Goal: Ask a question: Seek information or help from site administrators or community

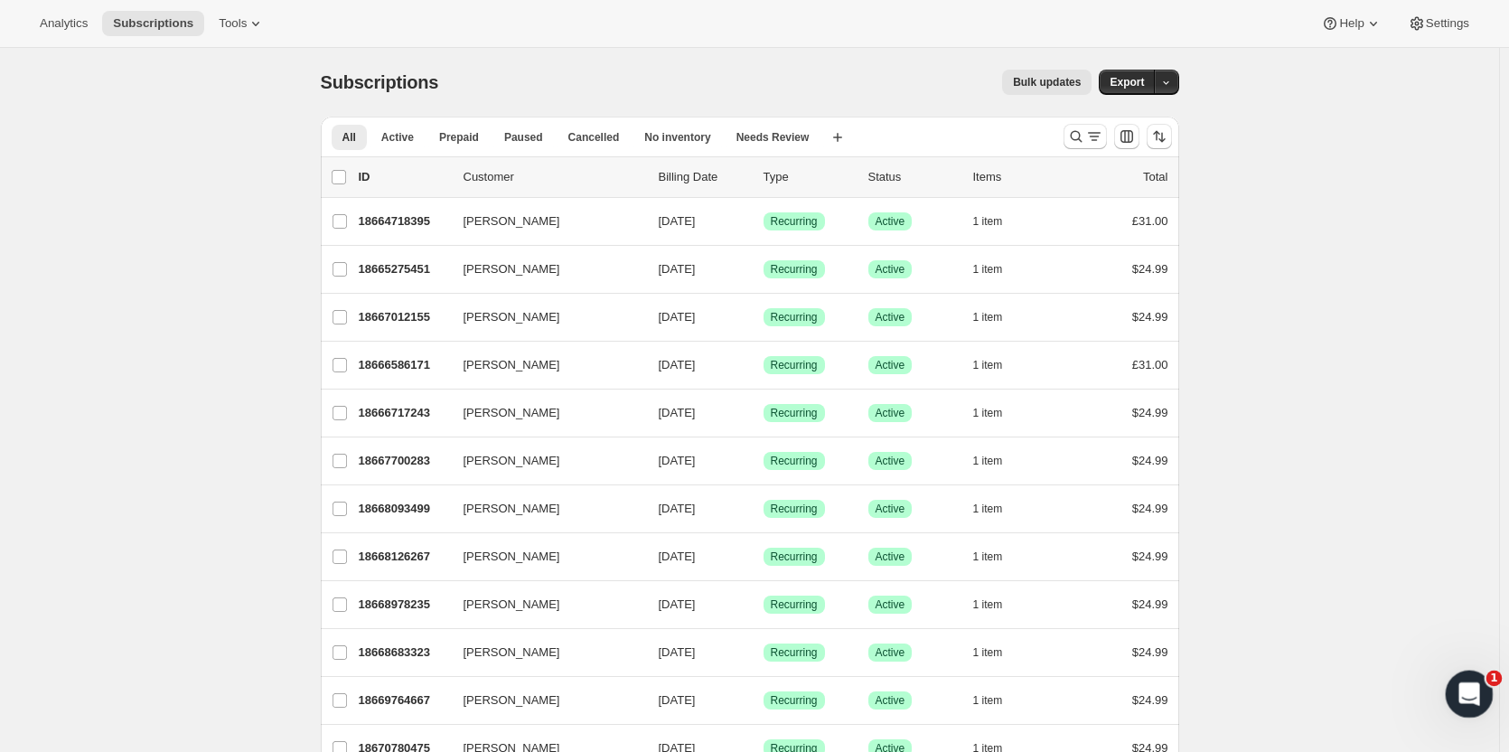
click at [1461, 708] on div "Open Intercom Messenger" at bounding box center [1467, 691] width 60 height 60
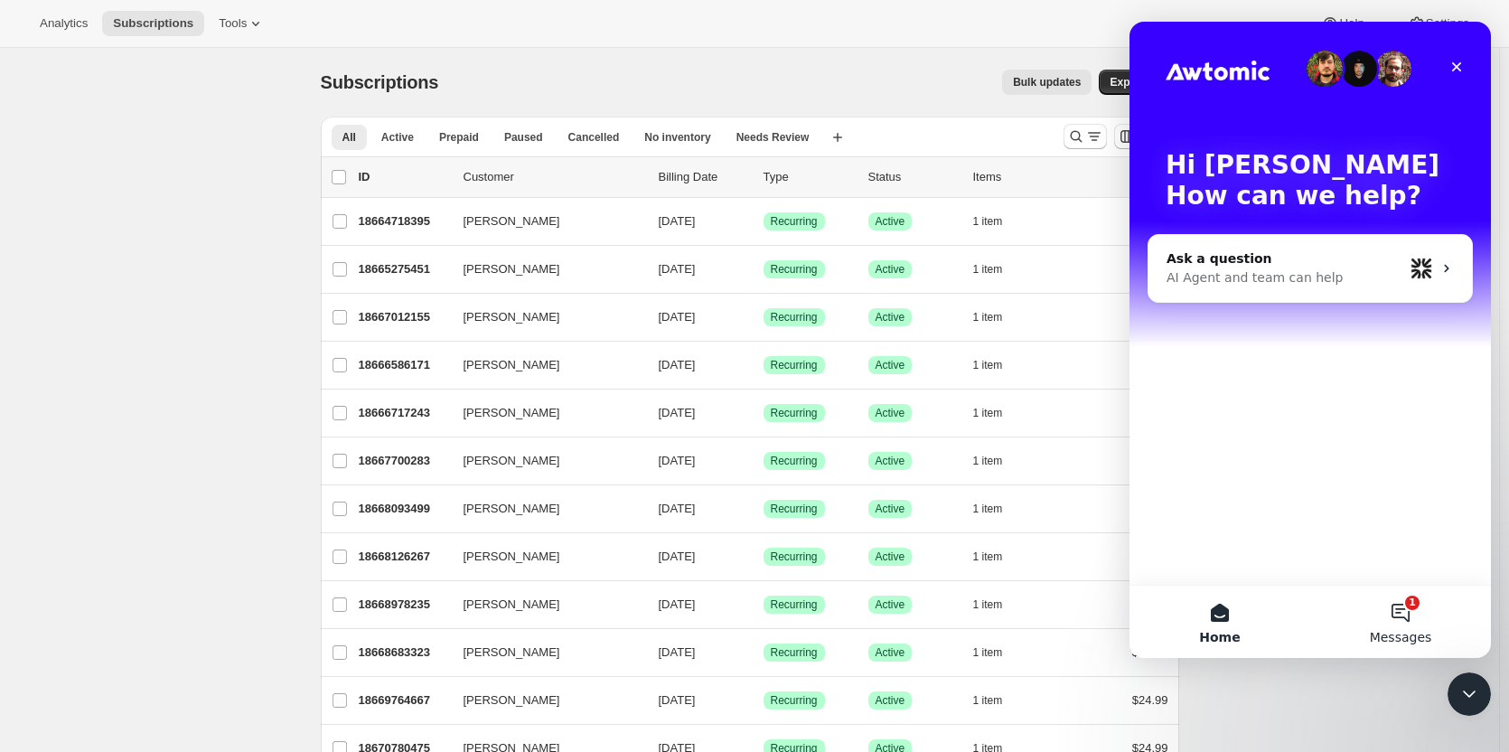
click at [1395, 613] on button "1 Messages" at bounding box center [1400, 622] width 181 height 72
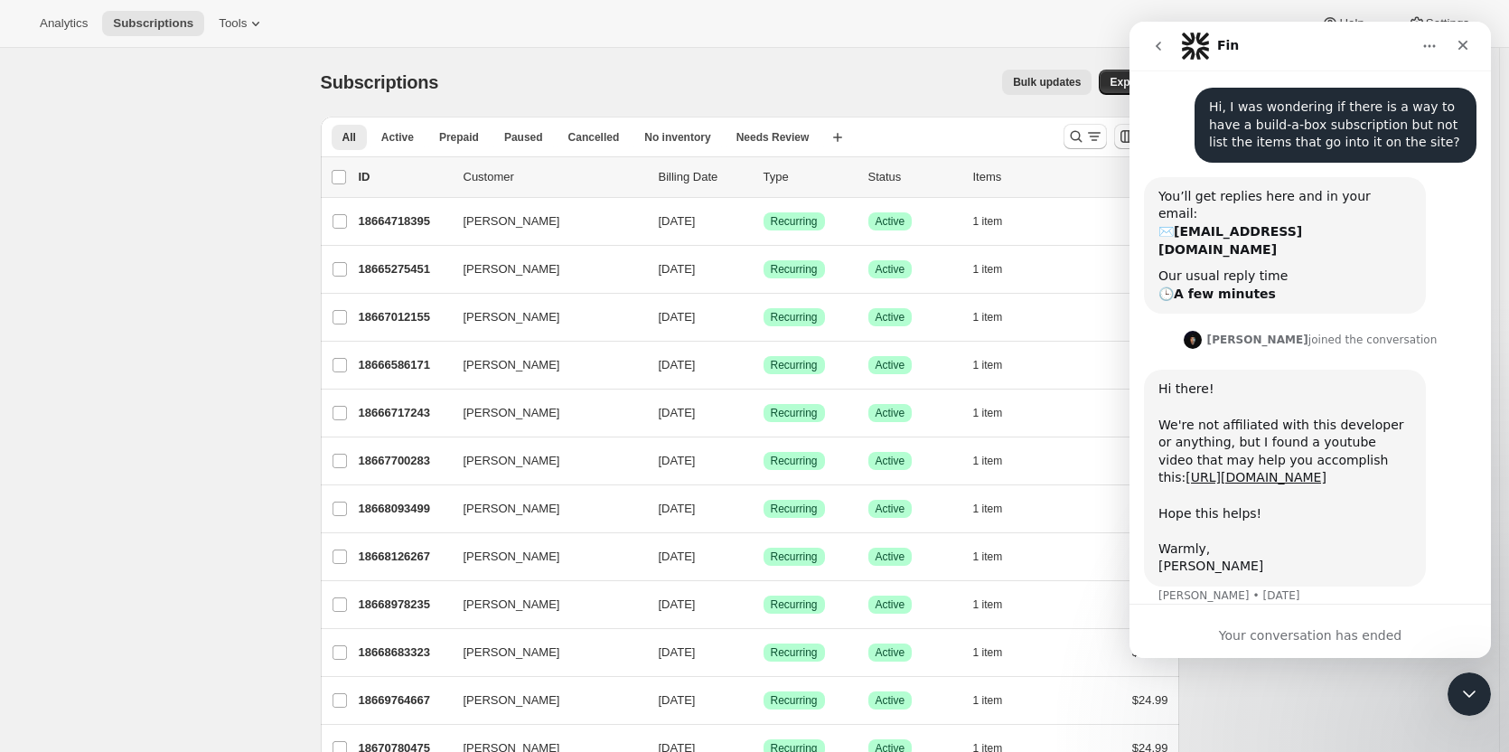
scroll to position [96, 0]
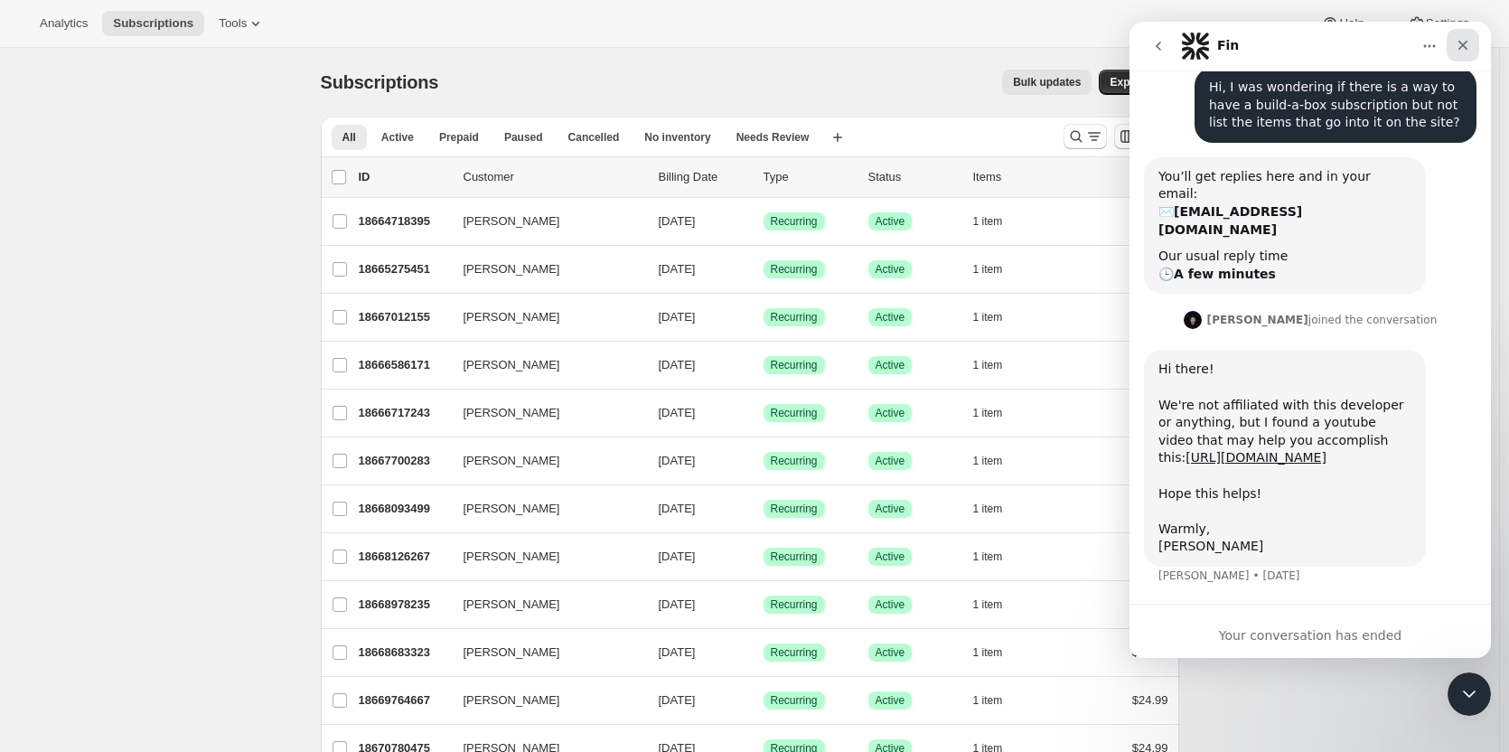
click at [1459, 50] on icon "Close" at bounding box center [1463, 46] width 10 height 10
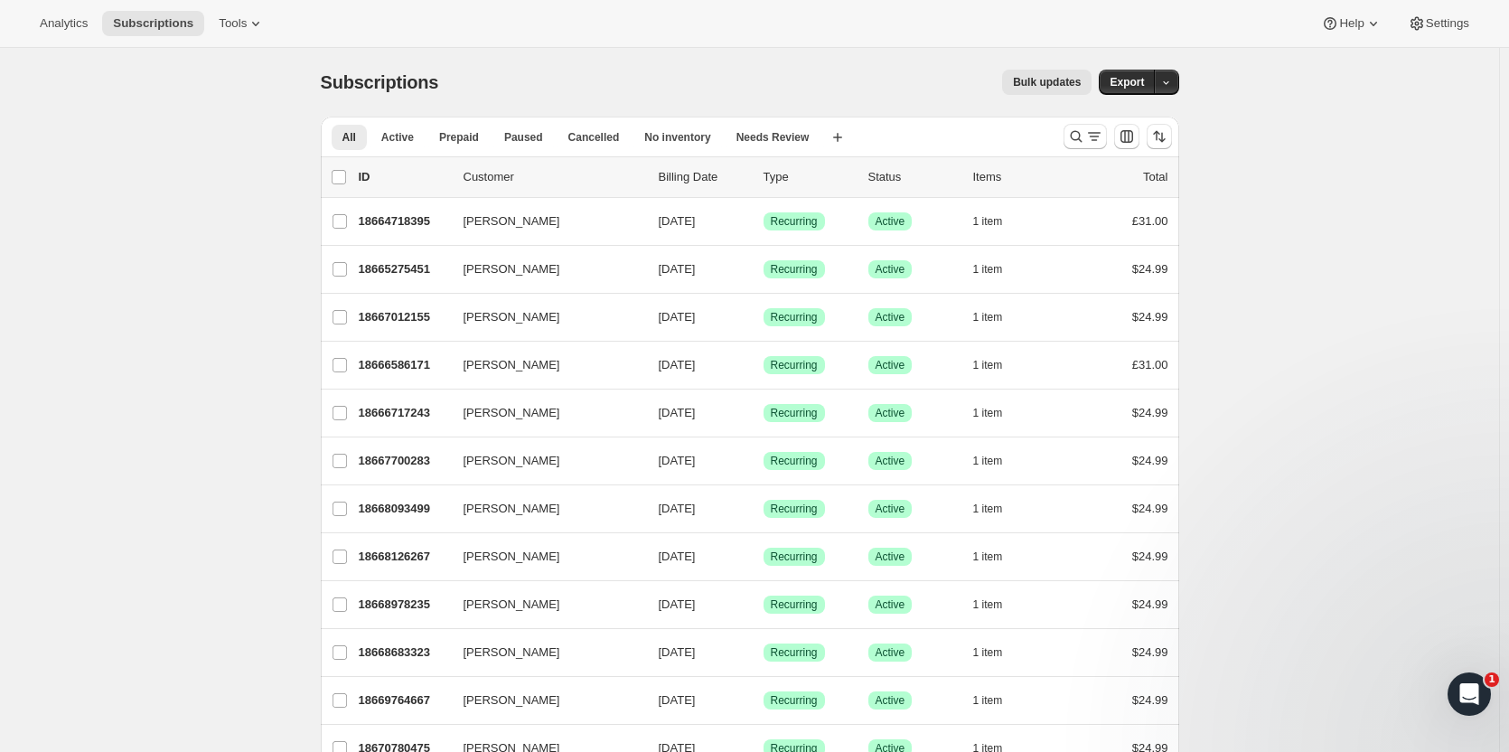
scroll to position [78, 0]
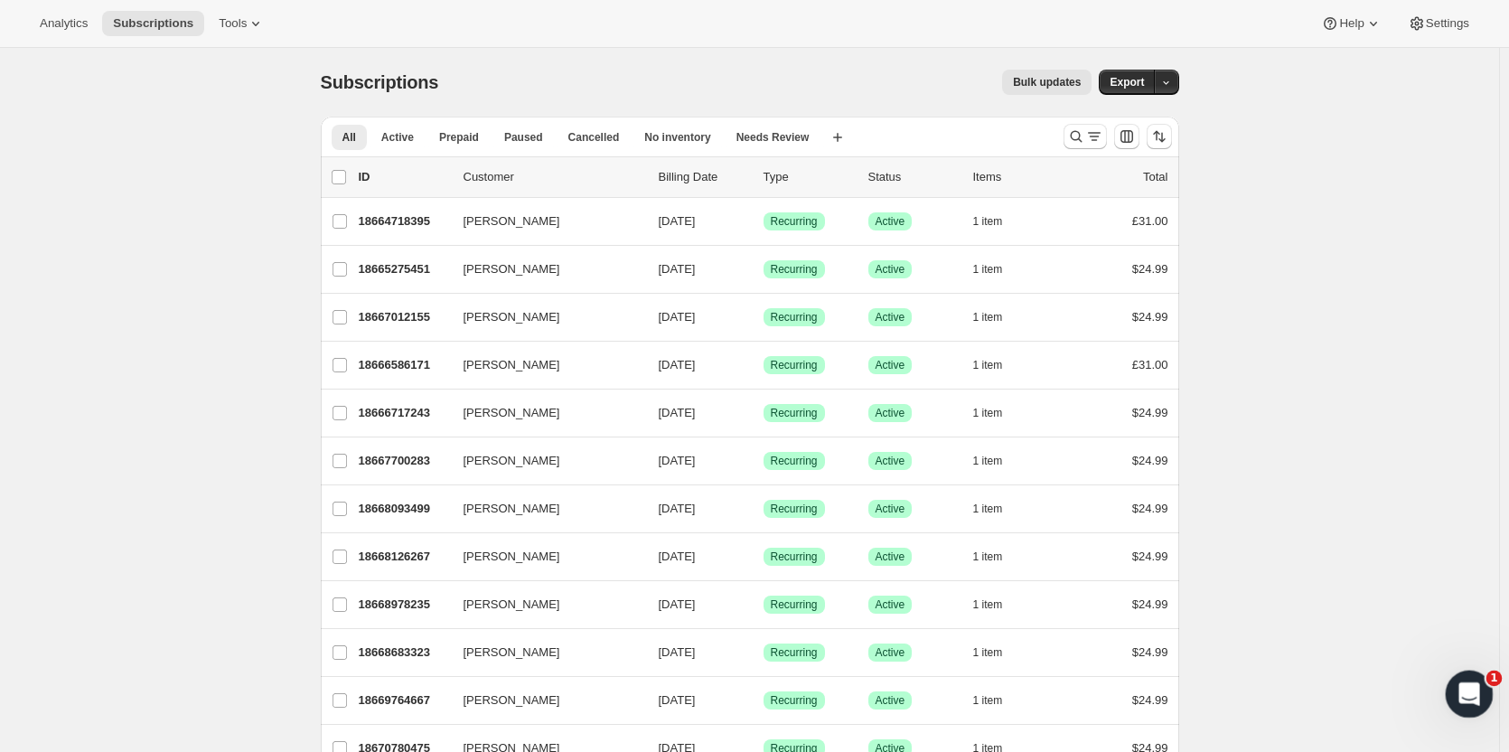
click at [1464, 709] on div "Open Intercom Messenger" at bounding box center [1467, 691] width 60 height 60
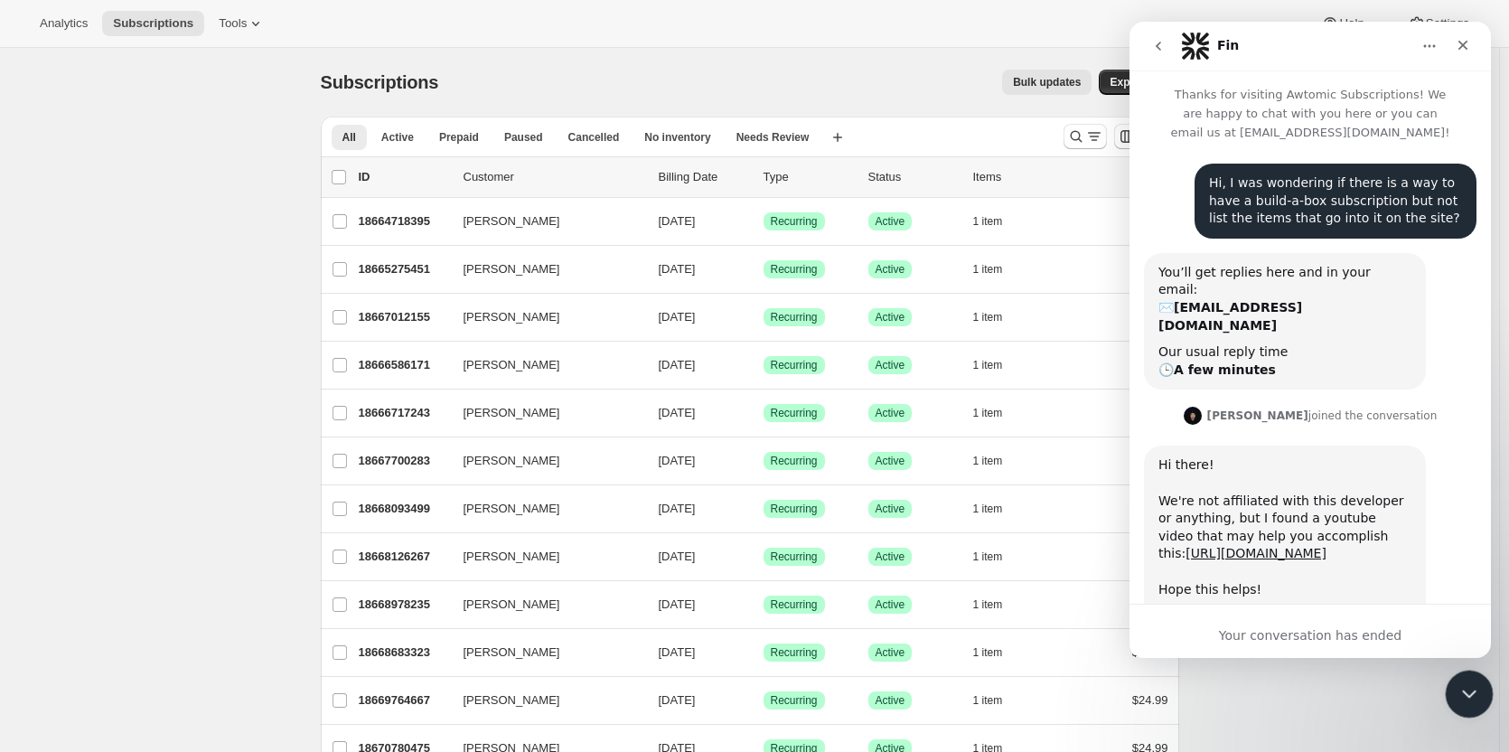
scroll to position [96, 0]
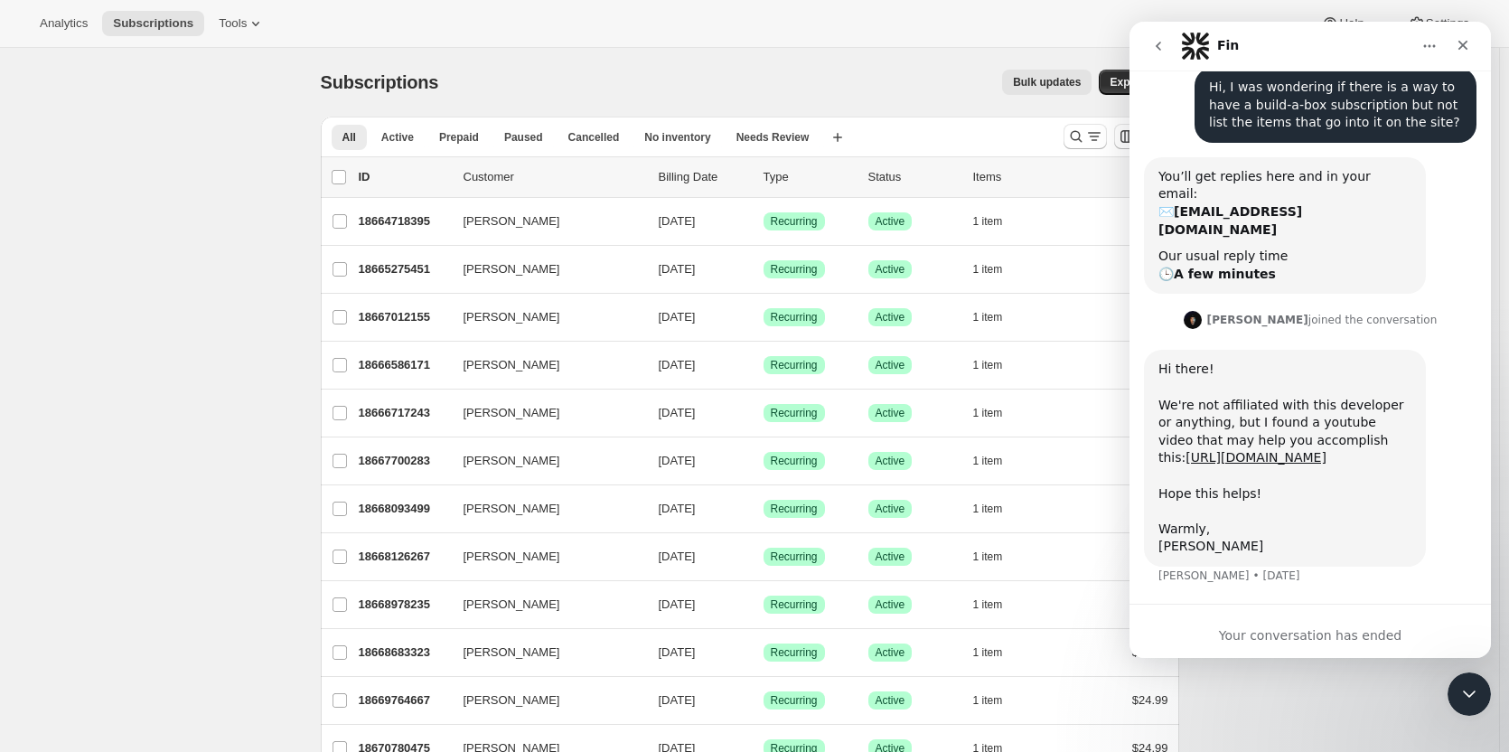
click at [1162, 51] on icon "go back" at bounding box center [1158, 46] width 14 height 14
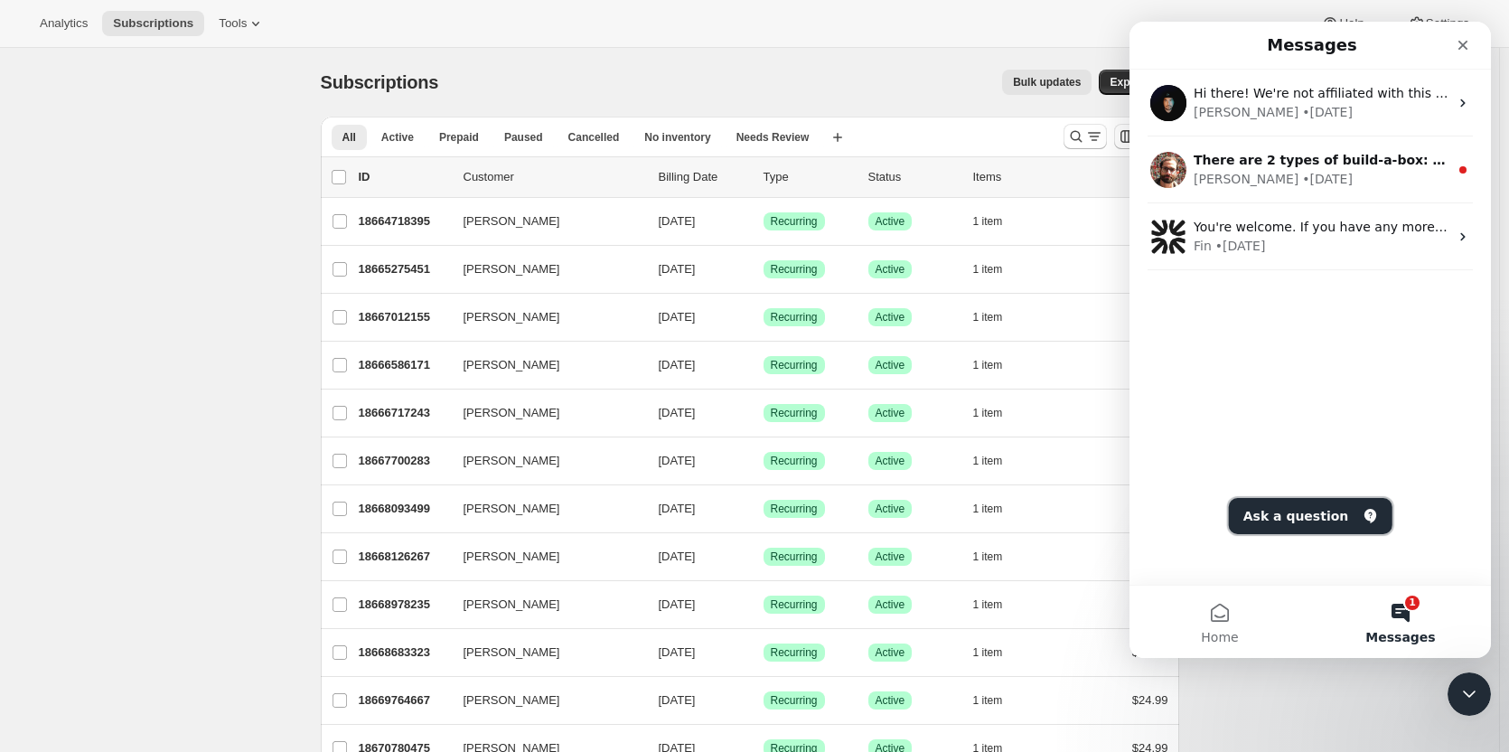
click at [1308, 512] on button "Ask a question" at bounding box center [1311, 516] width 164 height 36
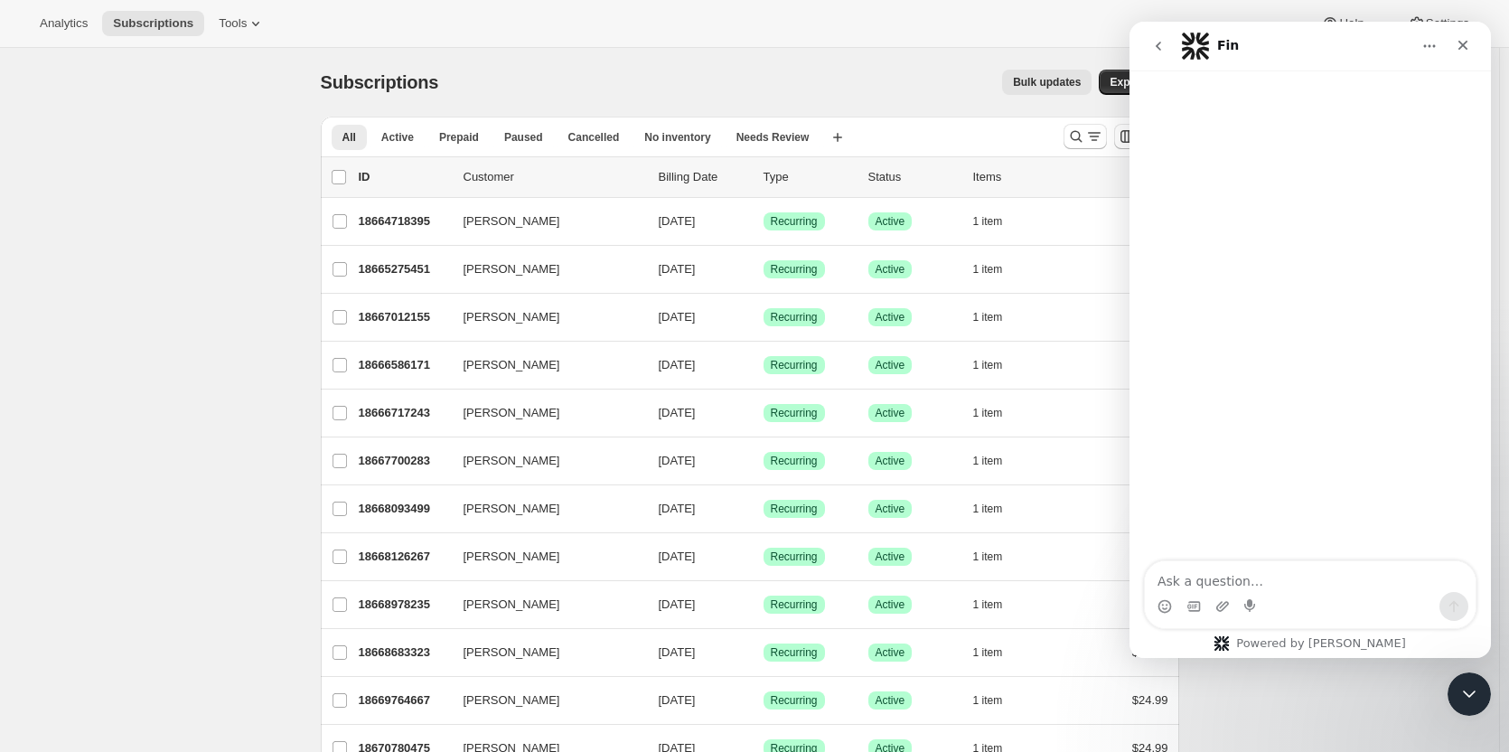
click at [1257, 579] on textarea "Ask a question…" at bounding box center [1310, 576] width 331 height 31
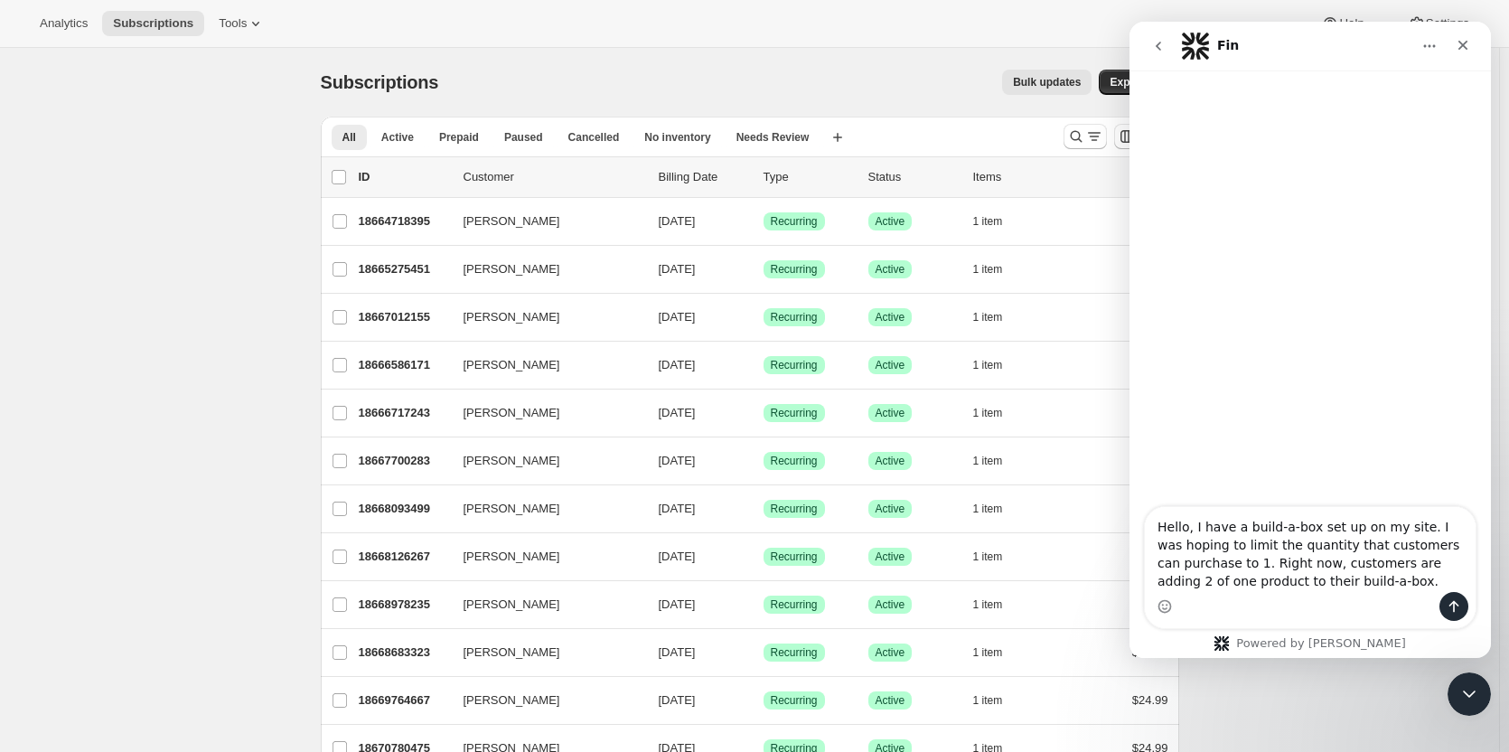
type textarea "Hello, I have a build-a-box set up on my site. I was hoping to limit the quanti…"
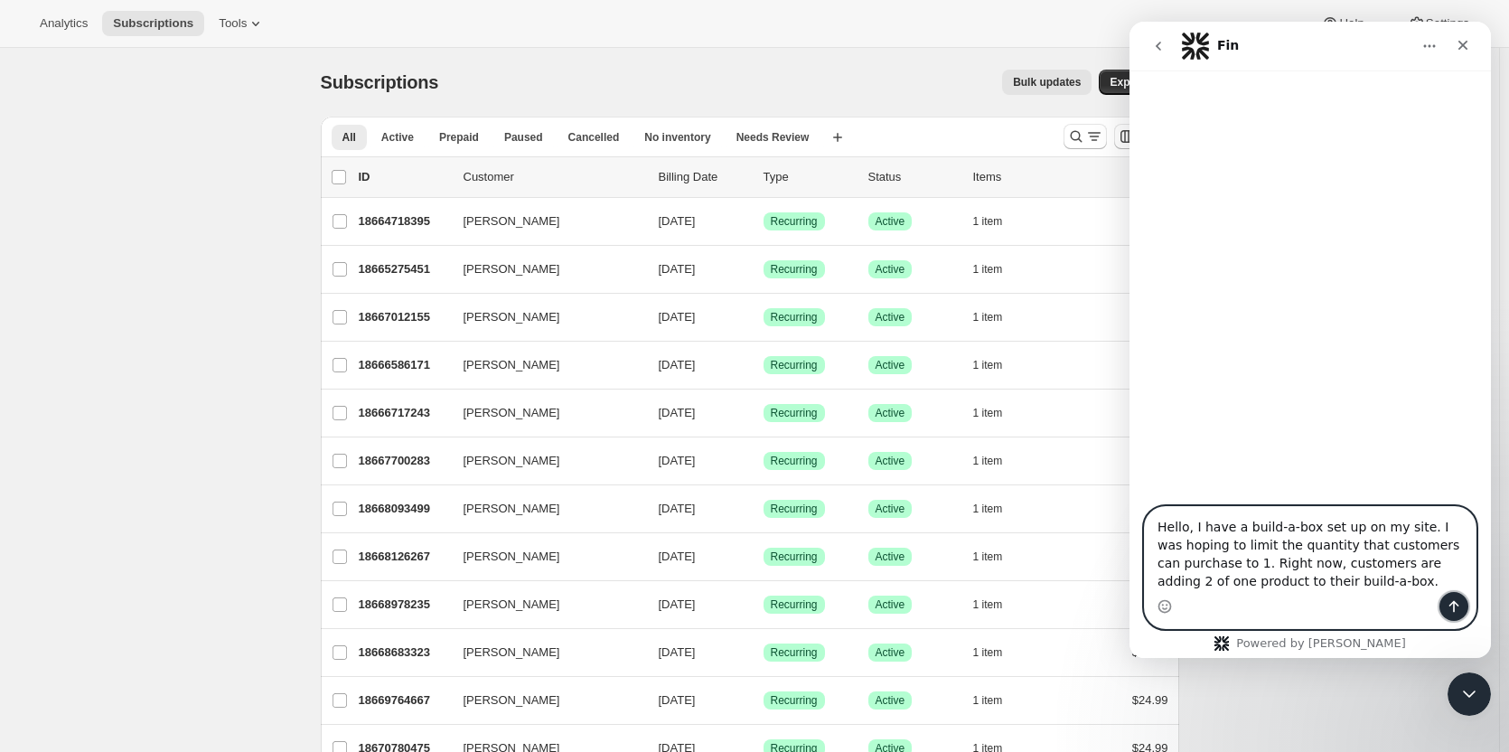
click at [1446, 604] on button "Send a message…" at bounding box center [1453, 606] width 29 height 29
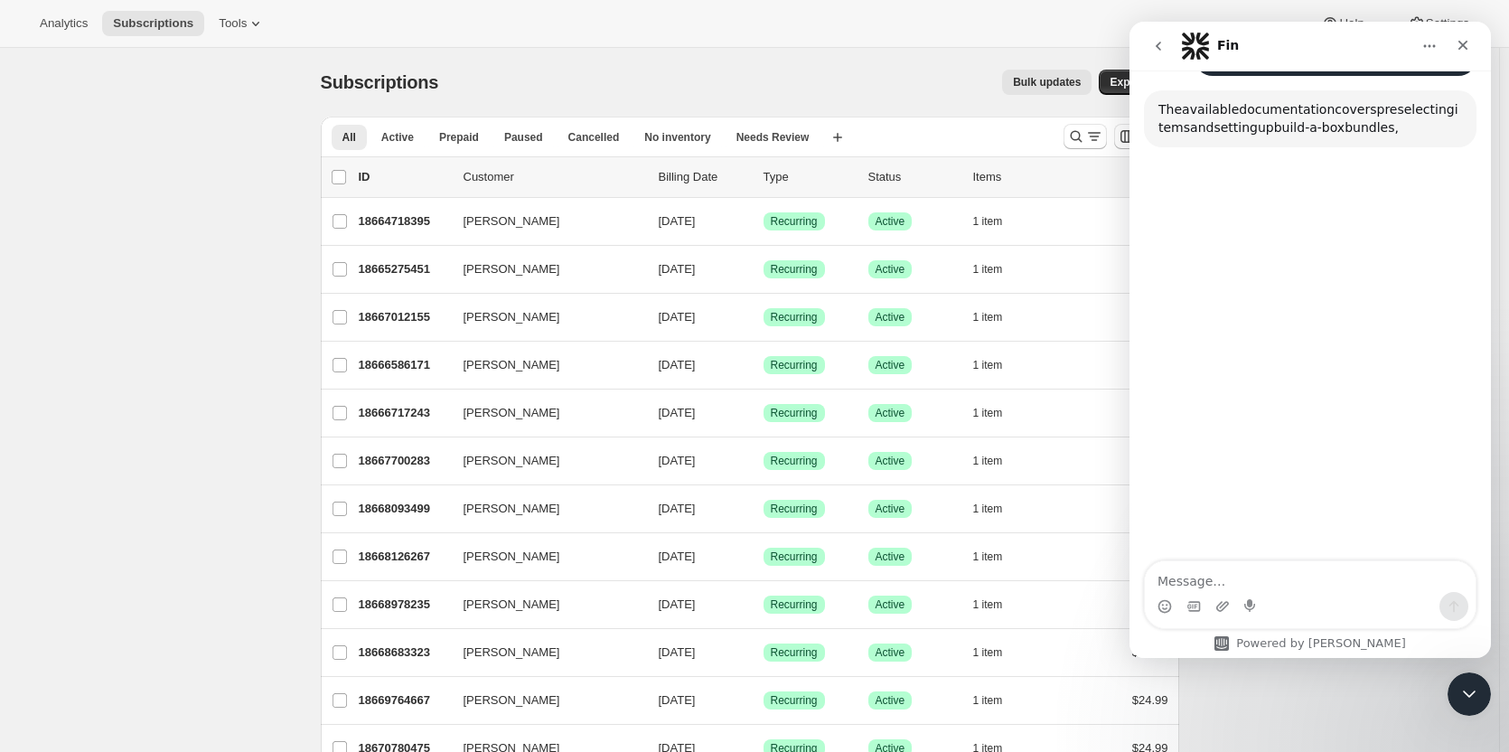
scroll to position [204, 0]
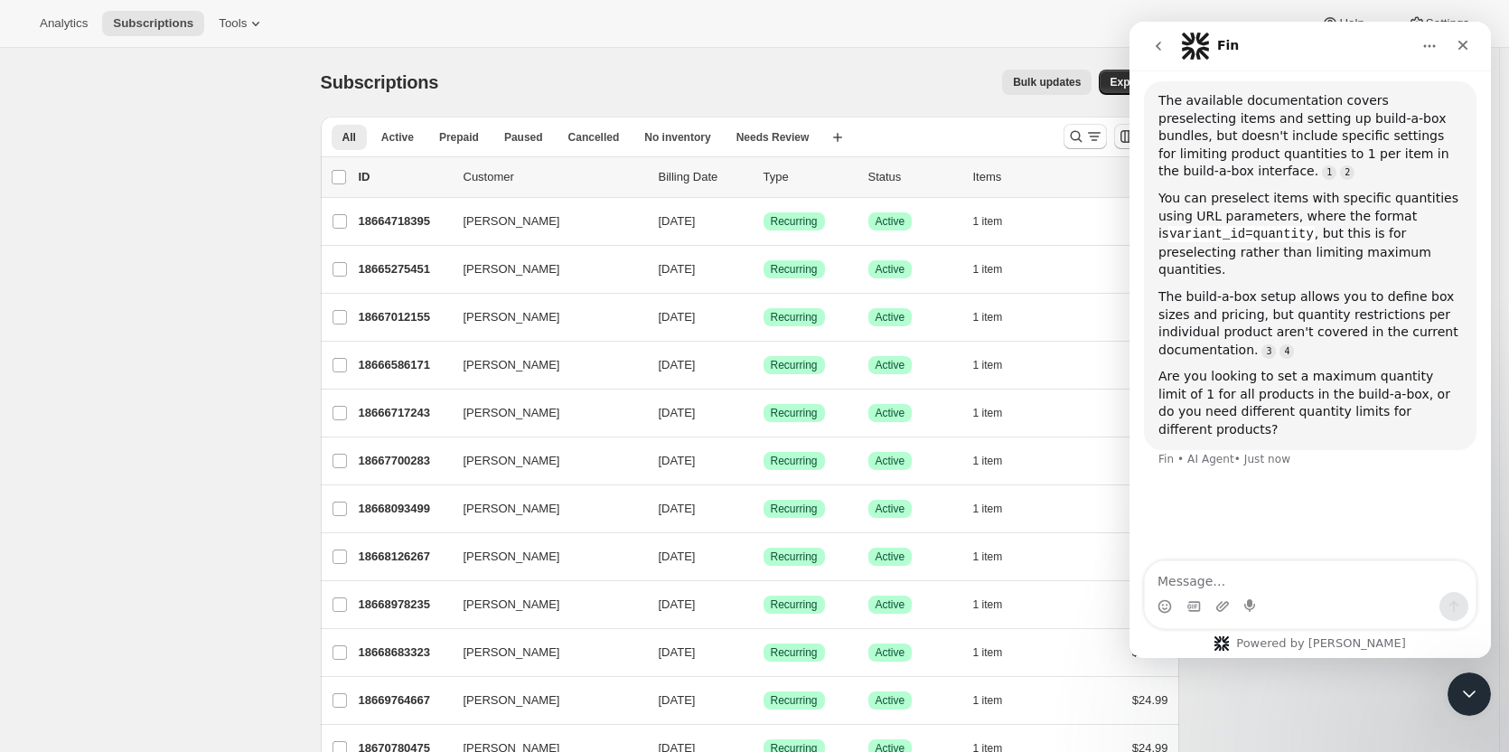
click at [1235, 577] on textarea "Message…" at bounding box center [1310, 576] width 331 height 31
type textarea "I'm looking to set up a maximum quantity limit of 1 for all products in the bui…"
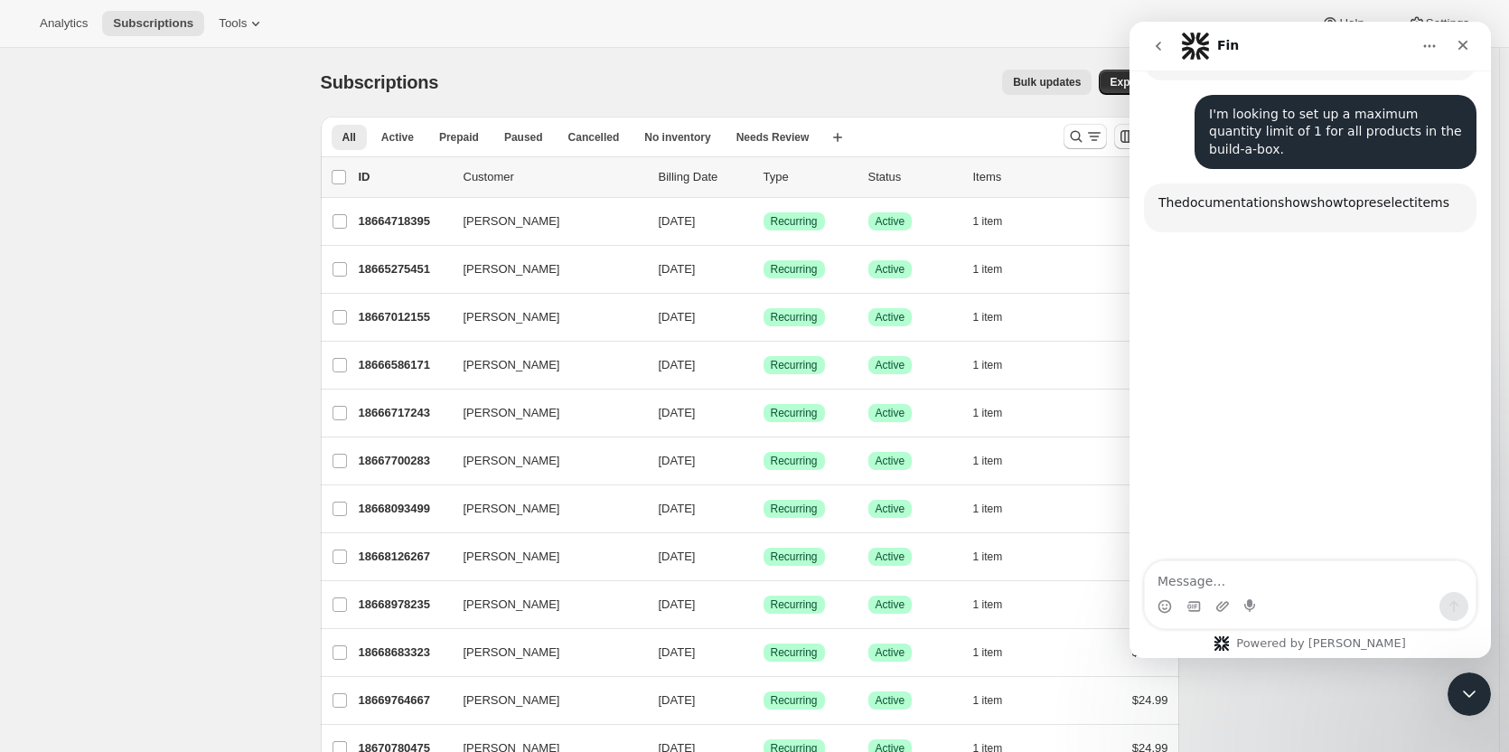
scroll to position [581, 0]
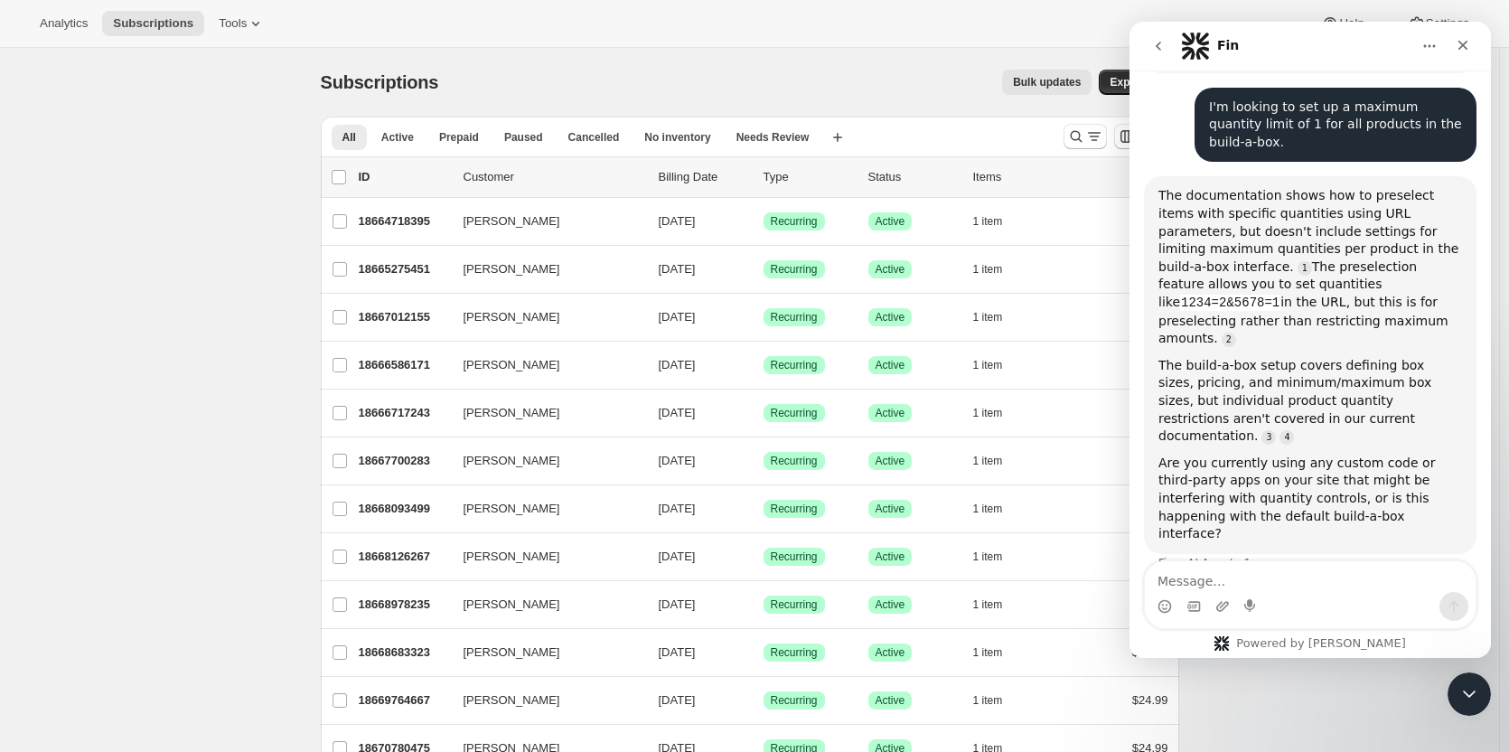
click at [1277, 579] on textarea "Message…" at bounding box center [1310, 576] width 331 height 31
type textarea "This is happening with the default."
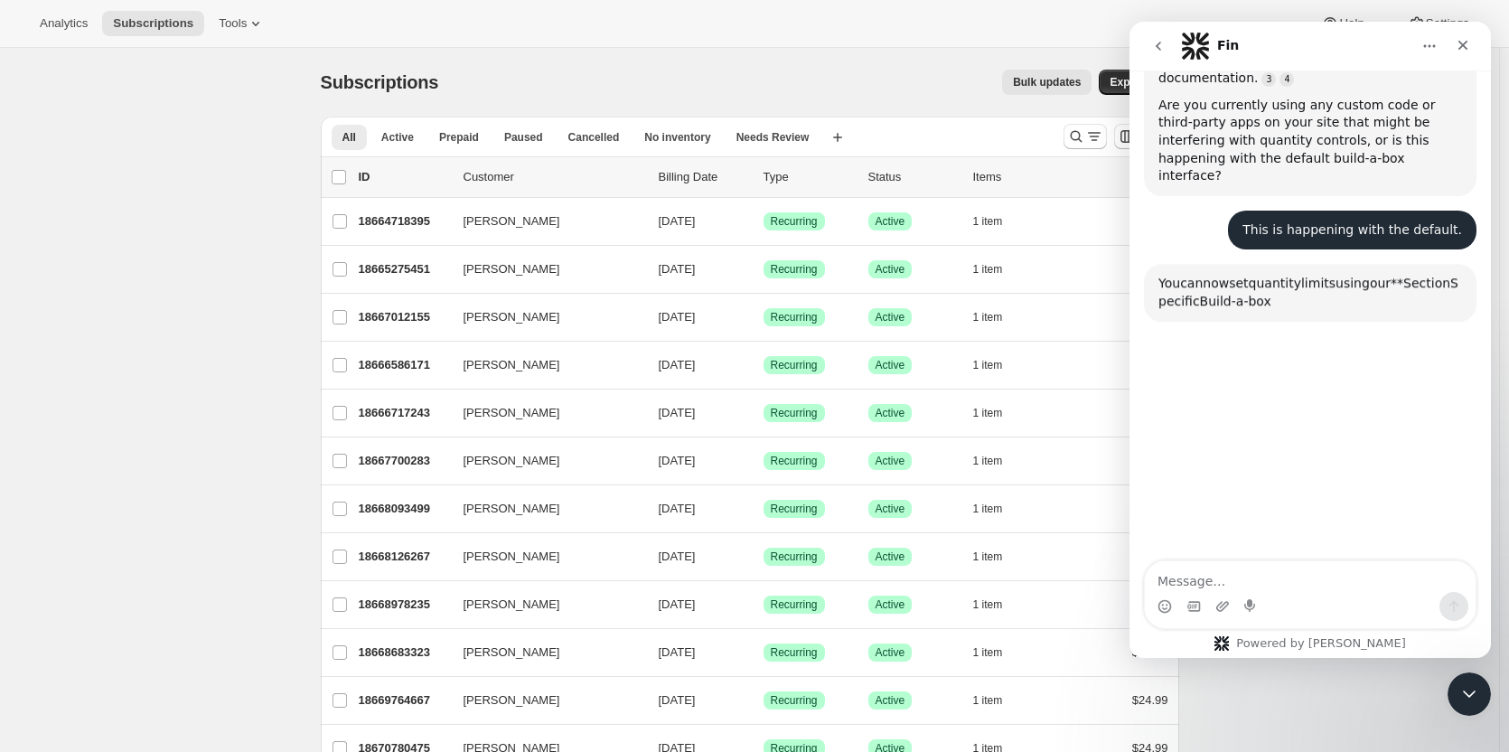
scroll to position [992, 0]
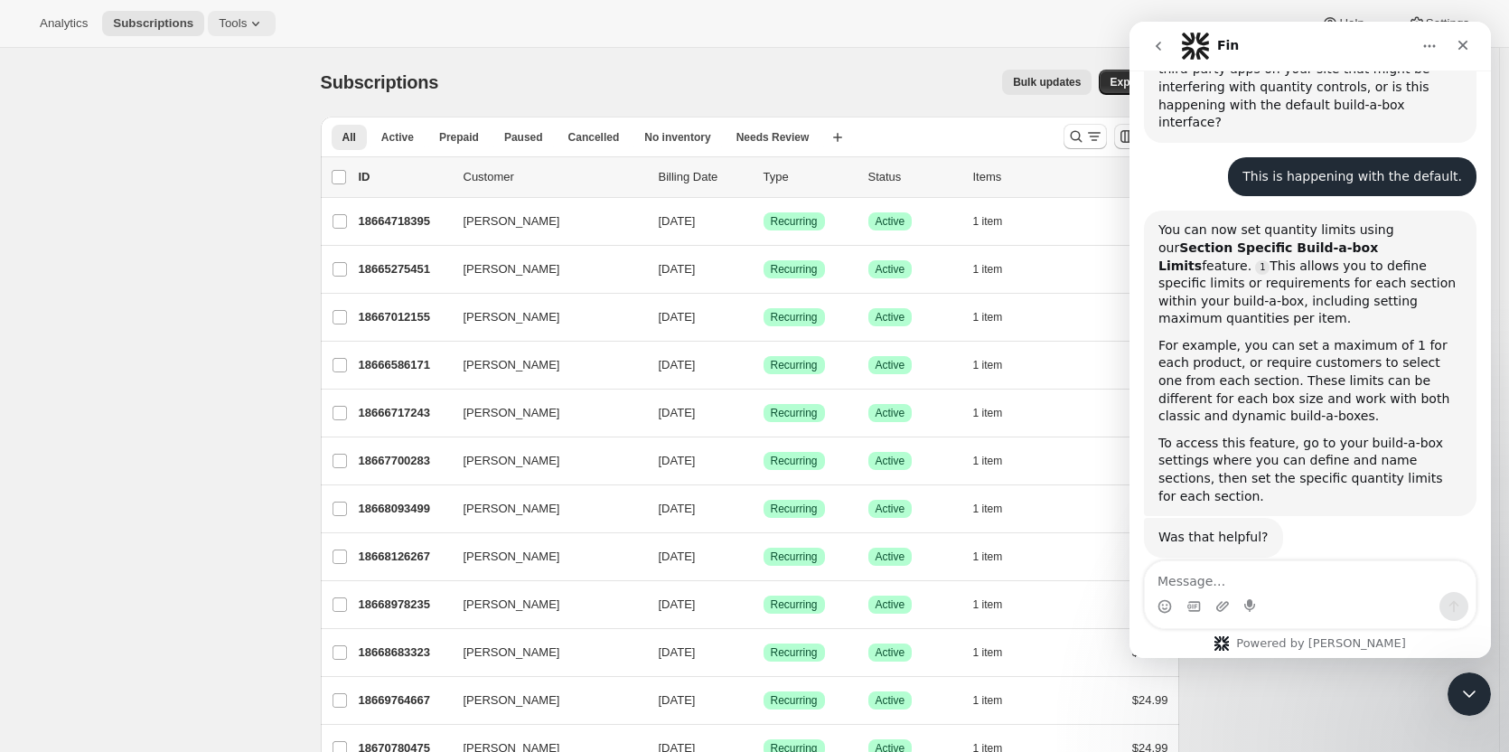
click at [225, 26] on span "Tools" at bounding box center [233, 23] width 28 height 14
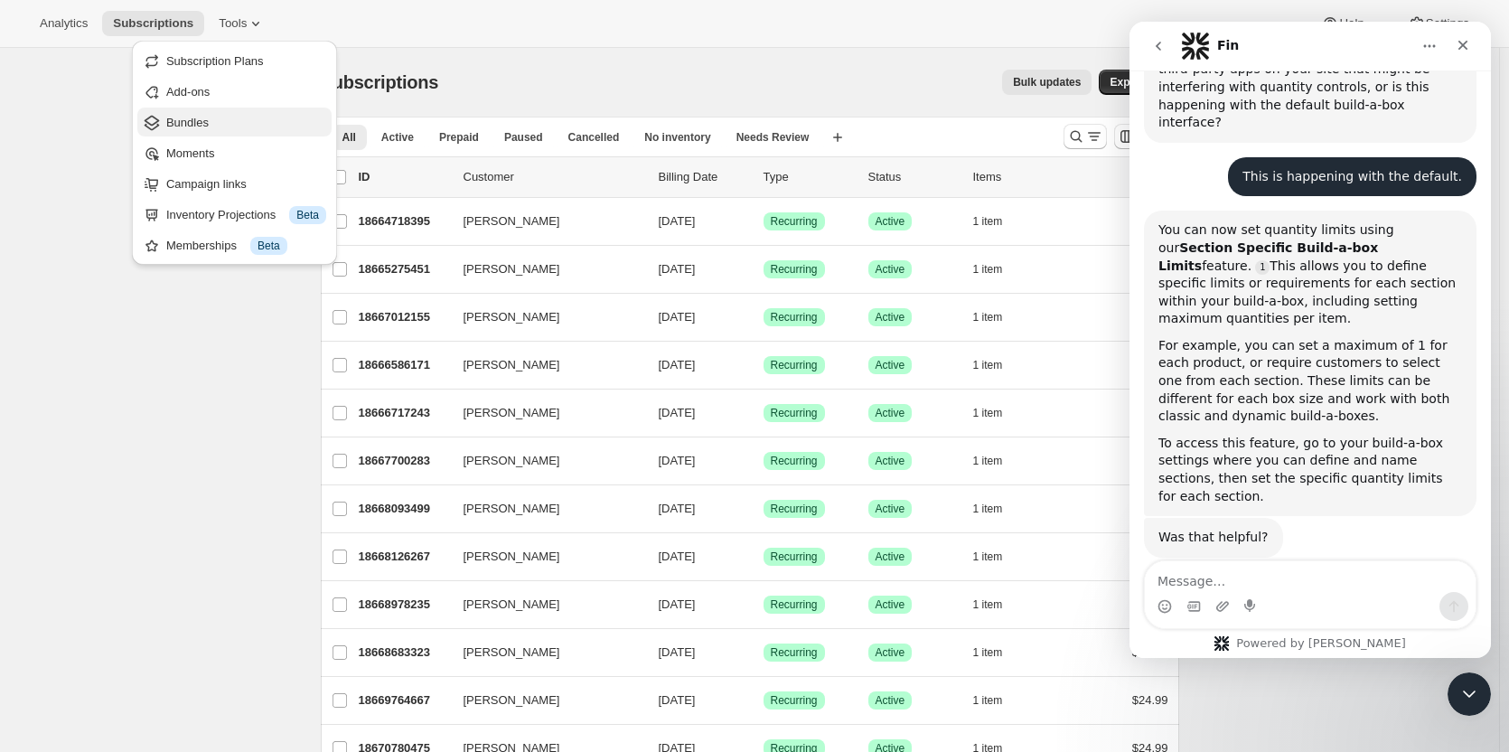
click at [189, 127] on span "Bundles" at bounding box center [187, 123] width 42 height 14
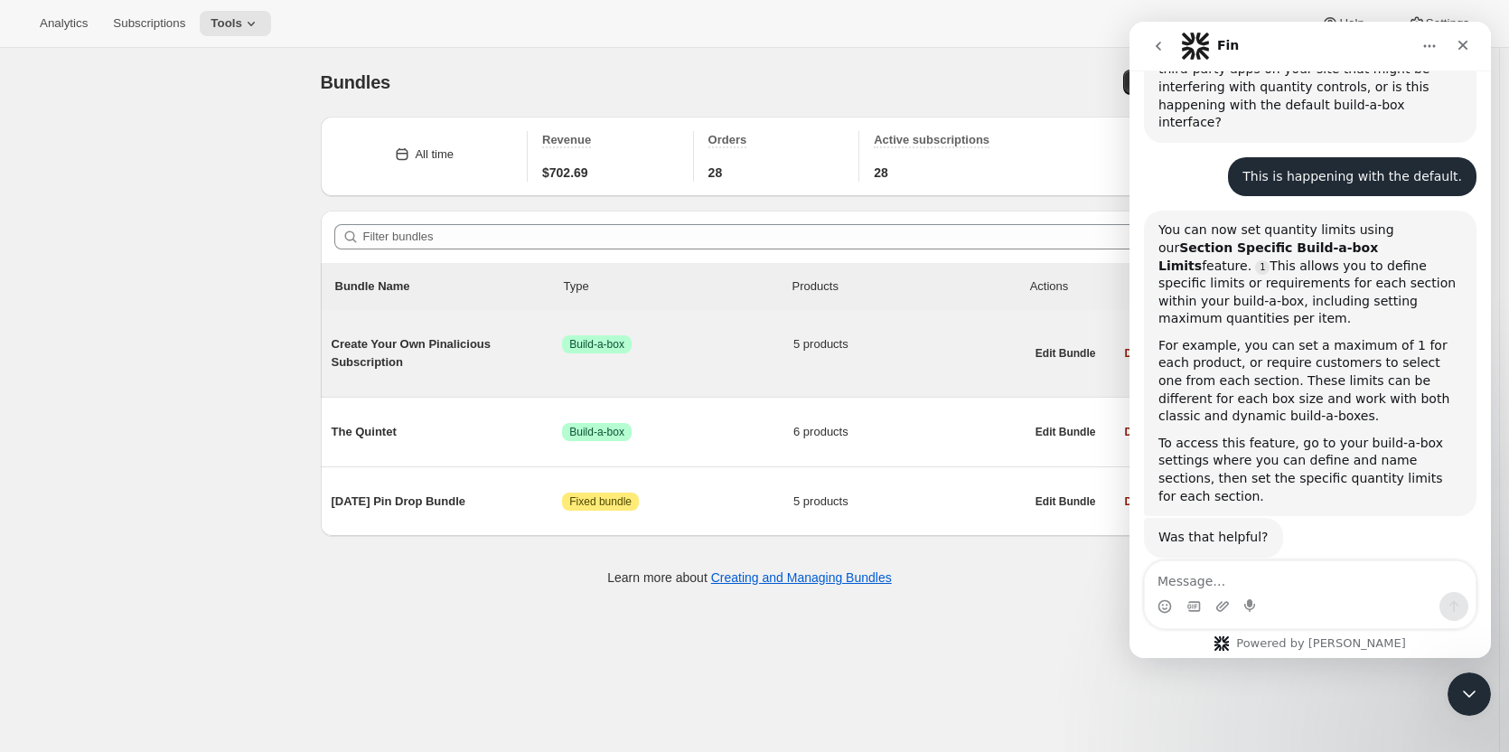
click at [495, 344] on span "Create Your Own Pinalicious Subscription" at bounding box center [447, 353] width 231 height 36
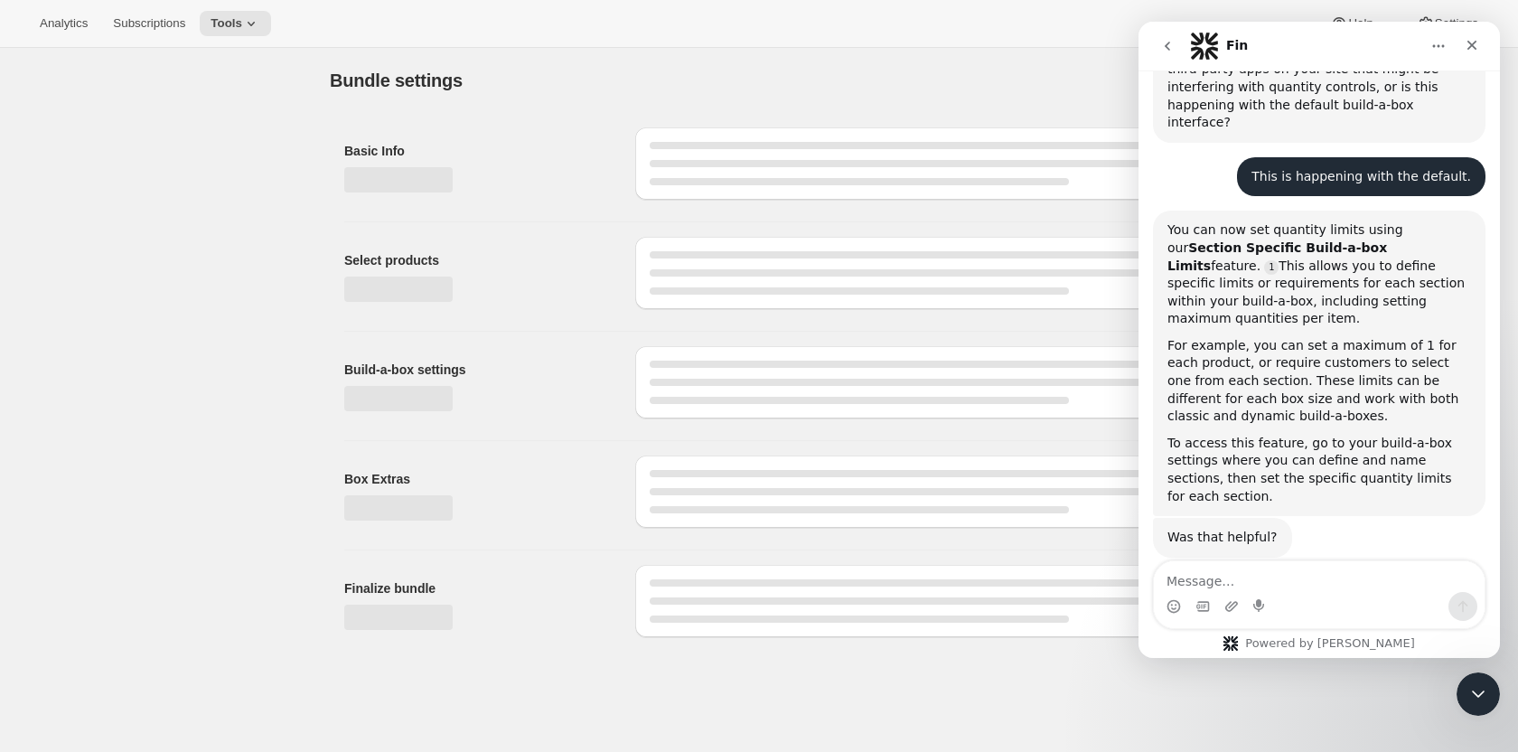
type input "Create Your Own Pinalicious Subscription"
radio input "true"
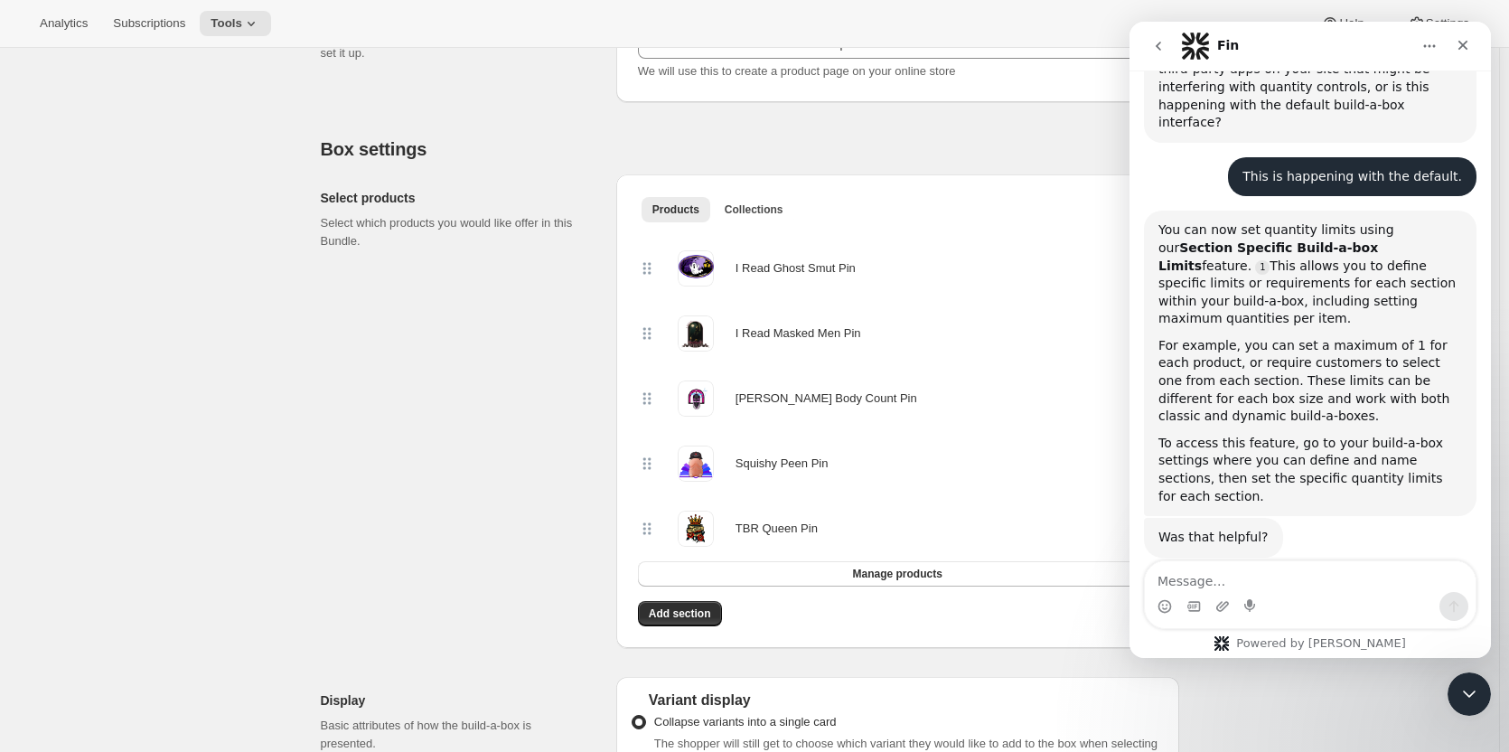
scroll to position [273, 0]
click at [1159, 49] on icon "go back" at bounding box center [1158, 46] width 5 height 9
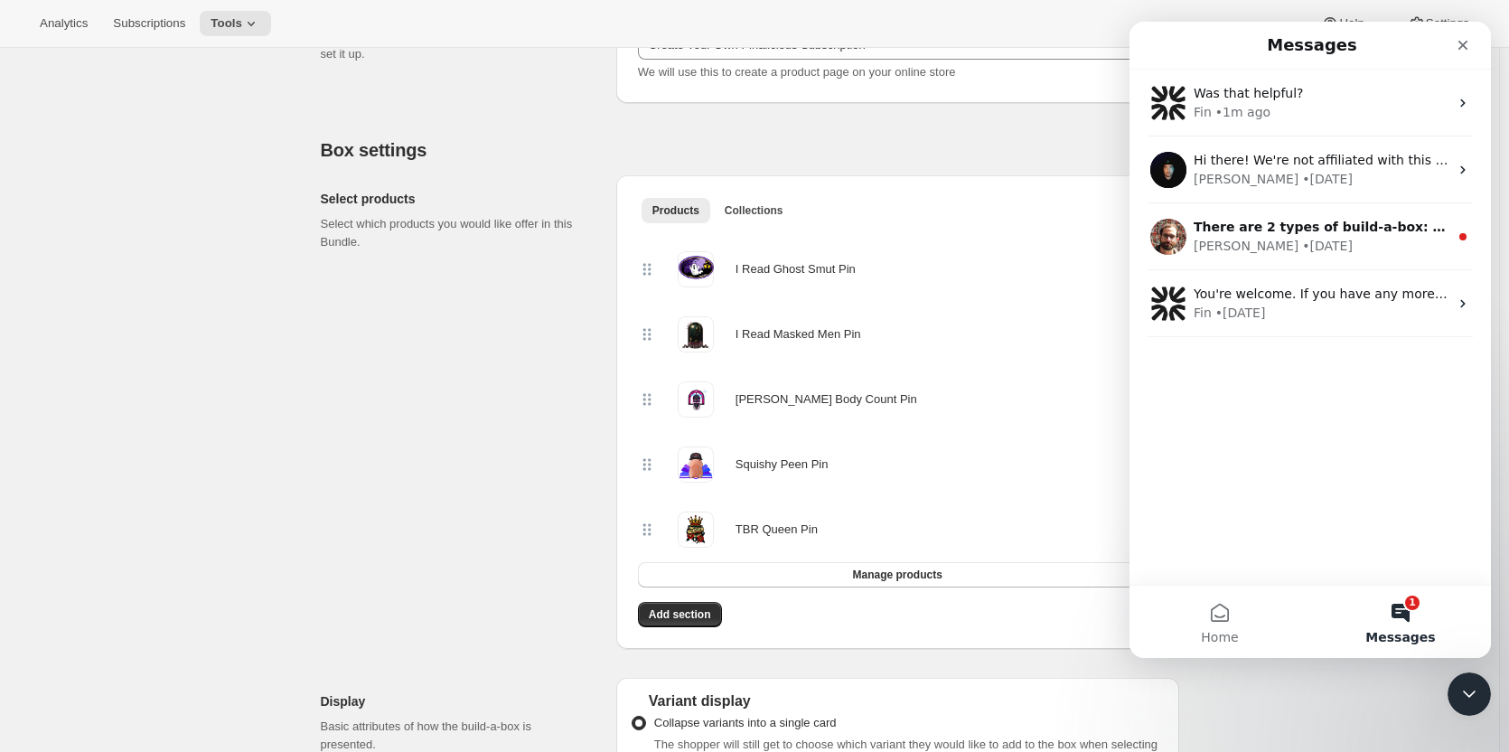
click at [1159, 49] on div "Messages" at bounding box center [1310, 45] width 338 height 33
click at [1470, 50] on icon "Close" at bounding box center [1463, 45] width 14 height 14
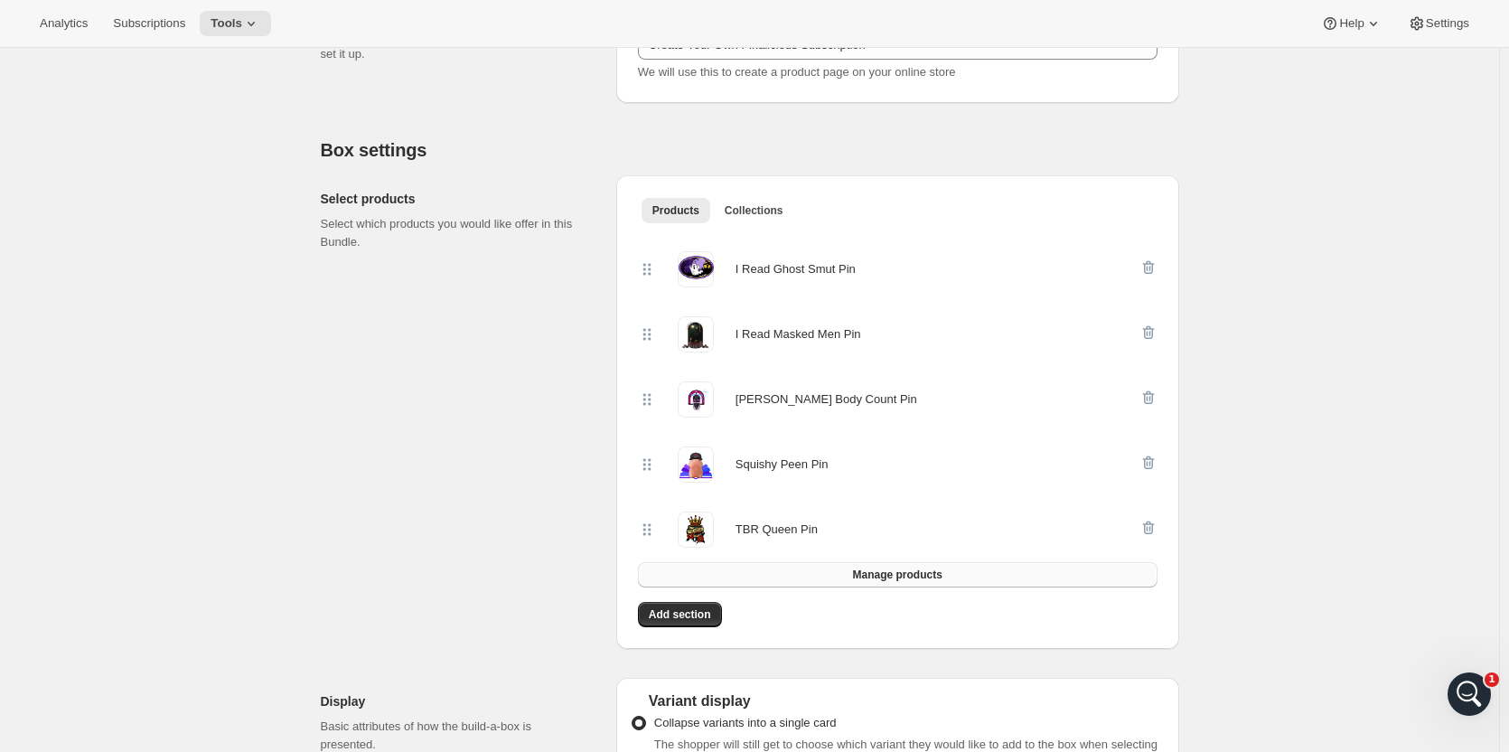
click at [920, 580] on span "Manage products" at bounding box center [896, 574] width 89 height 14
click at [1449, 22] on span "Settings" at bounding box center [1447, 23] width 43 height 14
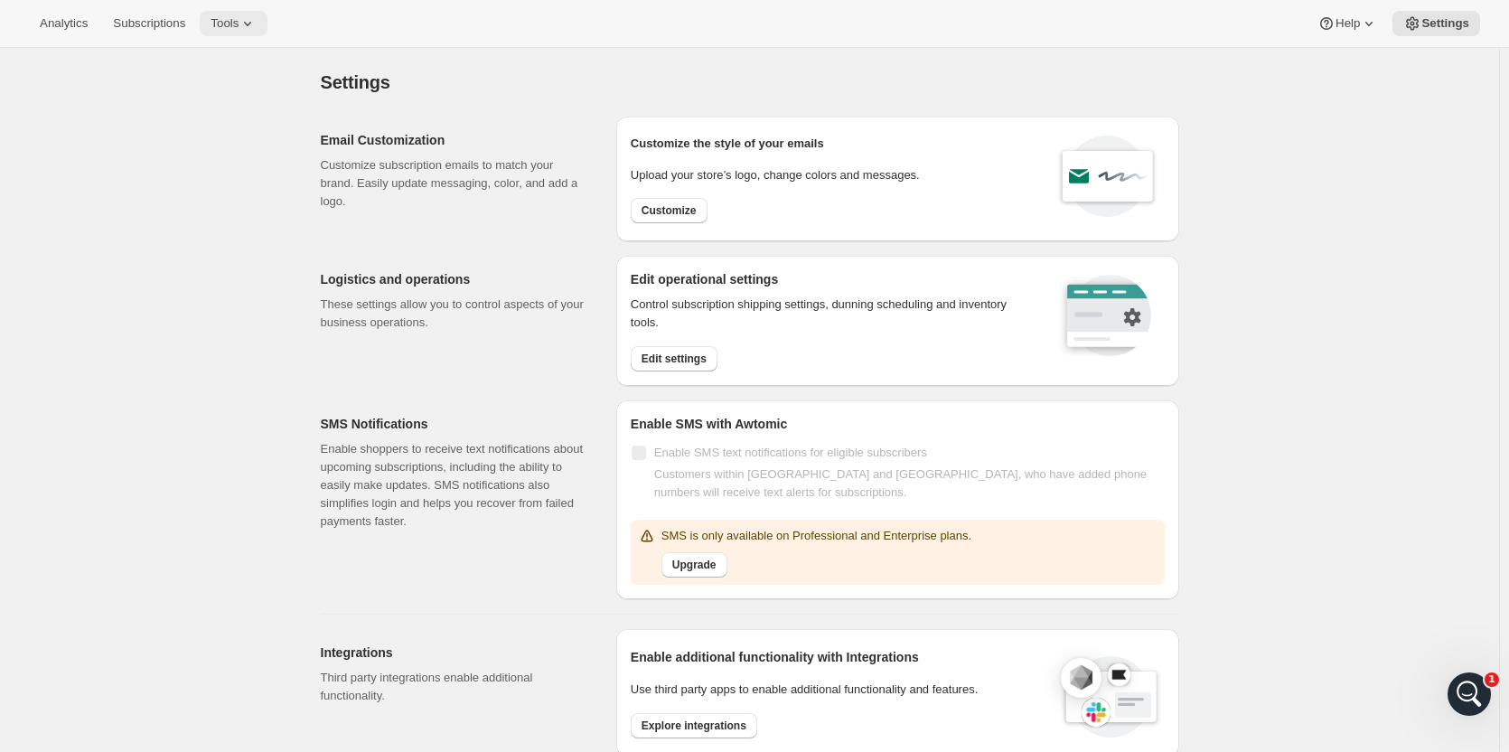
click at [232, 17] on span "Tools" at bounding box center [225, 23] width 28 height 14
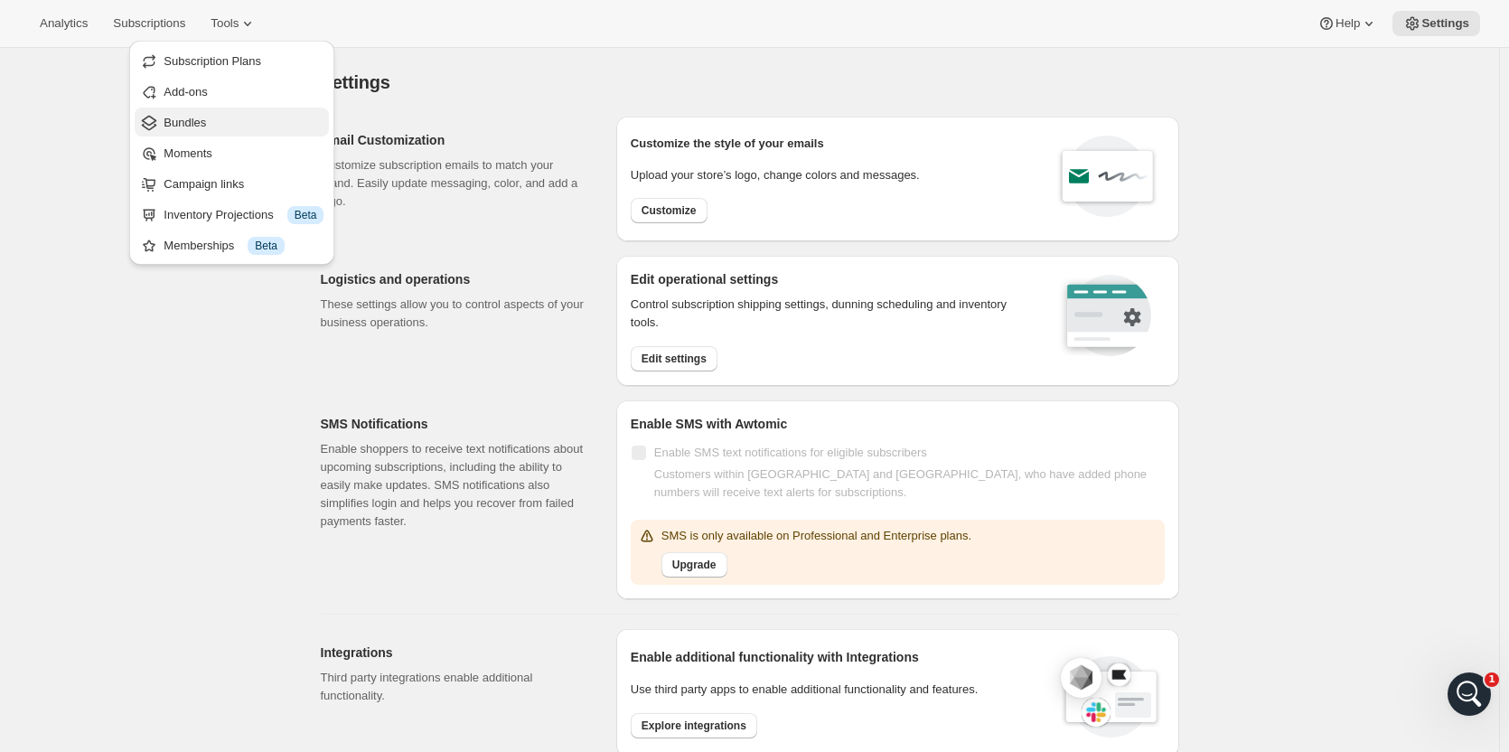
click at [186, 124] on span "Bundles" at bounding box center [185, 123] width 42 height 14
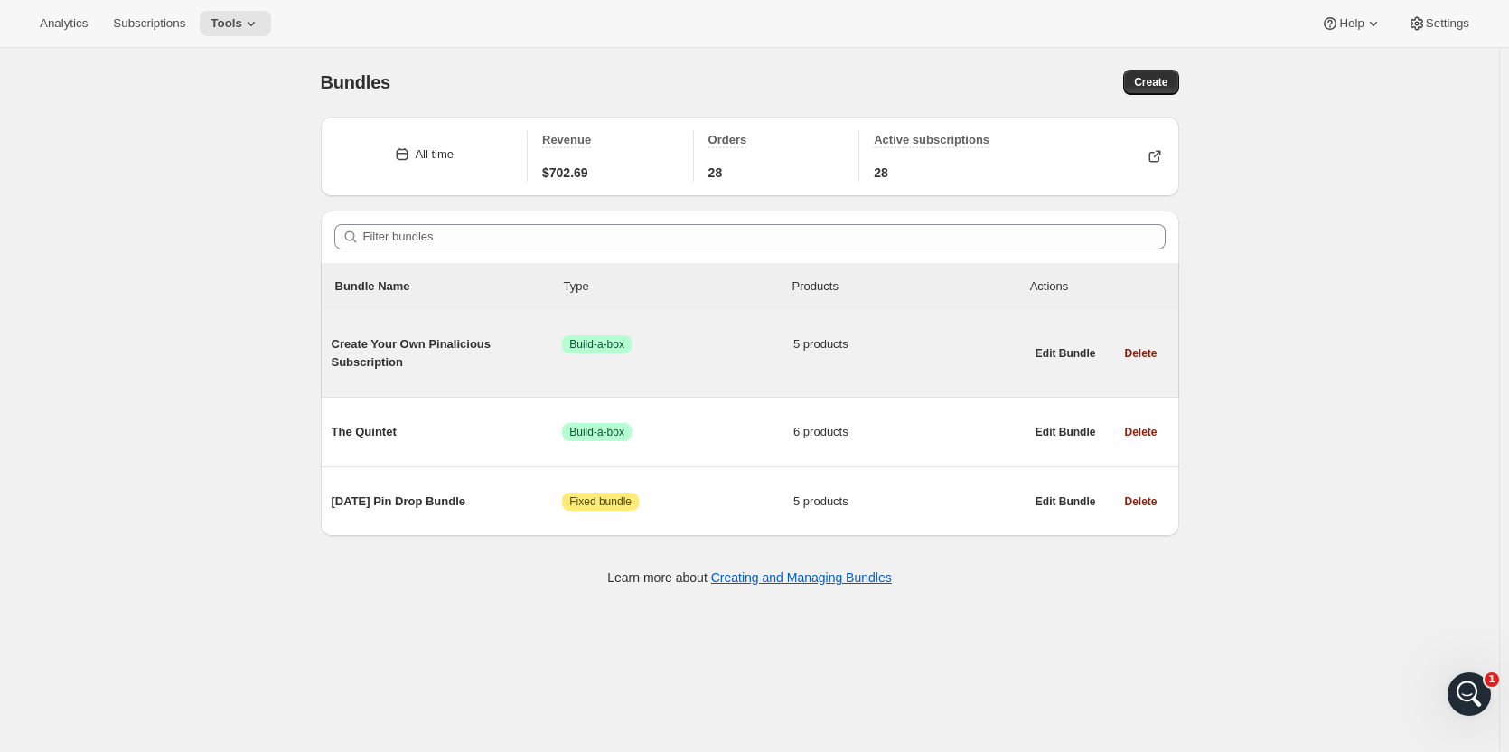
click at [508, 343] on span "Create Your Own Pinalicious Subscription" at bounding box center [447, 353] width 231 height 36
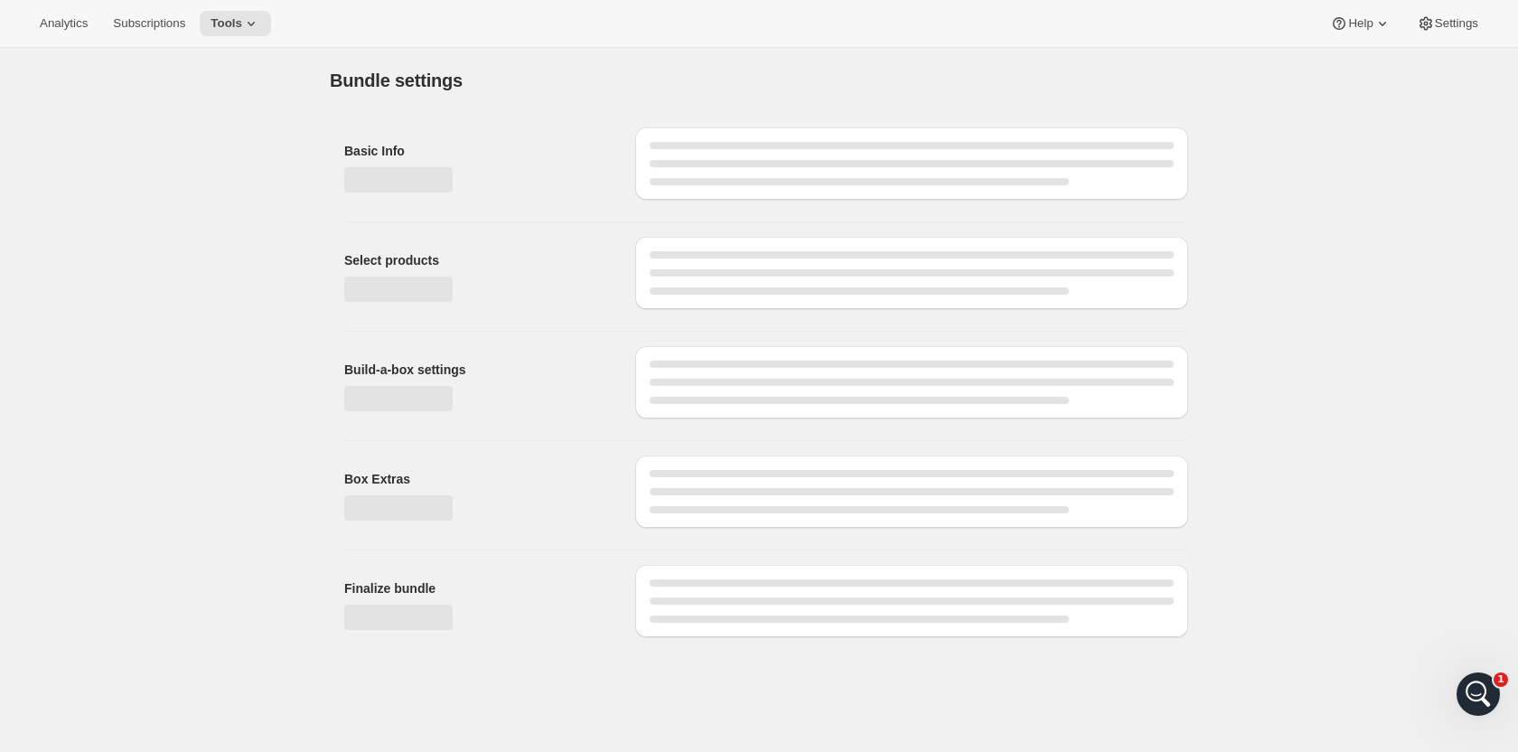
type input "Create Your Own Pinalicious Subscription"
radio input "true"
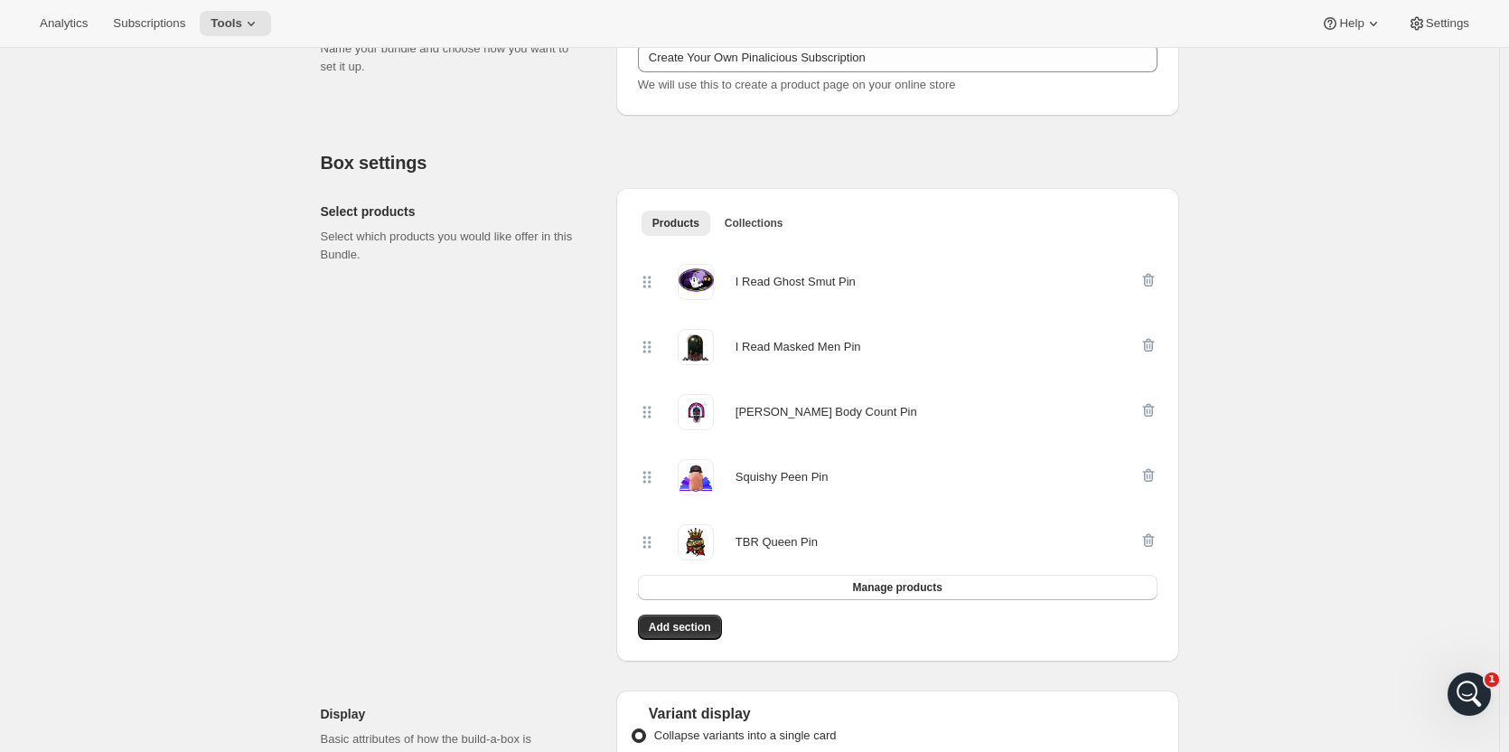
scroll to position [261, 0]
click at [1470, 699] on icon "Open Intercom Messenger" at bounding box center [1467, 692] width 30 height 30
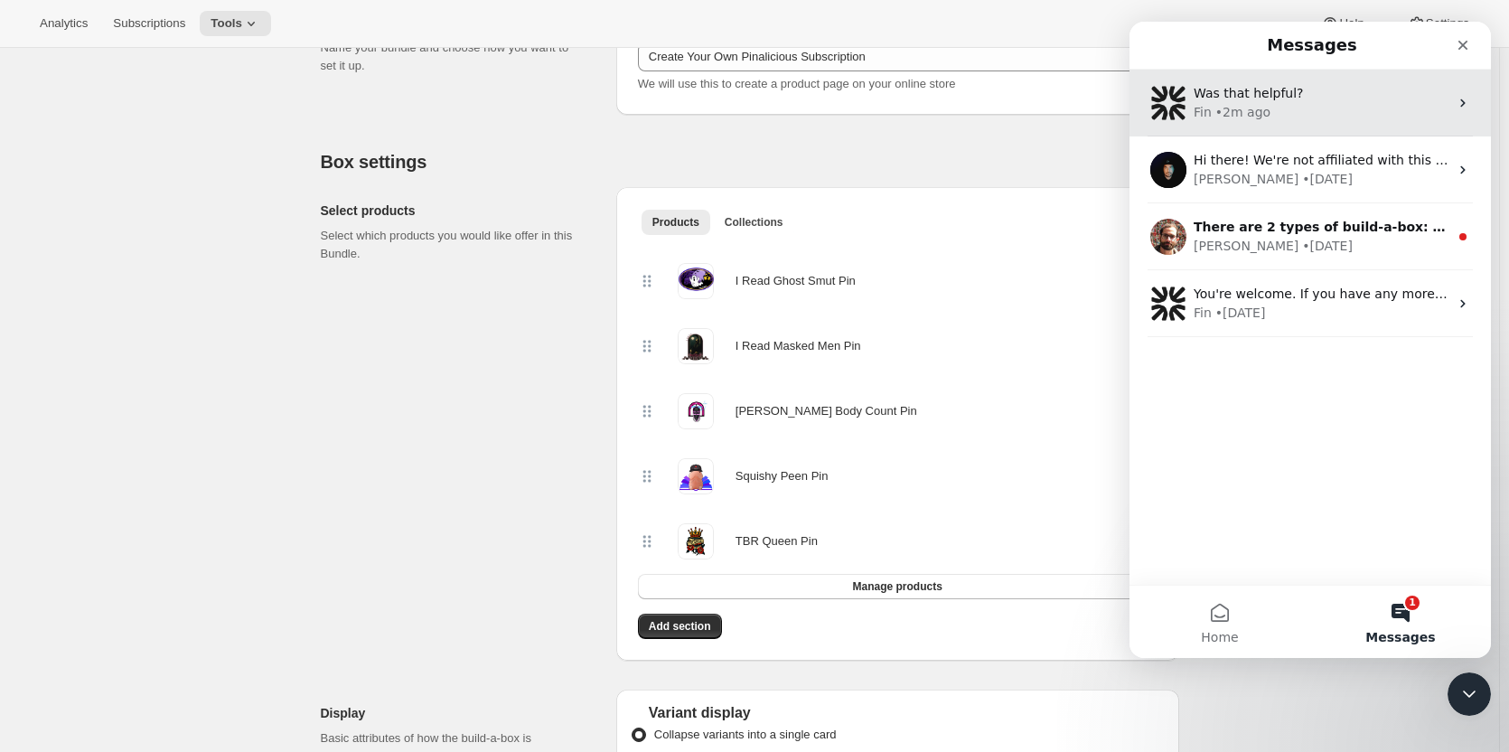
click at [1286, 106] on div "Fin • 2m ago" at bounding box center [1321, 112] width 255 height 19
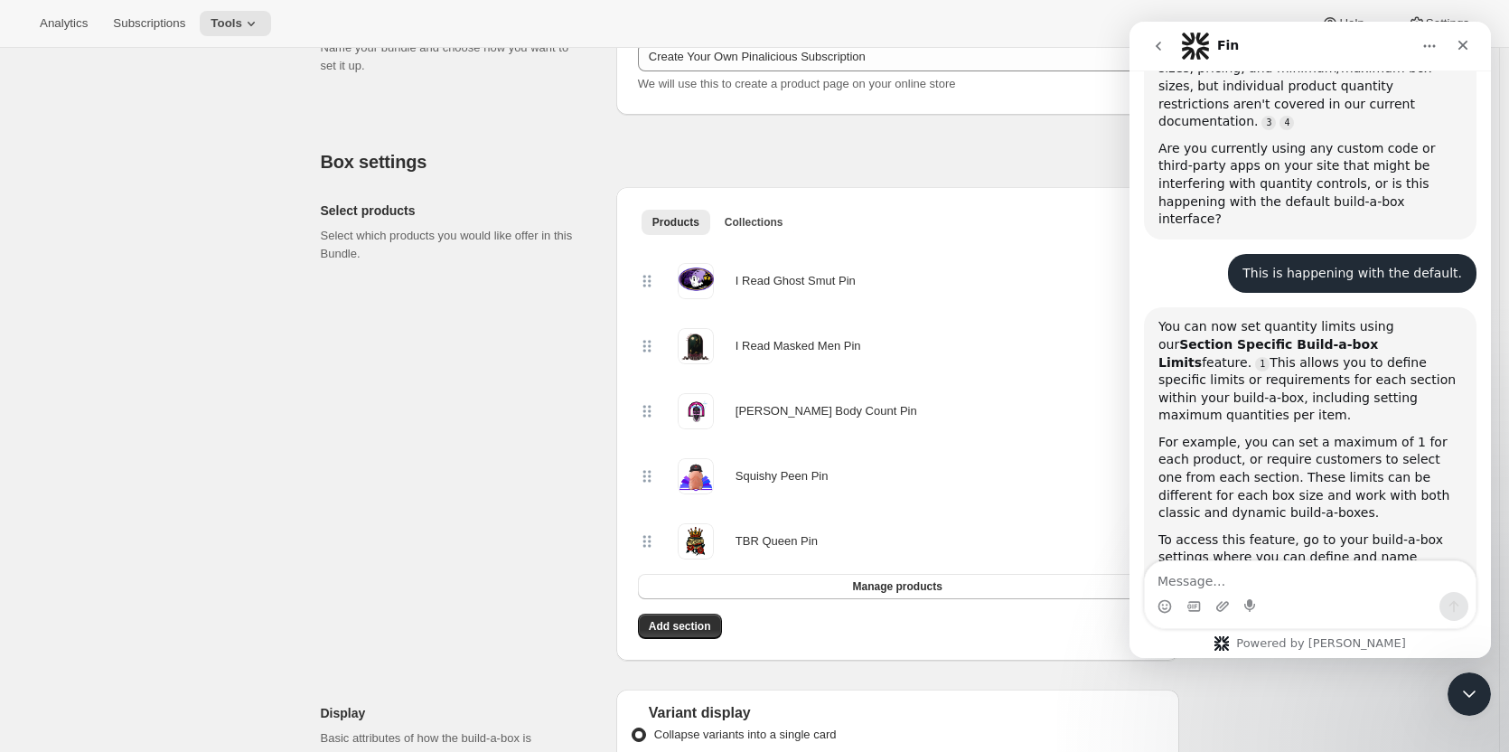
scroll to position [900, 0]
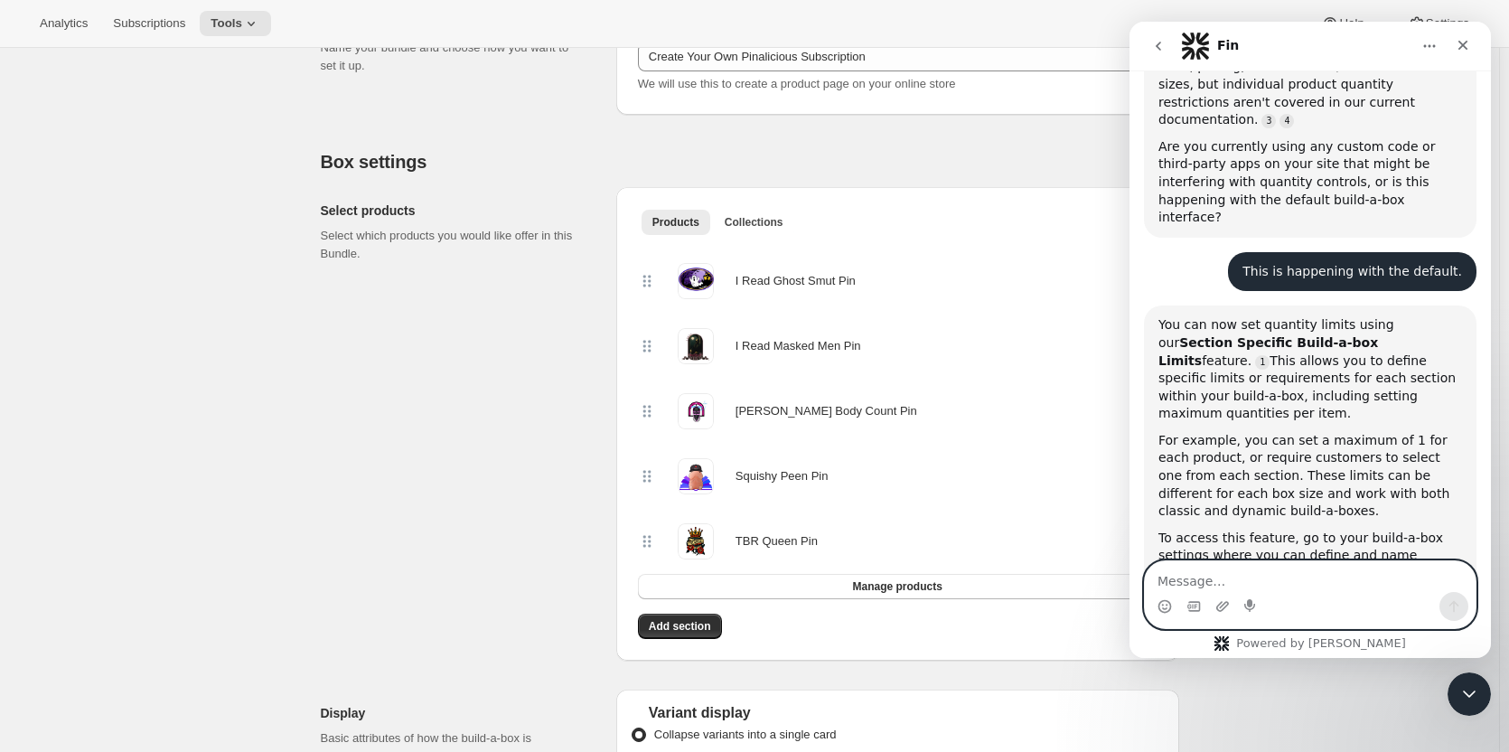
click at [1276, 578] on textarea "Message…" at bounding box center [1310, 576] width 331 height 31
type textarea "Does this mean I have to have each product in a different section?"
click at [1445, 605] on button "Send a message…" at bounding box center [1453, 606] width 29 height 29
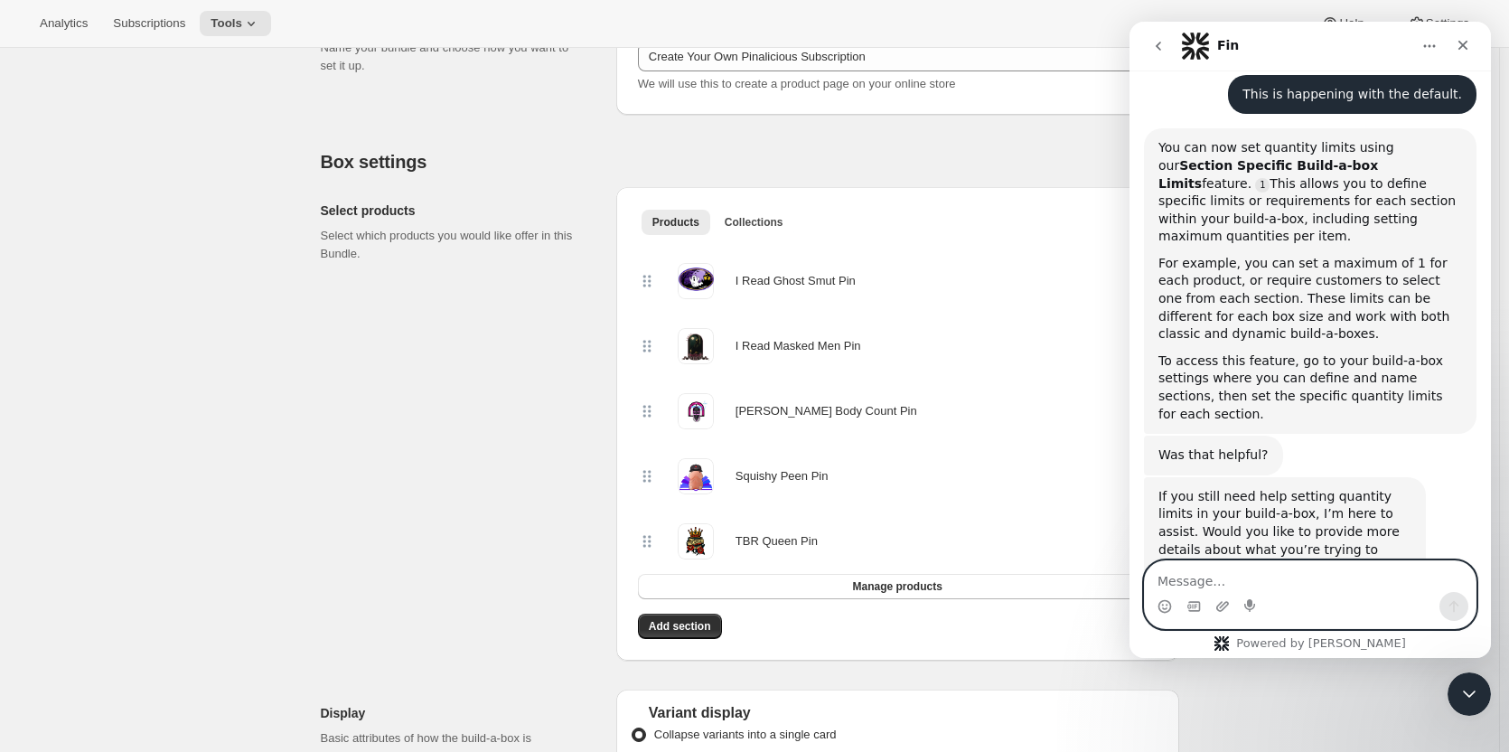
scroll to position [1142, 0]
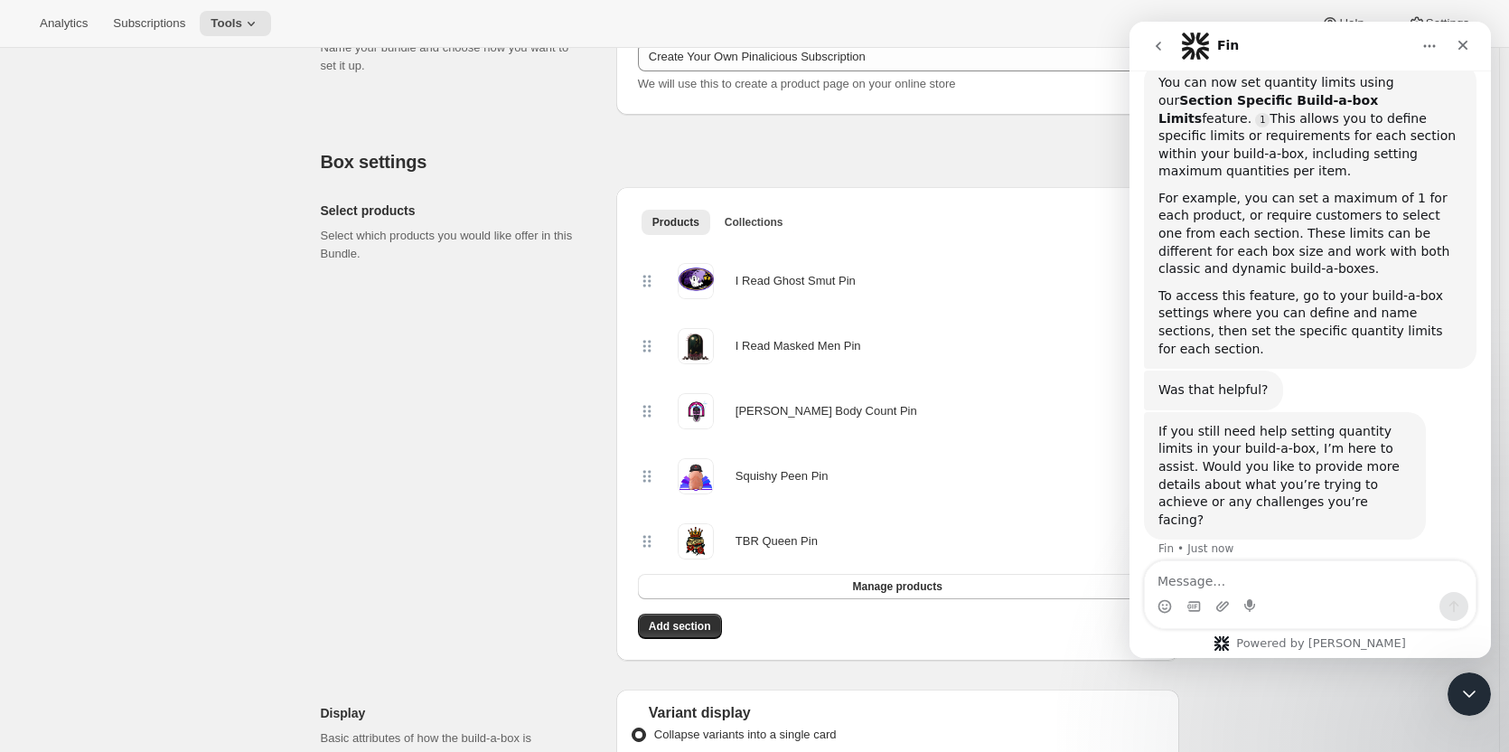
click at [555, 413] on div "Select products Select which products you would like offer in this Bundle." at bounding box center [461, 424] width 281 height 474
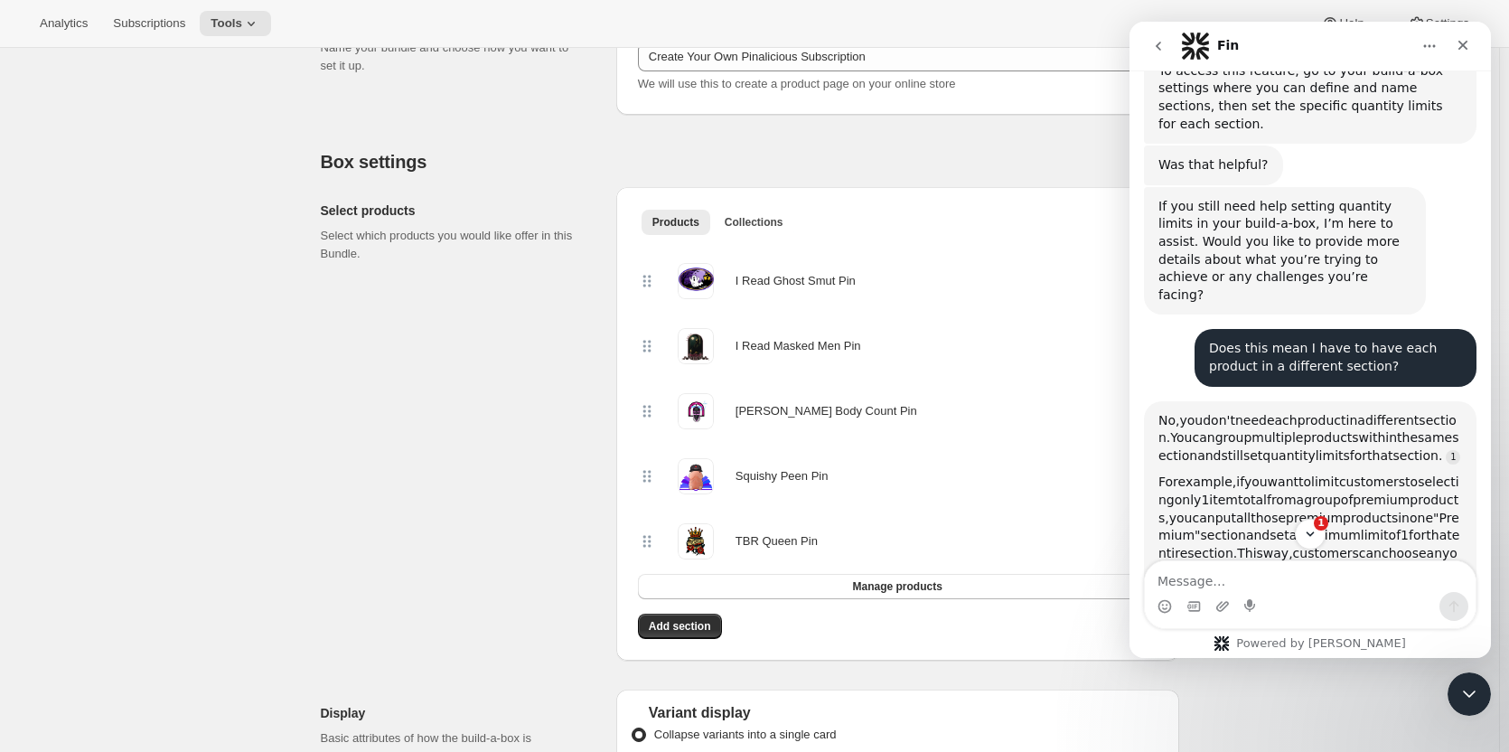
scroll to position [1374, 0]
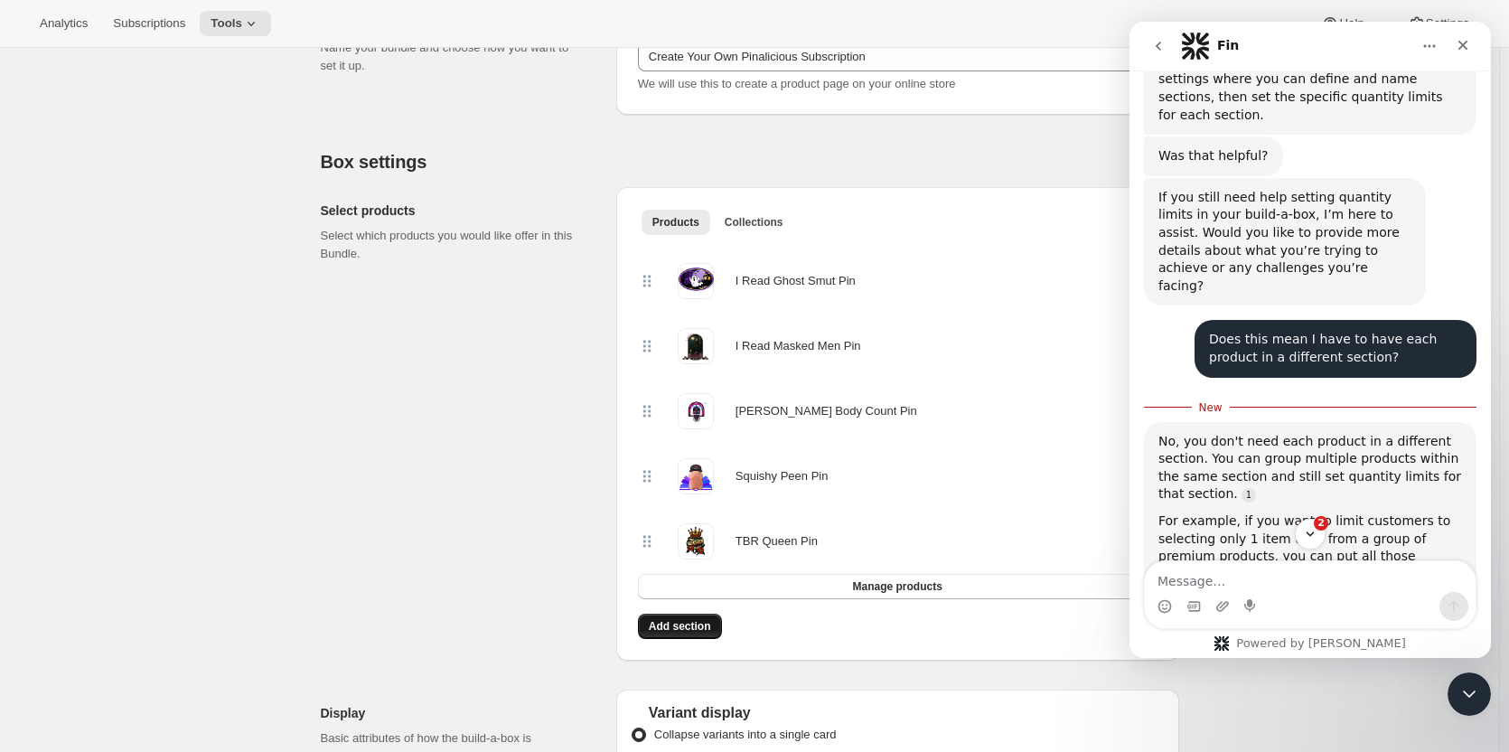
click at [704, 634] on button "Add section" at bounding box center [680, 626] width 84 height 25
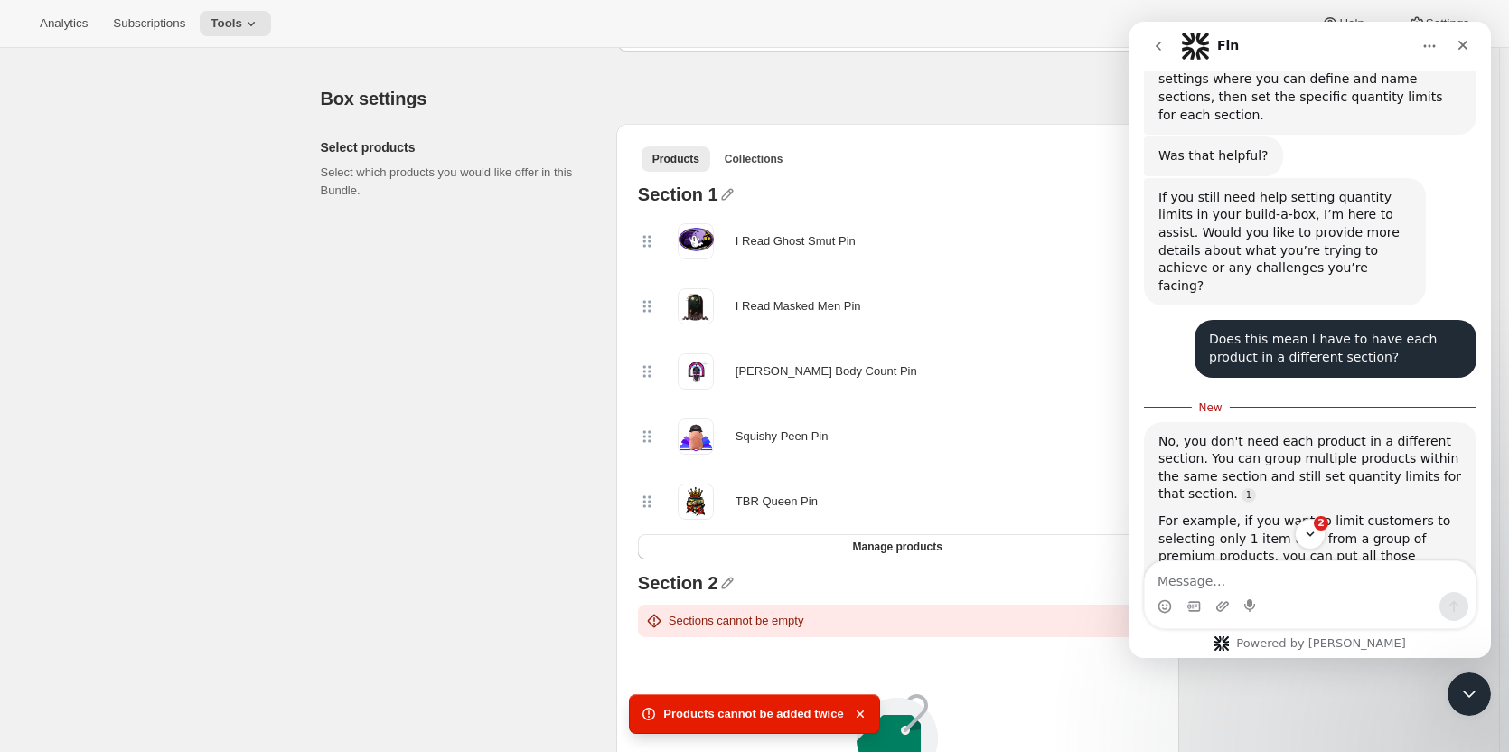
scroll to position [323, 0]
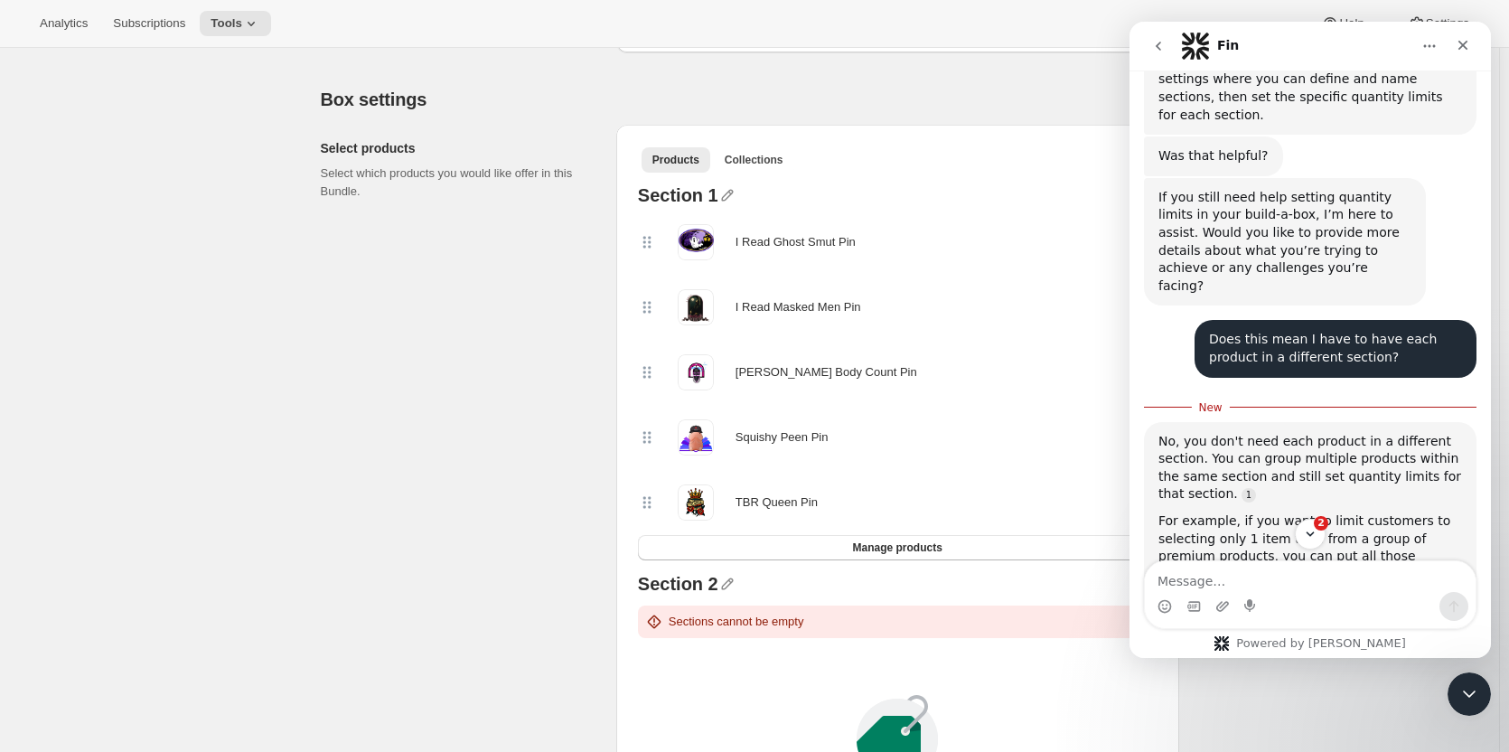
click at [1158, 44] on icon "go back" at bounding box center [1158, 46] width 5 height 9
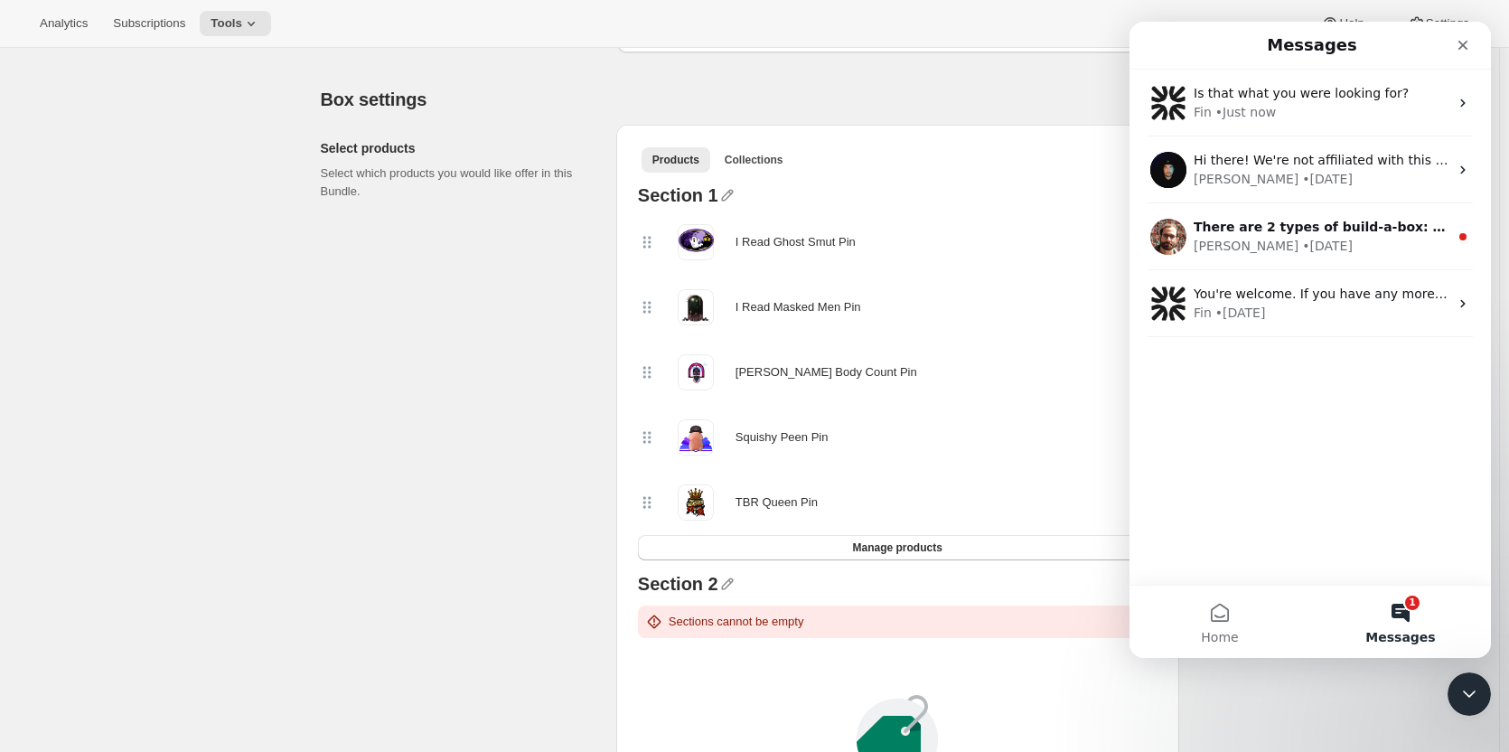
click at [1462, 42] on icon "Close" at bounding box center [1463, 45] width 14 height 14
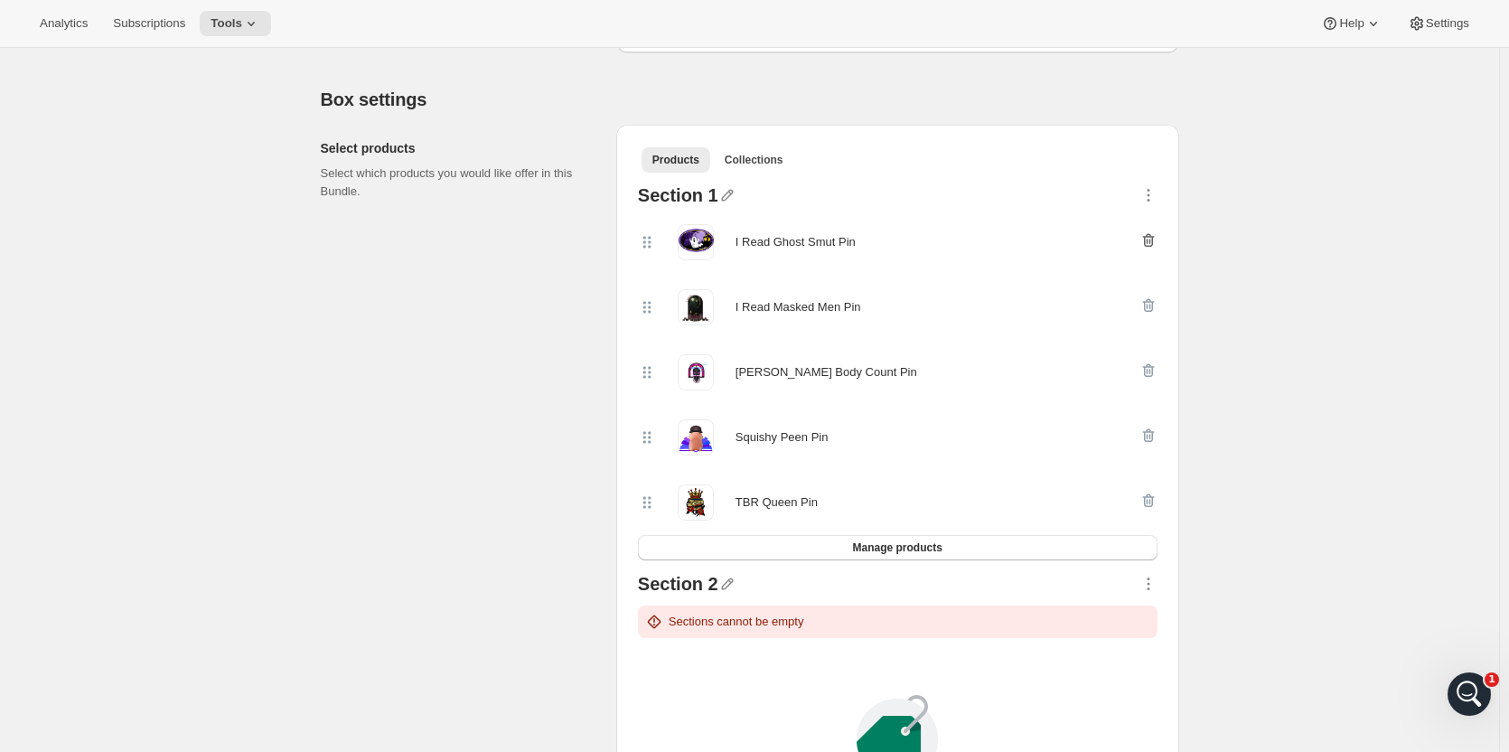
click at [1150, 241] on icon "button" at bounding box center [1148, 240] width 18 height 18
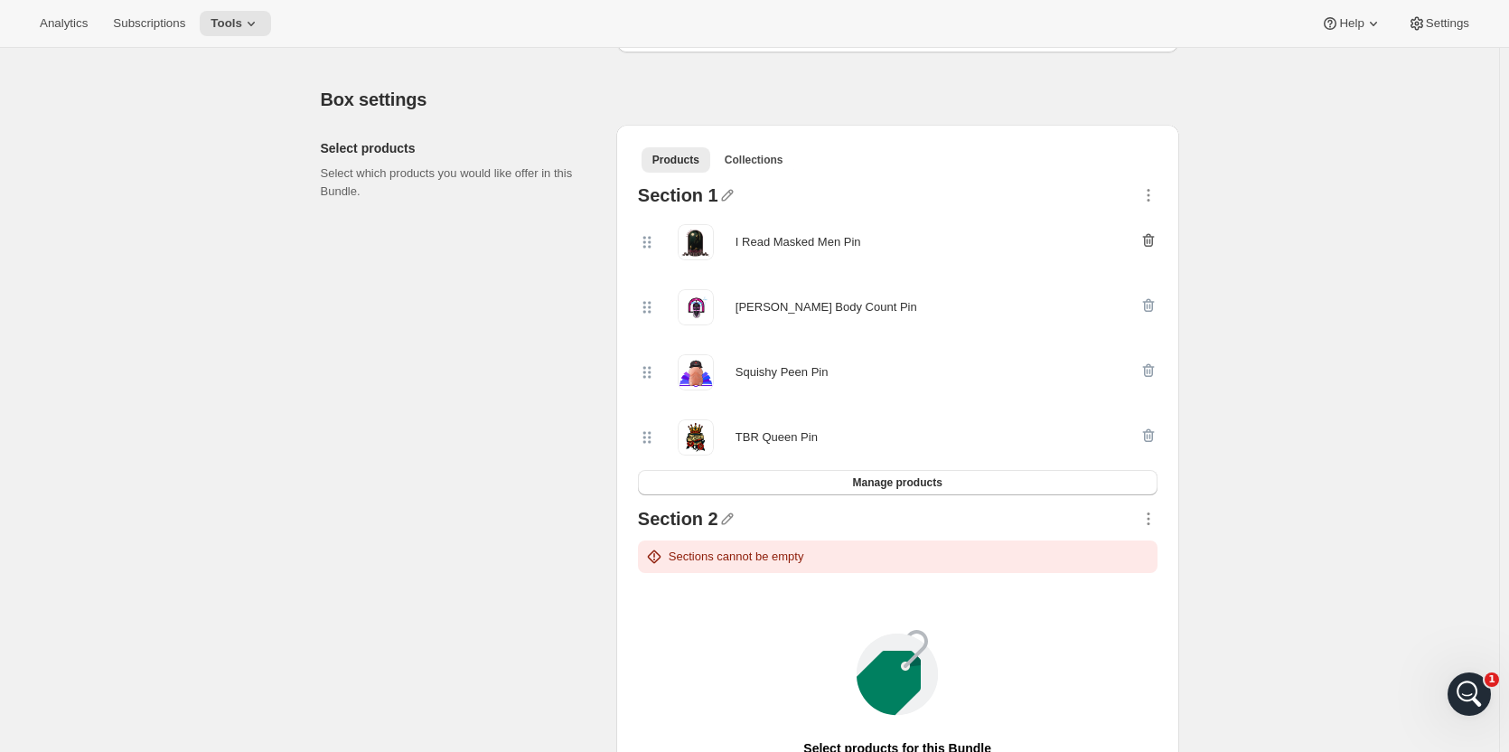
click at [1150, 240] on icon "button" at bounding box center [1148, 240] width 18 height 18
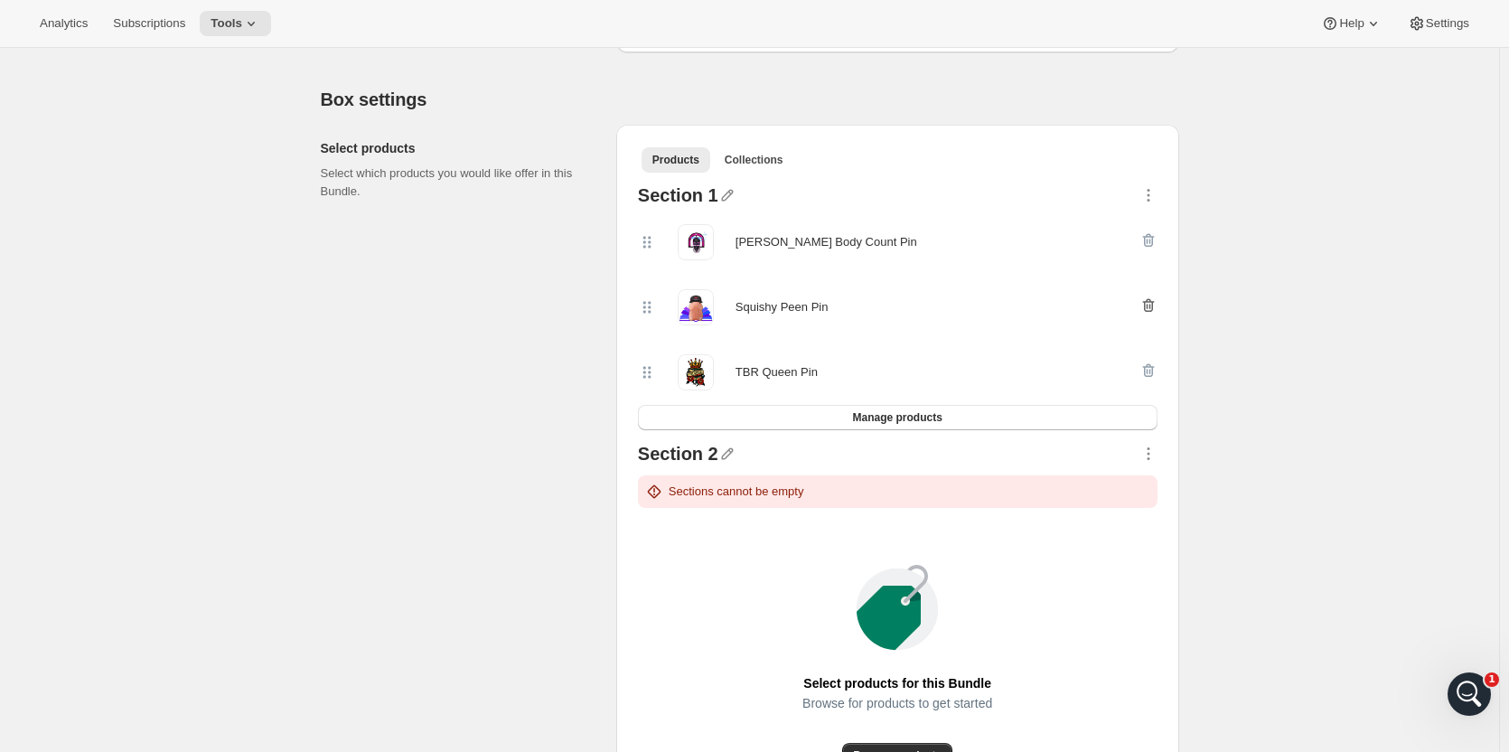
click at [1151, 302] on icon "button" at bounding box center [1148, 305] width 18 height 18
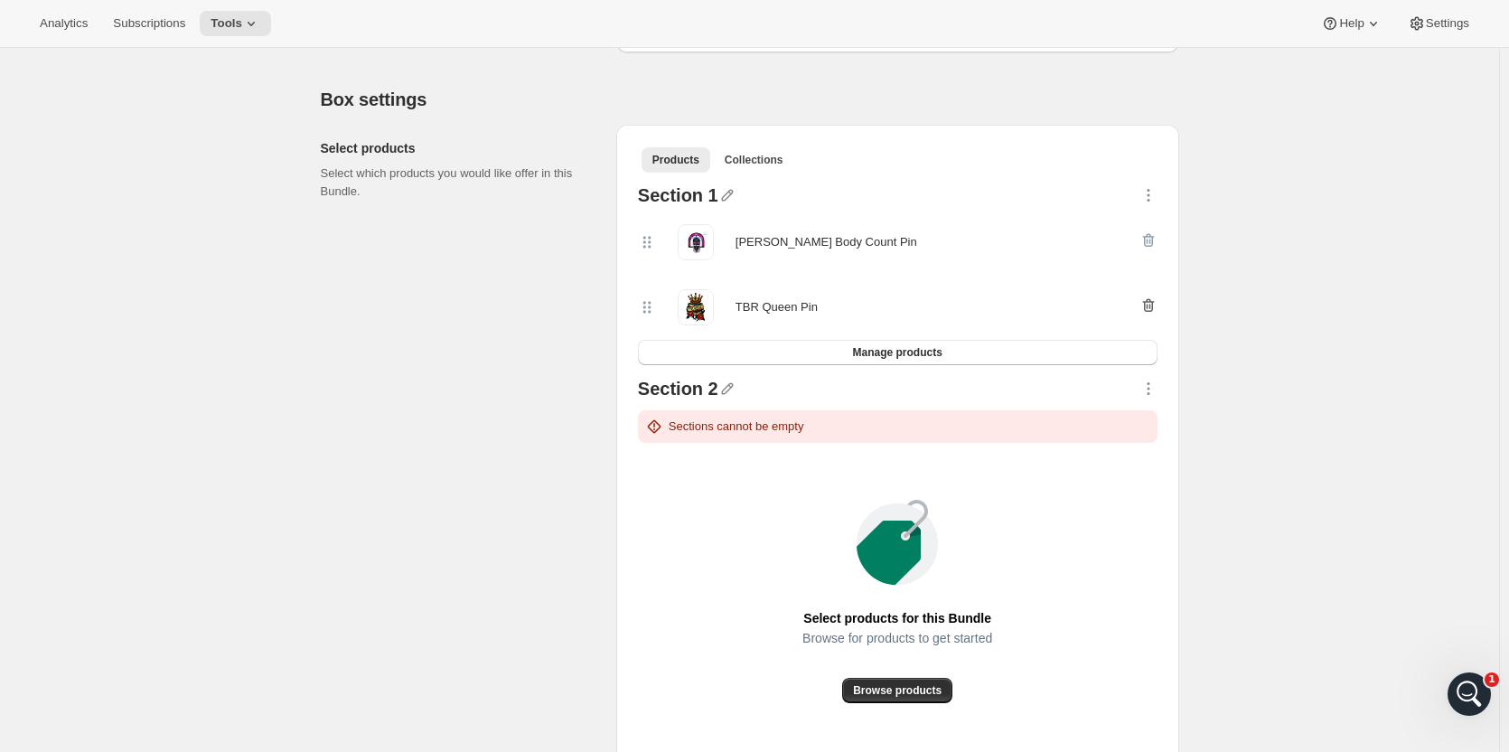
click at [1149, 299] on icon "button" at bounding box center [1148, 305] width 18 height 18
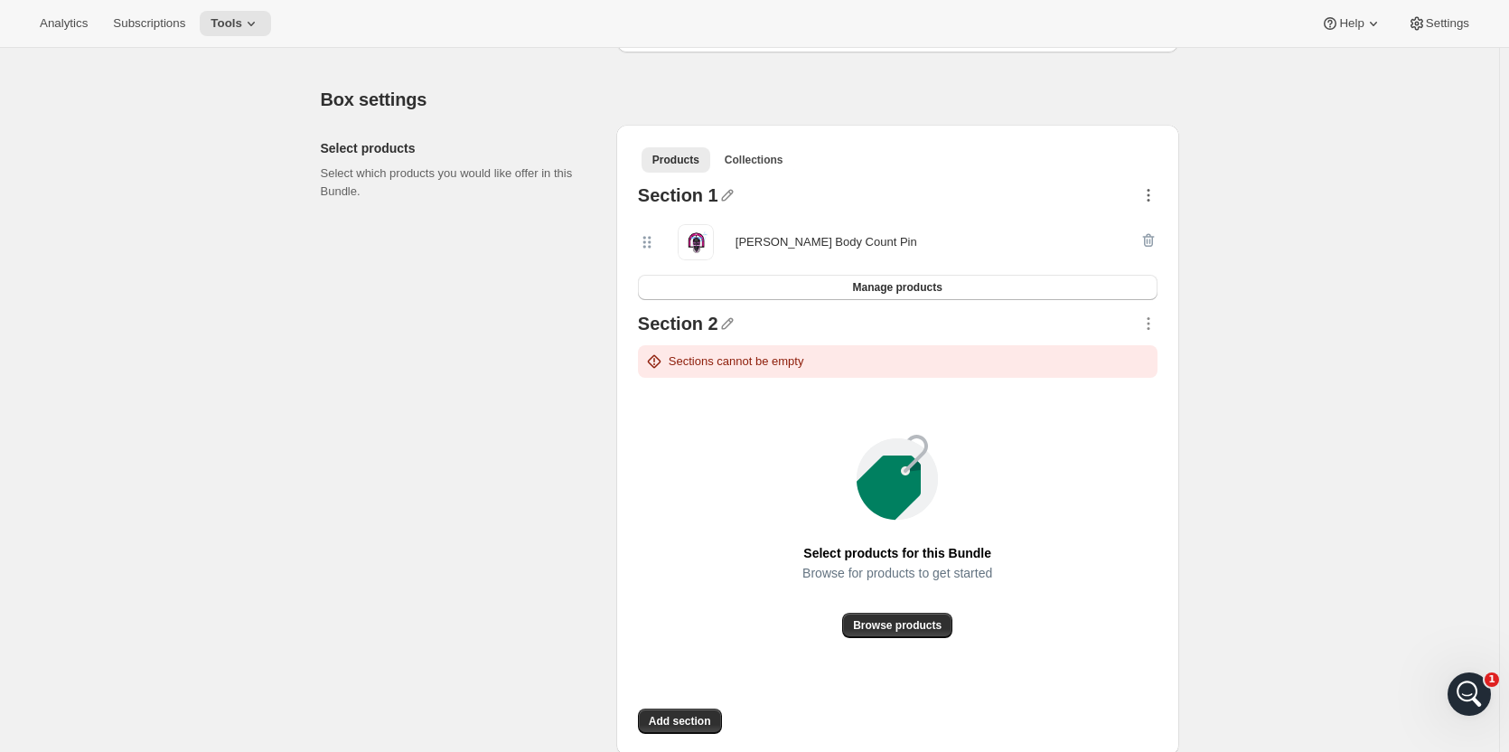
click at [1151, 193] on icon "button" at bounding box center [1148, 195] width 18 height 18
click at [1042, 164] on ul "Products Collections More views" at bounding box center [898, 158] width 520 height 25
click at [724, 197] on icon "button" at bounding box center [727, 195] width 18 height 18
click at [709, 230] on input "text" at bounding box center [733, 230] width 173 height 29
type input "Author Line"
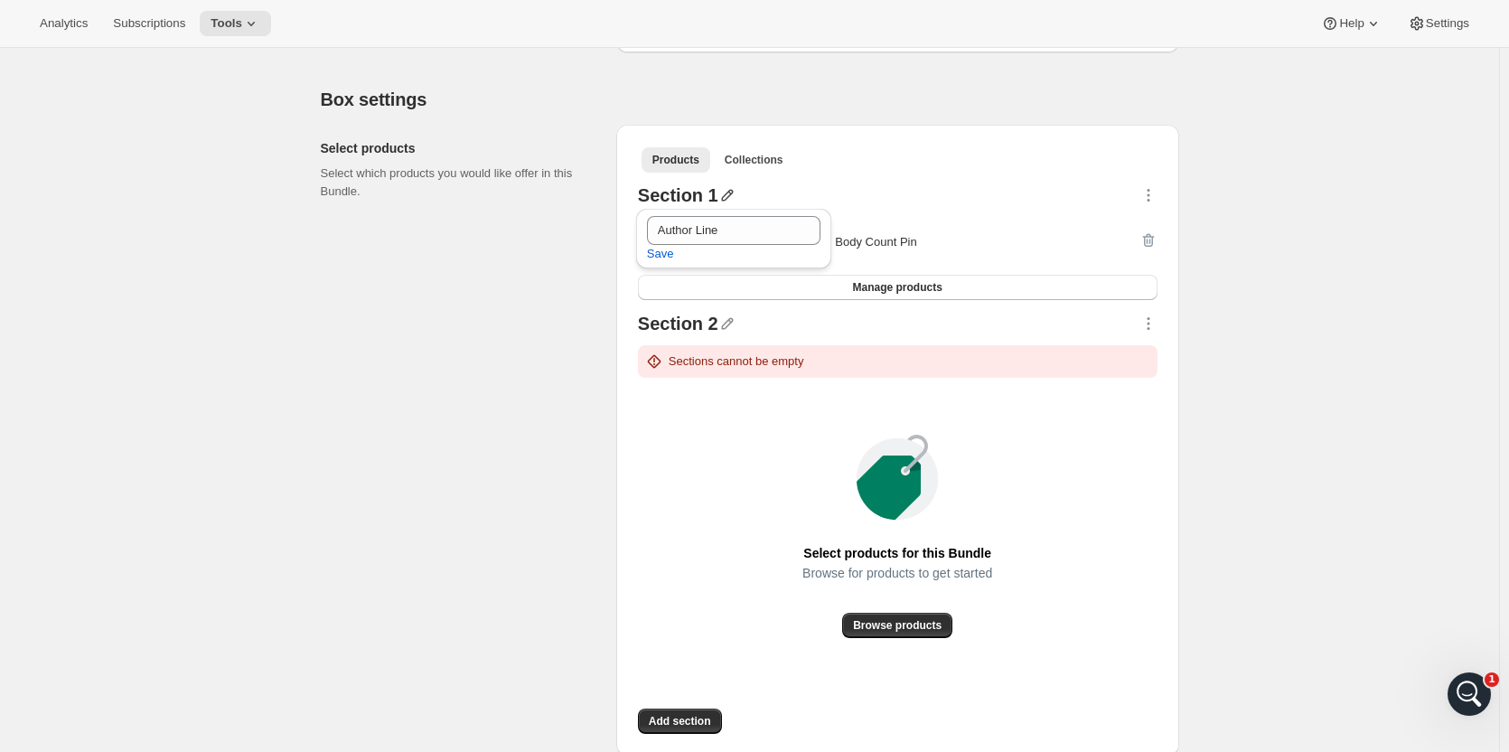
click at [866, 164] on ul "Products Collections More views" at bounding box center [898, 158] width 520 height 25
click at [723, 195] on icon "button" at bounding box center [727, 195] width 18 height 18
click at [665, 249] on span "Save" at bounding box center [660, 254] width 27 height 18
click at [857, 164] on ul "Products Collections More views" at bounding box center [898, 158] width 520 height 25
click at [905, 619] on span "Browse products" at bounding box center [897, 625] width 89 height 14
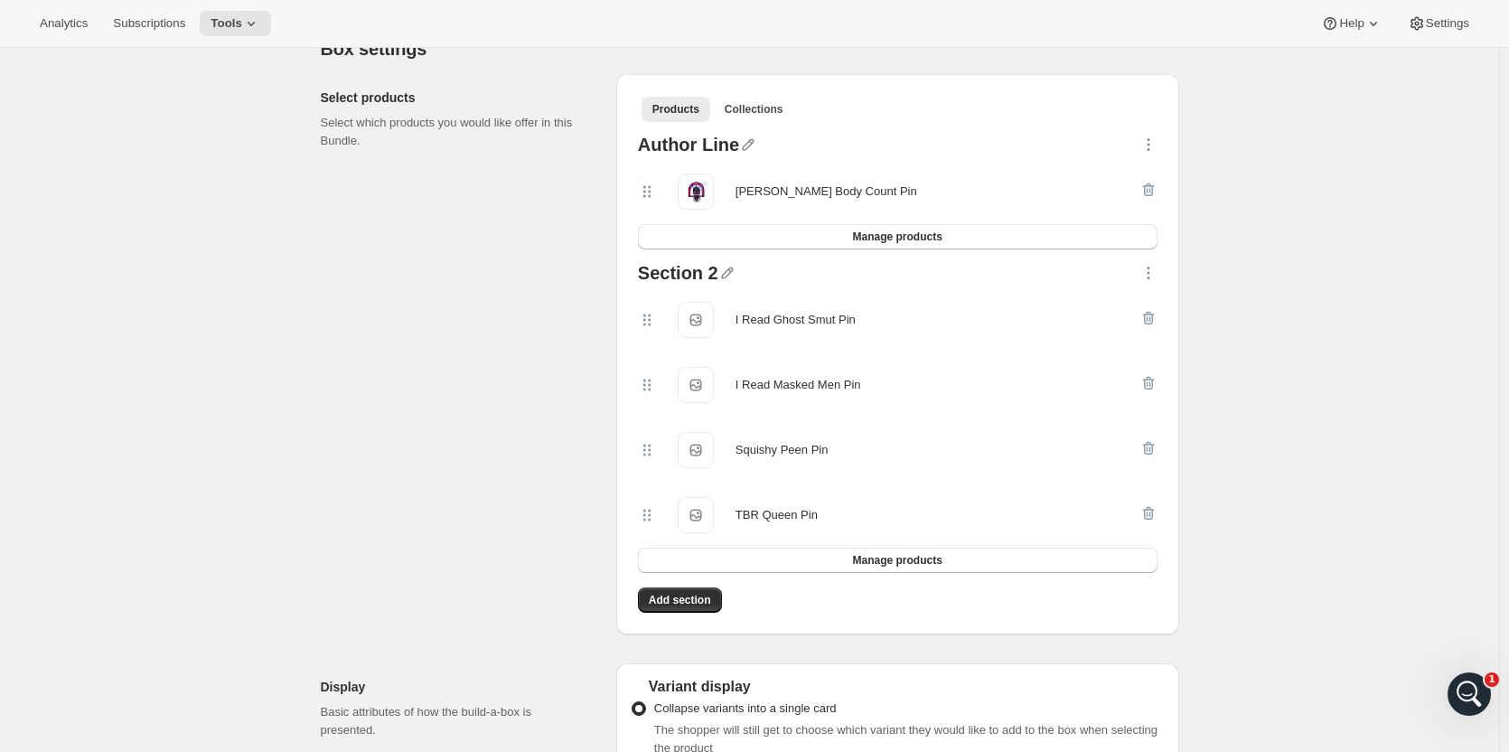
scroll to position [373, 0]
click at [1156, 148] on icon "button" at bounding box center [1148, 145] width 18 height 18
click at [1468, 712] on div "Open Intercom Messenger" at bounding box center [1467, 691] width 60 height 60
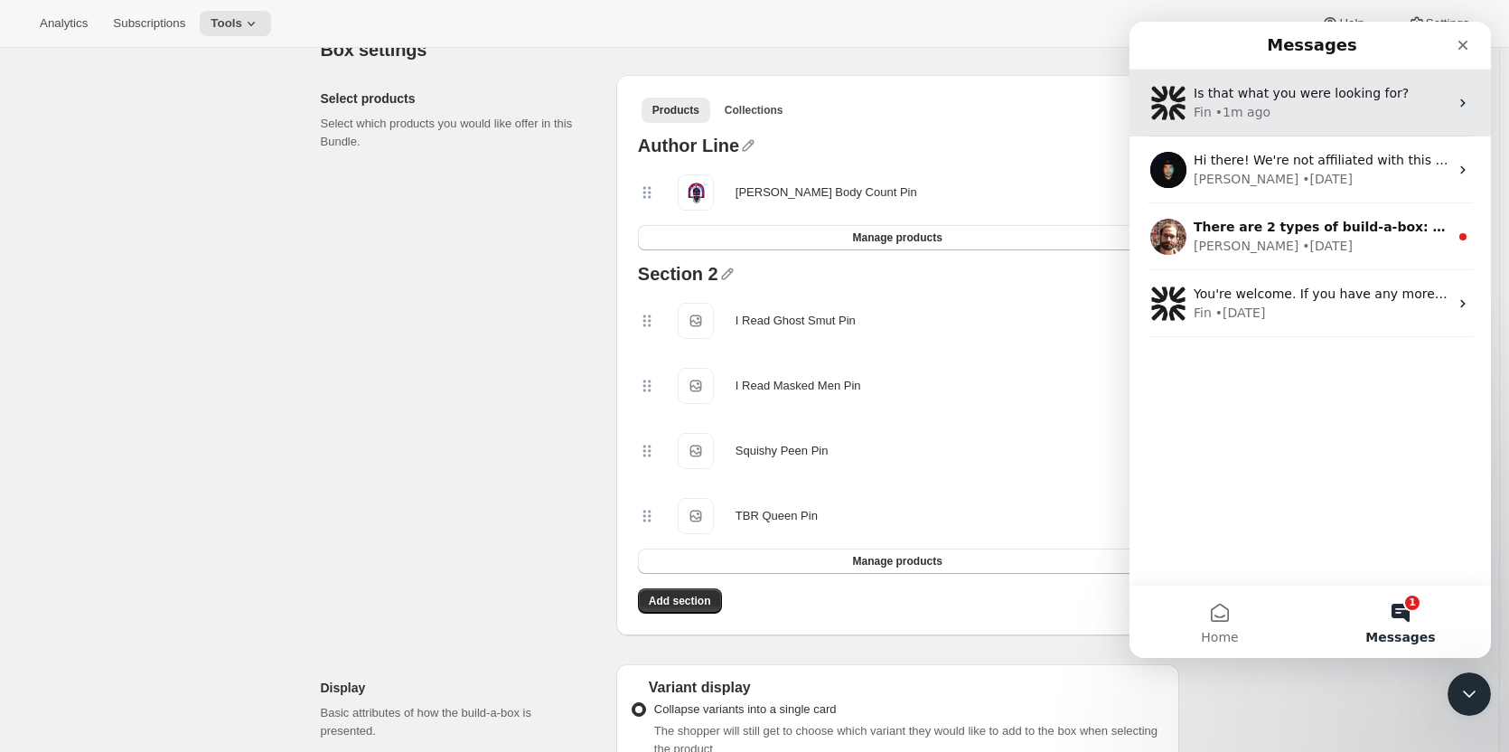
click at [1286, 102] on div "Is that what you were looking for?" at bounding box center [1321, 93] width 255 height 19
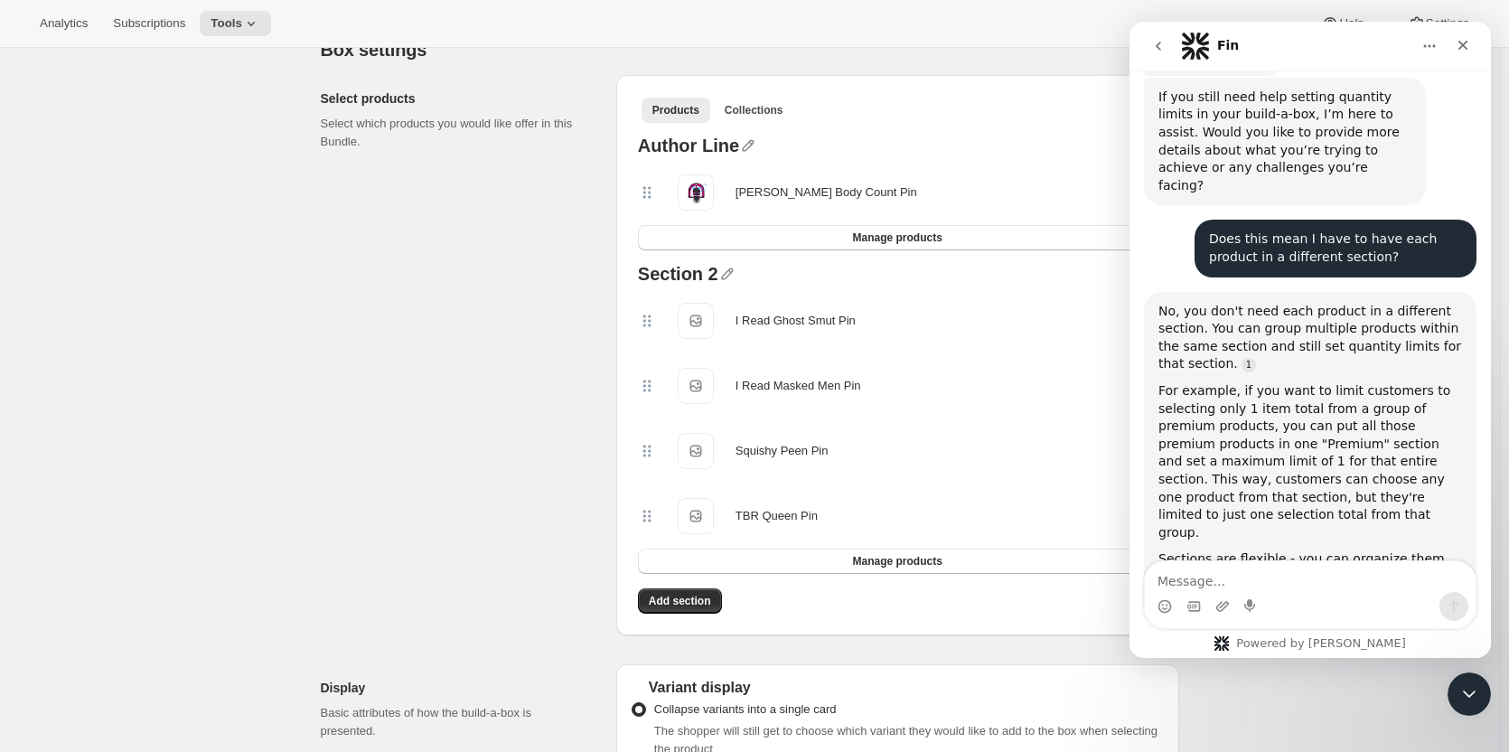
scroll to position [1480, 0]
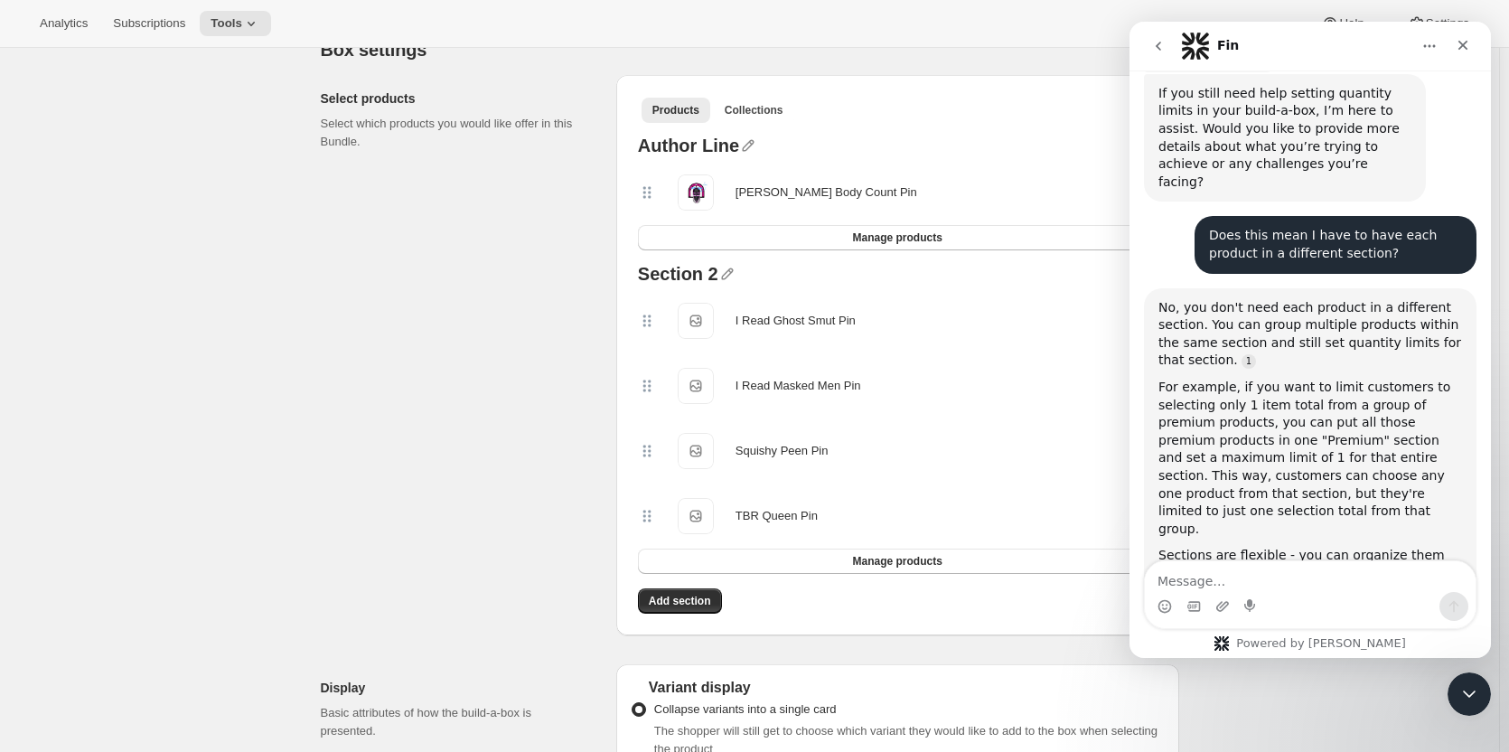
click at [1247, 577] on textarea "Message…" at bounding box center [1310, 576] width 331 height 31
type textarea "Where do I set the limit? I can't find it."
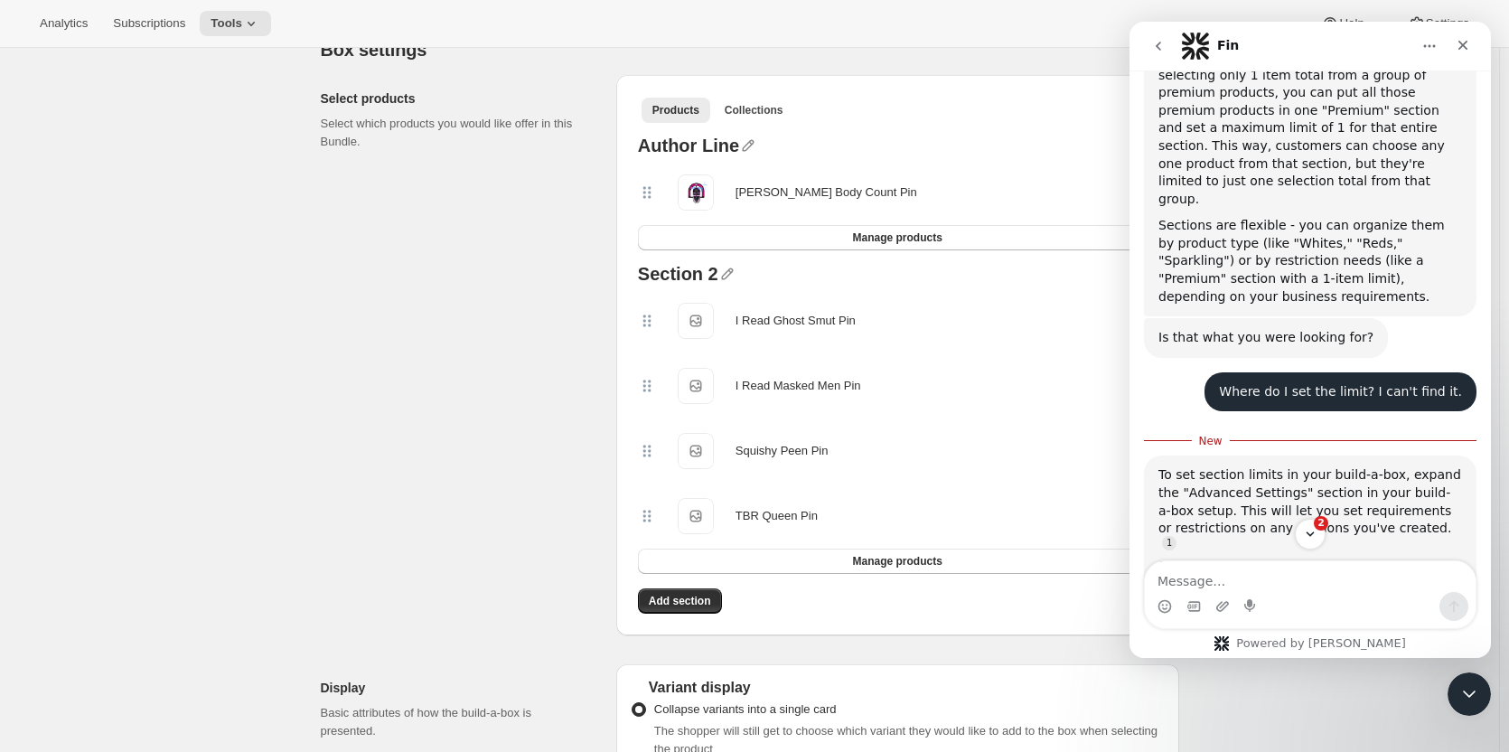
scroll to position [1808, 0]
click at [526, 441] on div "Select products Select which products you would like offer in this Bundle." at bounding box center [461, 355] width 281 height 560
click at [1156, 42] on icon "go back" at bounding box center [1158, 46] width 14 height 14
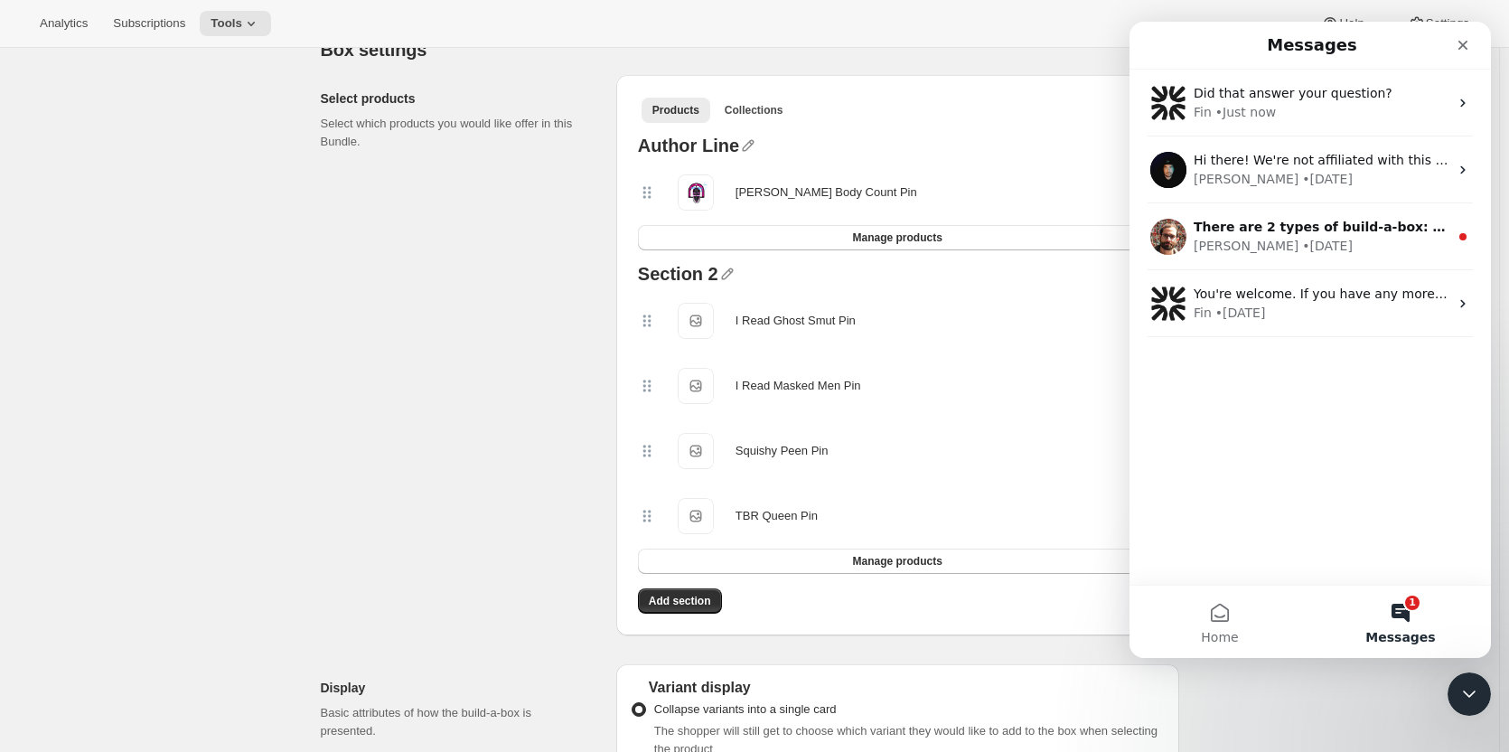
scroll to position [1737, 0]
click at [1465, 48] on icon "Close" at bounding box center [1463, 46] width 10 height 10
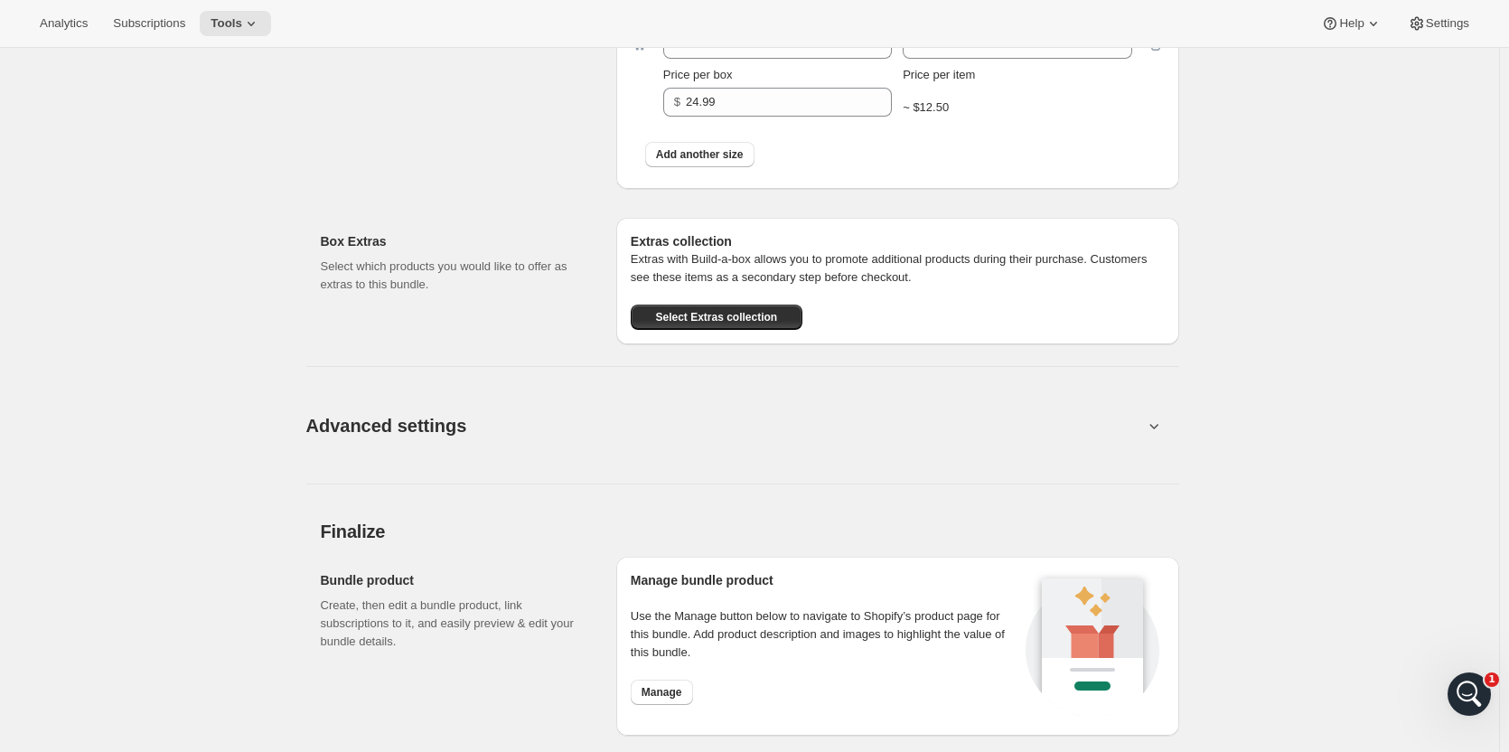
scroll to position [1278, 0]
click at [1158, 422] on icon at bounding box center [1153, 423] width 9 height 5
click at [1153, 419] on icon at bounding box center [1154, 423] width 18 height 18
click at [1158, 427] on icon at bounding box center [1154, 423] width 18 height 18
click at [1146, 421] on button "Advanced settings" at bounding box center [724, 423] width 858 height 70
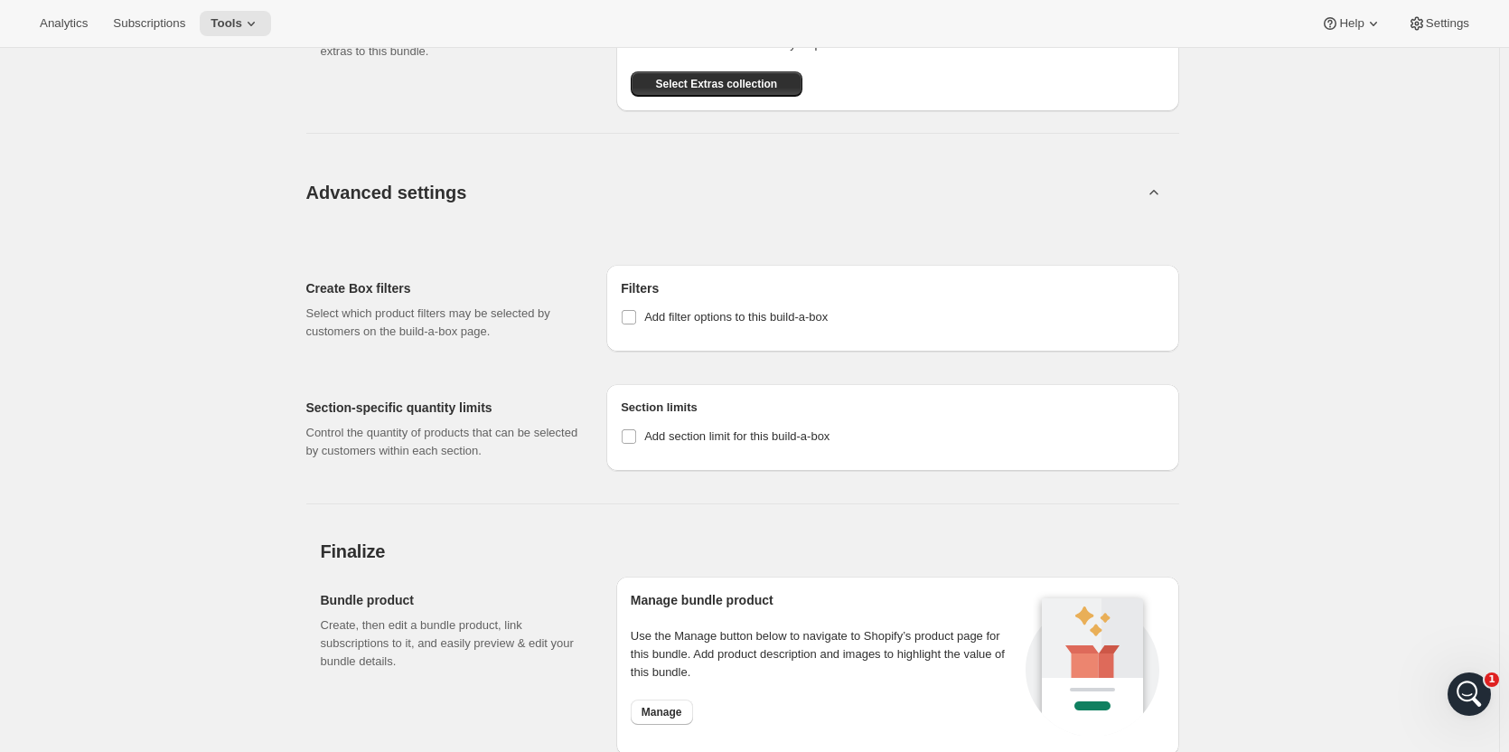
scroll to position [1510, 0]
click at [635, 437] on input "Add section limit for this build-a-box" at bounding box center [629, 434] width 14 height 14
checkbox input "true"
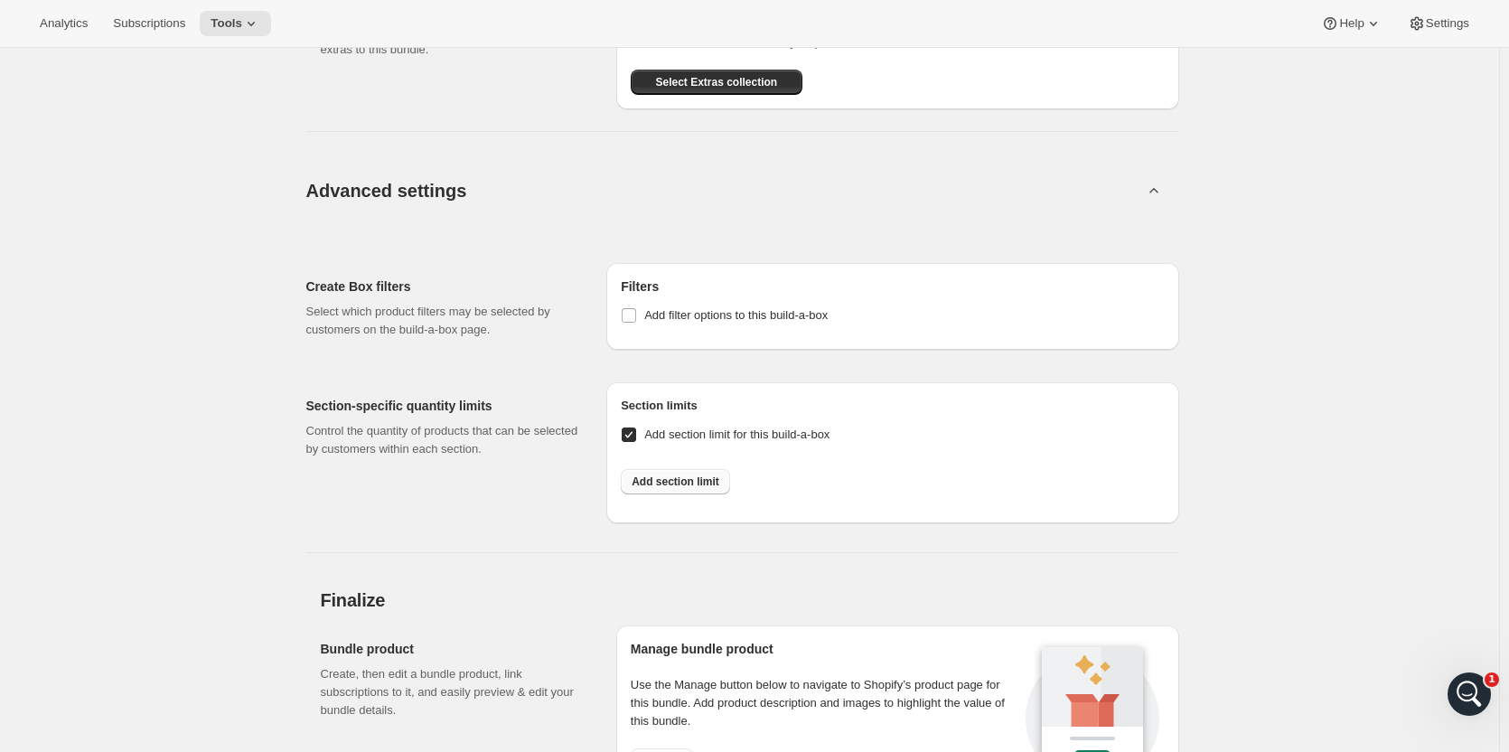
click at [683, 480] on span "Add section limit" at bounding box center [676, 481] width 88 height 14
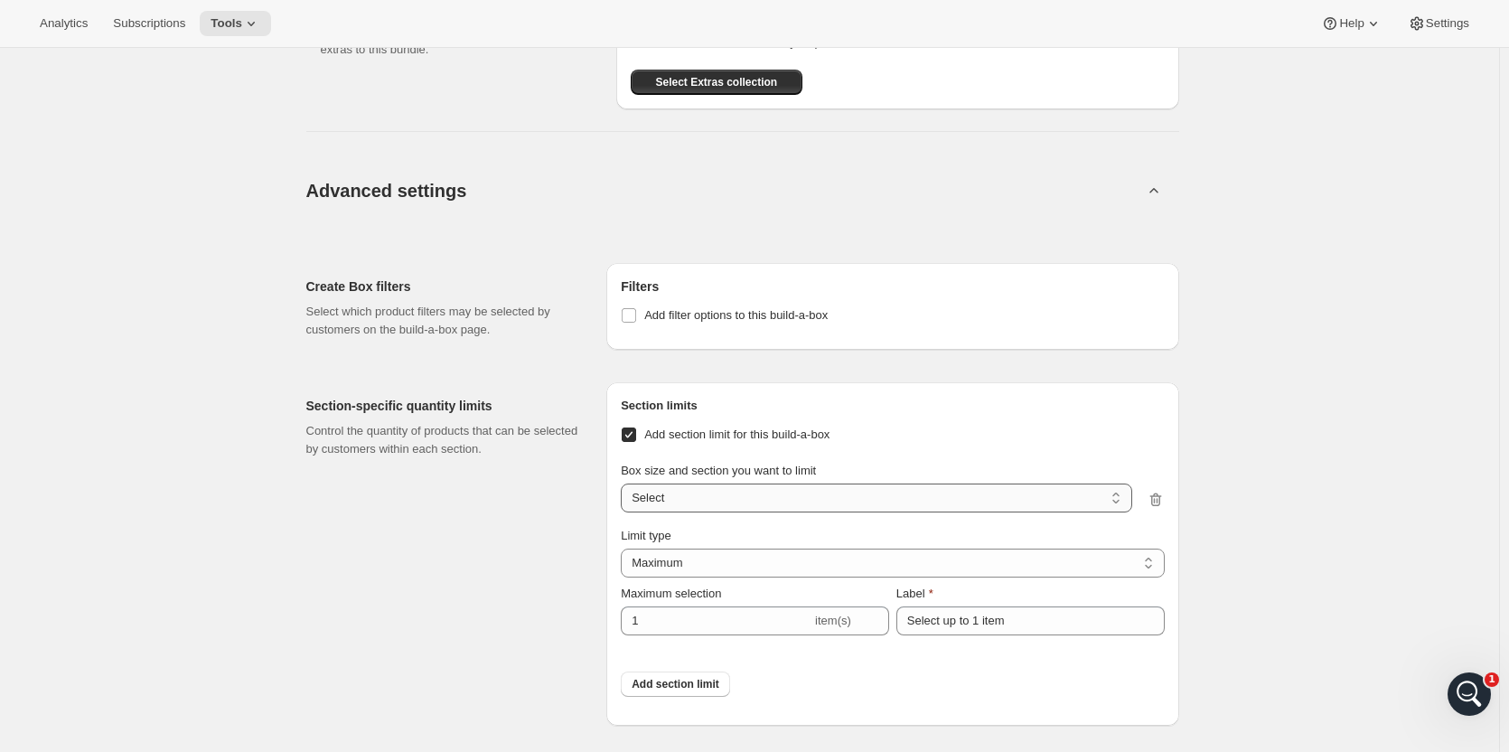
click at [736, 500] on select "2 Pins + 1 Sticker / Author Line 2 Pins + 1 Sticker / Section 2 Select" at bounding box center [876, 497] width 511 height 29
select select "gid://shopify/ProductVariant/42380029329467_4ae035cd-4196-4ad4-b13e-a1c8ce7b6905"
click at [625, 483] on select "2 Pins + 1 Sticker / Author Line 2 Pins + 1 Sticker / Section 2 Select" at bounding box center [876, 497] width 511 height 29
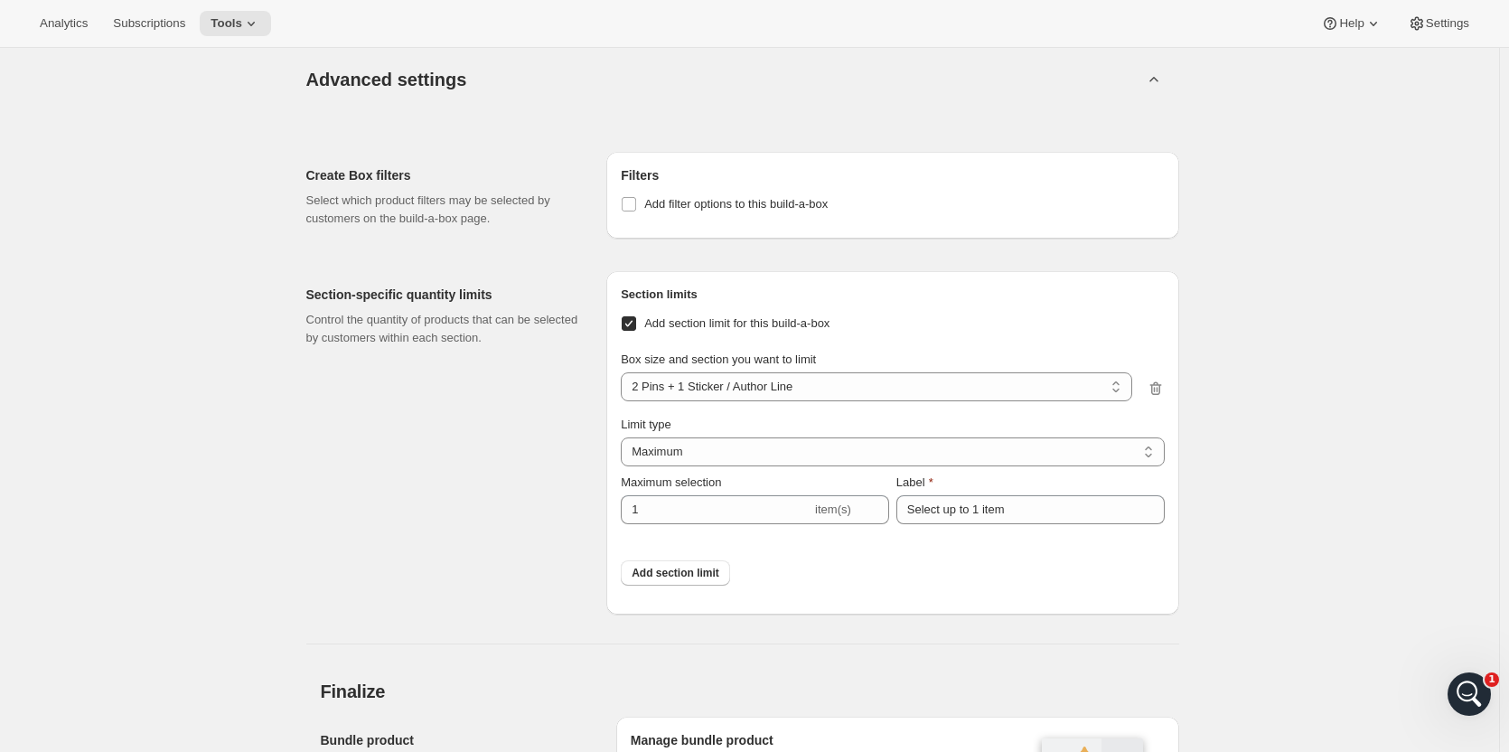
scroll to position [1625, 0]
click at [573, 437] on div "Section-specific quantity limits Control the quantity of products that can be s…" at bounding box center [449, 438] width 286 height 343
click at [731, 92] on button "Advanced settings" at bounding box center [724, 76] width 858 height 70
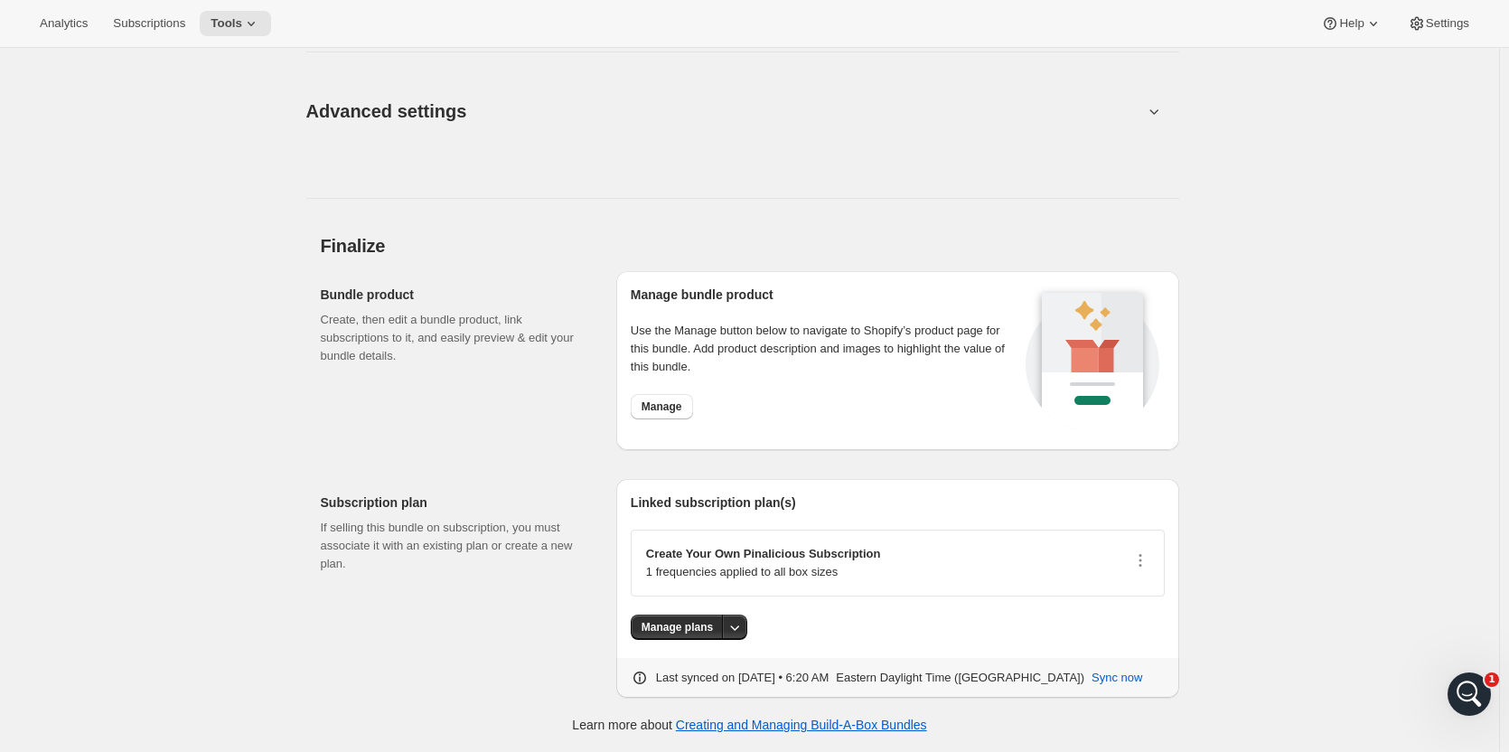
scroll to position [1558, 0]
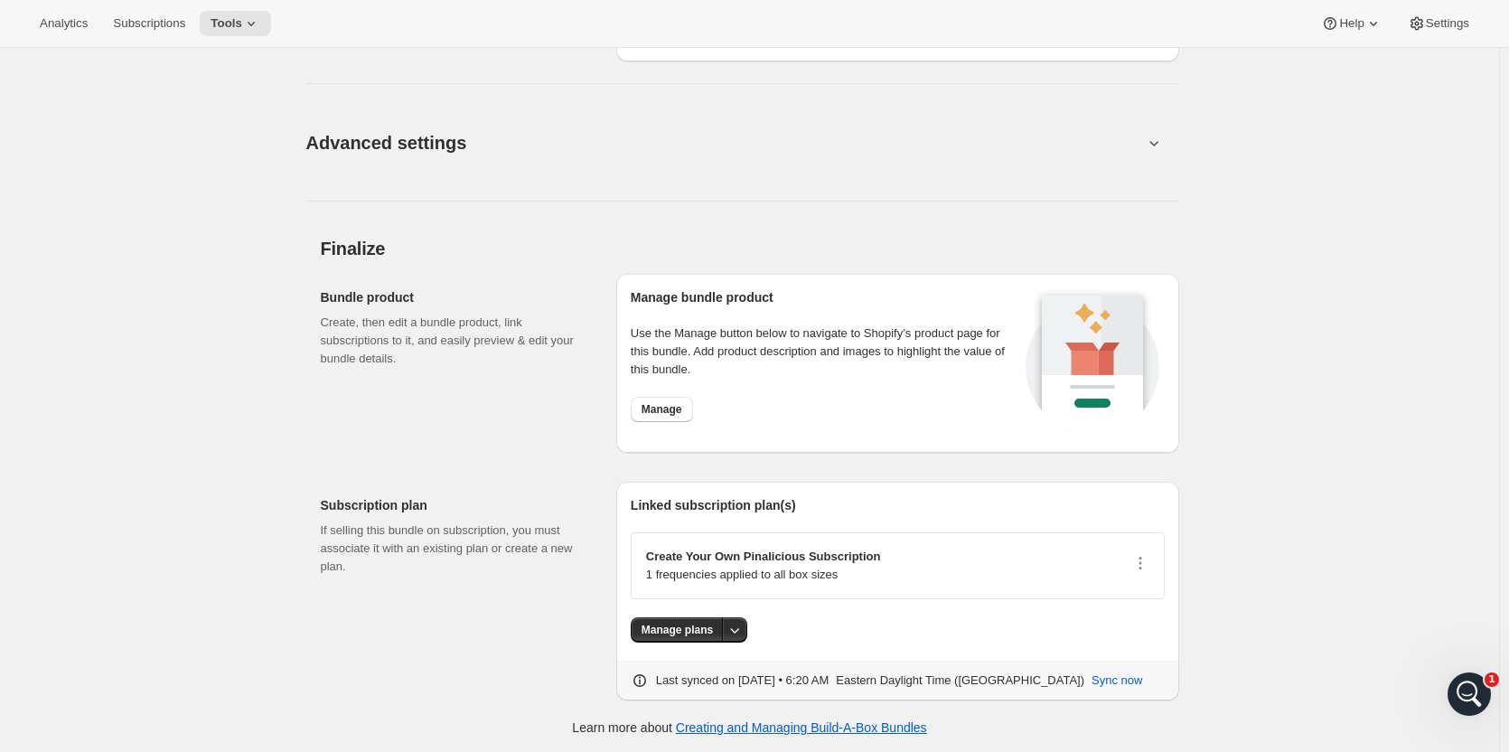
click at [1158, 139] on icon at bounding box center [1154, 143] width 18 height 18
click at [1146, 146] on button "Advanced settings" at bounding box center [724, 143] width 858 height 70
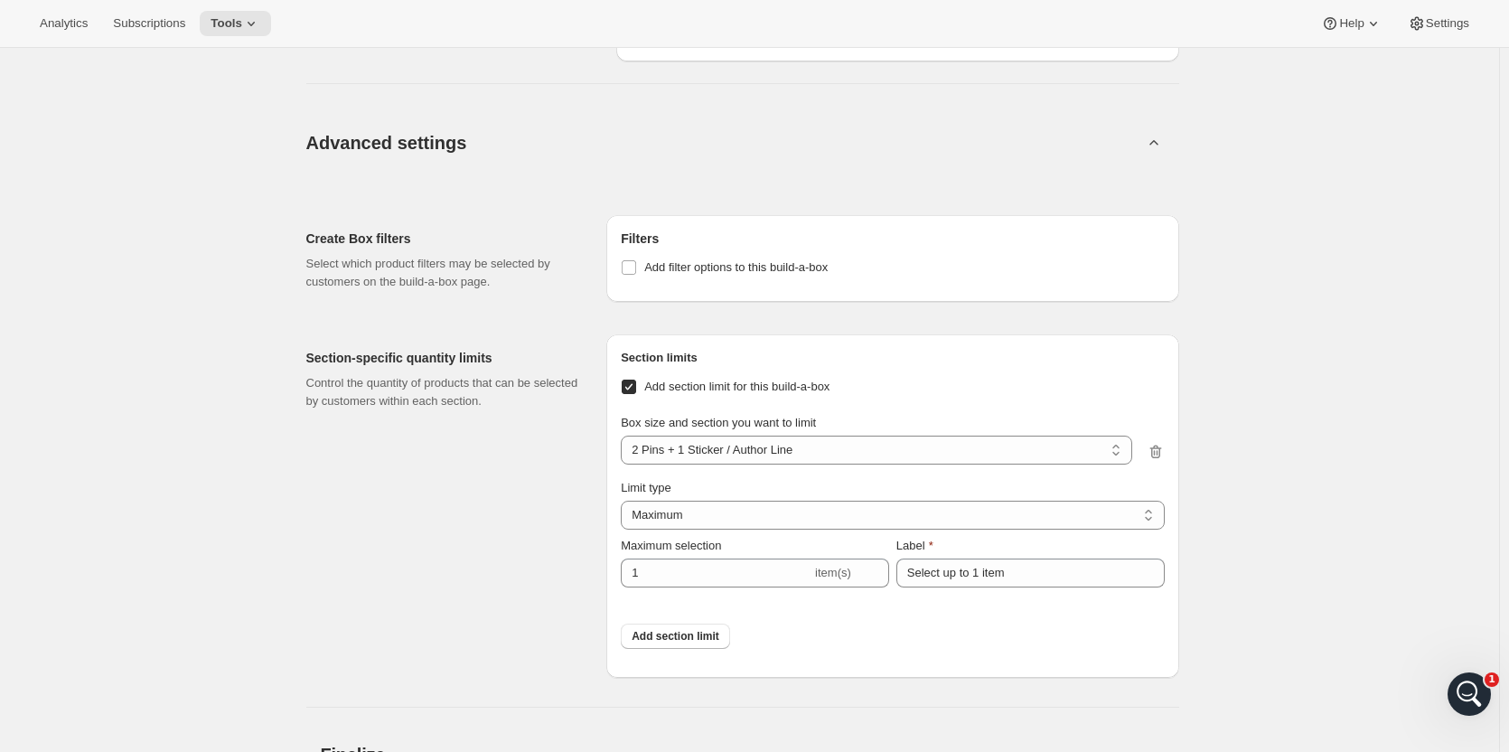
click at [513, 481] on div "Section-specific quantity limits Control the quantity of products that can be s…" at bounding box center [449, 505] width 286 height 343
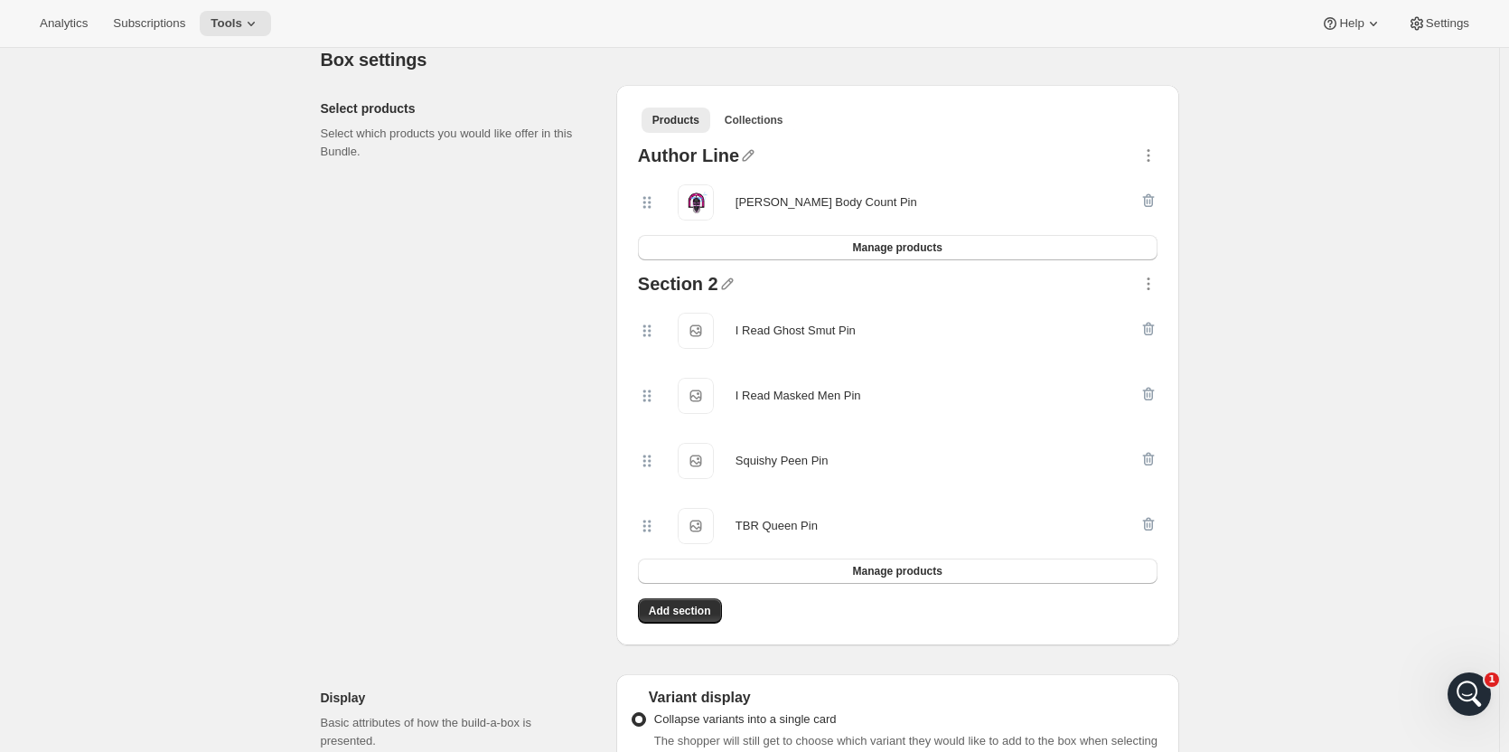
scroll to position [362, 0]
click at [727, 284] on icon "button" at bounding box center [727, 285] width 18 height 18
click at [706, 319] on input "text" at bounding box center [736, 319] width 173 height 29
type input "September Drop"
click at [662, 346] on span "Save" at bounding box center [663, 342] width 27 height 18
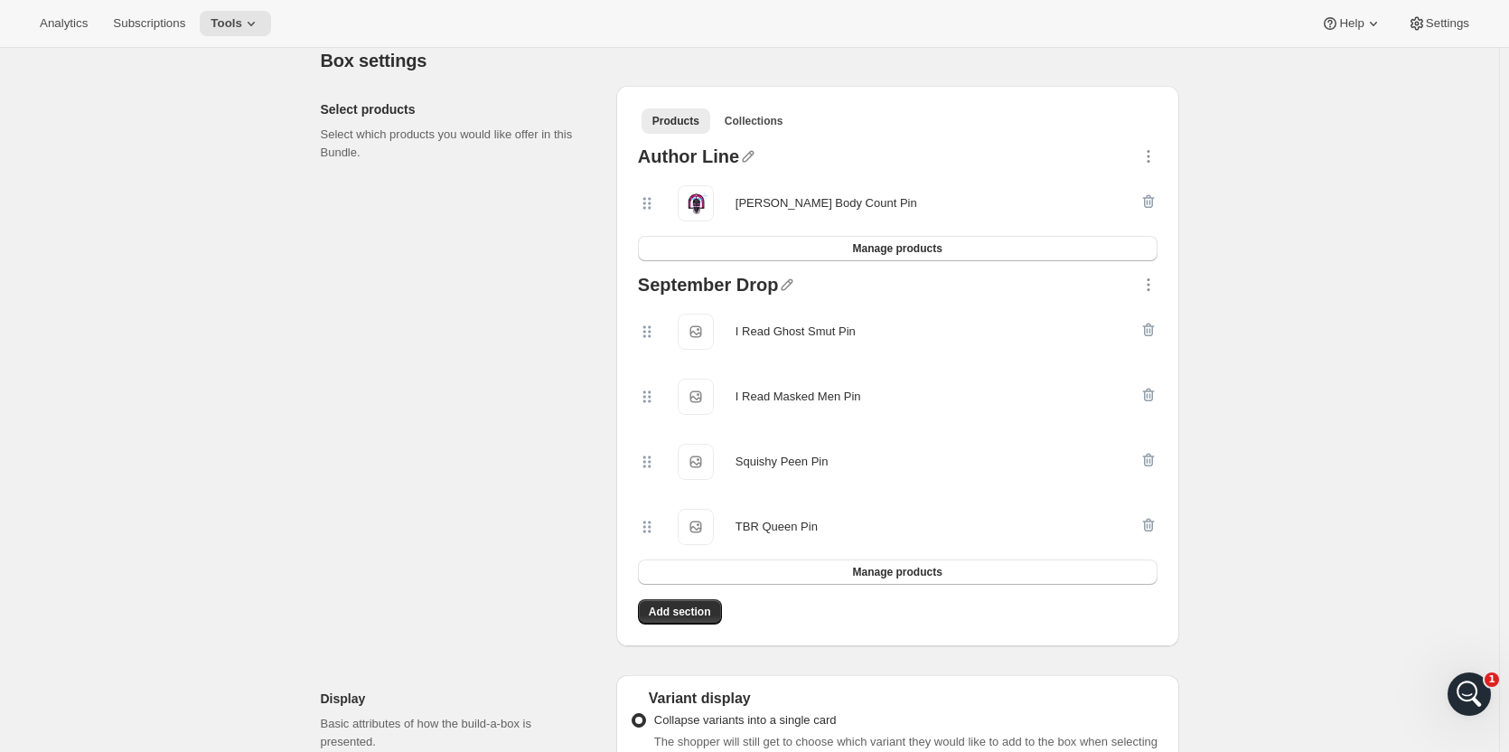
scroll to position [0, 0]
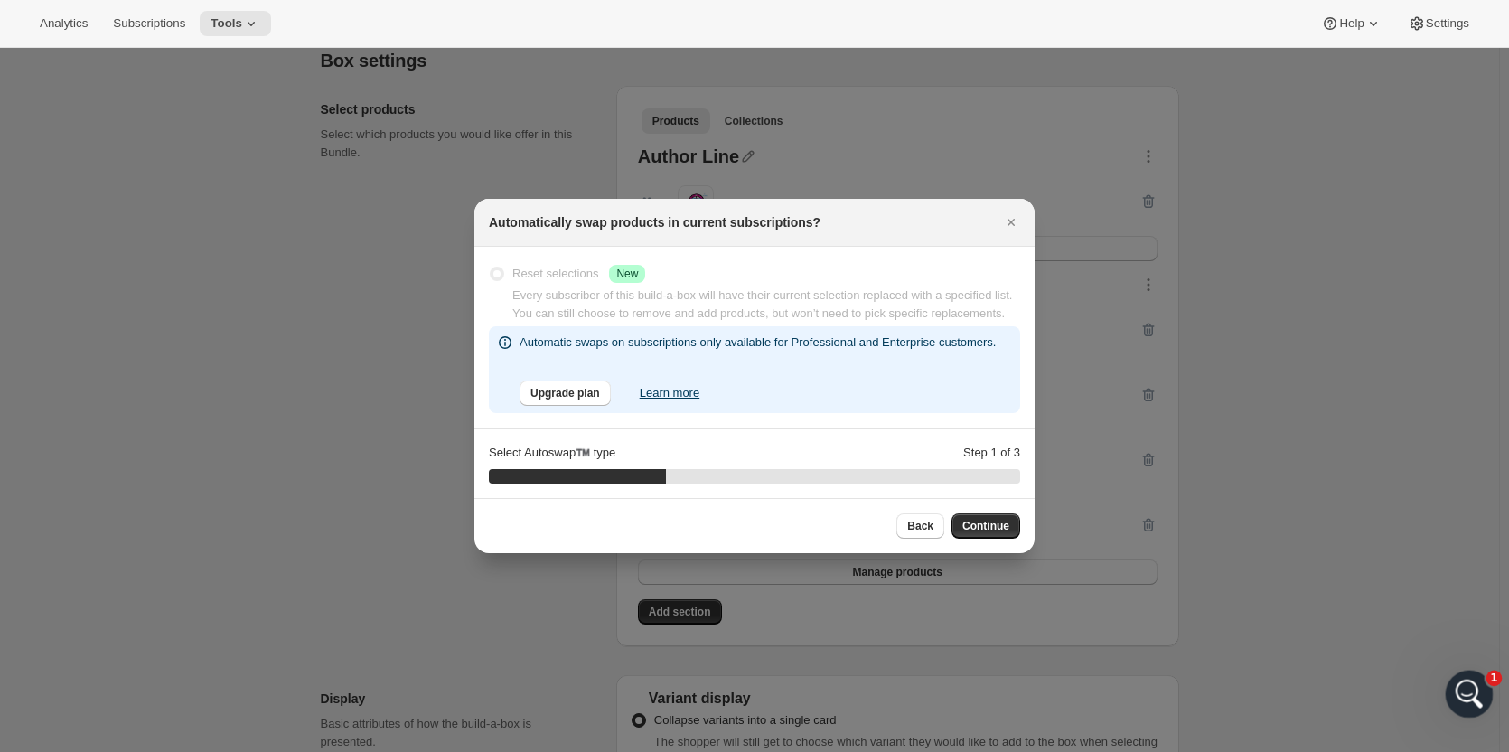
click at [1467, 694] on icon "Open Intercom Messenger" at bounding box center [1467, 692] width 30 height 30
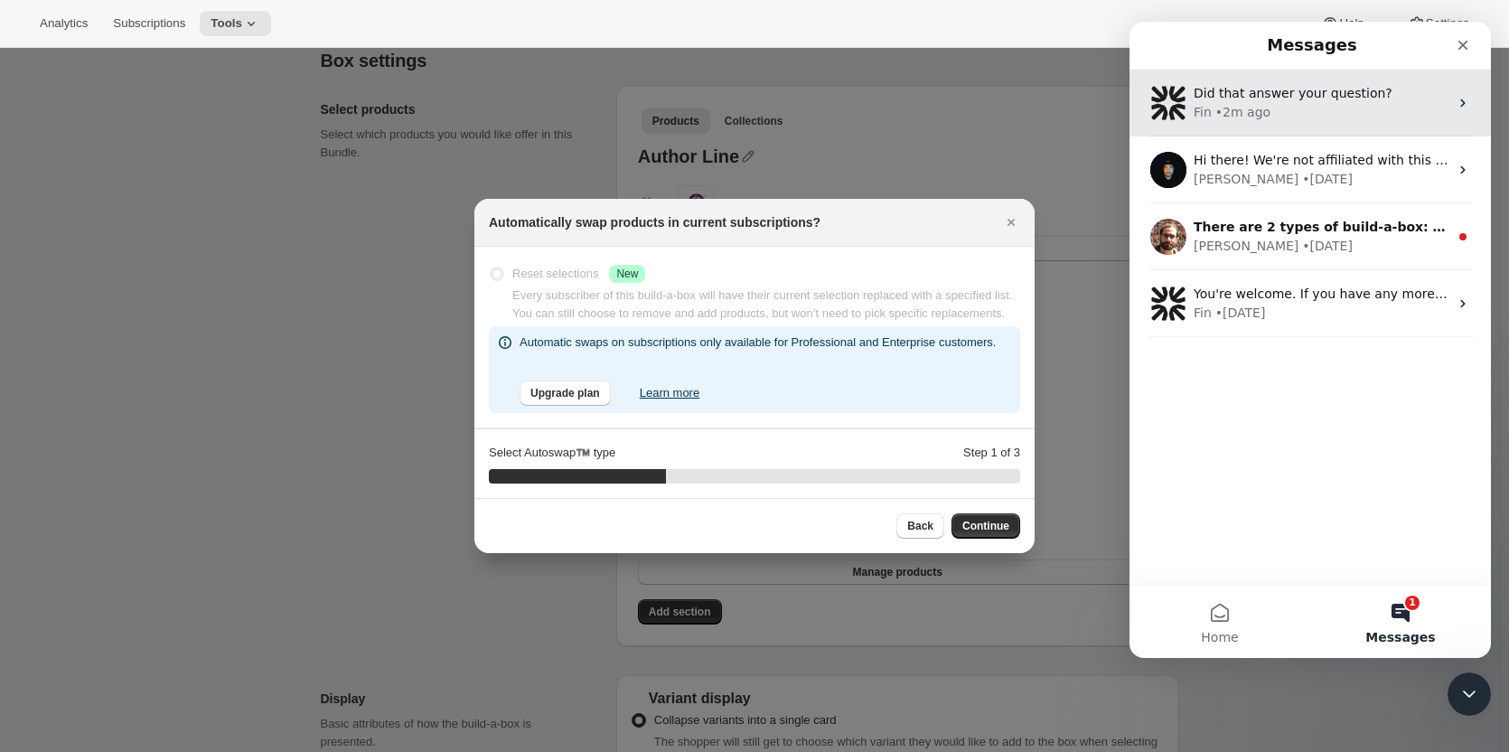
click at [1302, 103] on div "Fin • 2m ago" at bounding box center [1321, 112] width 255 height 19
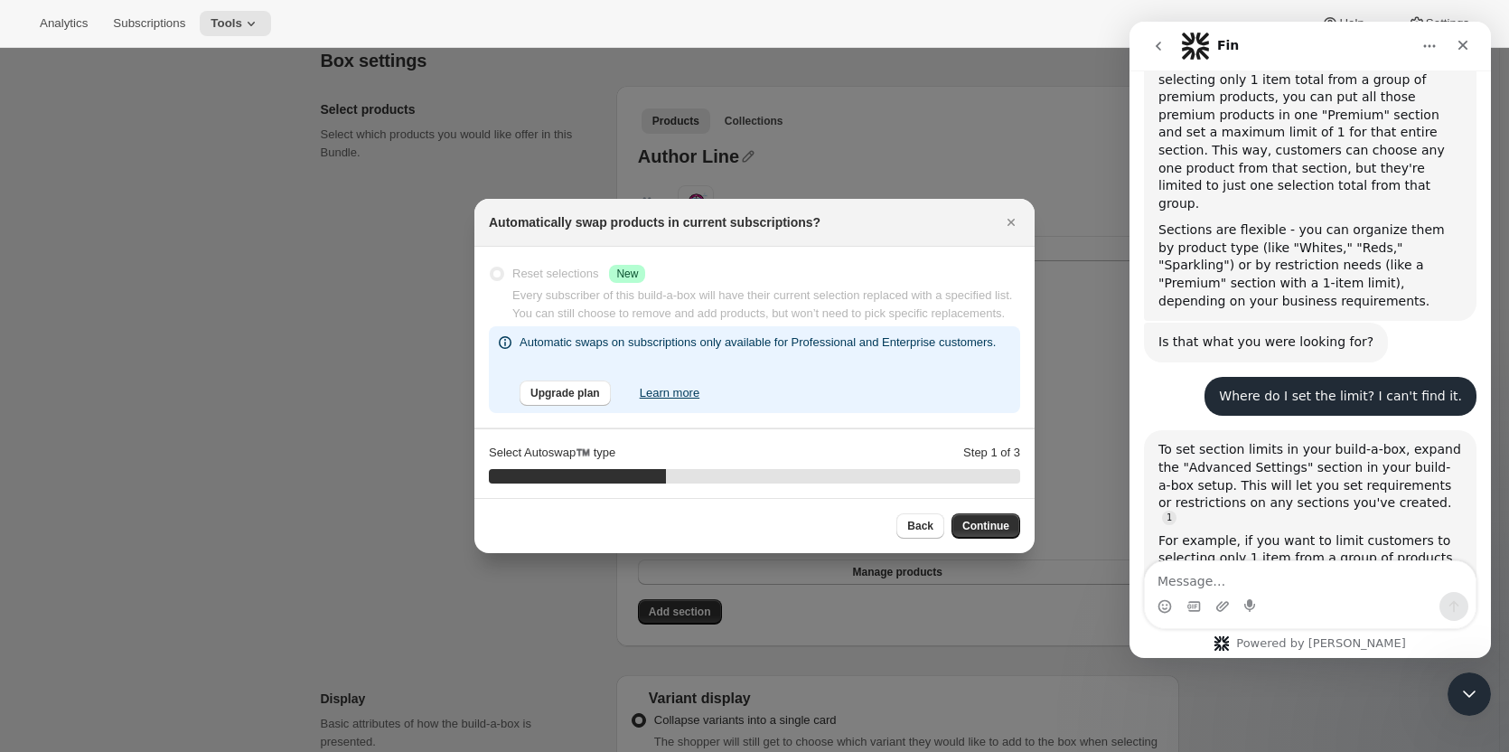
scroll to position [1806, 0]
click at [1242, 568] on textarea "Message…" at bounding box center [1310, 576] width 331 height 31
type textarea "I did it, but now it's asking me about Autoswap?"
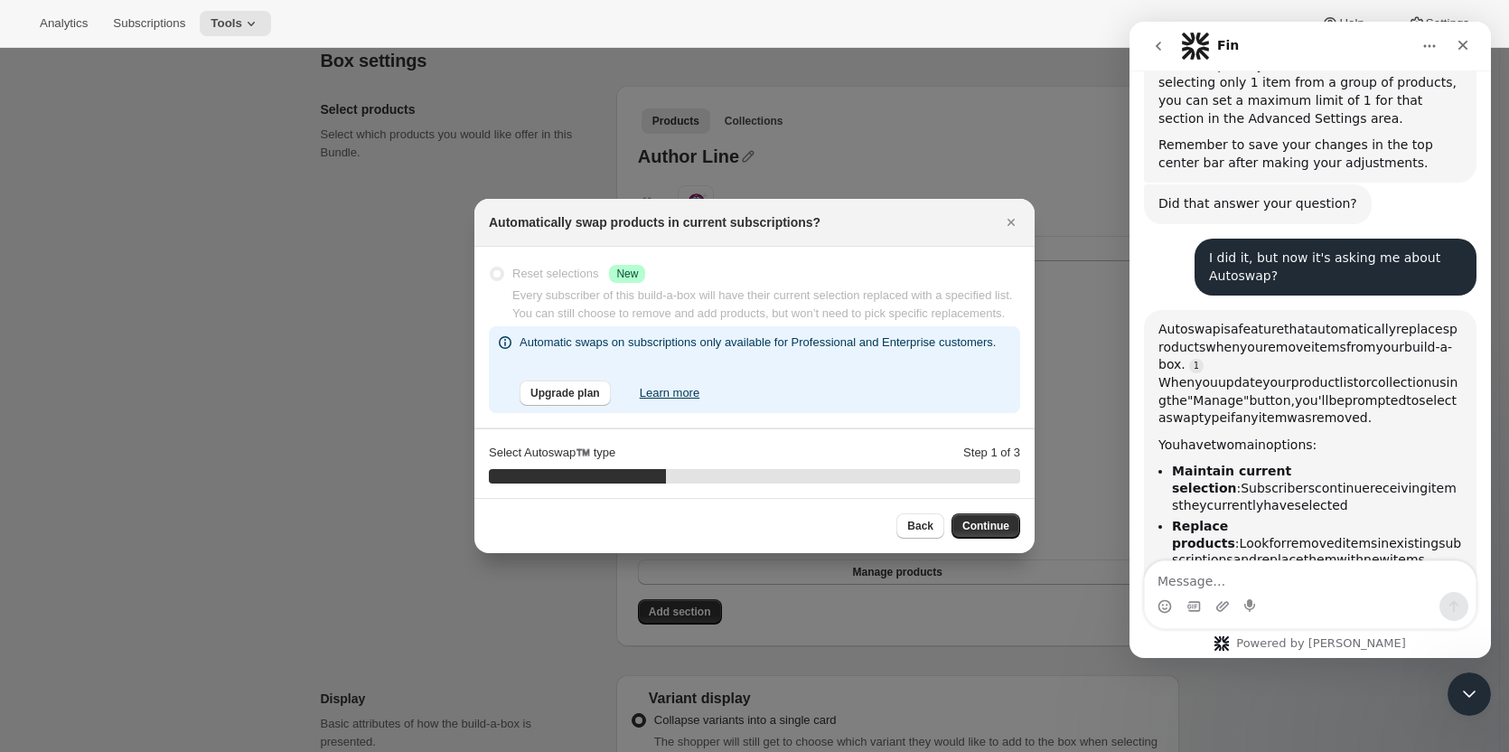
scroll to position [2302, 0]
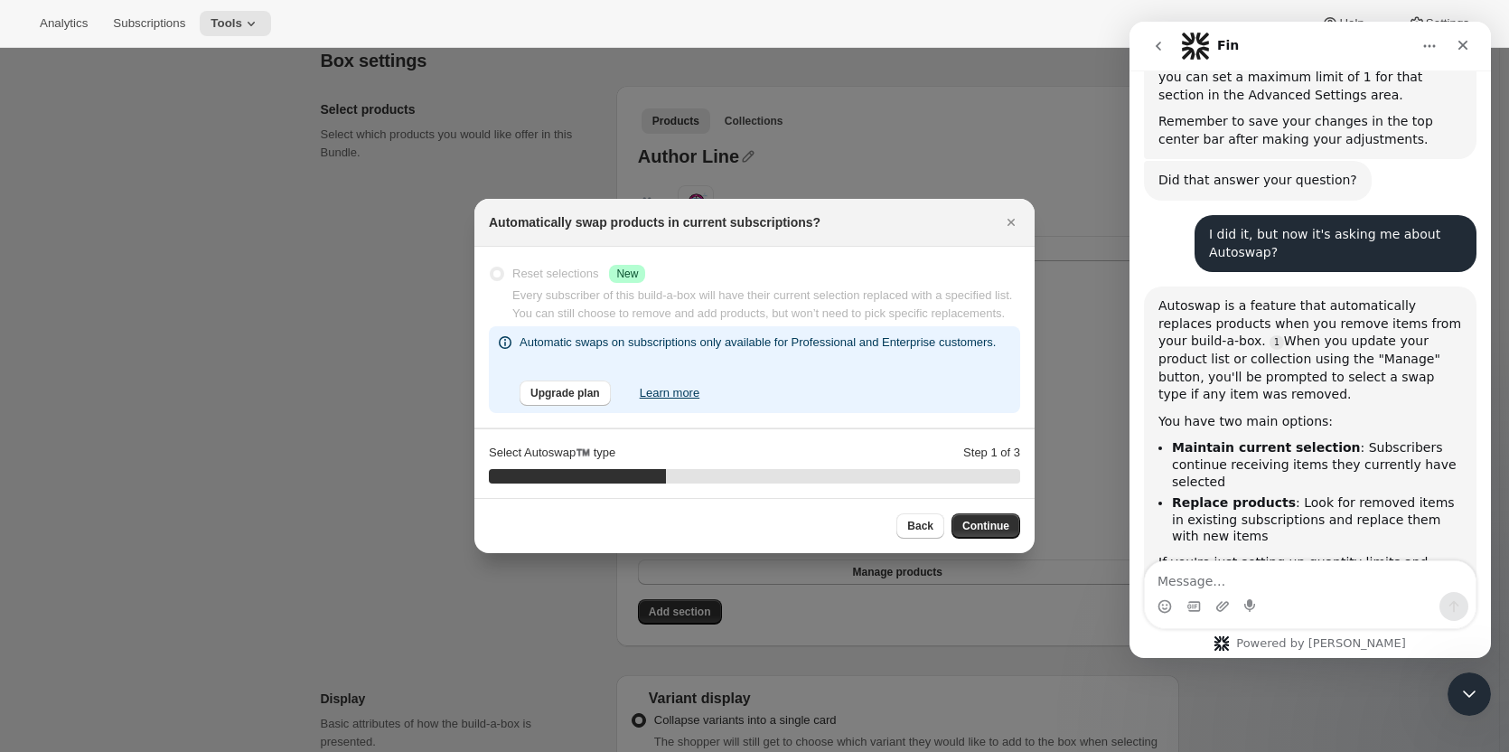
click at [1247, 569] on textarea "Message…" at bounding box center [1310, 576] width 331 height 31
type textarea "I don't see a Maintan Current Selection selection"
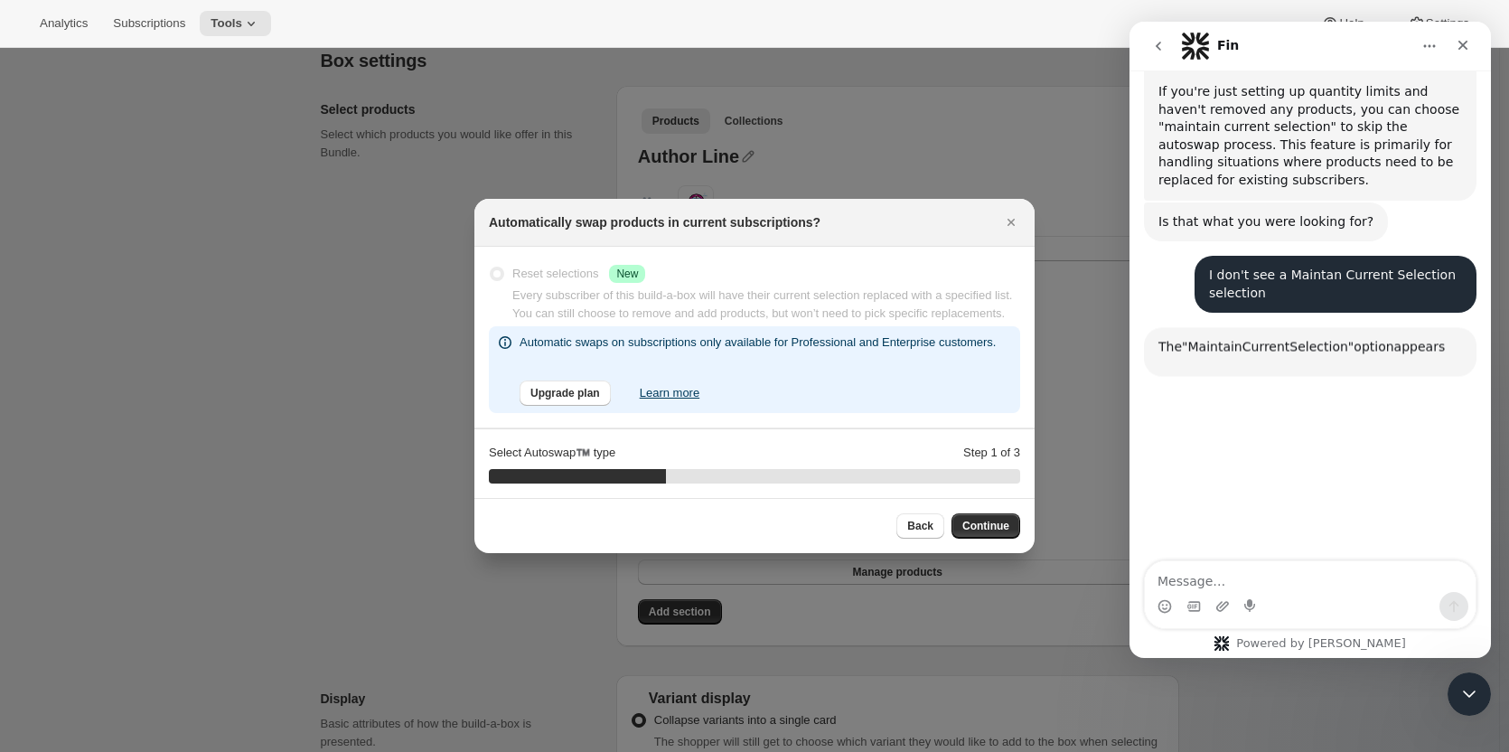
scroll to position [2773, 0]
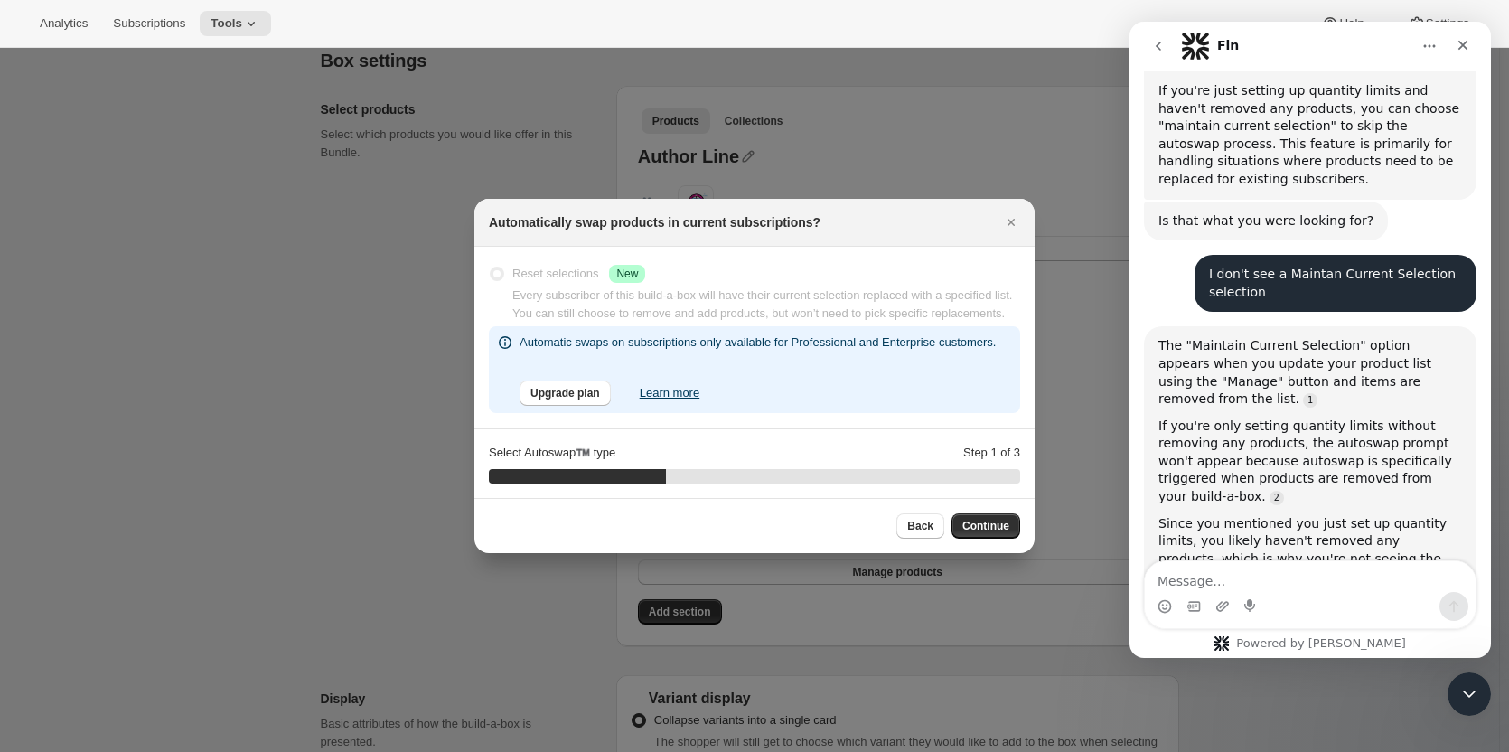
click at [1203, 570] on textarea "Message…" at bounding box center [1310, 576] width 331 height 31
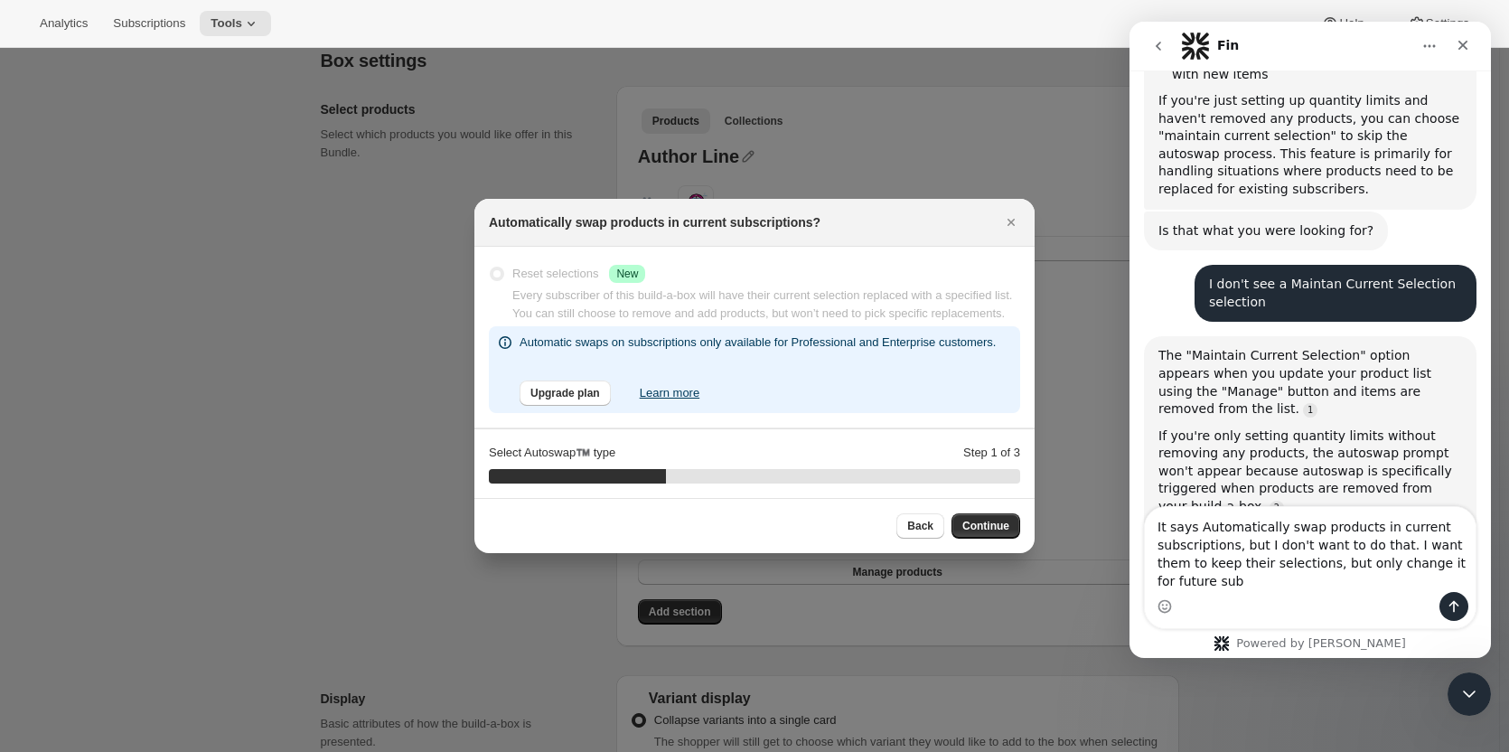
scroll to position [2781, 0]
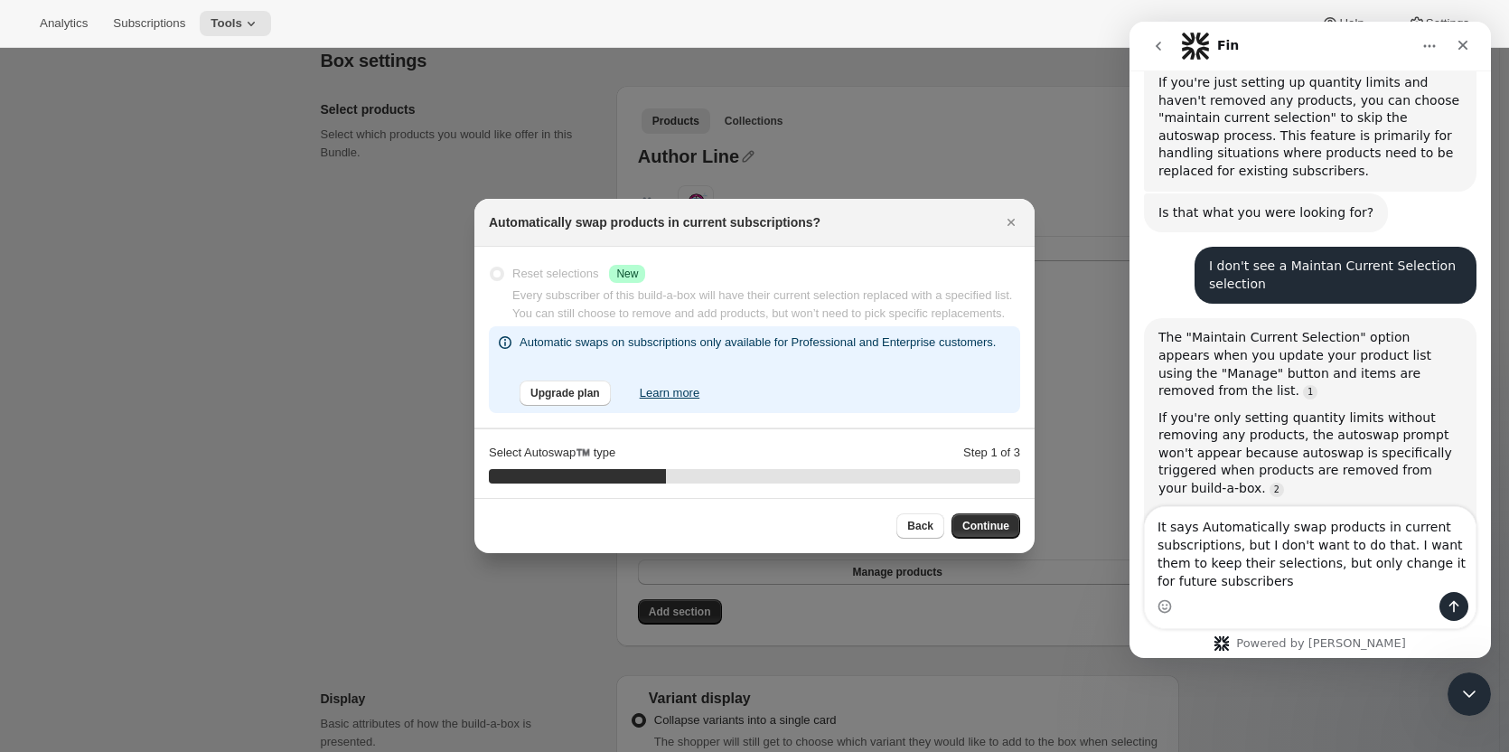
type textarea "It says Automatically swap products in current subscriptions, but I don't want …"
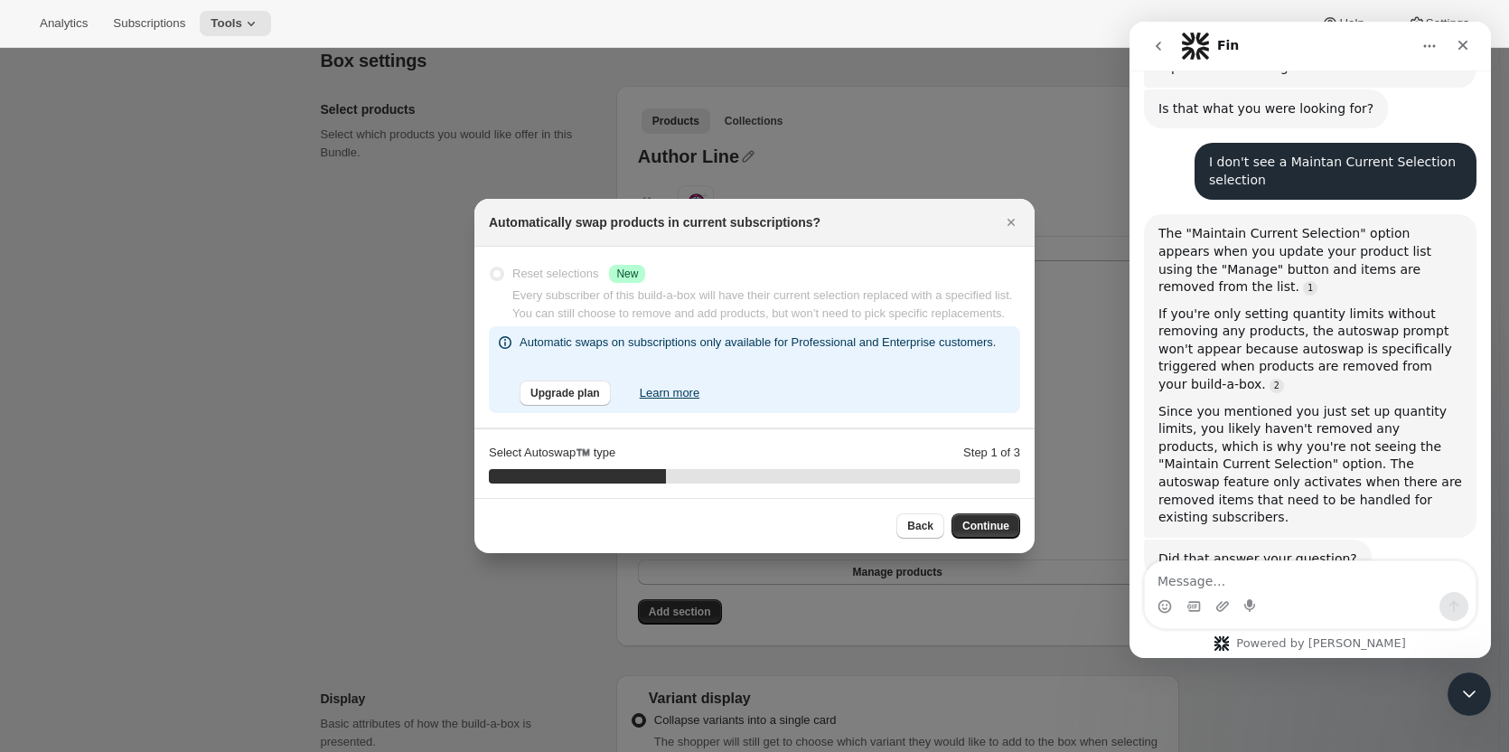
scroll to position [2893, 0]
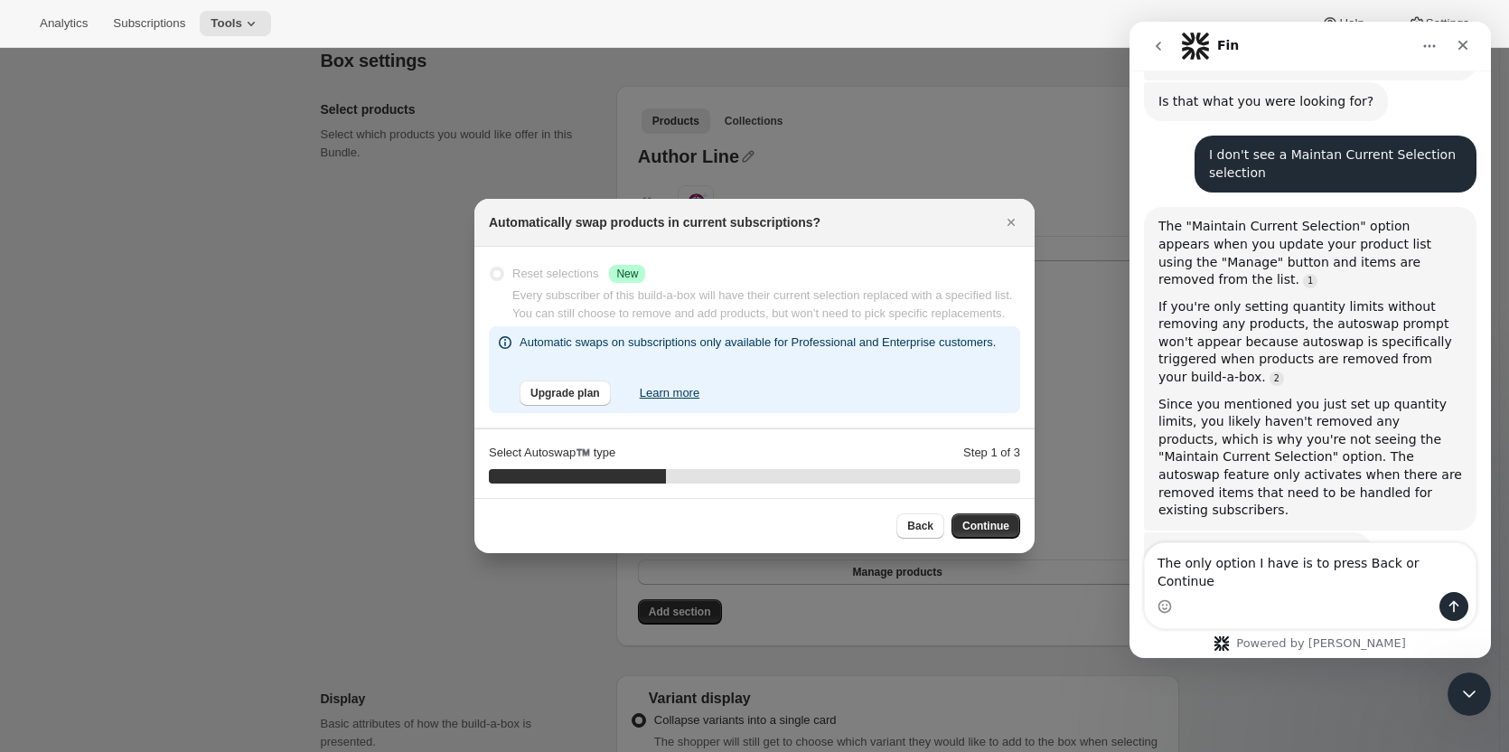
type textarea "The only option I have is to press Back or Continue."
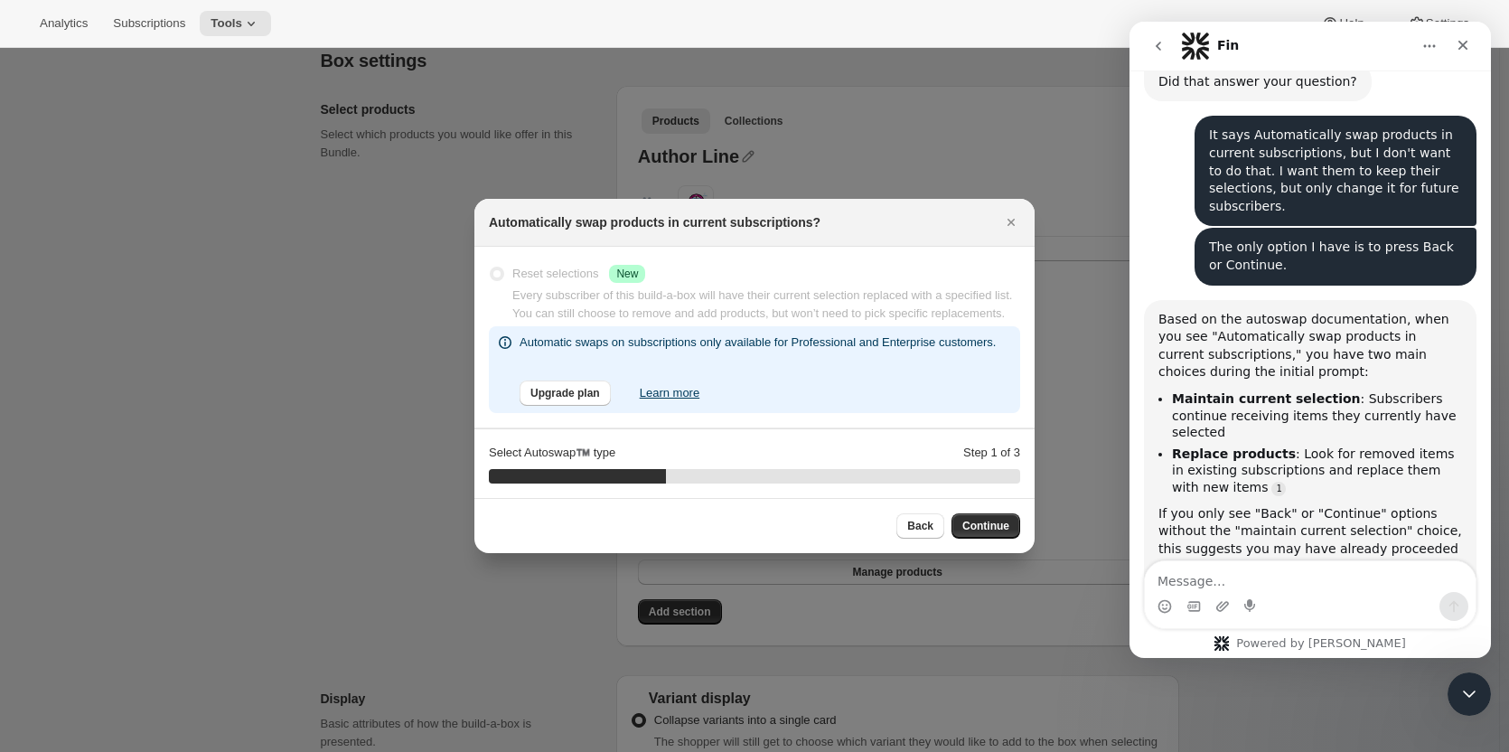
scroll to position [3369, 0]
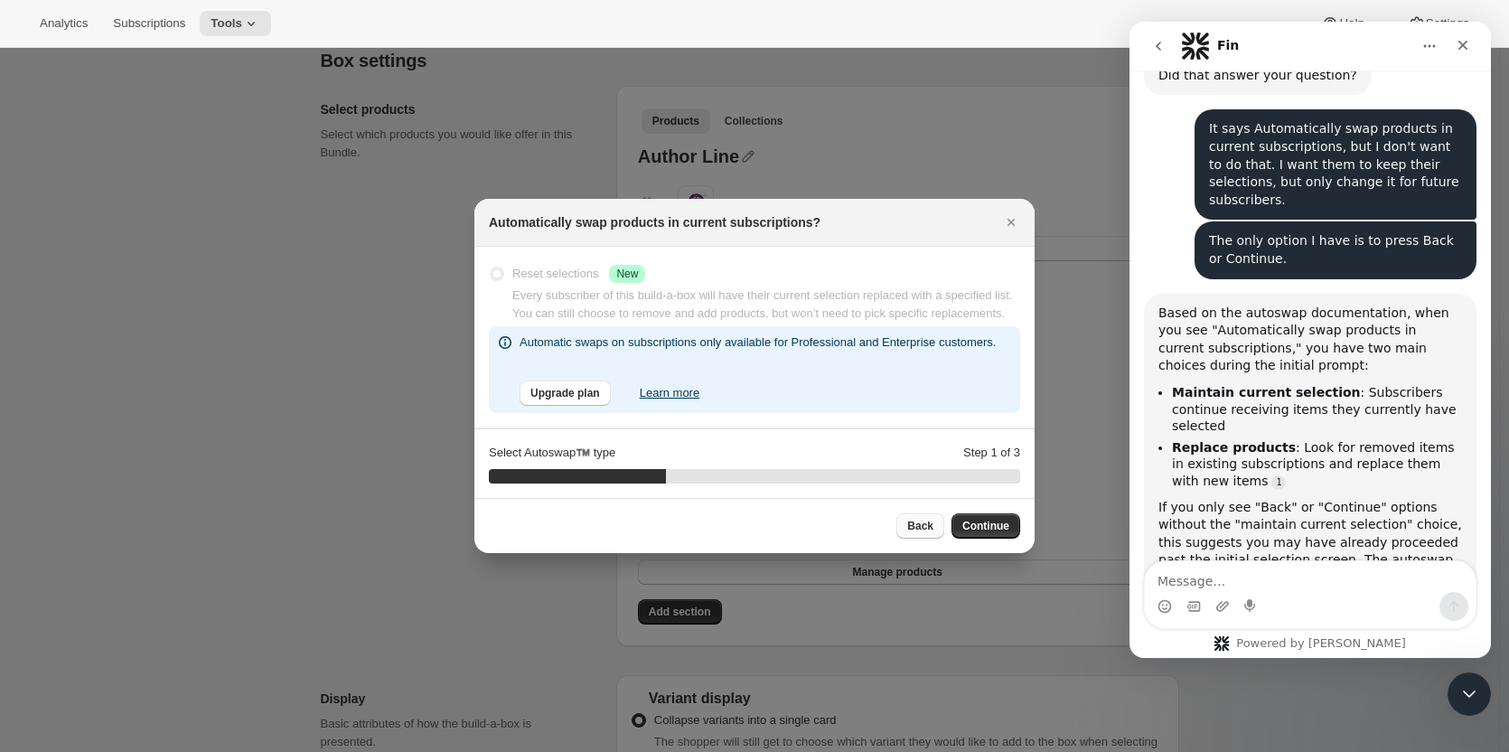
click at [926, 521] on span "Back" at bounding box center [920, 526] width 26 height 14
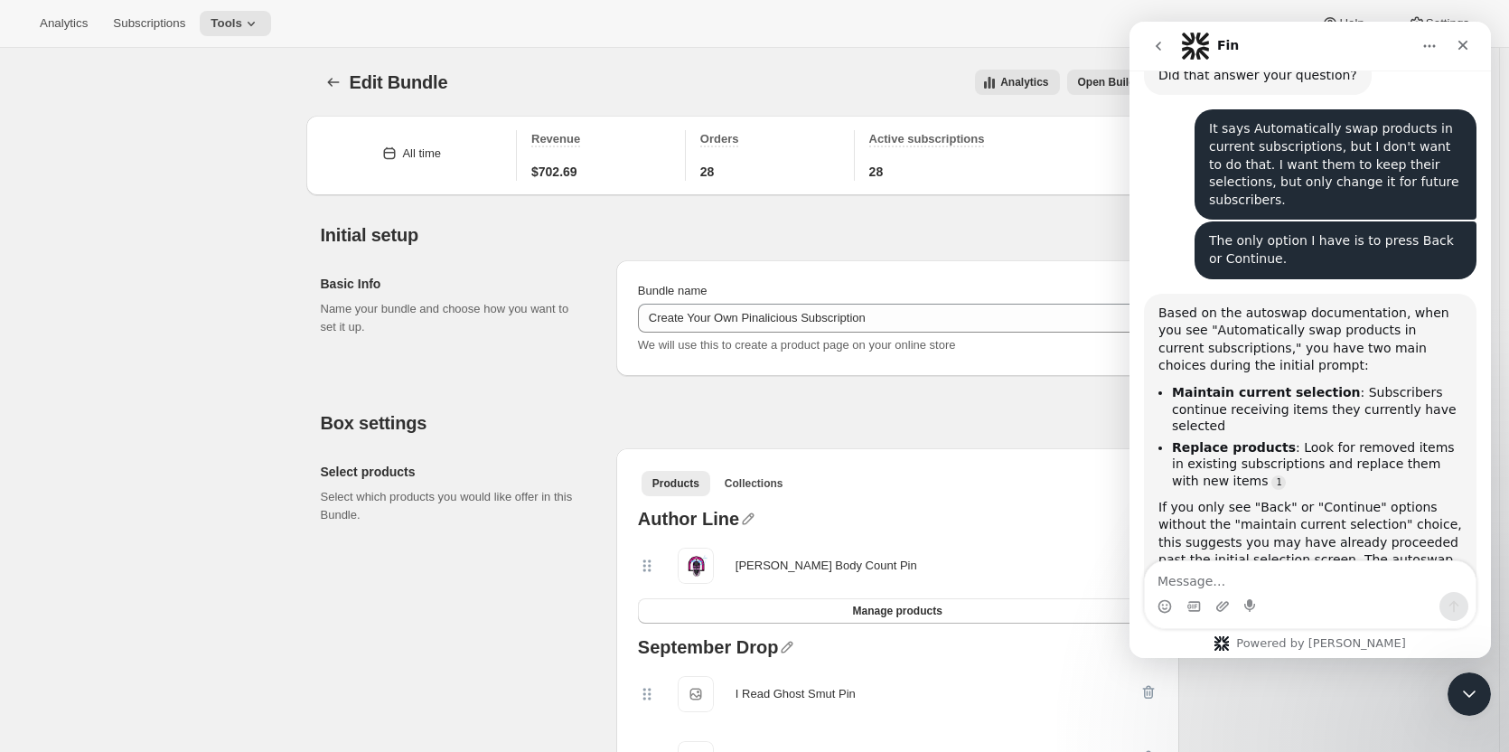
scroll to position [362, 0]
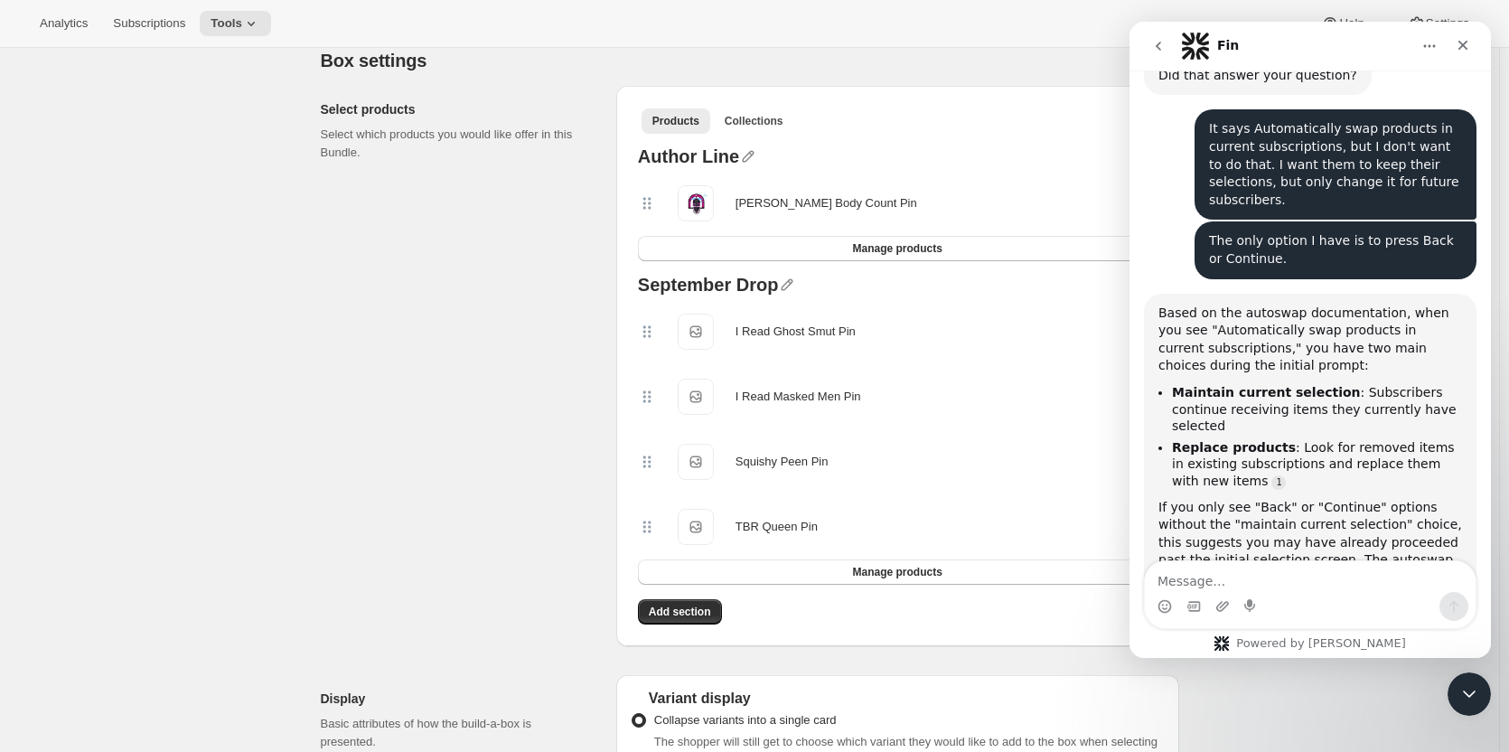
click at [422, 485] on div "Select products Select which products you would like offer in this Bundle." at bounding box center [461, 366] width 281 height 560
click at [464, 525] on div "Select products Select which products you would like offer in this Bundle." at bounding box center [461, 366] width 281 height 560
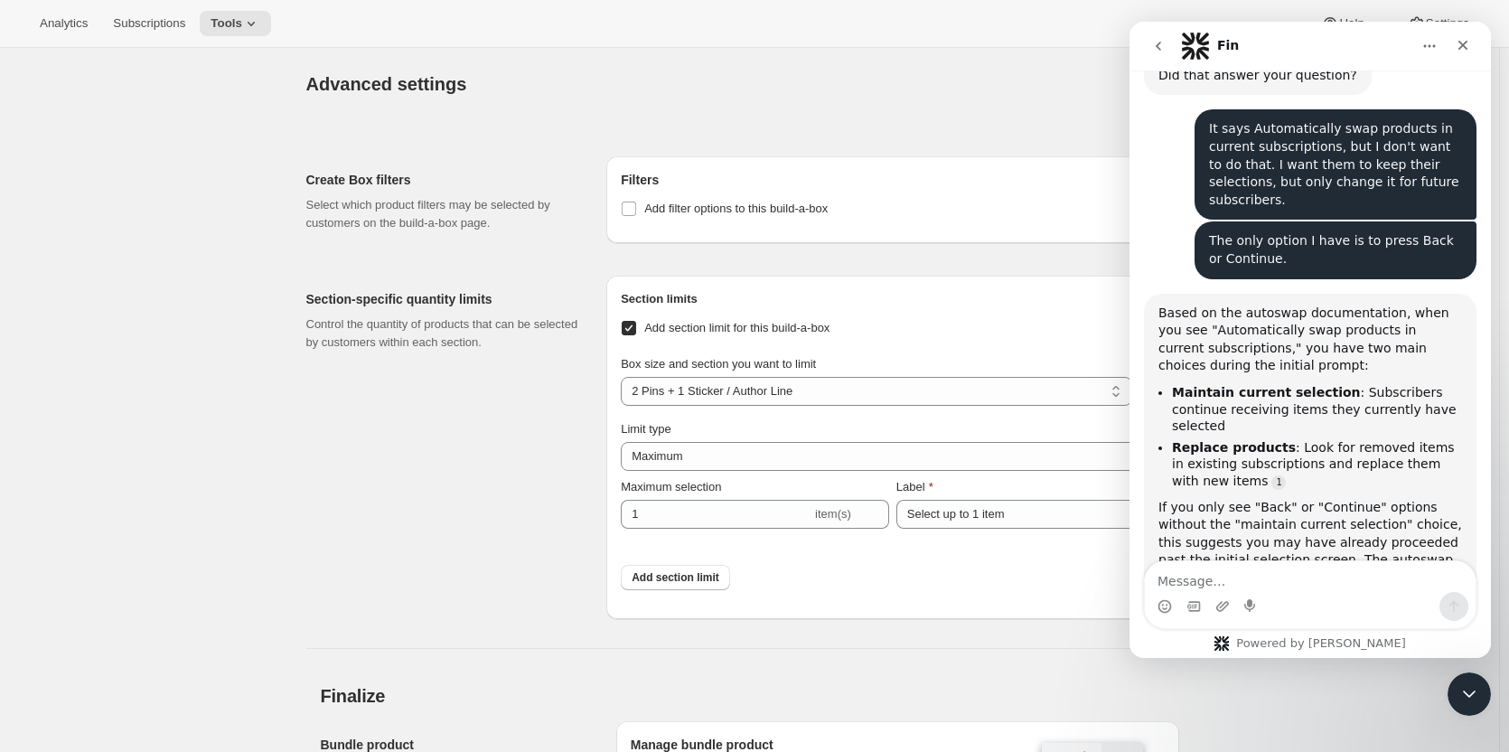
scroll to position [1617, 0]
click at [1460, 42] on icon "Close" at bounding box center [1463, 46] width 10 height 10
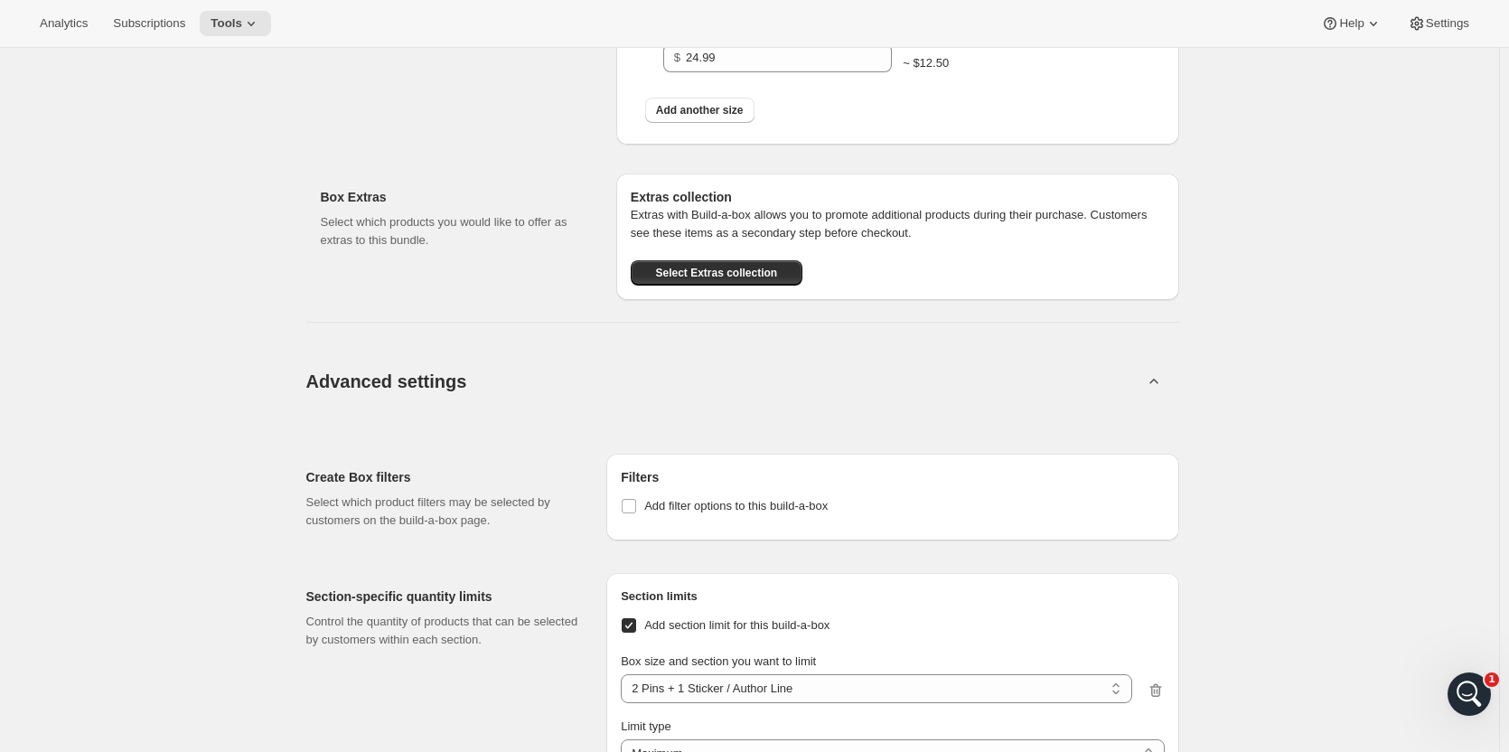
scroll to position [0, 0]
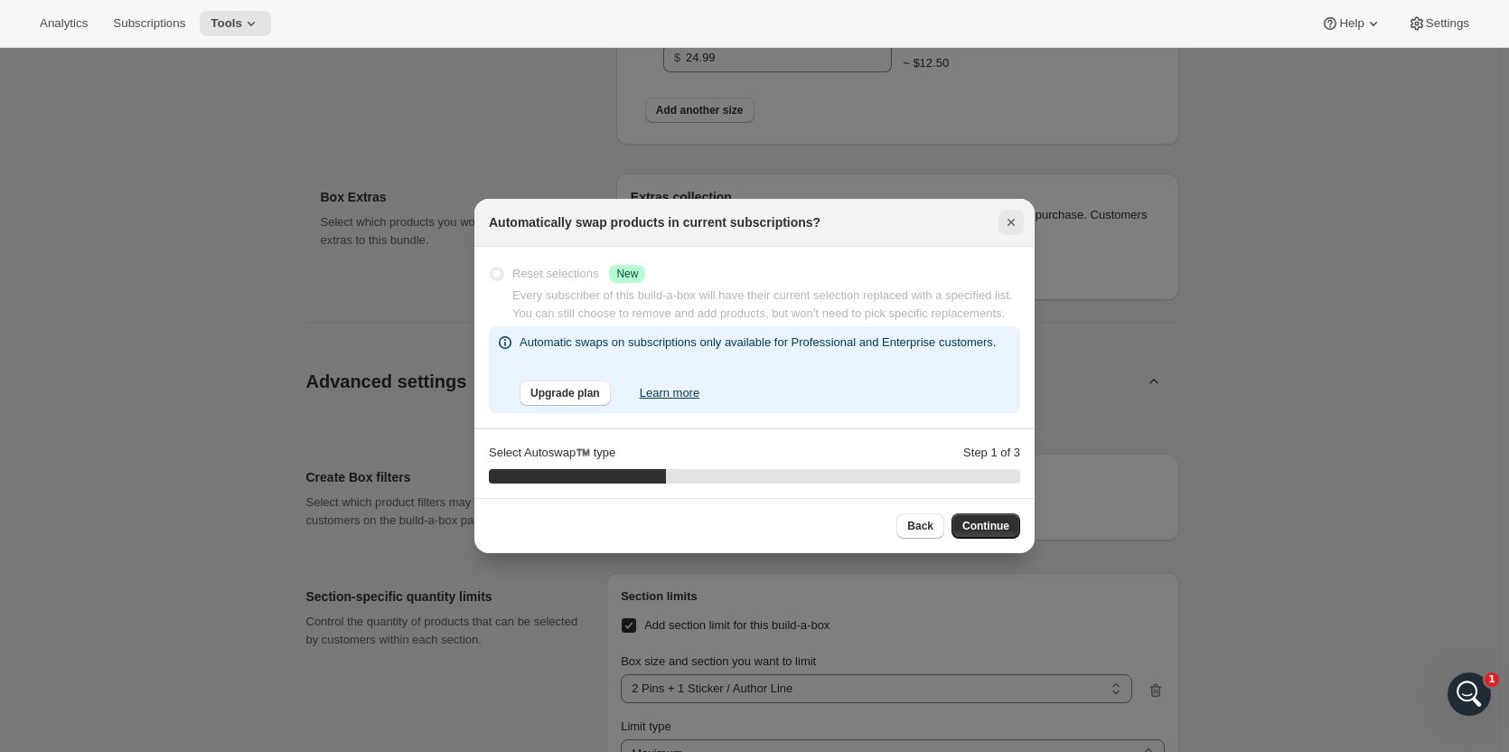
click at [1008, 222] on icon "Close" at bounding box center [1011, 222] width 18 height 18
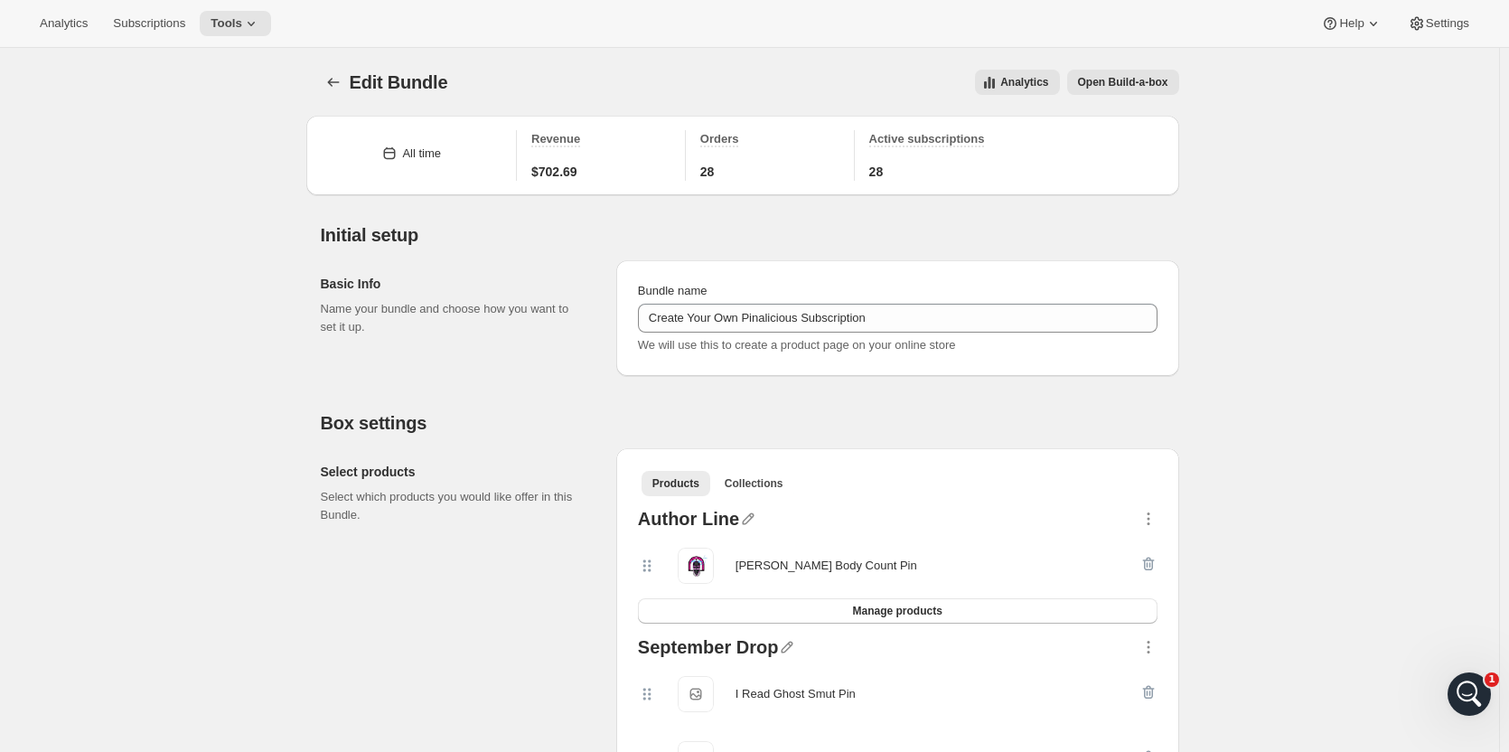
scroll to position [1319, 0]
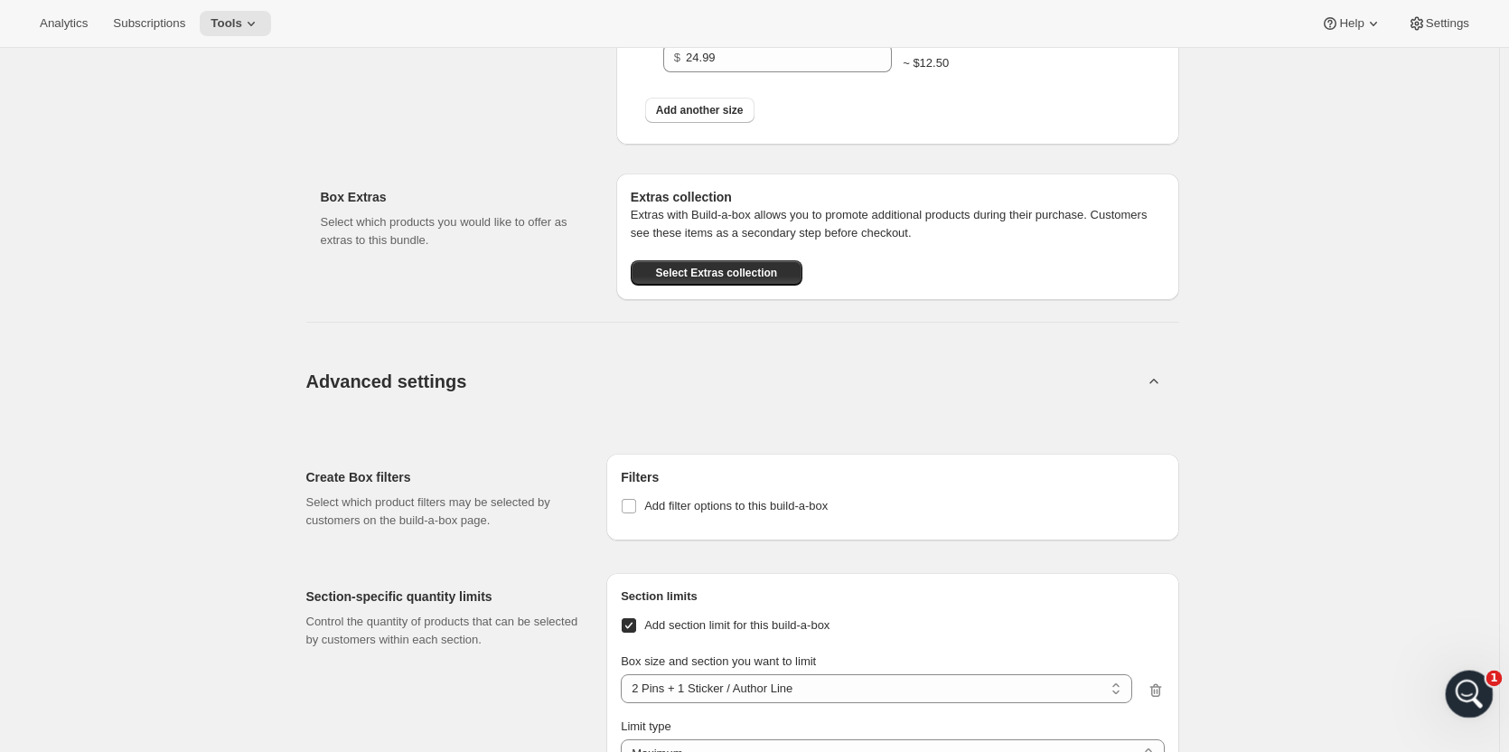
click at [1461, 702] on div "Open Intercom Messenger" at bounding box center [1467, 691] width 60 height 60
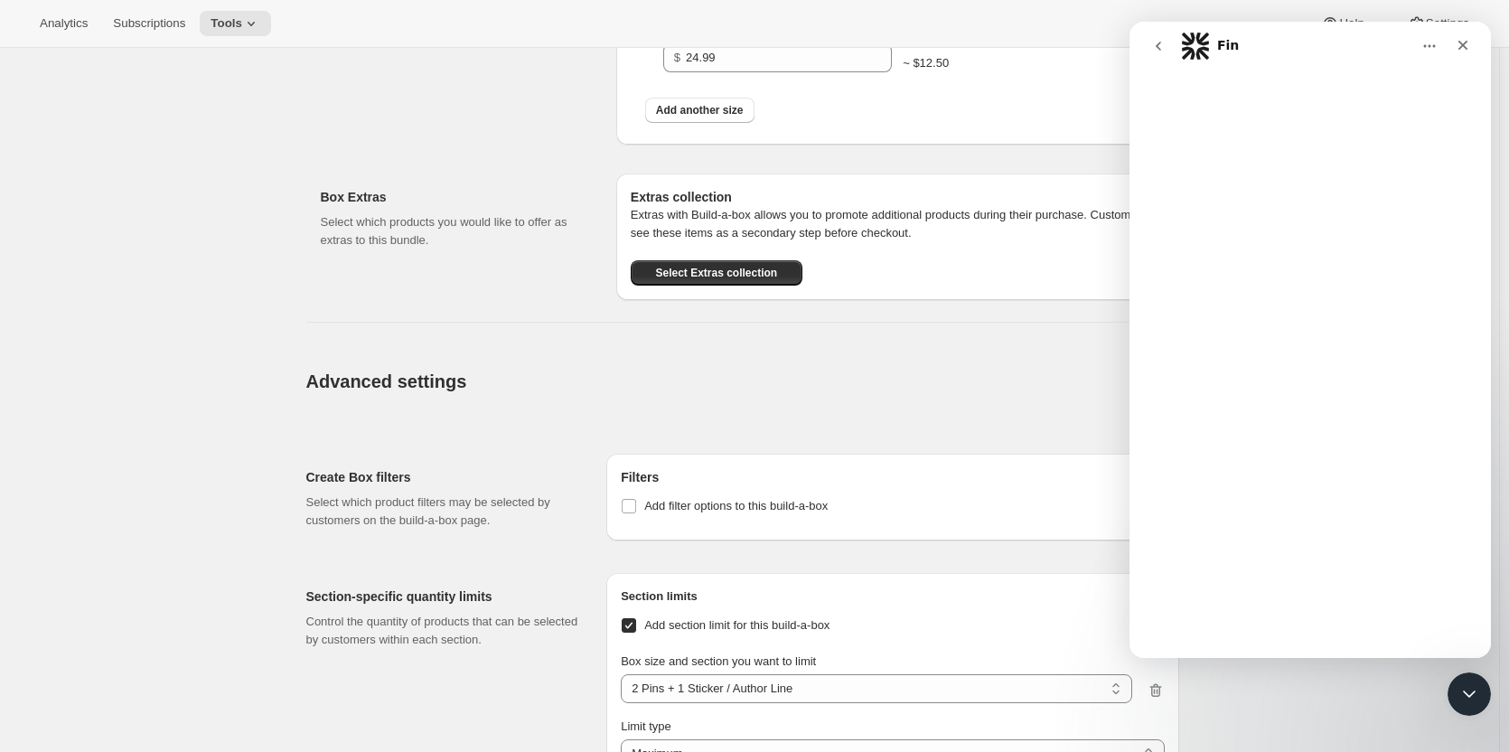
click at [1280, 574] on div "Intercom messenger" at bounding box center [1310, 363] width 361 height 587
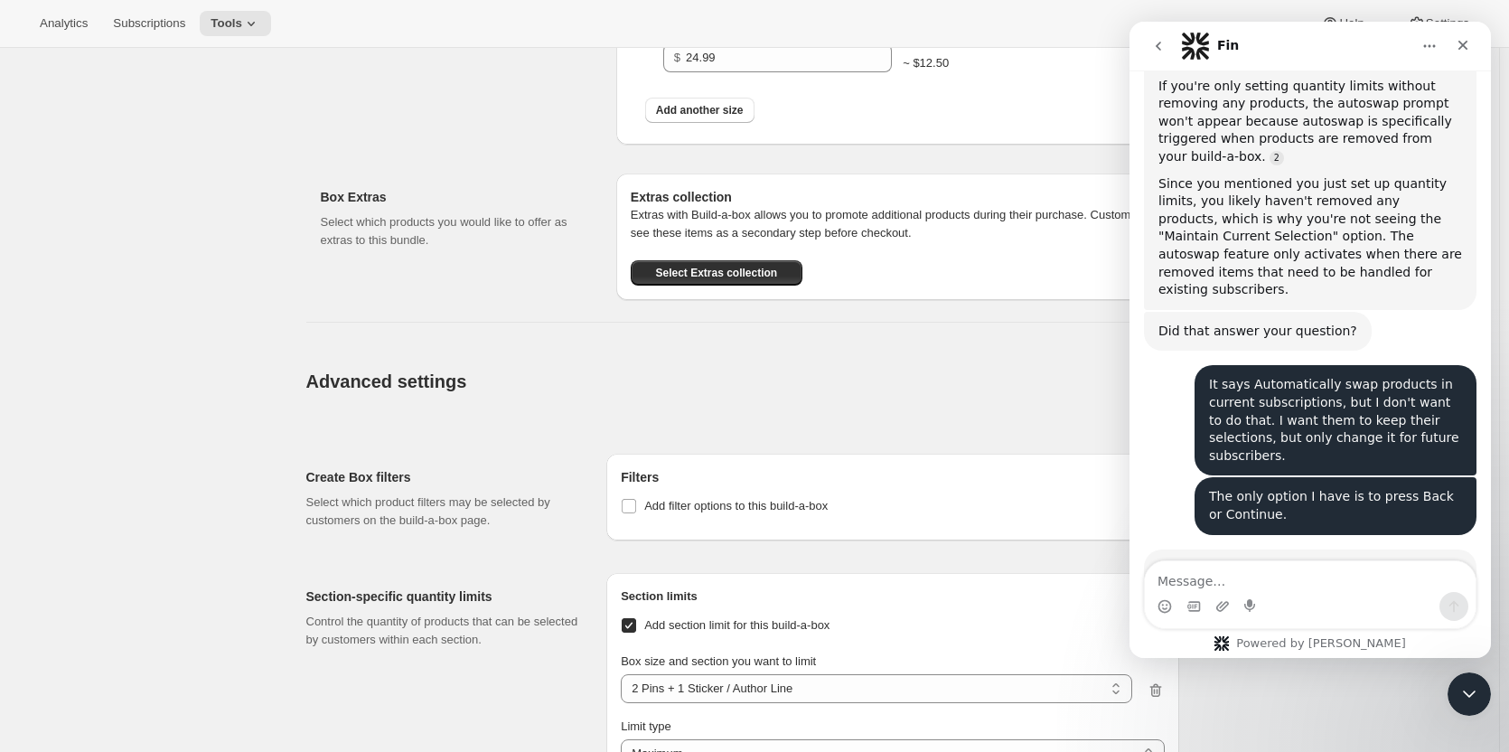
scroll to position [3369, 0]
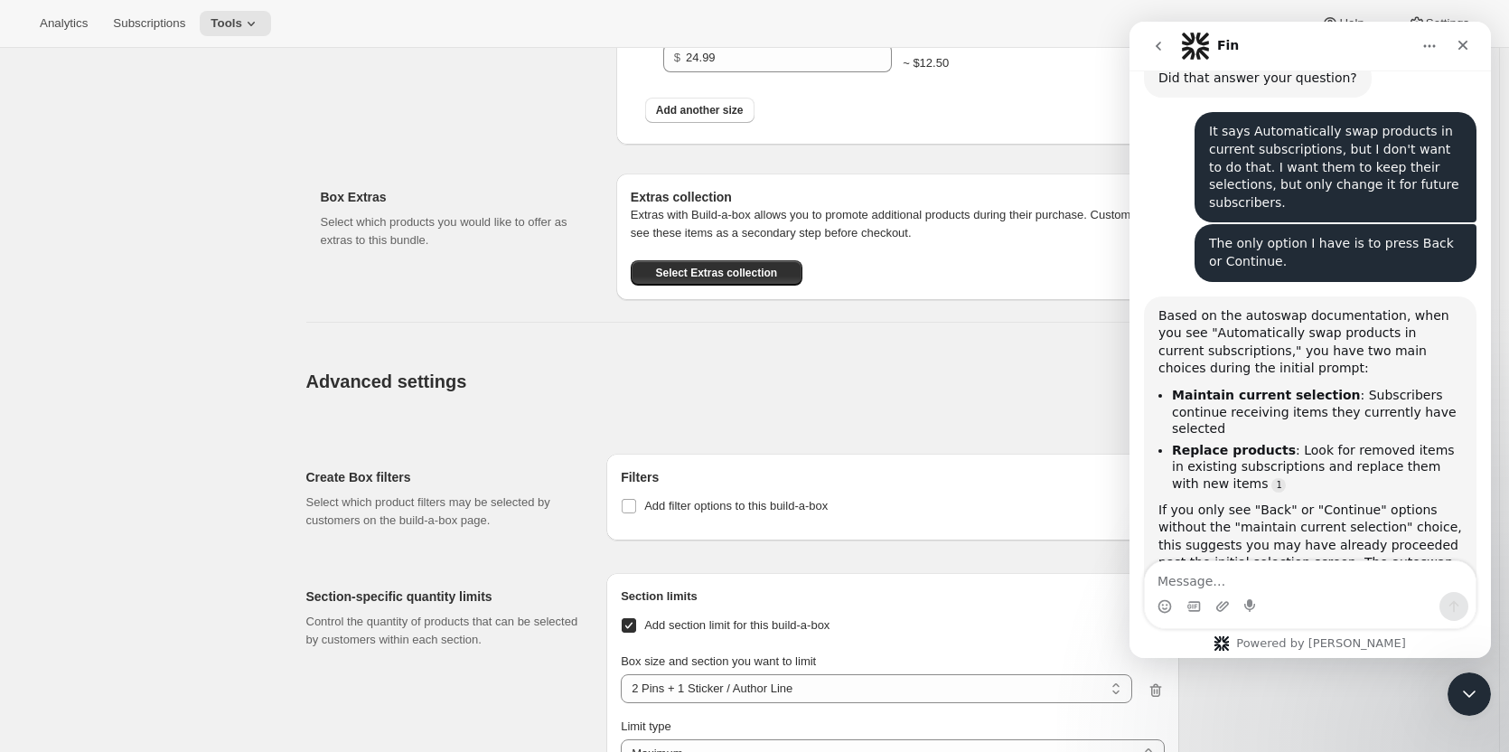
click at [1237, 586] on textarea "Message…" at bounding box center [1310, 576] width 331 height 31
type textarea "I backed out of it, and I still don't see Maintain Current Selection anywhere"
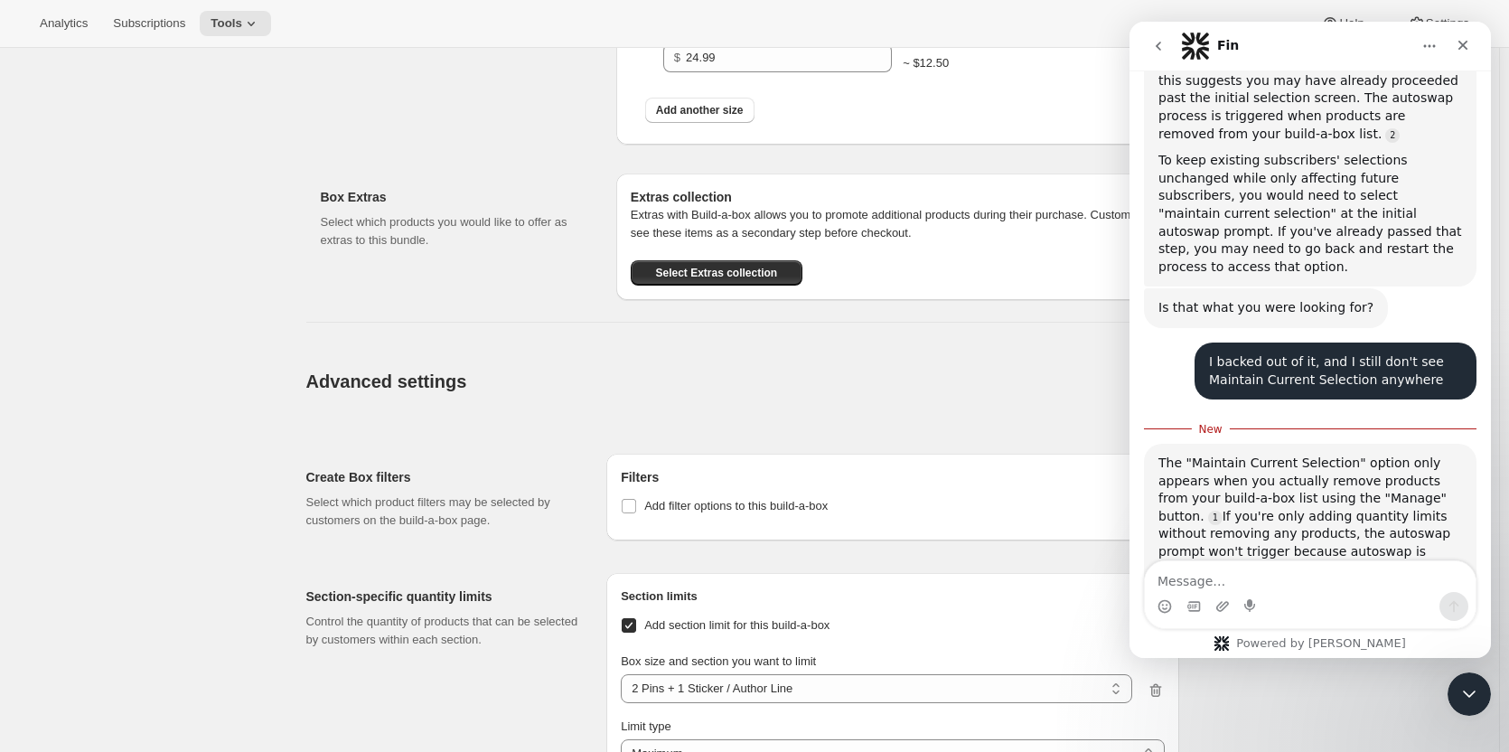
scroll to position [3840, 0]
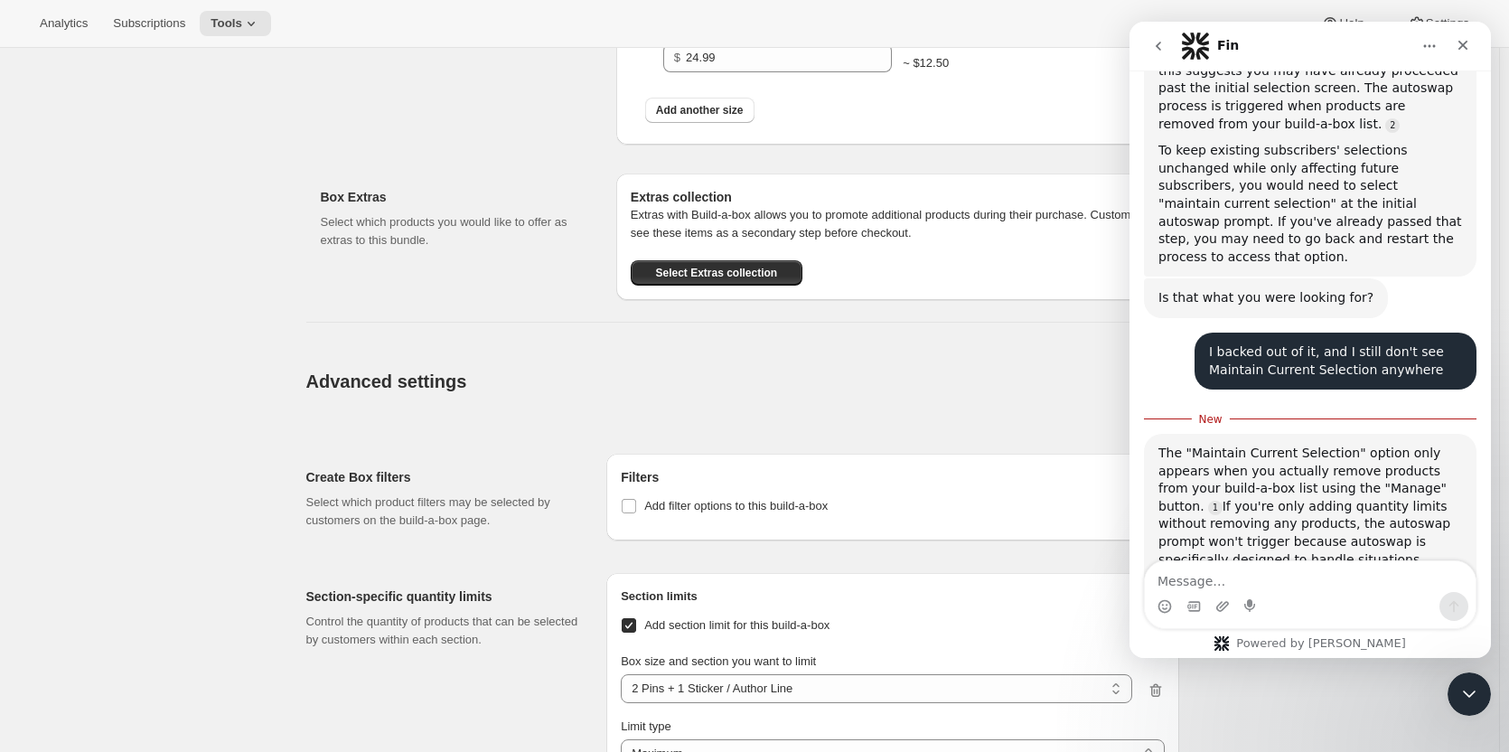
click at [1266, 574] on textarea "Message…" at bounding box center [1310, 576] width 331 height 31
type textarea "No. I am not seeing this. Maybe it's a bug."
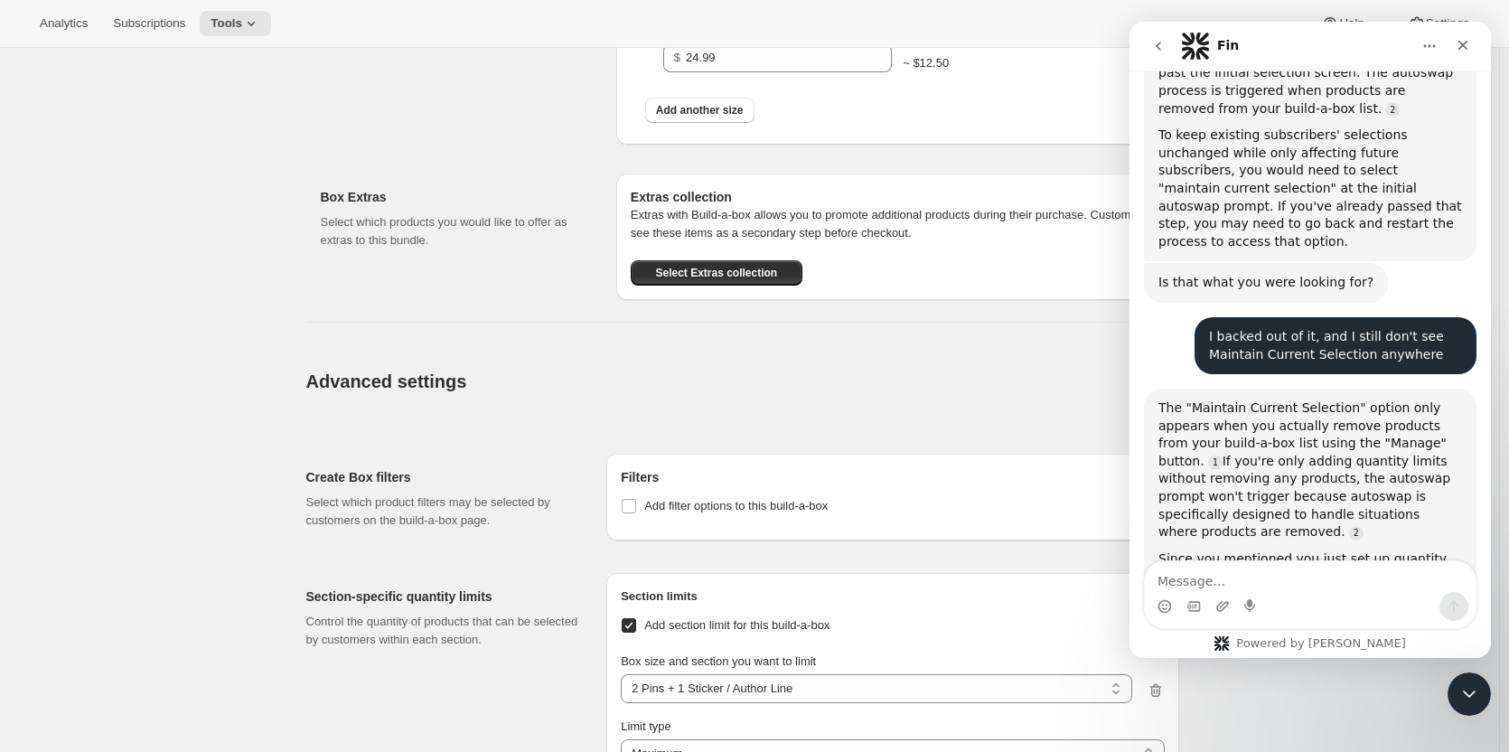
scroll to position [3915, 0]
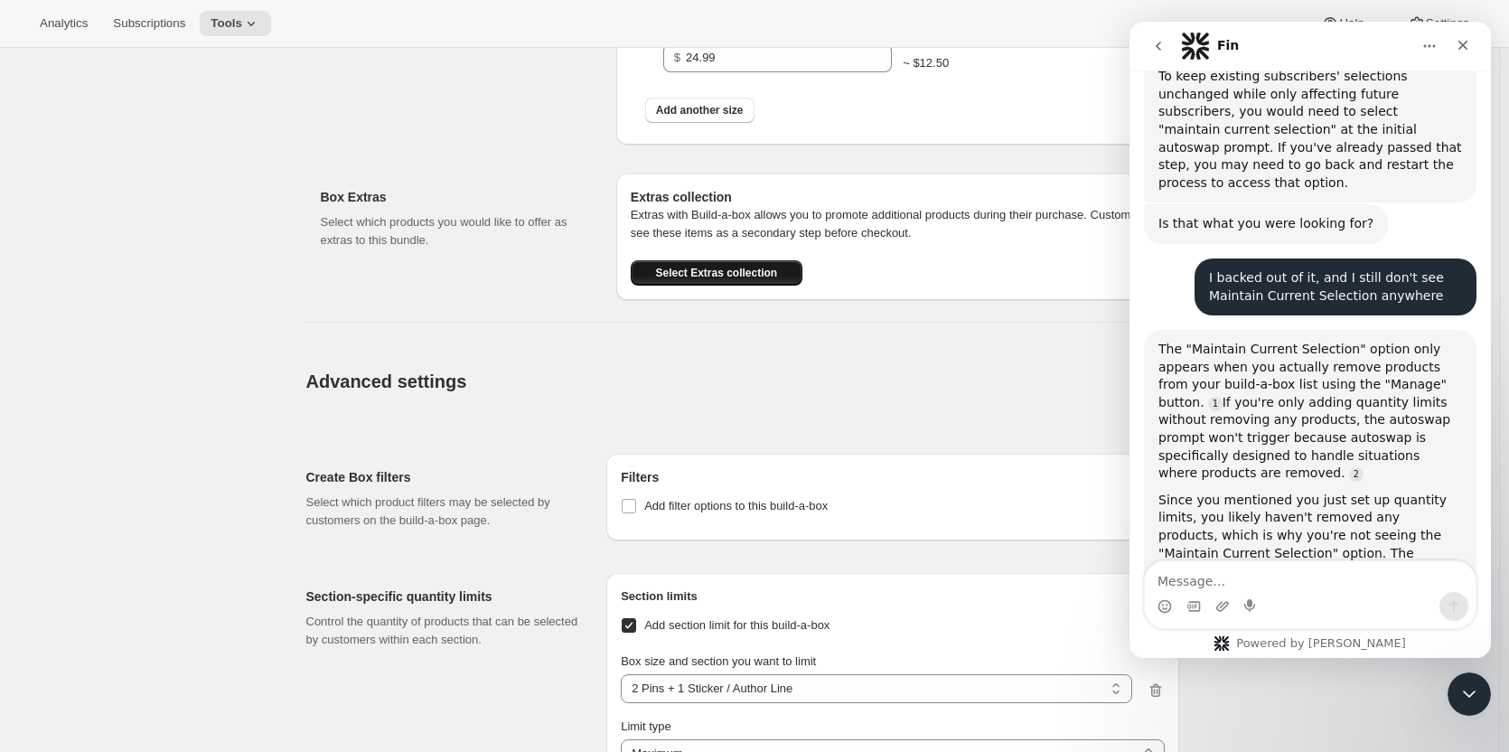
click at [755, 272] on span "Select Extras collection" at bounding box center [716, 273] width 122 height 14
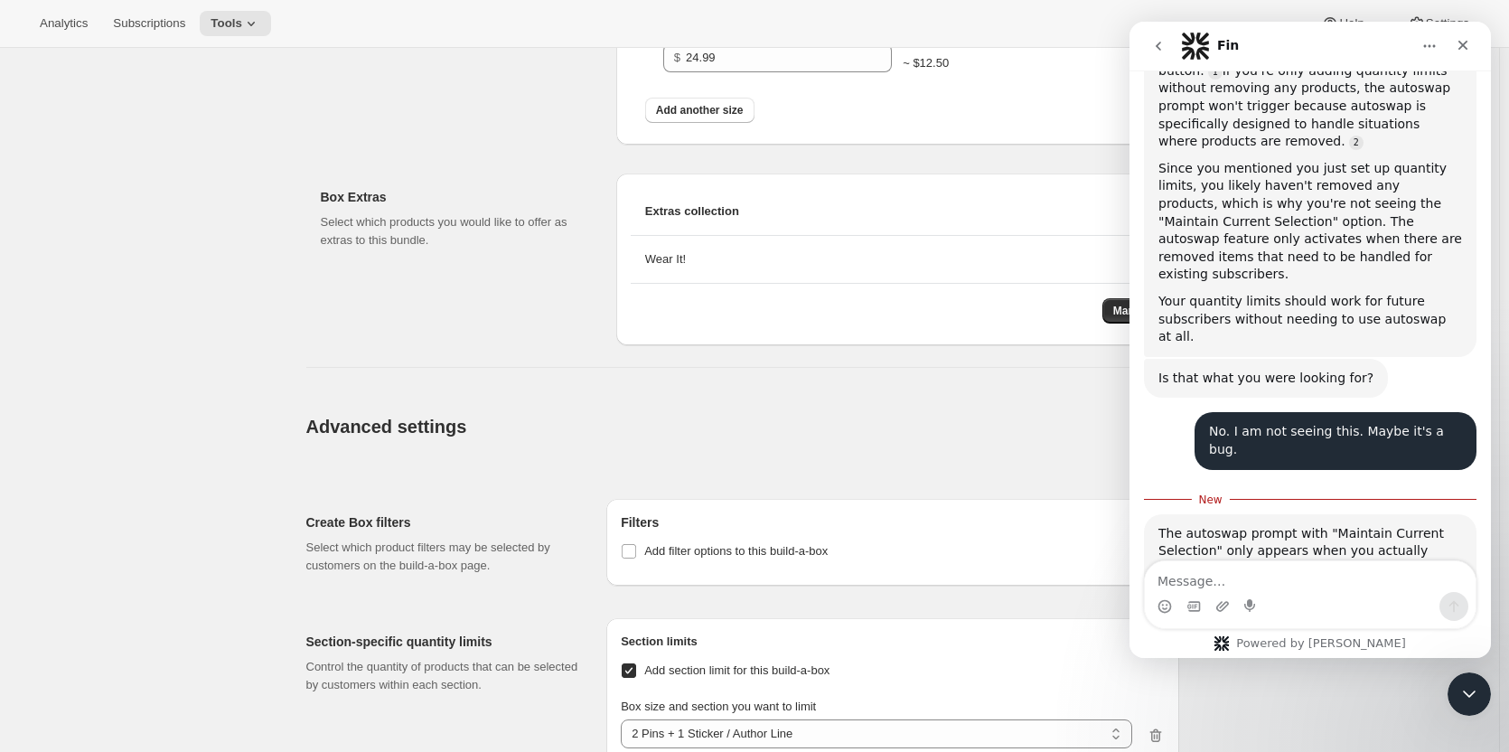
scroll to position [4250, 0]
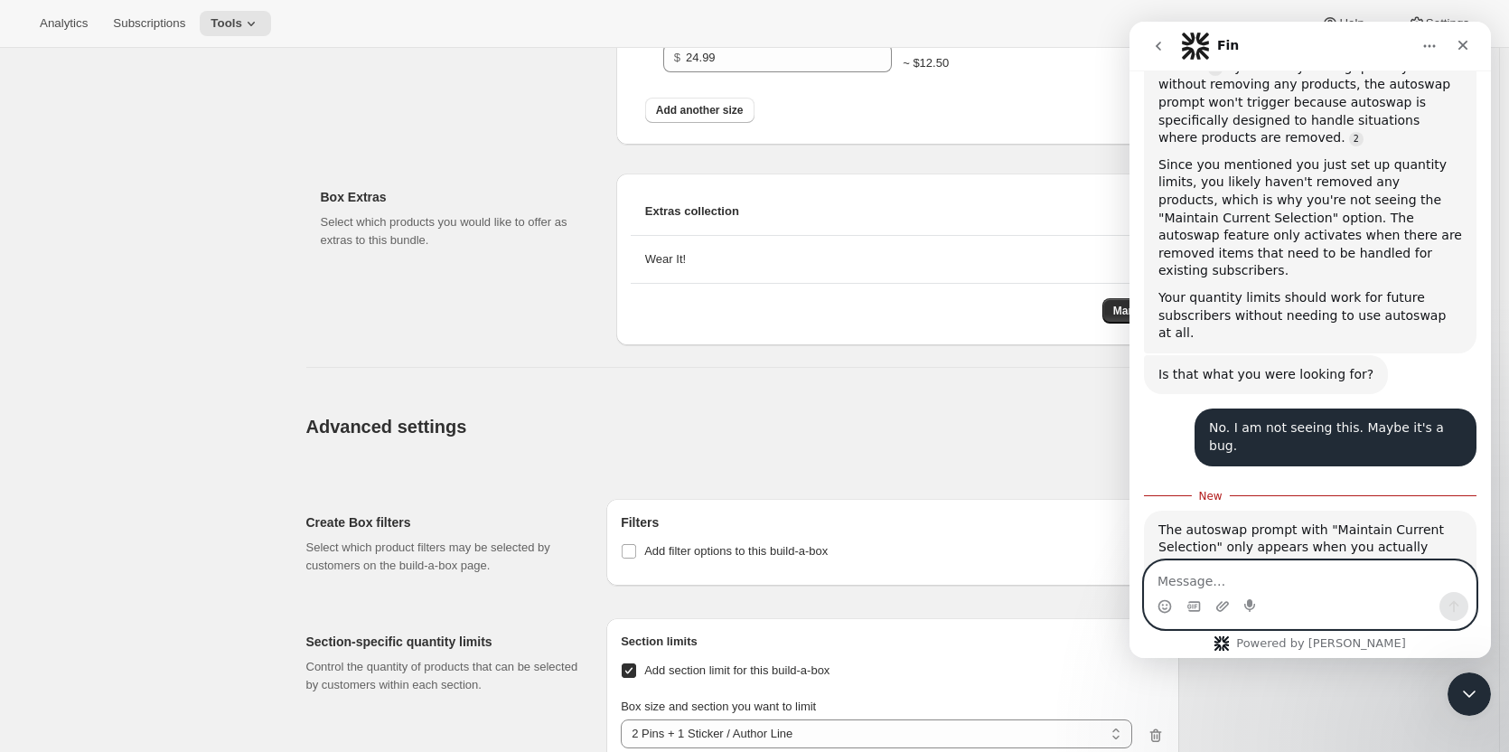
click at [1216, 581] on textarea "Message…" at bounding box center [1310, 576] width 331 height 31
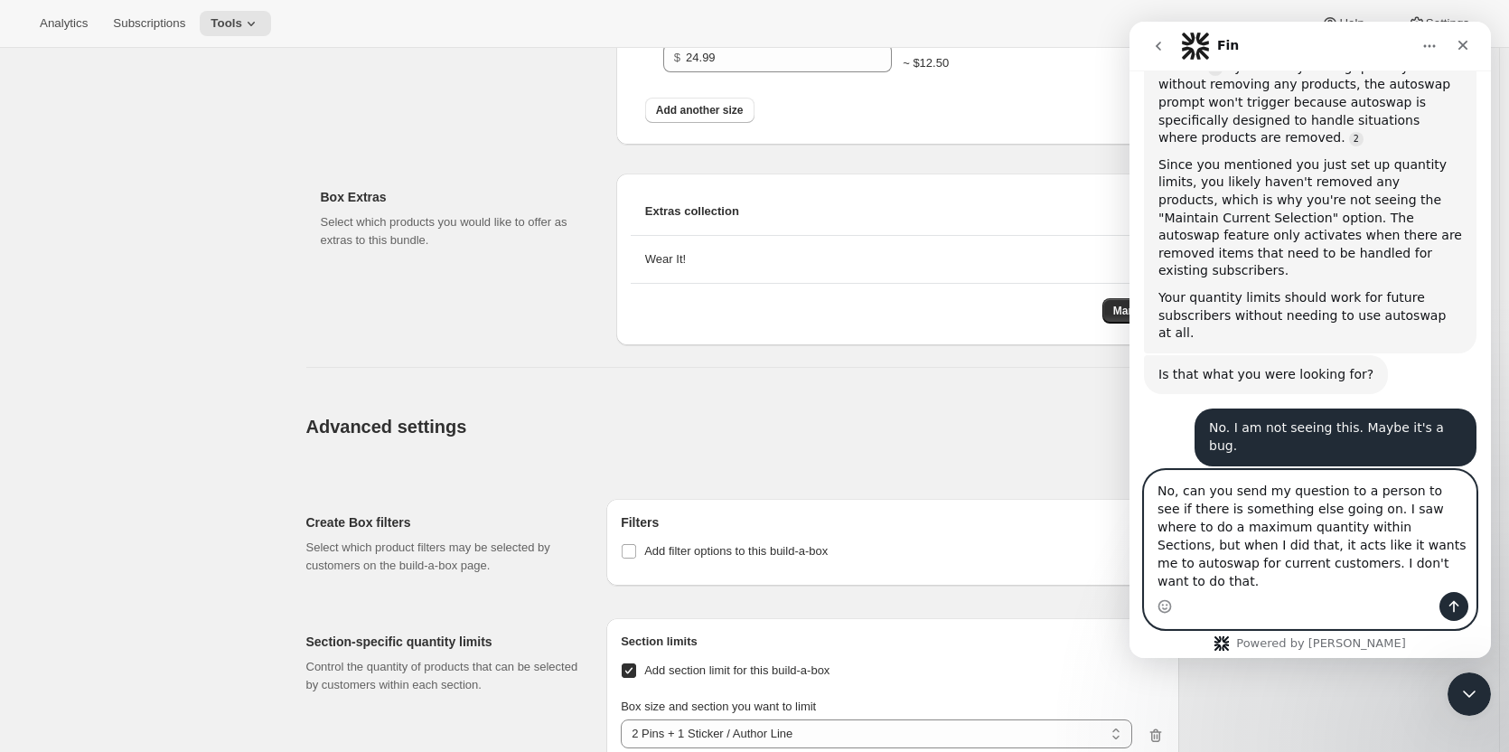
type textarea "No, can you send my question to a person to see if there is something else goin…"
click at [1450, 604] on icon "Send a message…" at bounding box center [1454, 606] width 14 height 14
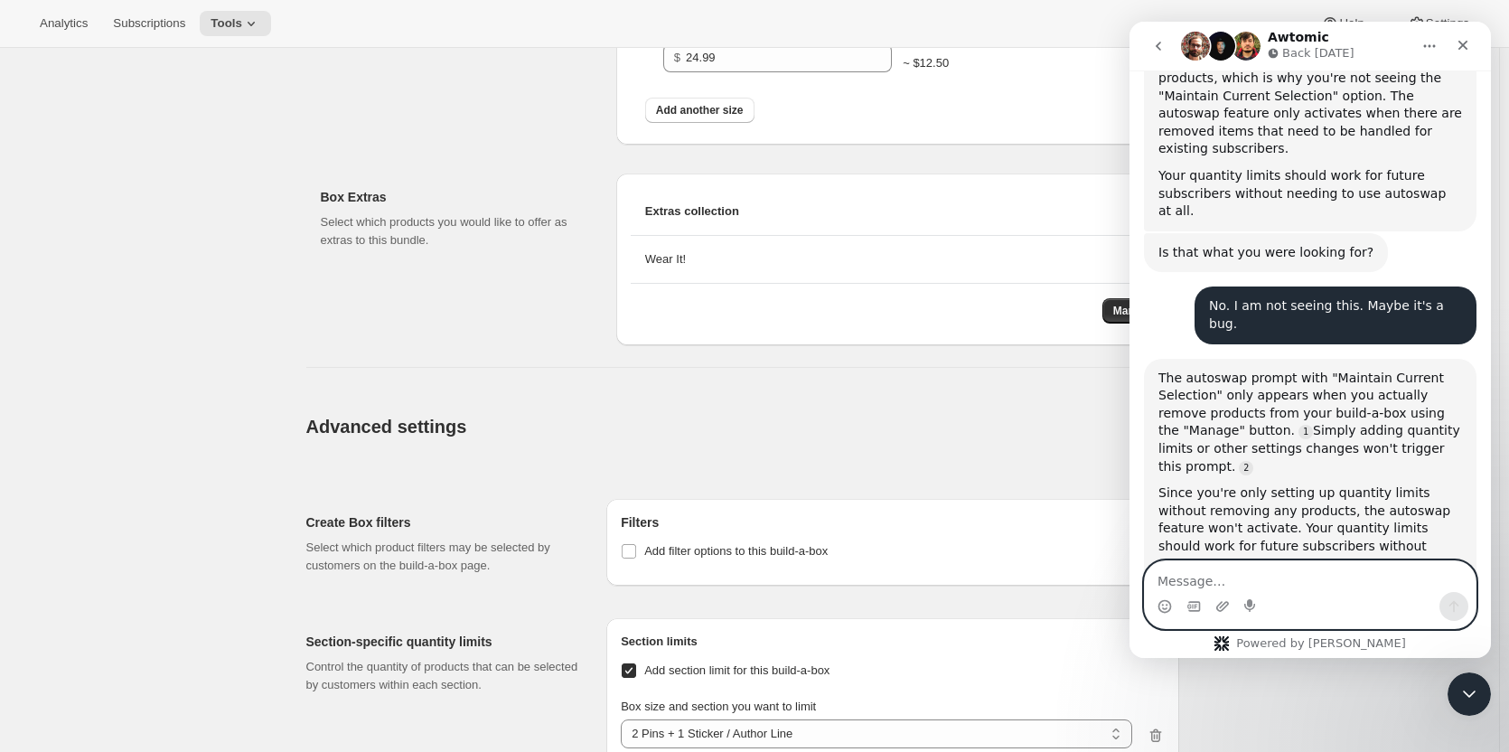
scroll to position [4383, 0]
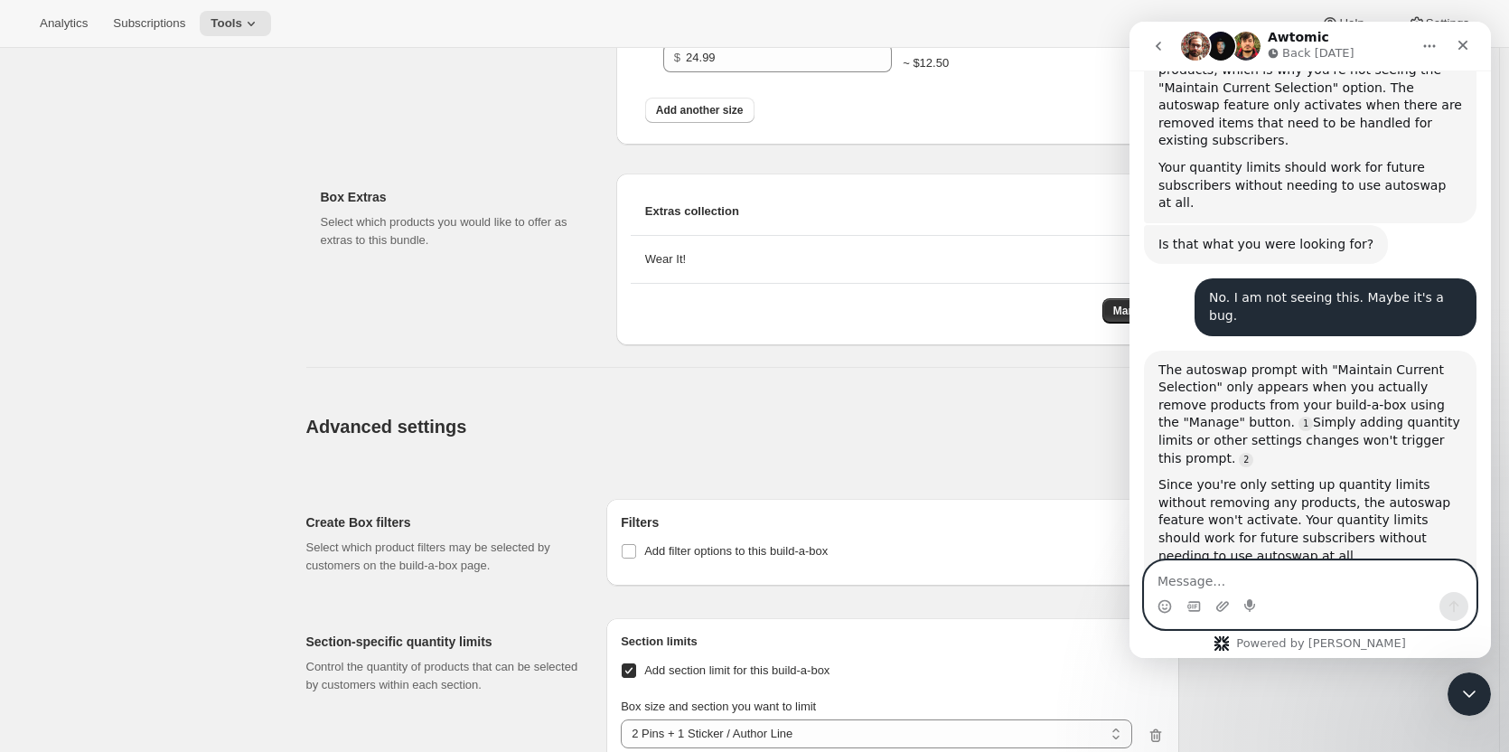
click at [1202, 579] on textarea "Message…" at bounding box center [1310, 576] width 331 height 31
type textarea "Thanks so much!"
click at [1447, 605] on icon "Send a message…" at bounding box center [1454, 606] width 14 height 14
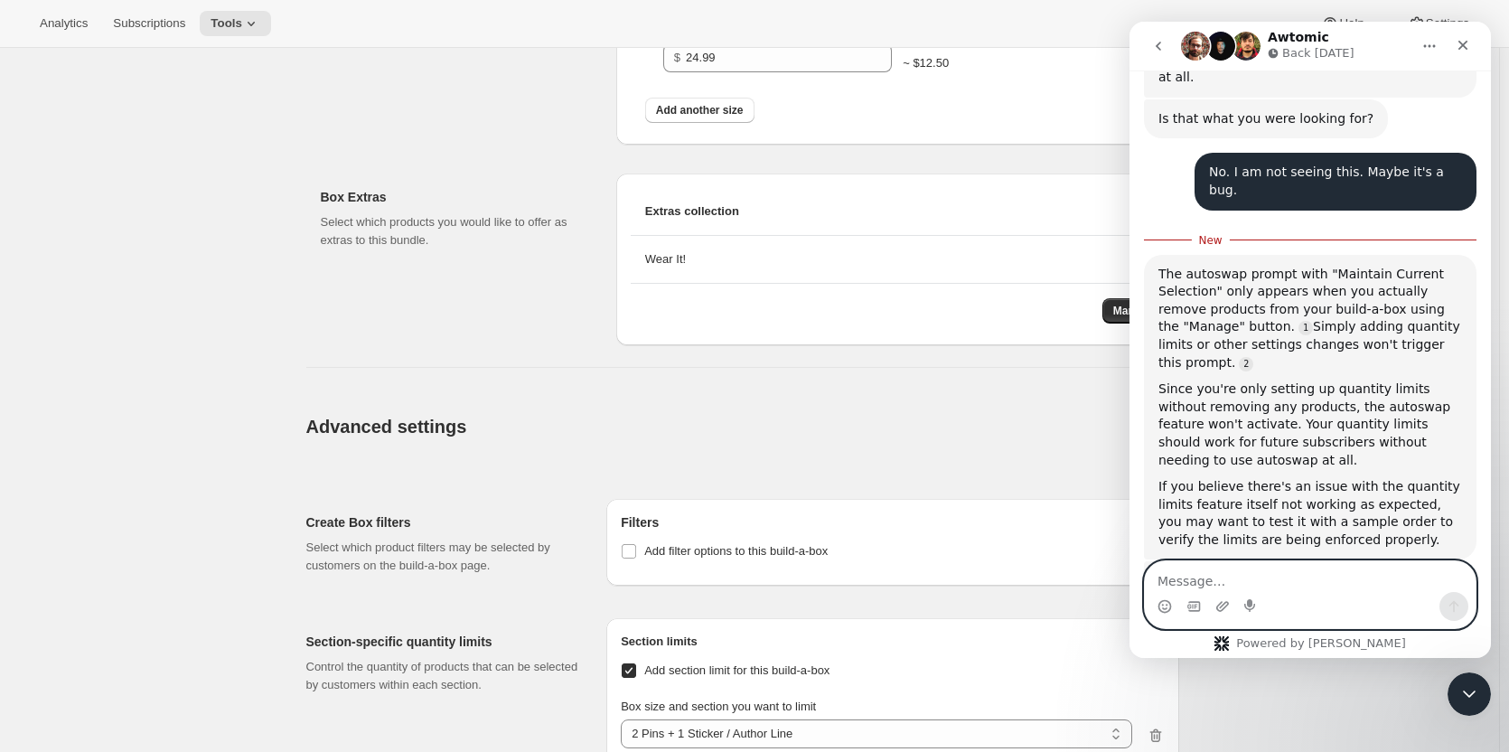
scroll to position [4512, 0]
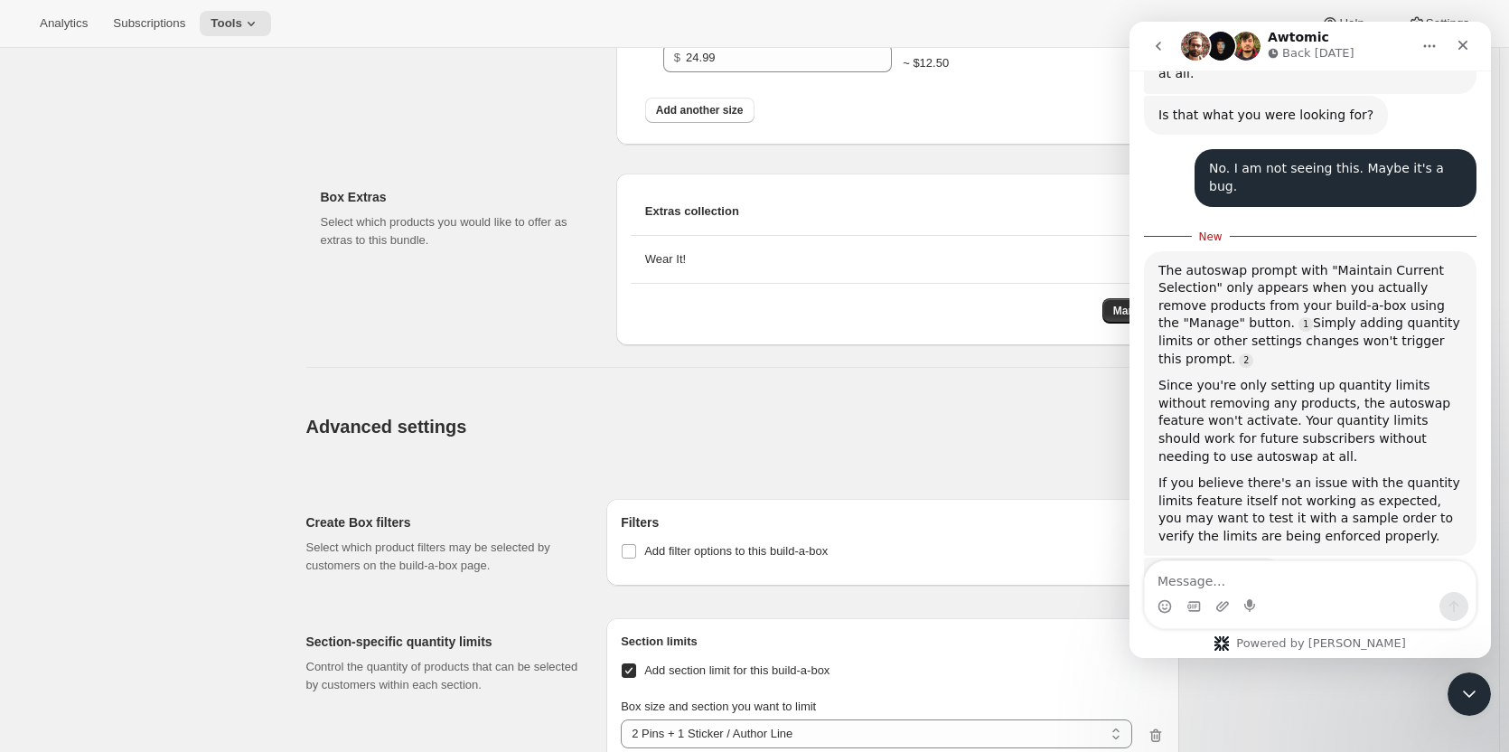
click at [946, 417] on button "Advanced settings" at bounding box center [724, 426] width 858 height 70
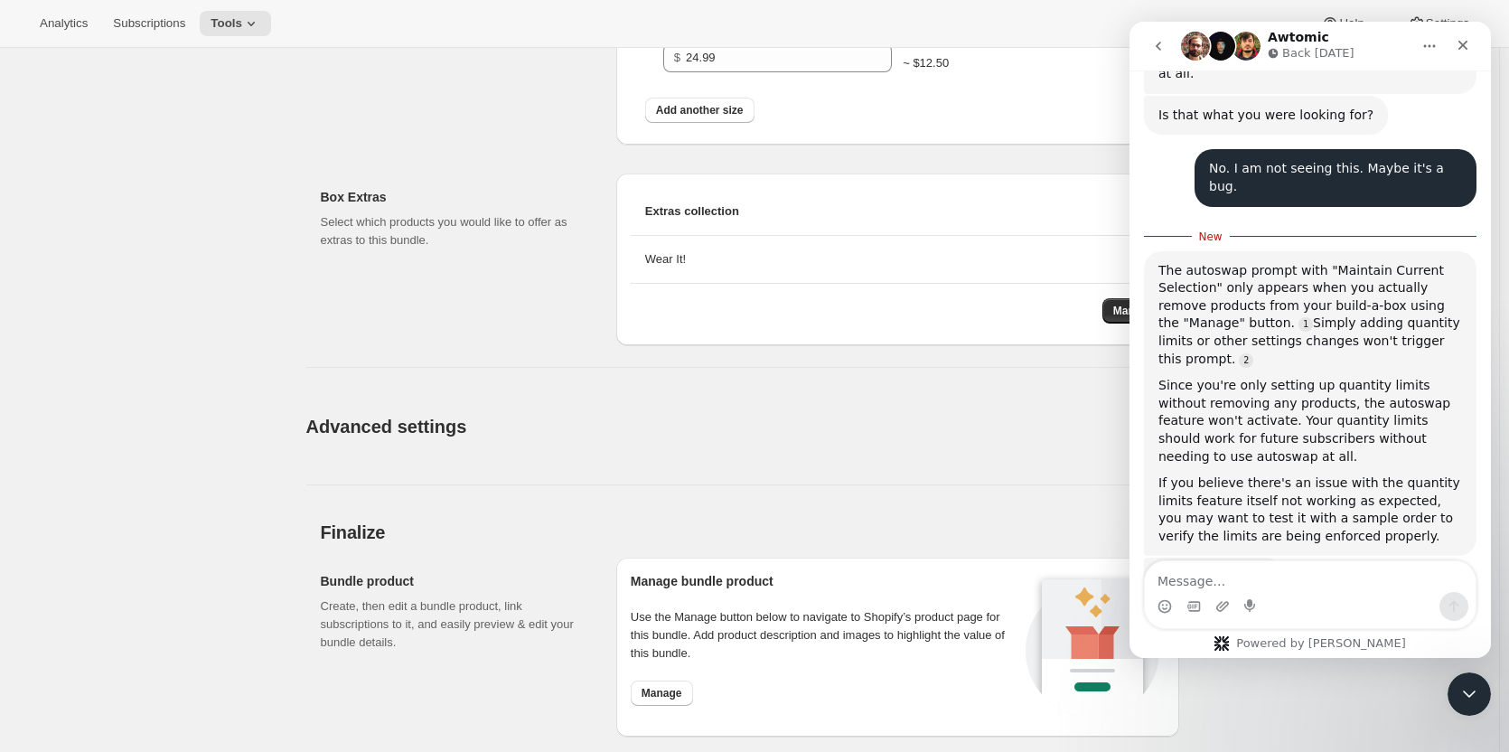
click at [1148, 46] on button "go back" at bounding box center [1158, 46] width 34 height 34
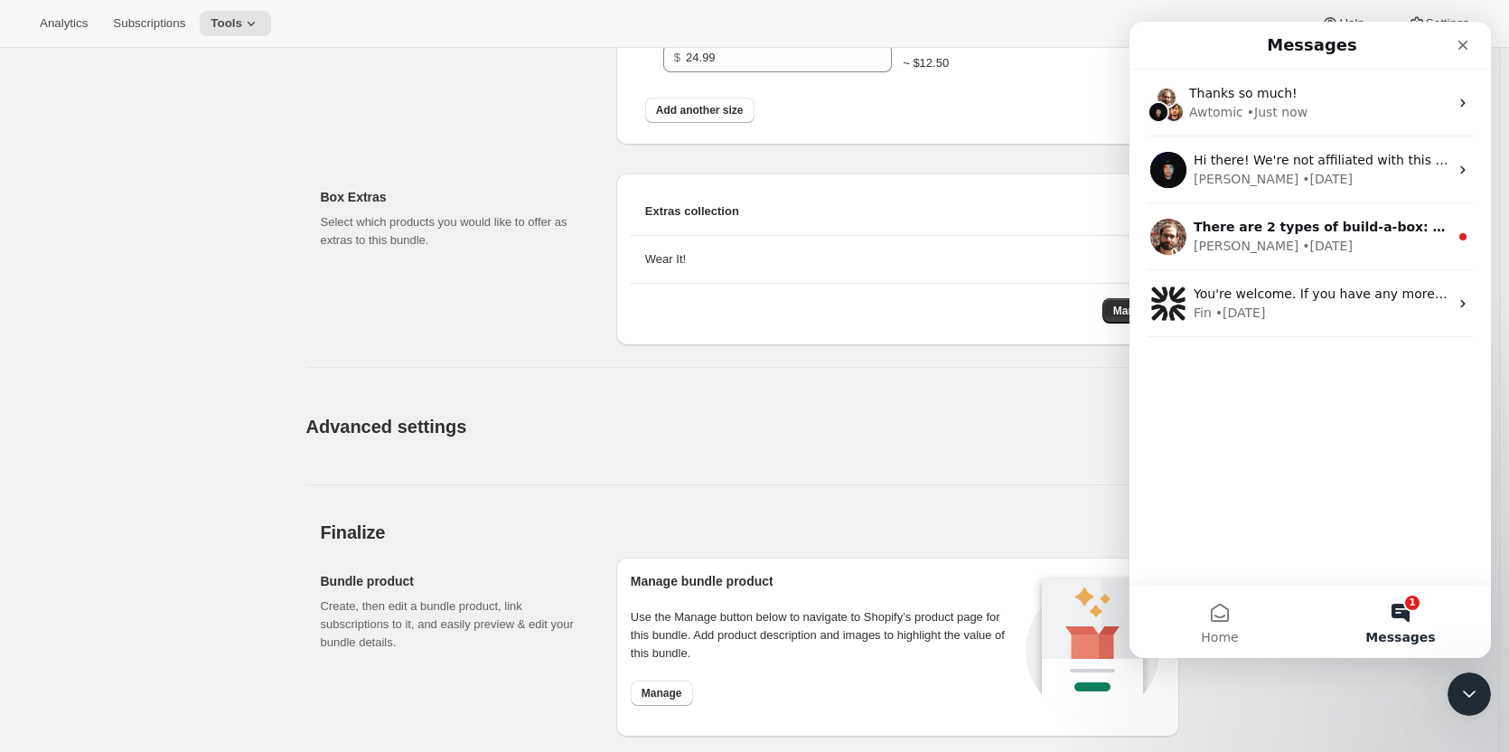
scroll to position [4257, 0]
click at [1458, 44] on icon "Close" at bounding box center [1463, 45] width 14 height 14
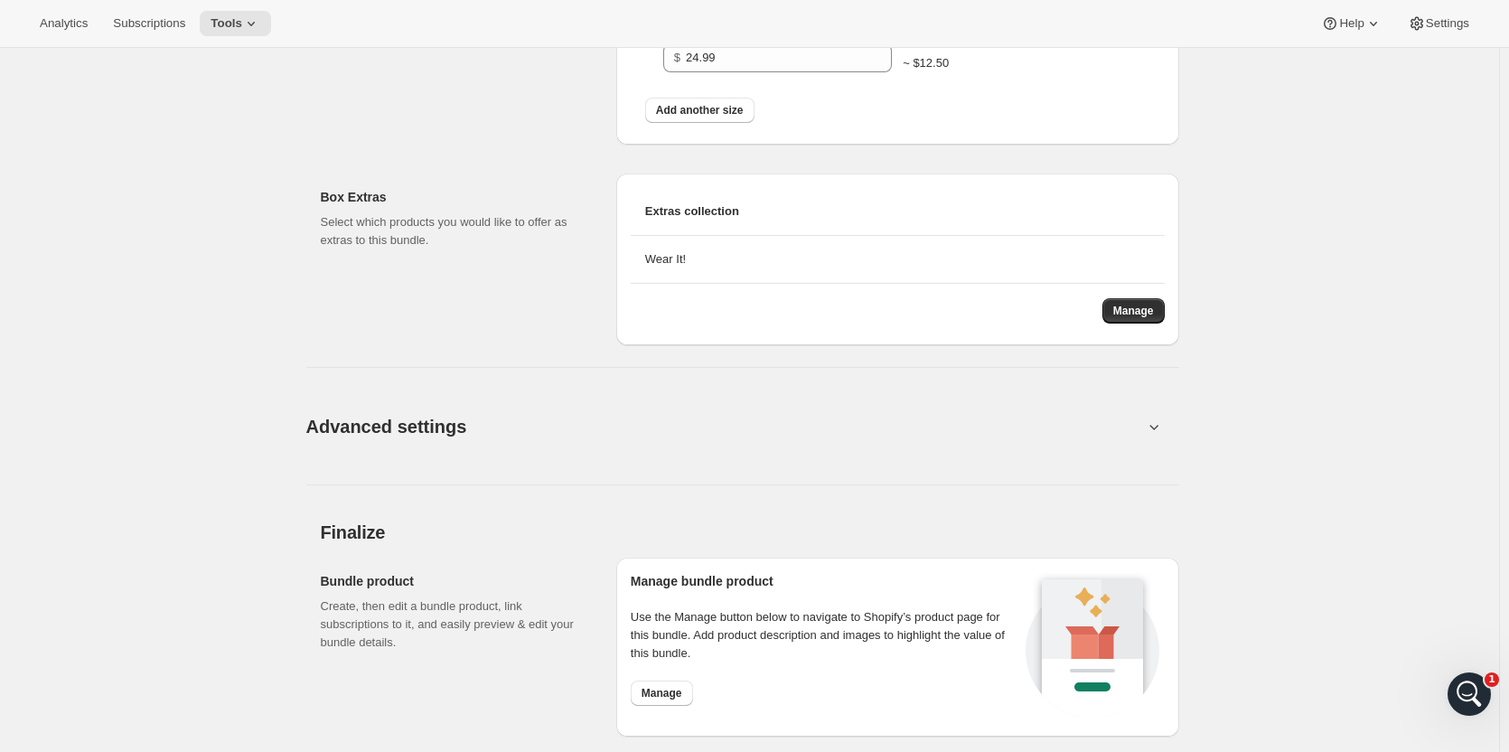
scroll to position [0, 0]
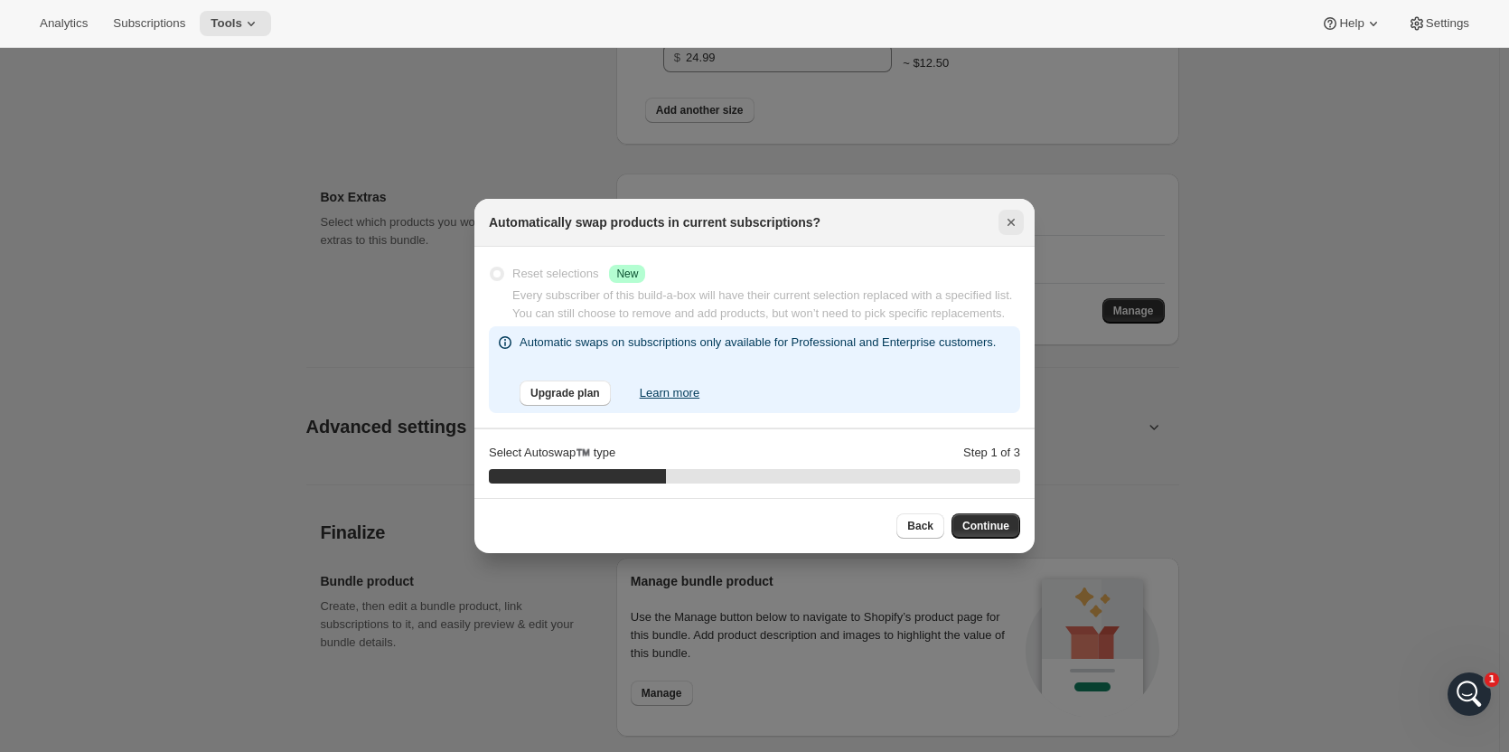
click at [1017, 217] on icon "Close" at bounding box center [1011, 222] width 18 height 18
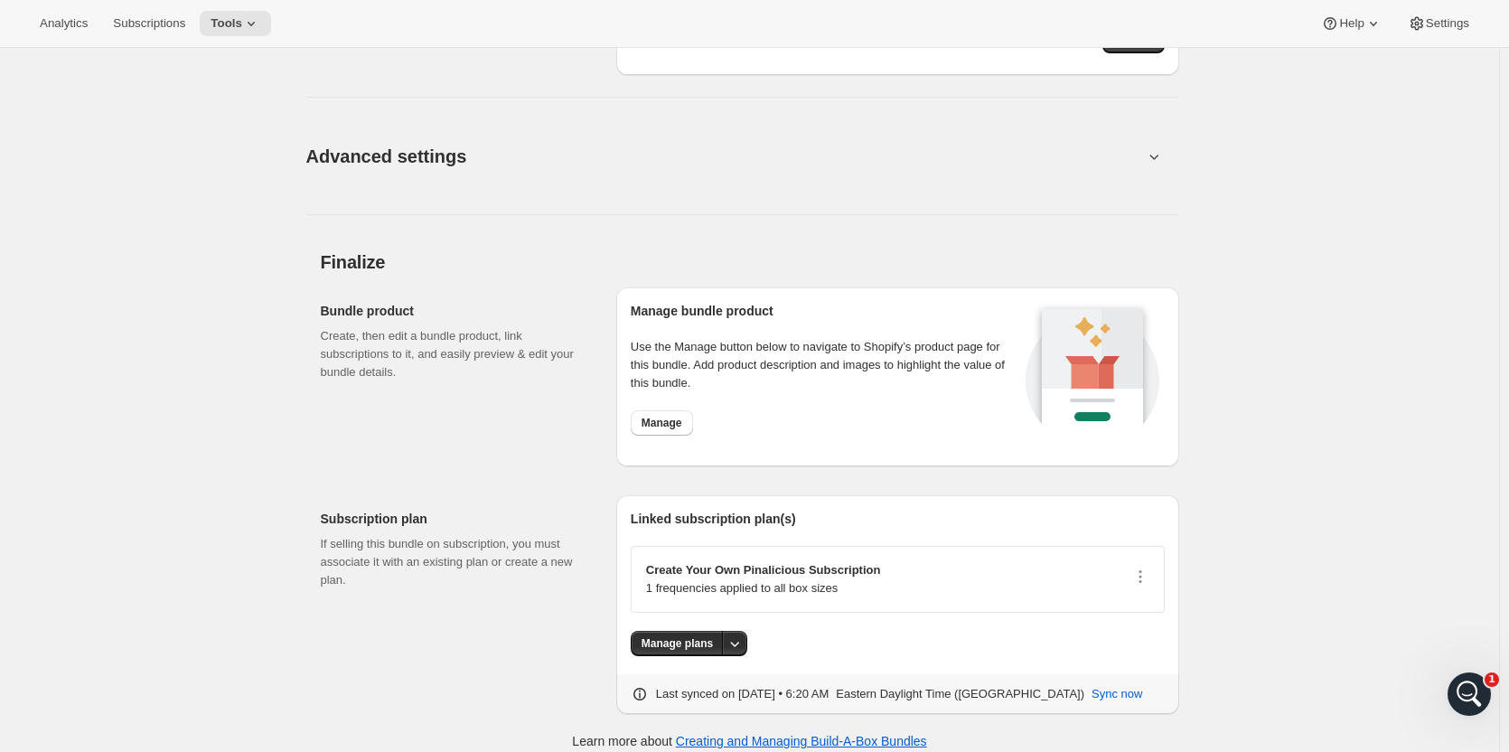
scroll to position [1597, 0]
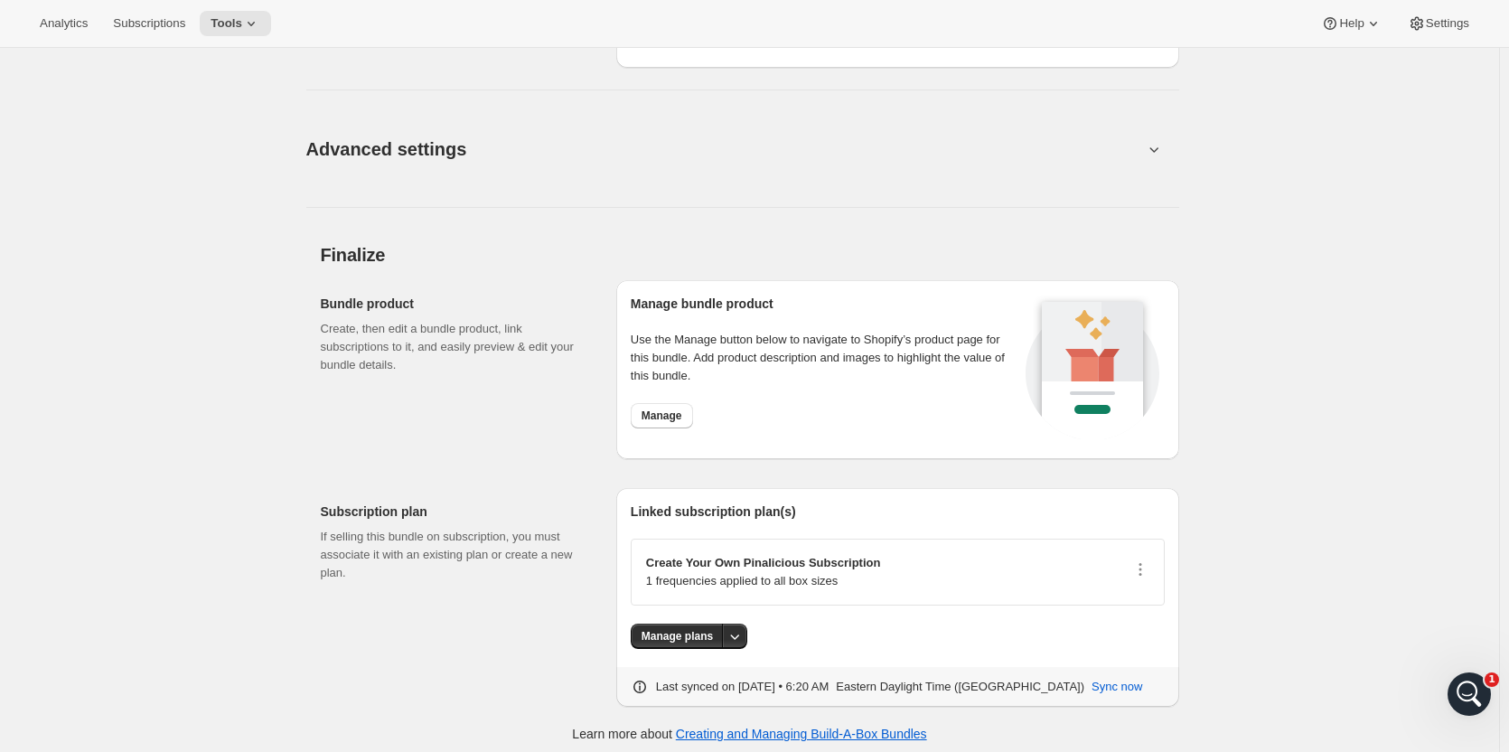
click at [1130, 145] on button "Advanced settings" at bounding box center [724, 149] width 858 height 70
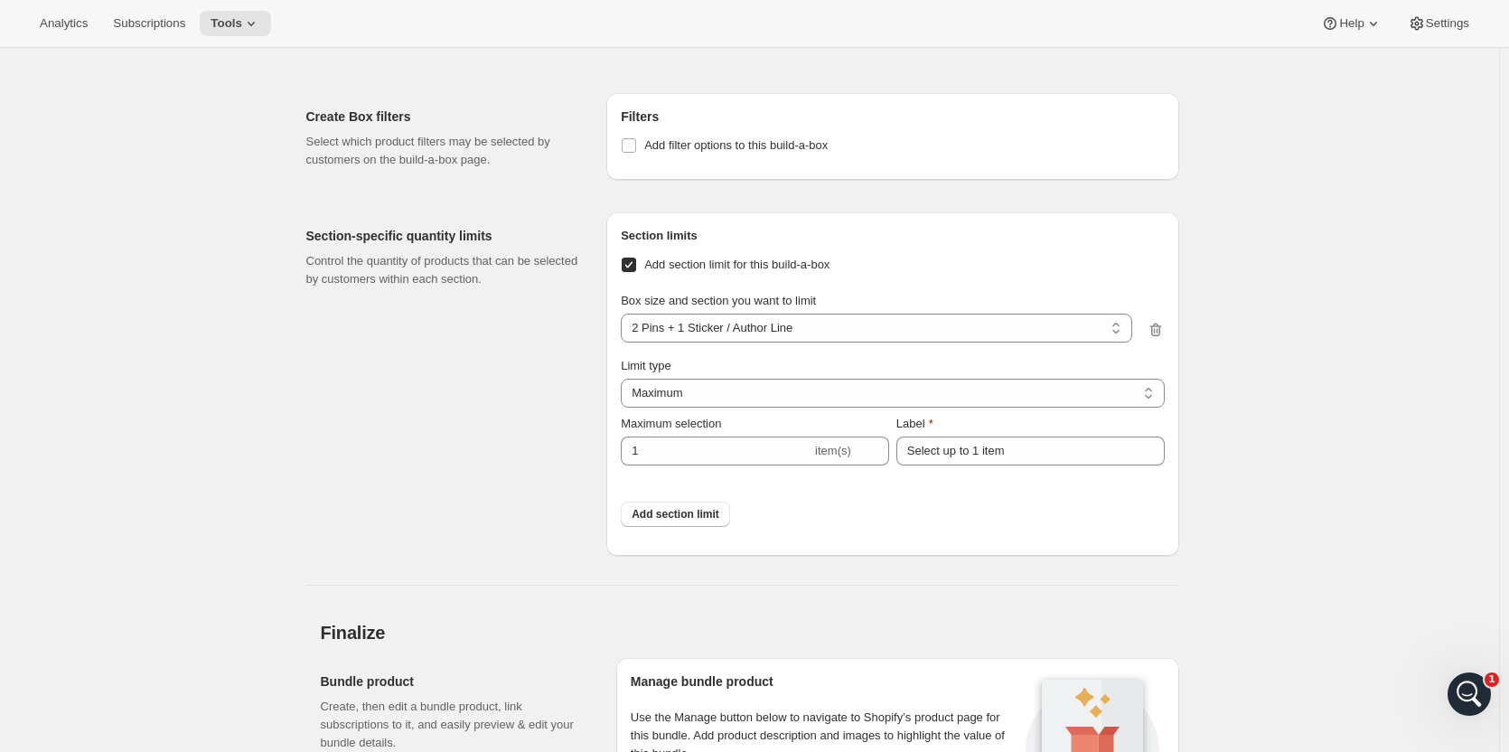
scroll to position [1726, 0]
click at [636, 267] on input "Add section limit for this build-a-box" at bounding box center [629, 264] width 14 height 14
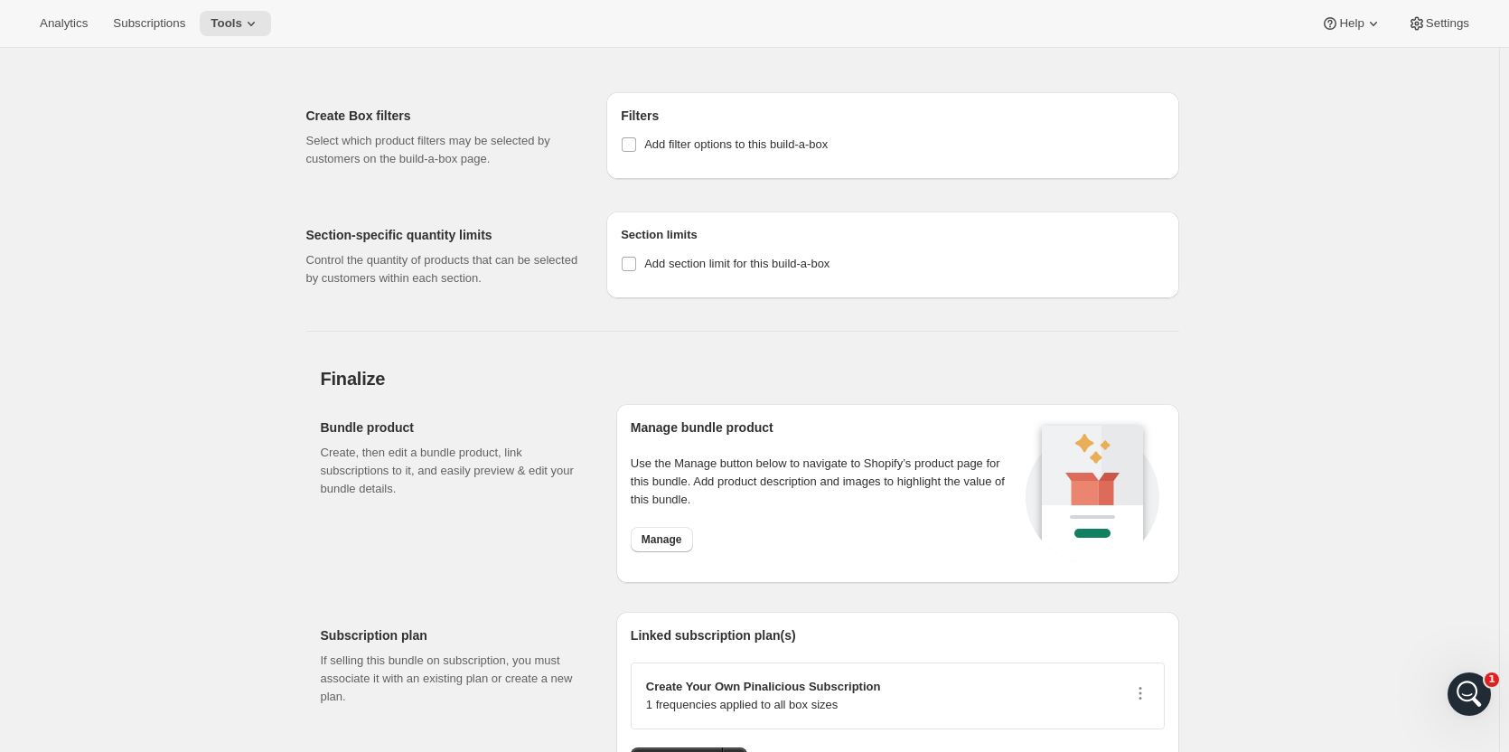
scroll to position [0, 0]
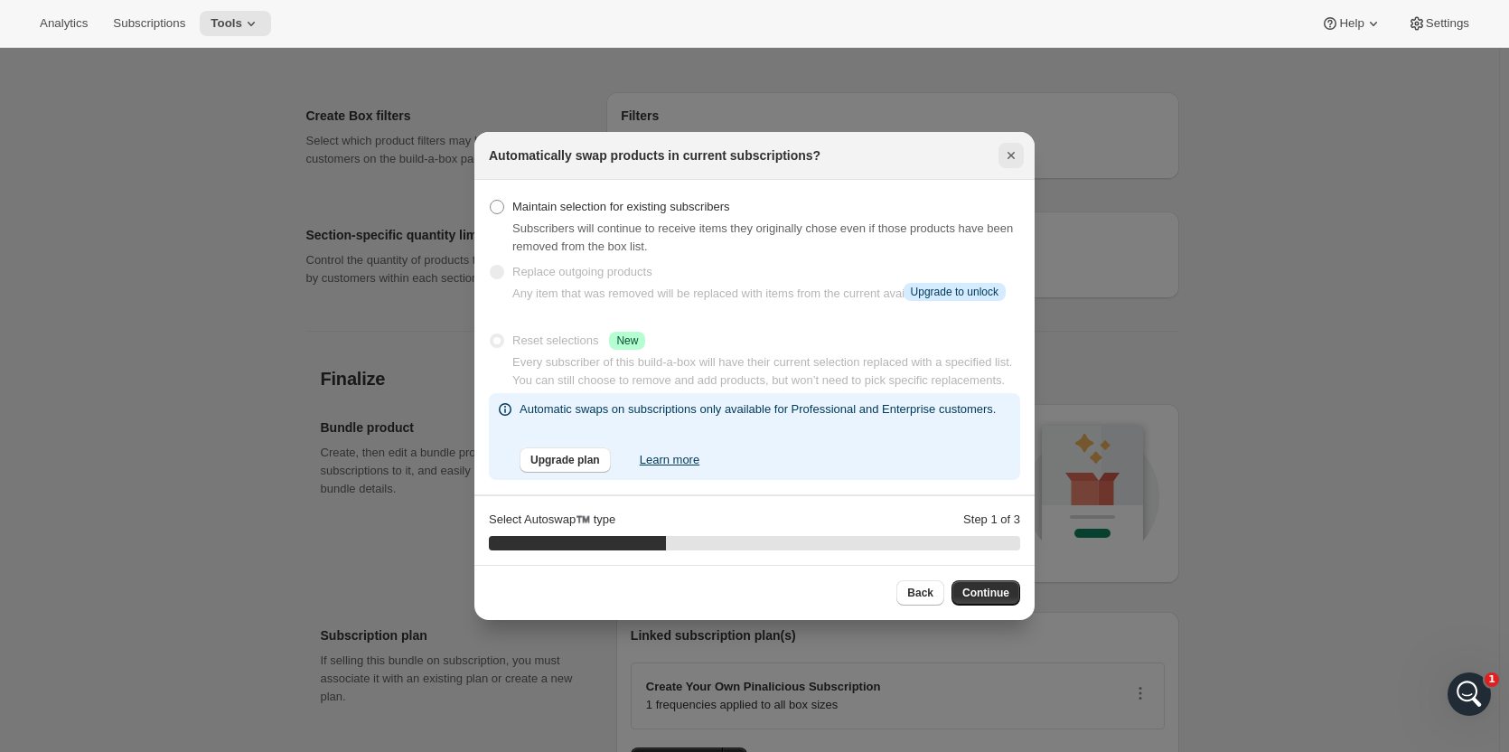
click at [1010, 156] on icon "Close" at bounding box center [1011, 155] width 7 height 7
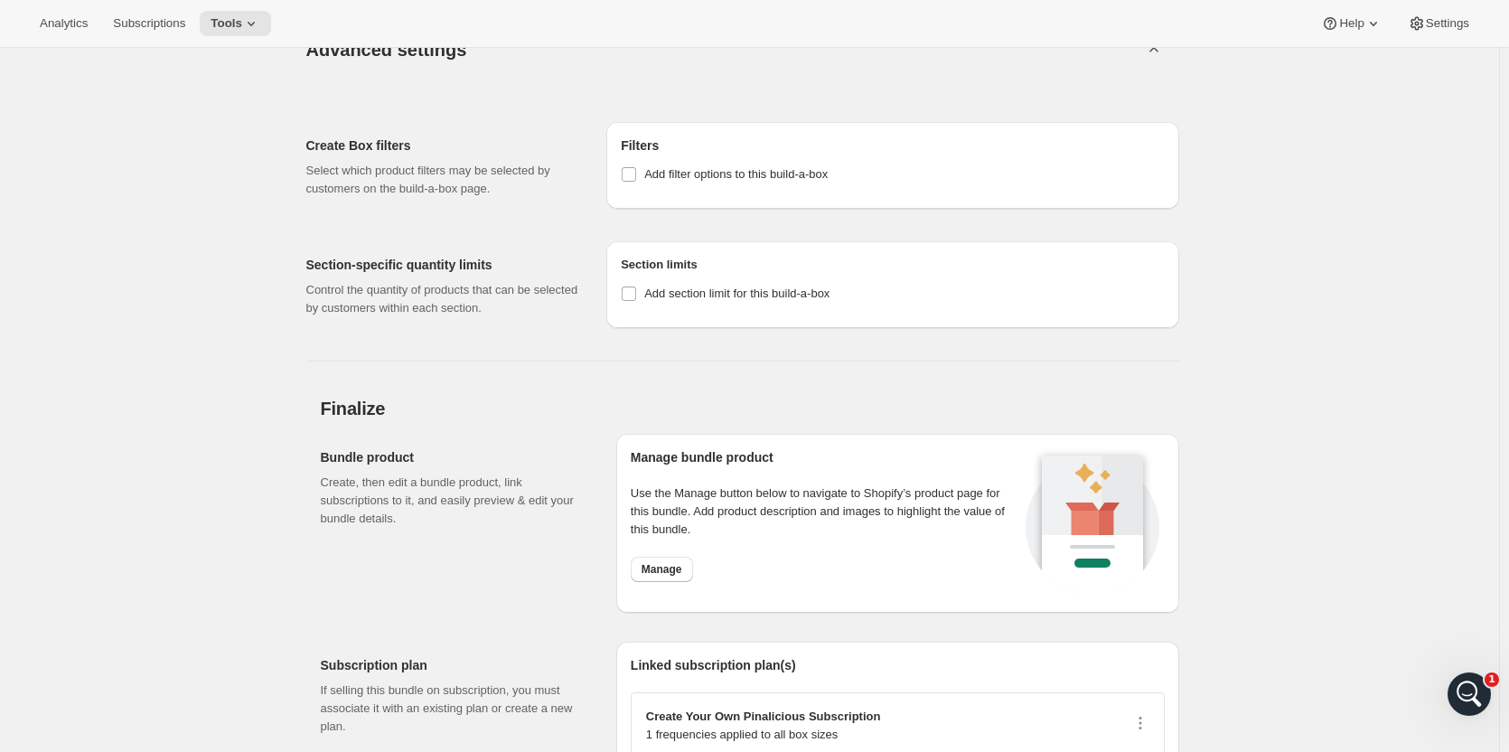
scroll to position [1697, 0]
click at [632, 293] on input "Add section limit for this build-a-box" at bounding box center [629, 293] width 14 height 14
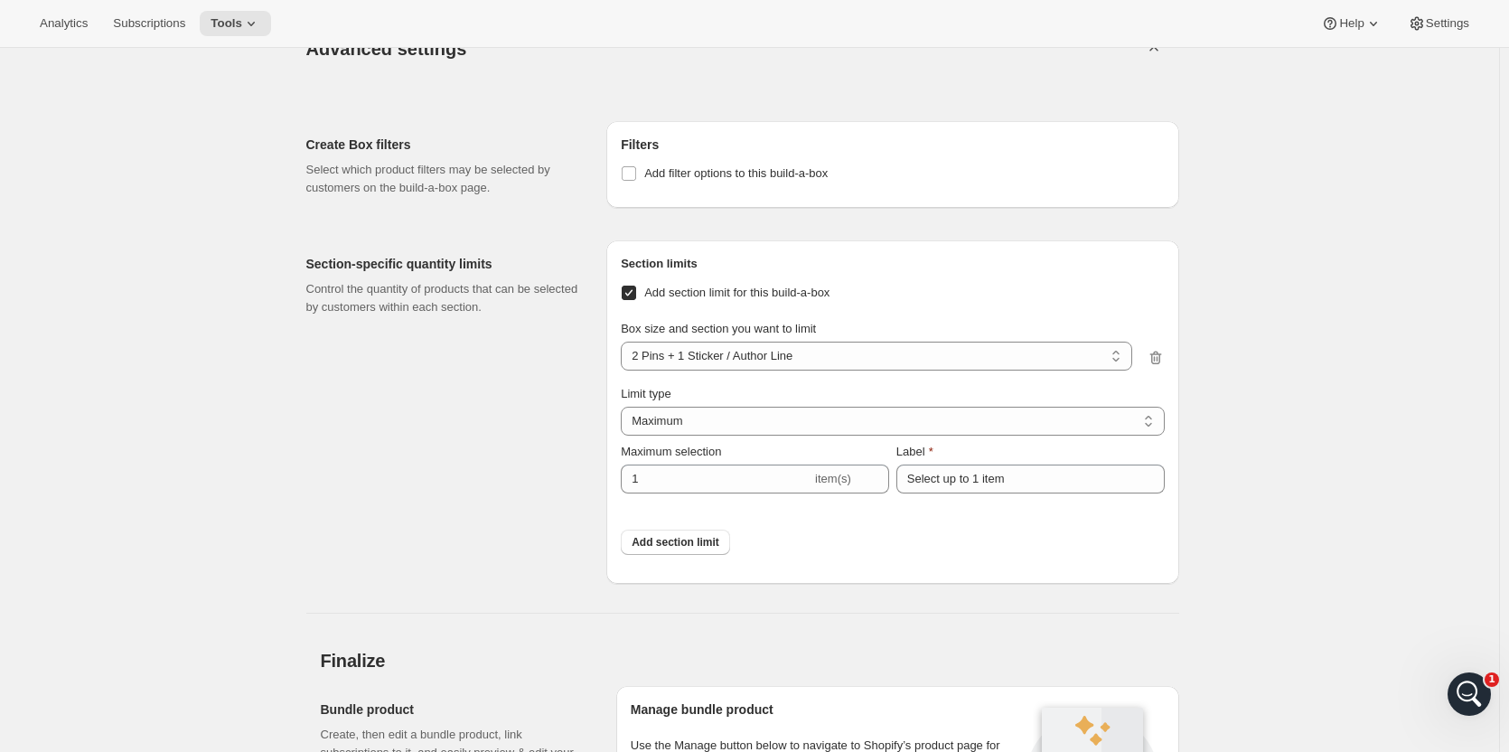
click at [576, 429] on div "Section-specific quantity limits Control the quantity of products that can be s…" at bounding box center [449, 411] width 286 height 343
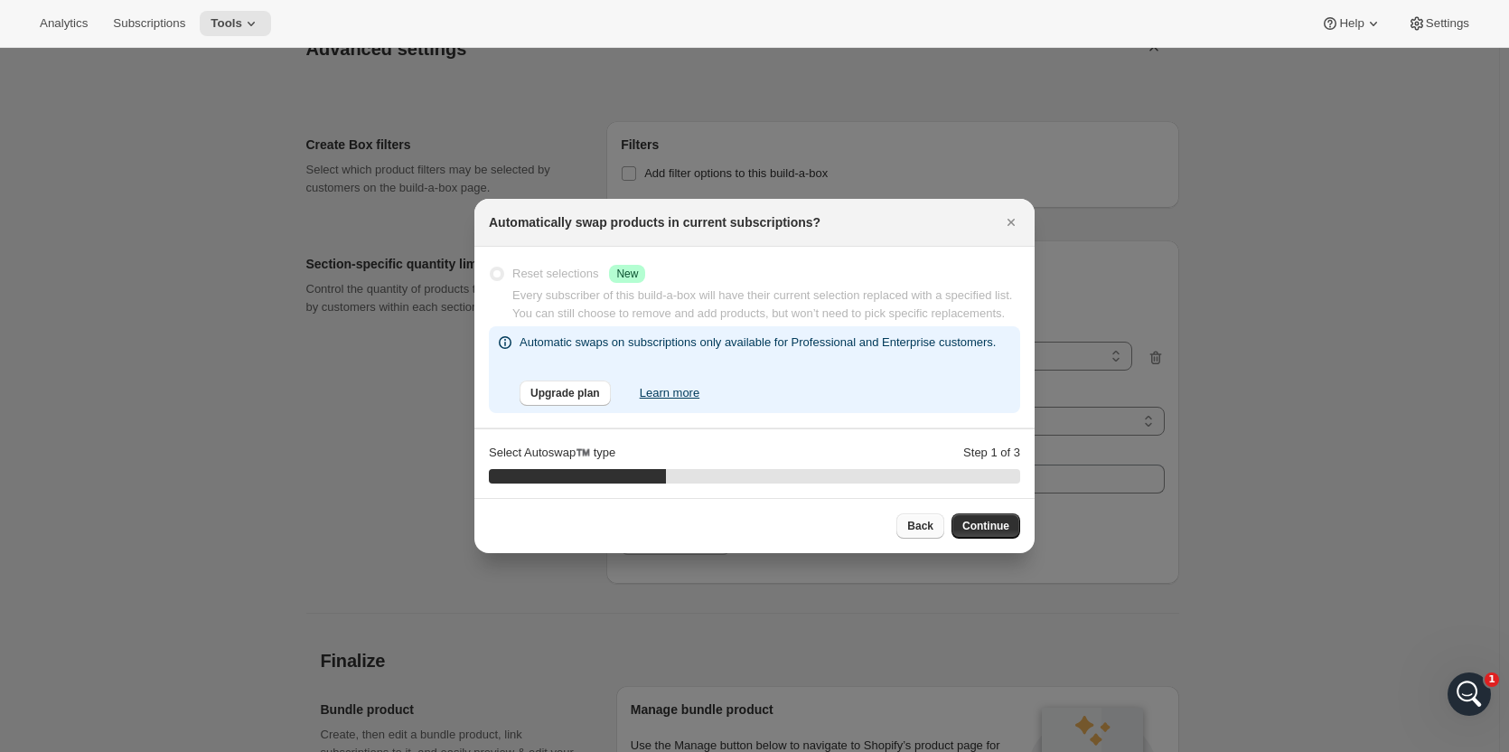
click at [924, 520] on span "Back" at bounding box center [920, 526] width 26 height 14
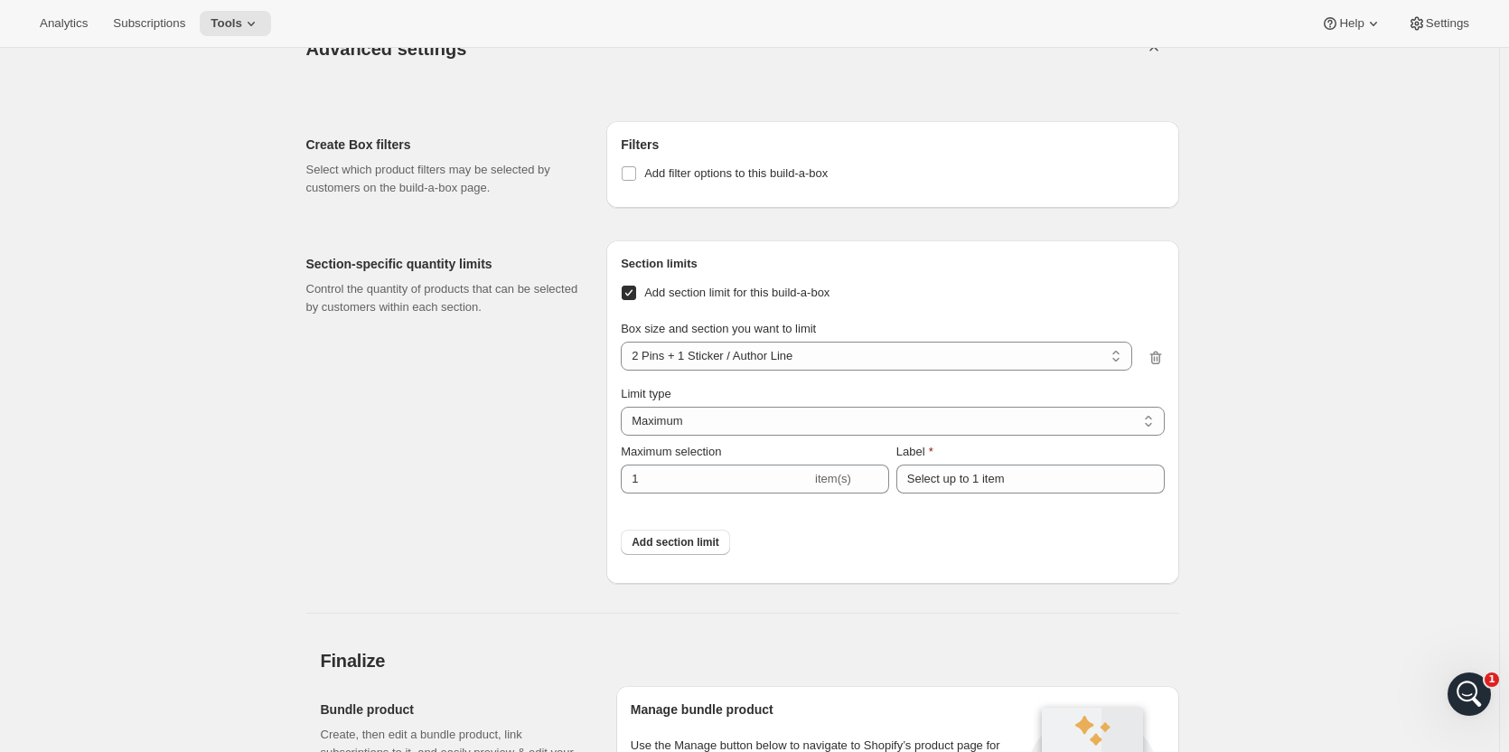
click at [624, 293] on div "Section limits Add section limit for this build-a-box Box size and section you …" at bounding box center [892, 411] width 572 height 343
click at [635, 292] on input "Add section limit for this build-a-box" at bounding box center [629, 293] width 14 height 14
checkbox input "false"
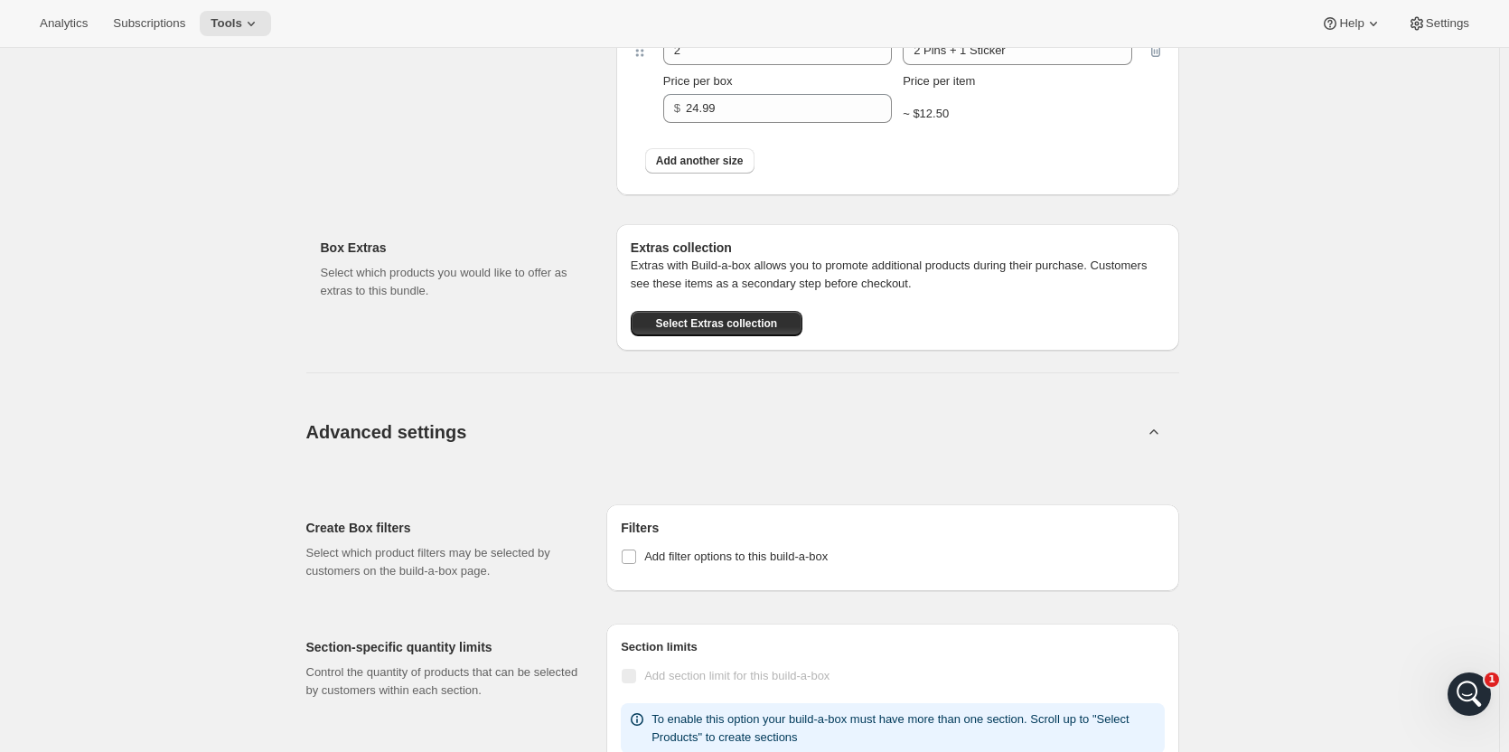
scroll to position [1192, 0]
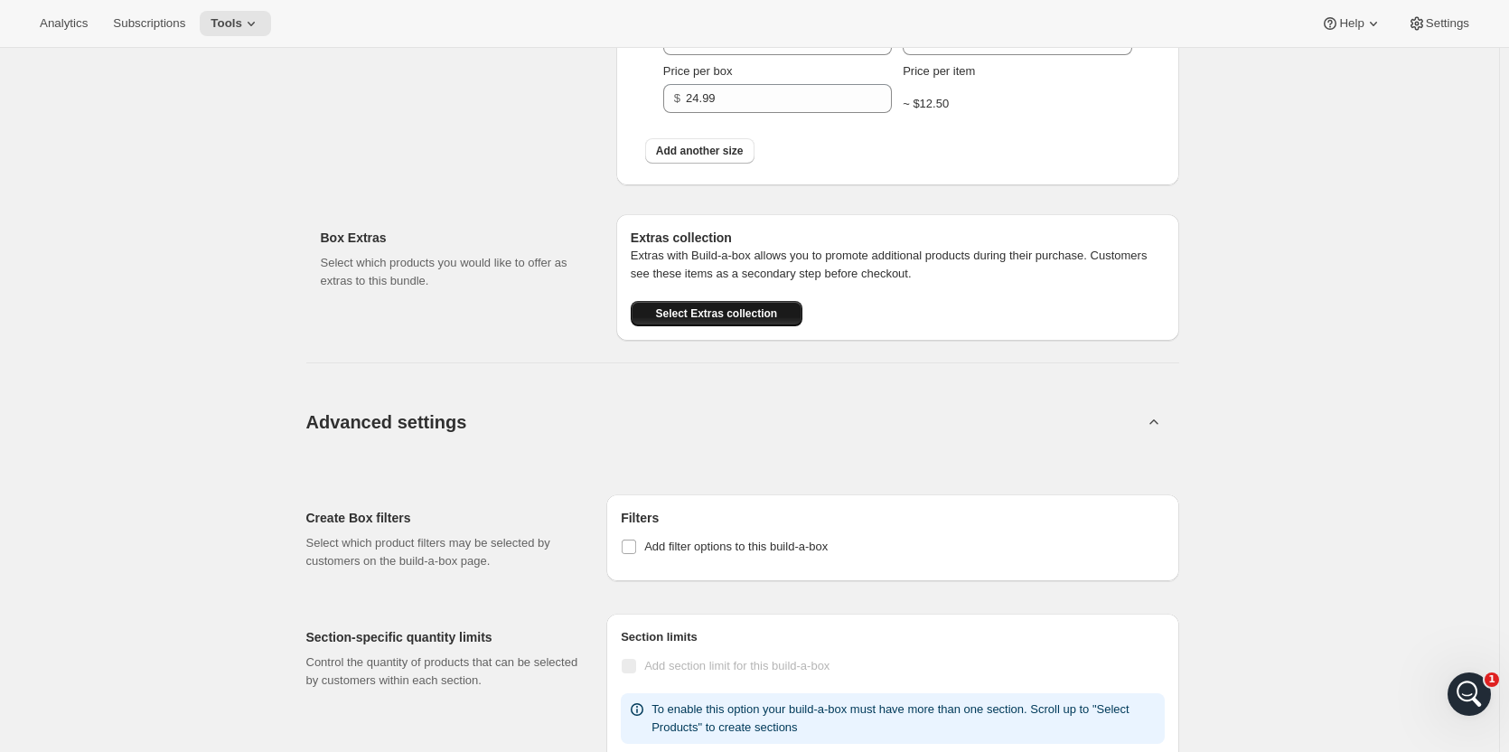
click at [774, 316] on span "Select Extras collection" at bounding box center [716, 313] width 122 height 14
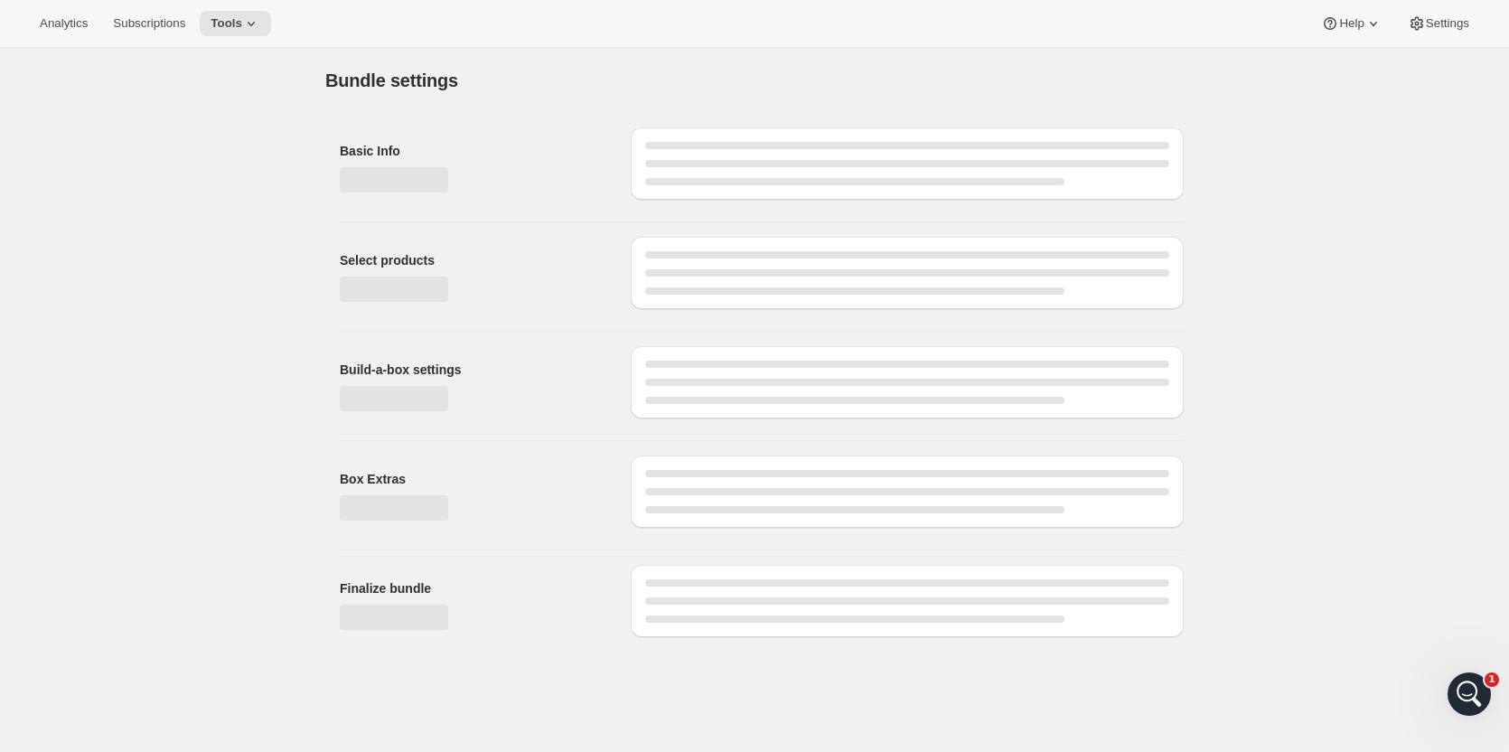
scroll to position [0, 0]
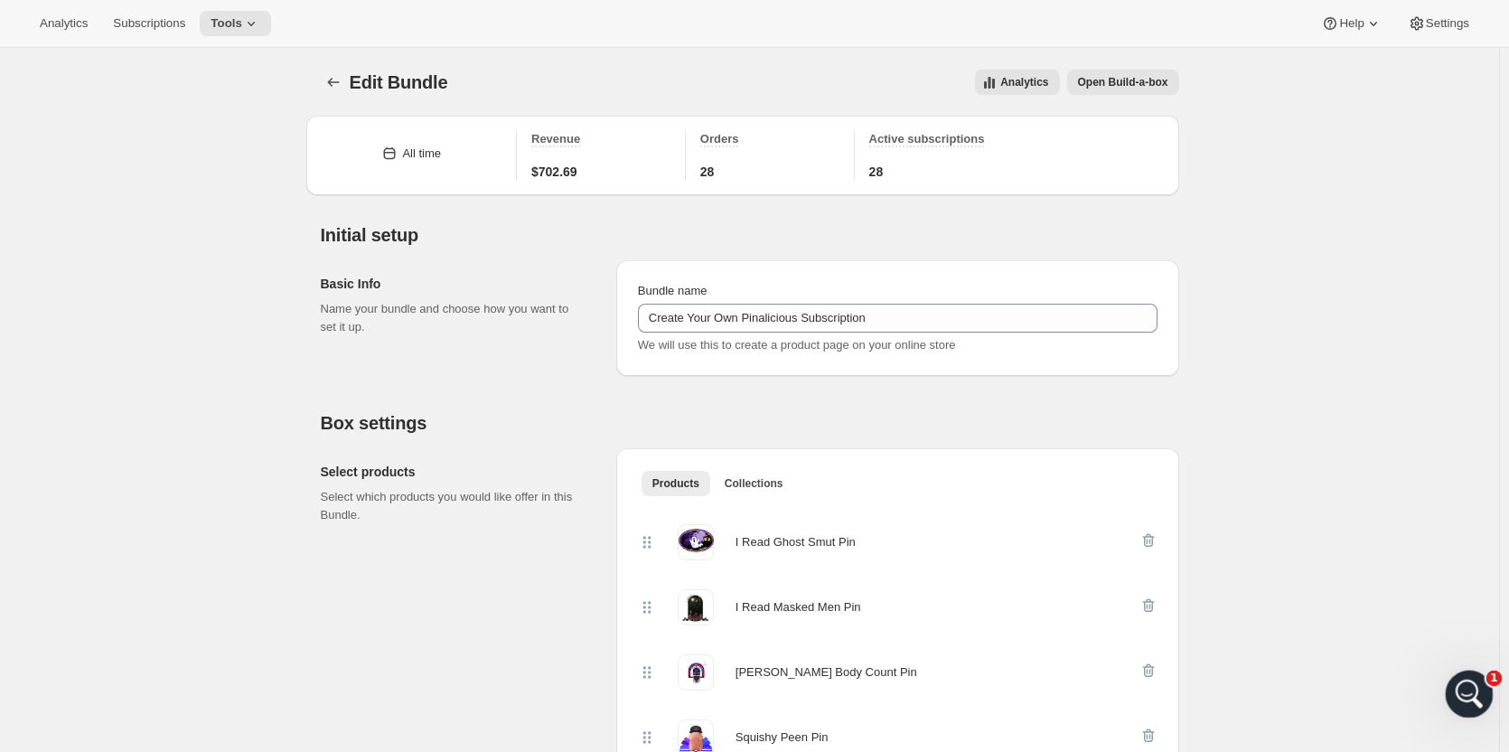
click at [1473, 706] on div "Open Intercom Messenger" at bounding box center [1467, 691] width 60 height 60
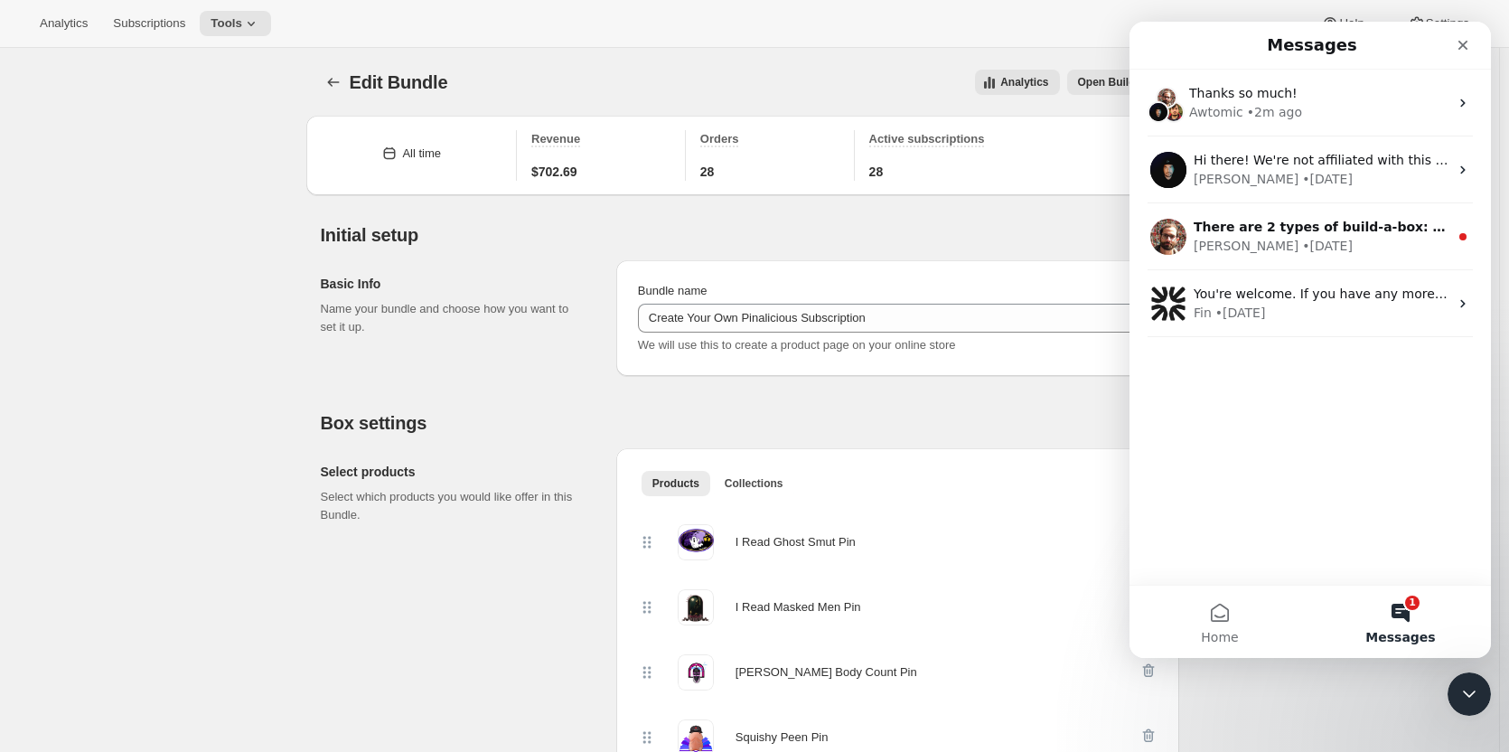
click at [1408, 615] on button "1 Messages" at bounding box center [1400, 622] width 181 height 72
click at [1400, 605] on button "1 Messages" at bounding box center [1400, 622] width 181 height 72
click at [1270, 453] on div "Thanks so much! Awtomic • 2m ago Hi there! We're not affiliated with this devel…" at bounding box center [1310, 327] width 361 height 515
click at [1460, 47] on icon "Close" at bounding box center [1463, 46] width 10 height 10
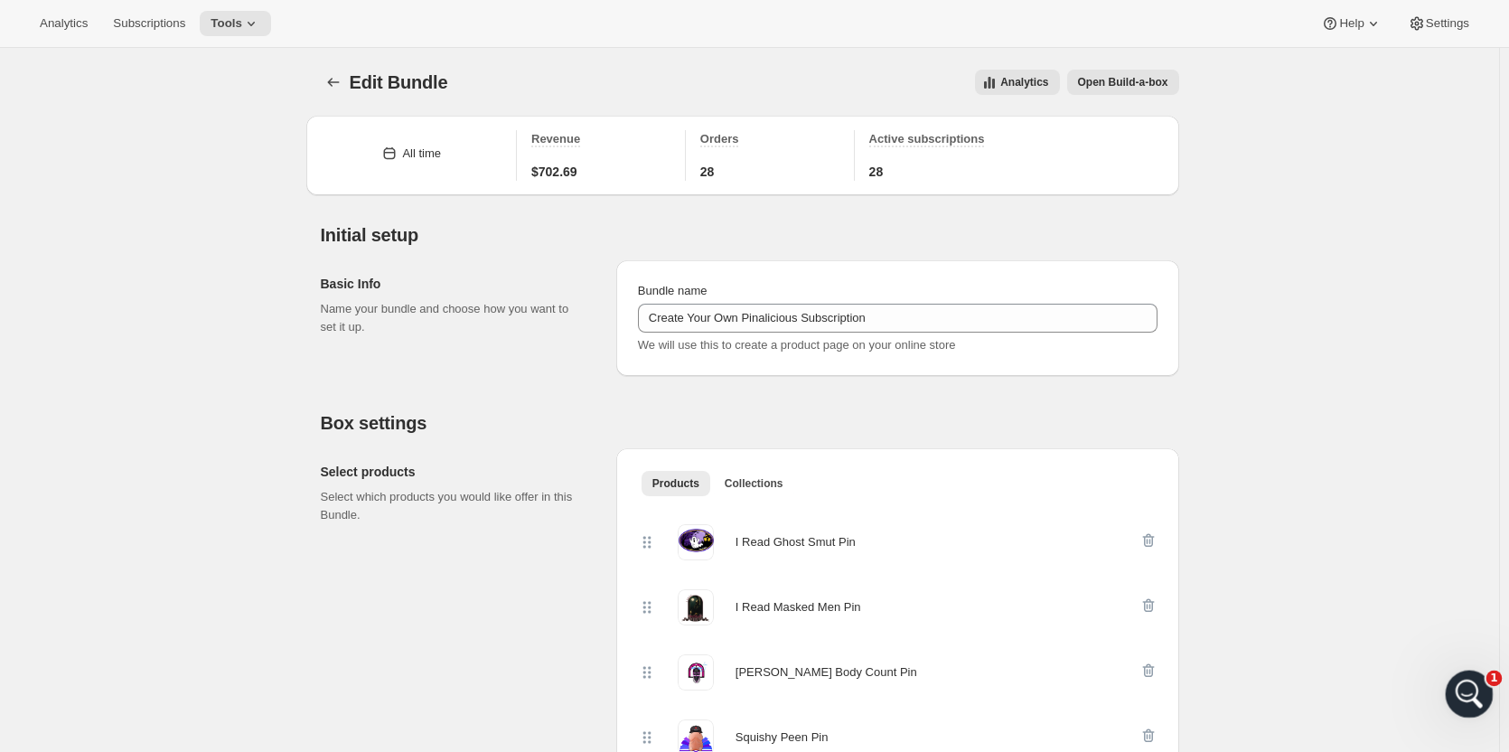
click at [1456, 688] on icon "Open Intercom Messenger" at bounding box center [1467, 692] width 30 height 30
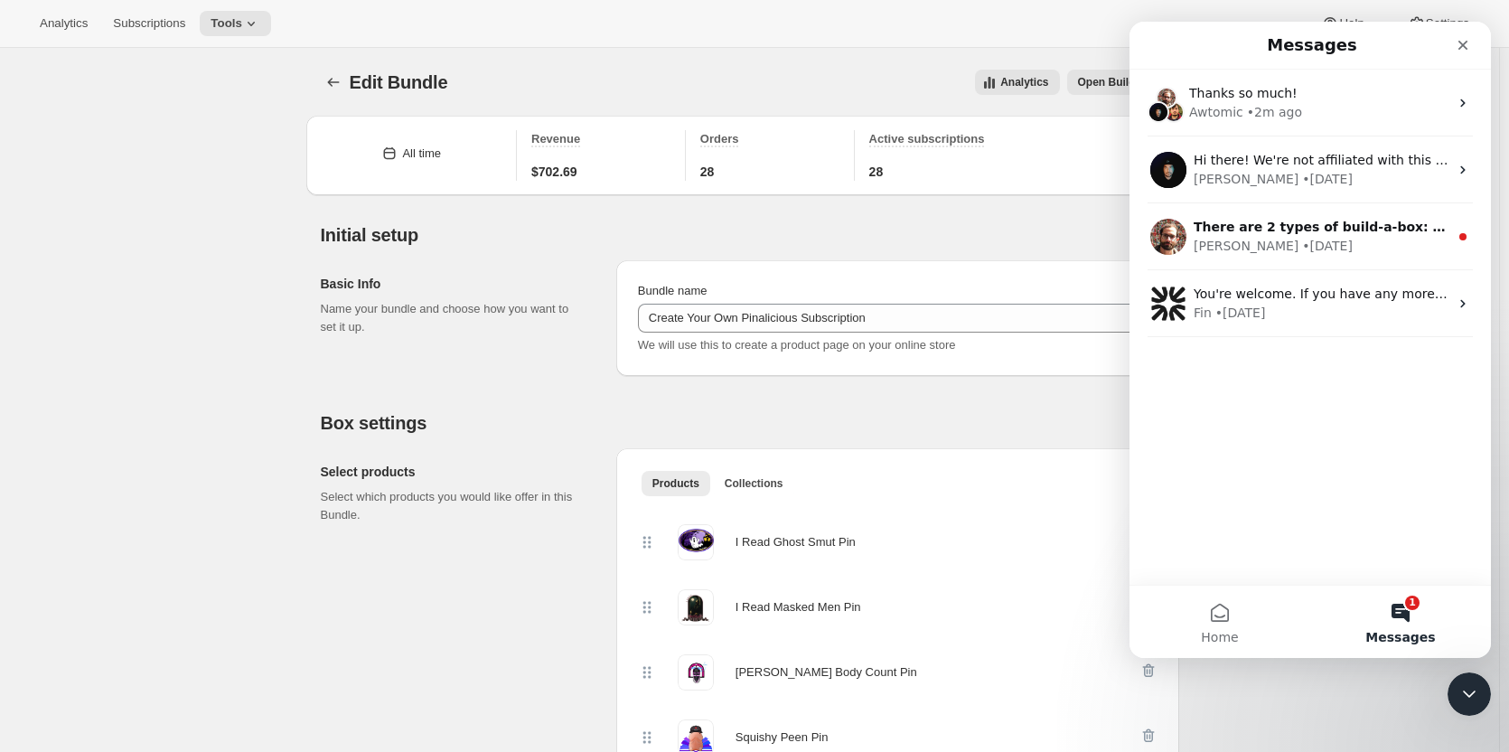
click at [1294, 422] on div "Thanks so much! Awtomic • 2m ago Hi there! We're not affiliated with this devel…" at bounding box center [1310, 327] width 361 height 515
click at [1219, 613] on button "Home" at bounding box center [1220, 622] width 181 height 72
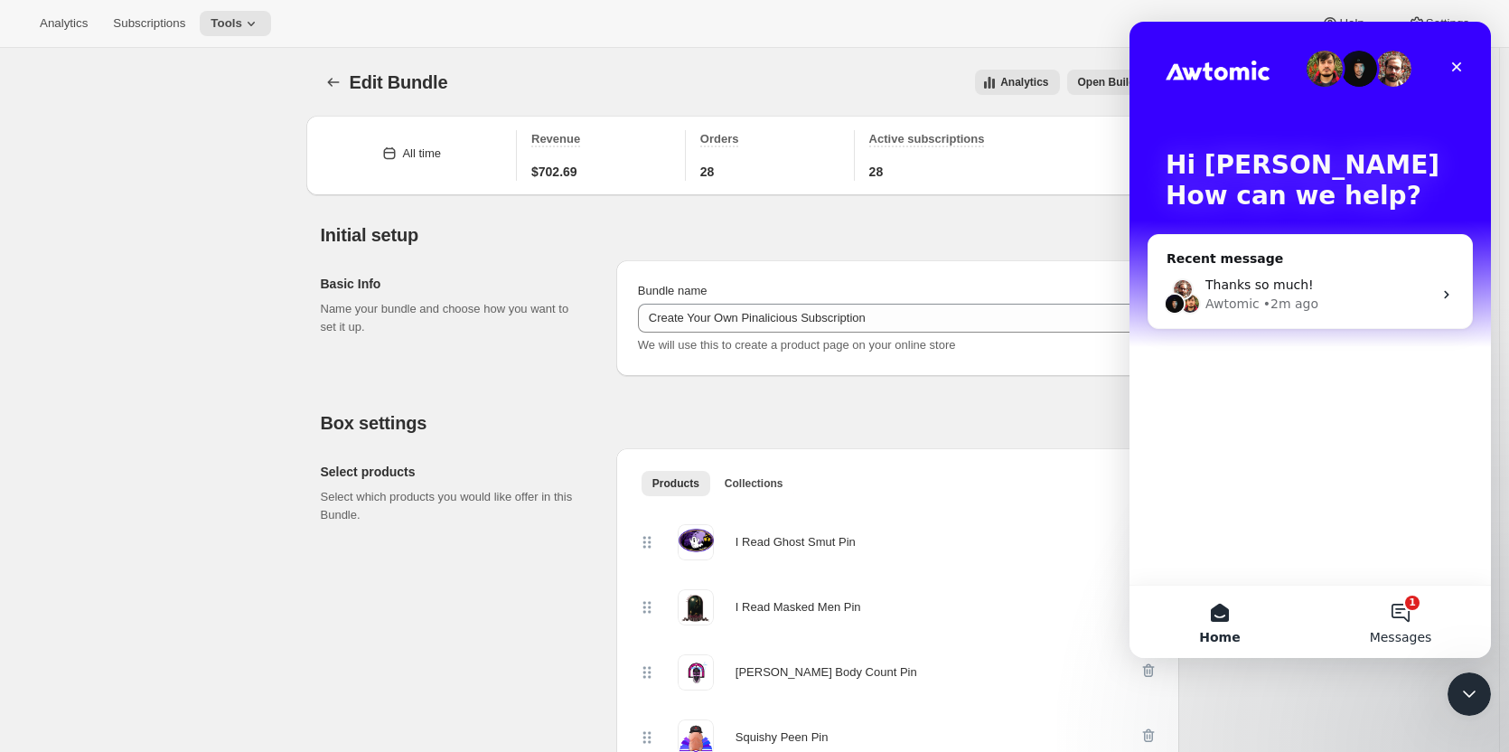
click at [1399, 614] on button "1 Messages" at bounding box center [1400, 622] width 181 height 72
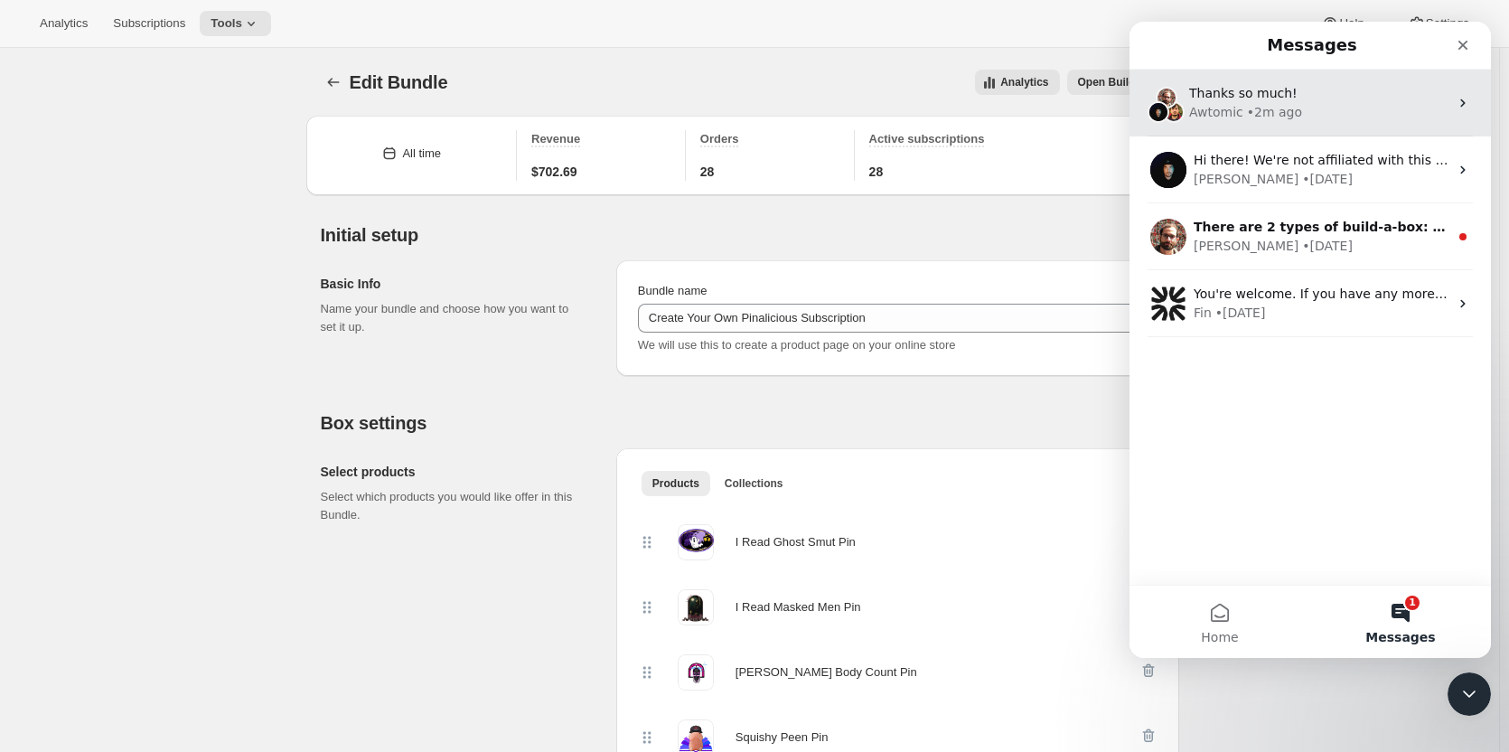
click at [1432, 100] on div "Thanks so much!" at bounding box center [1318, 93] width 259 height 19
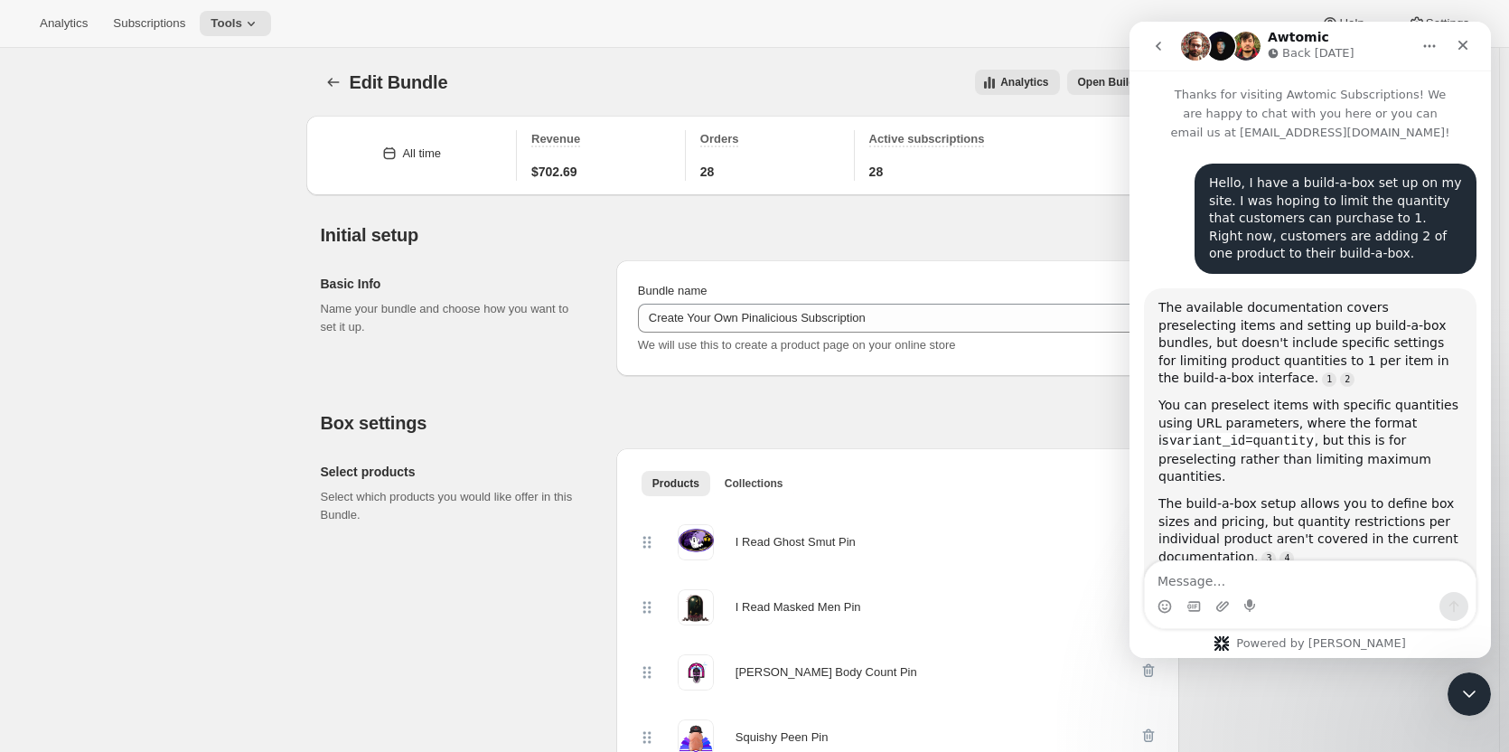
scroll to position [4482, 0]
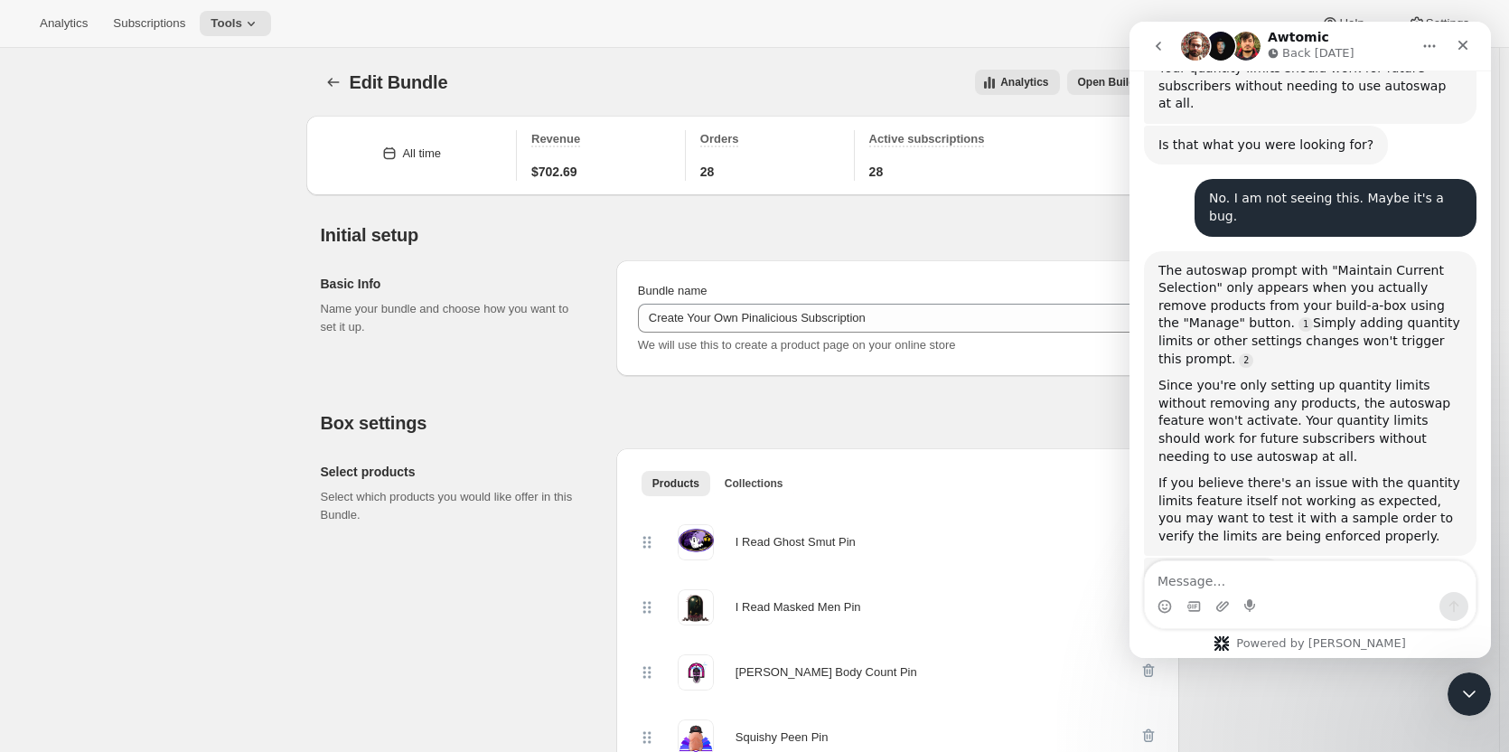
click at [1157, 50] on icon "go back" at bounding box center [1158, 46] width 14 height 14
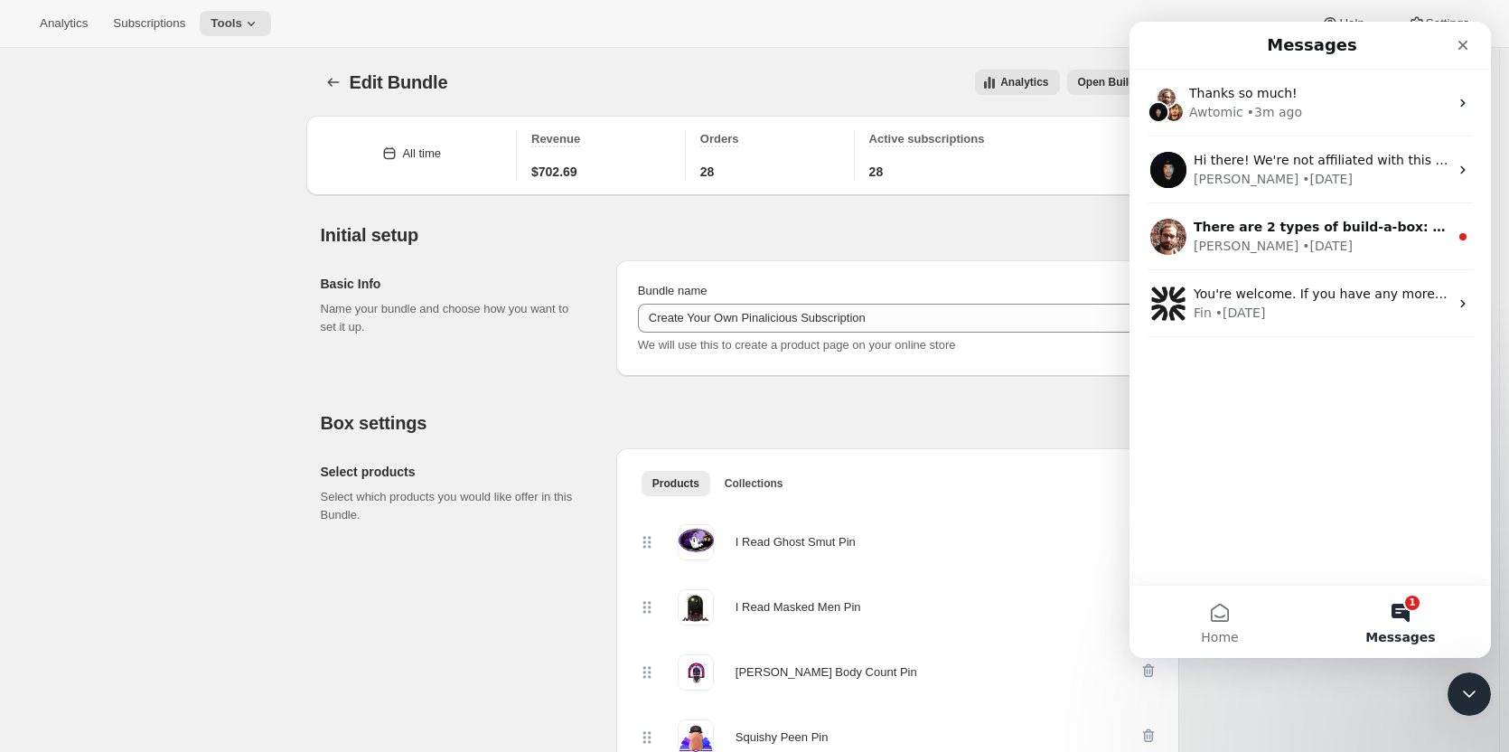
click at [1273, 395] on div "Thanks so much! Awtomic • 3m ago Hi there! We're not affiliated with this devel…" at bounding box center [1310, 327] width 361 height 515
click at [1401, 609] on button "1 Messages" at bounding box center [1400, 622] width 181 height 72
click at [1286, 372] on div "Thanks so much! Awtomic • 3m ago Hi there! We're not affiliated with this devel…" at bounding box center [1310, 327] width 361 height 515
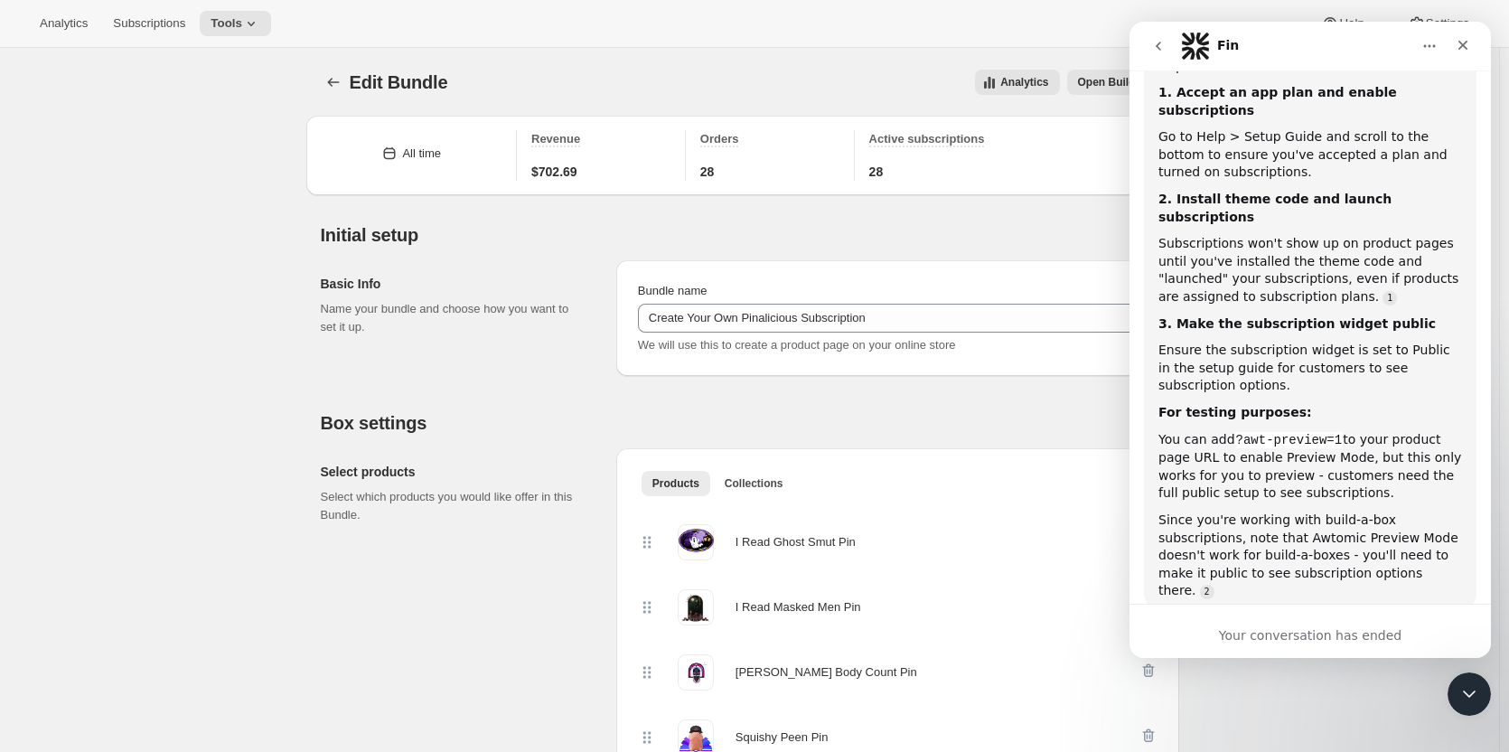
scroll to position [2440, 0]
click at [1161, 43] on icon "go back" at bounding box center [1158, 46] width 14 height 14
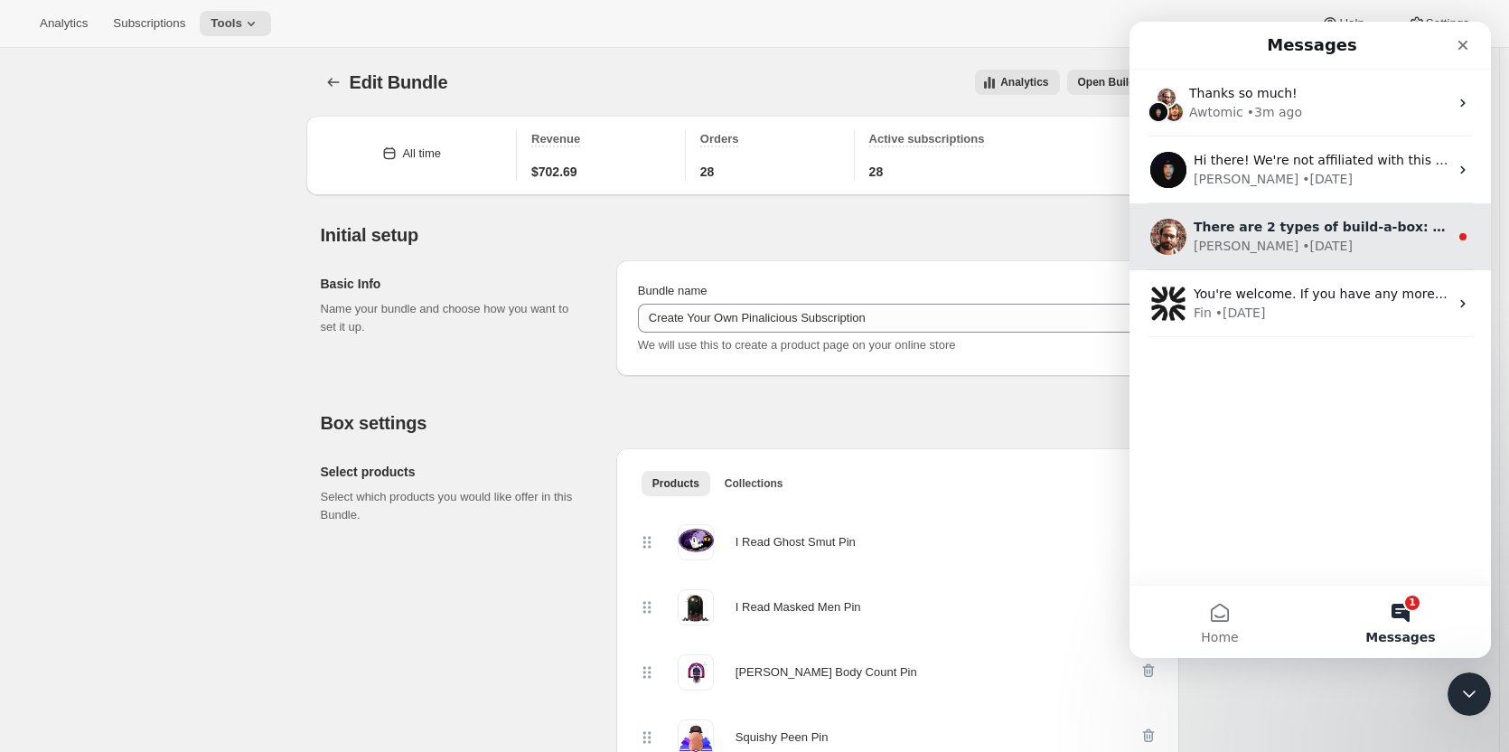
click at [1302, 242] on div "• [DATE]" at bounding box center [1327, 246] width 51 height 19
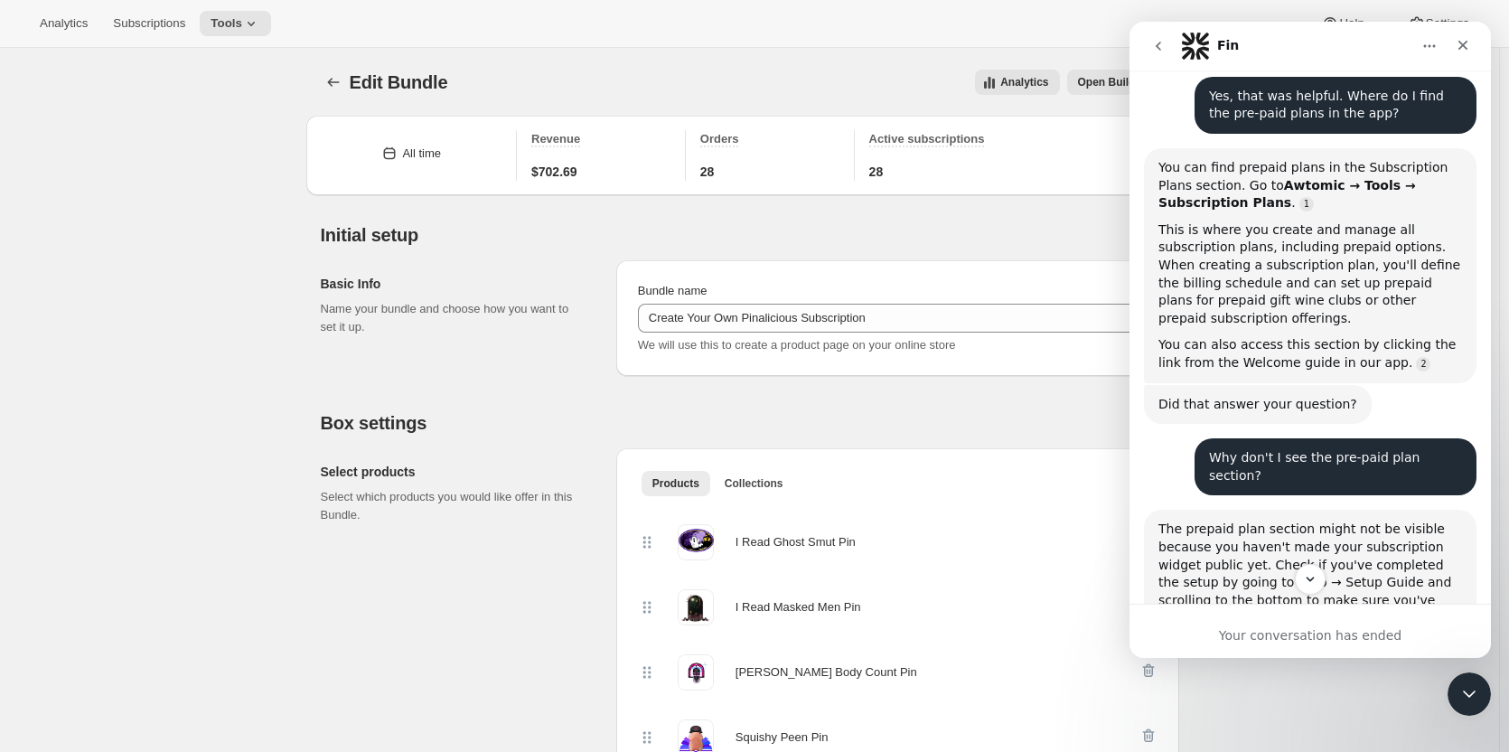
scroll to position [796, 0]
click at [1161, 47] on icon "go back" at bounding box center [1158, 46] width 14 height 14
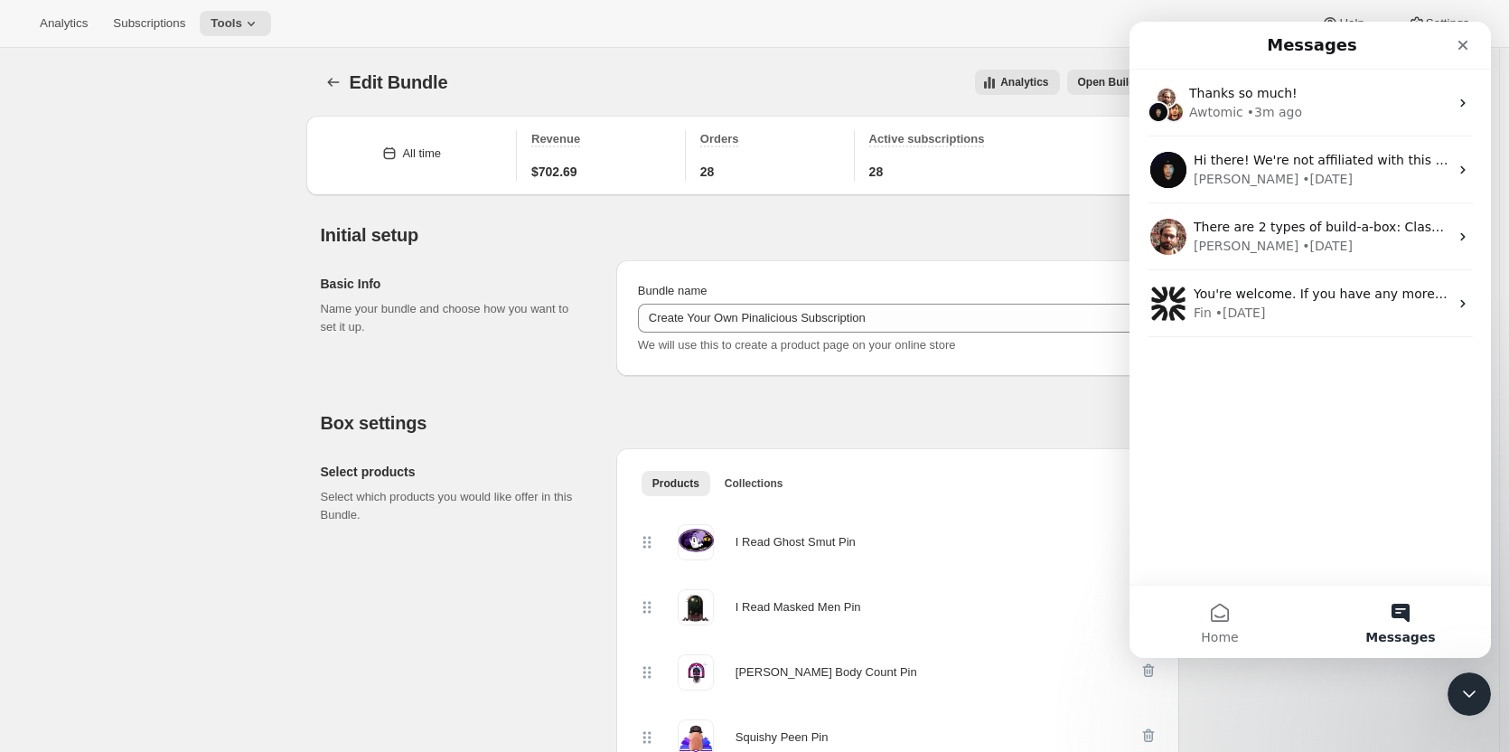
scroll to position [0, 0]
click at [1280, 514] on div "Thanks so much! Awtomic • 3m ago Hi there! We're not affiliated with this devel…" at bounding box center [1310, 327] width 361 height 515
click at [1254, 415] on div "Thanks so much! Awtomic • 3m ago Hi there! We're not affiliated with this devel…" at bounding box center [1310, 327] width 361 height 515
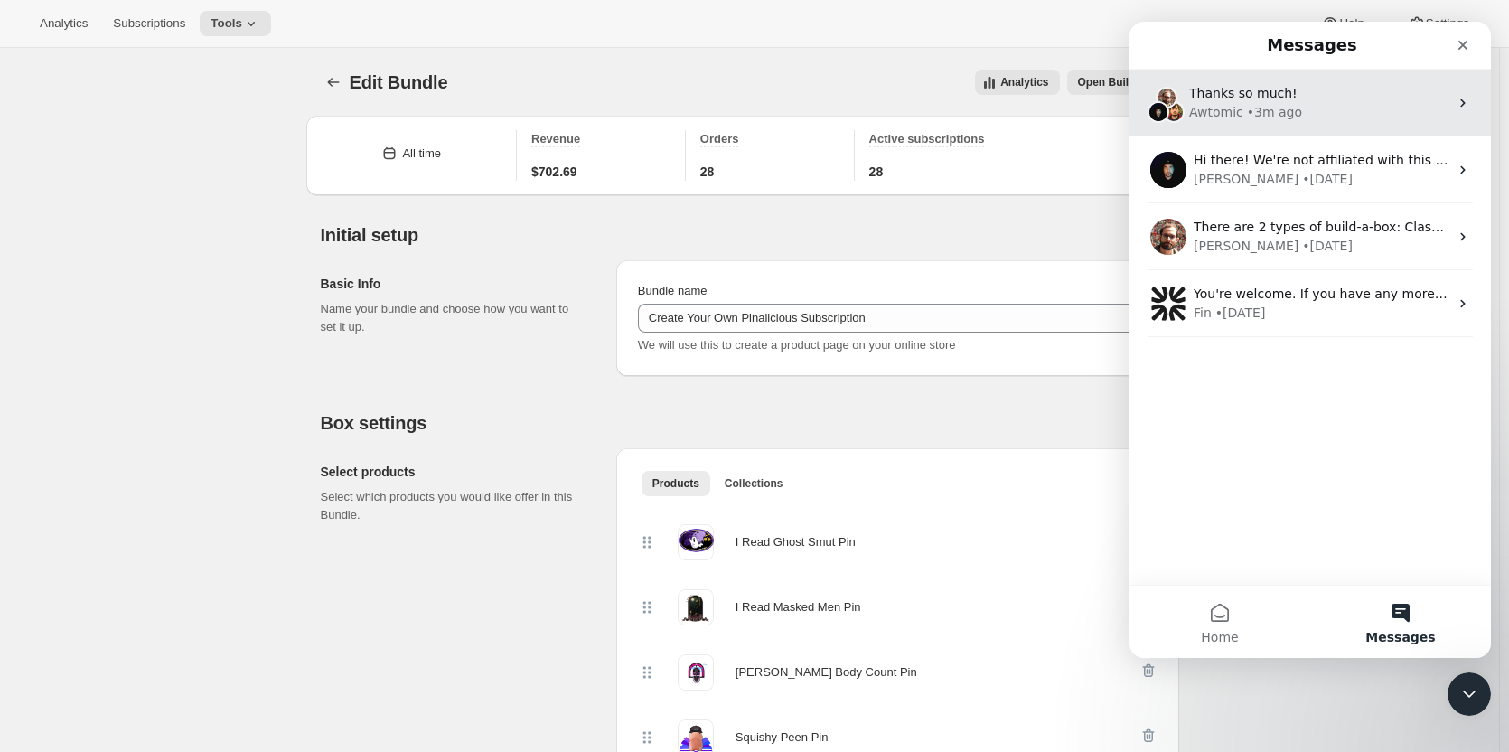
click at [1253, 104] on div "• 3m ago" at bounding box center [1274, 112] width 55 height 19
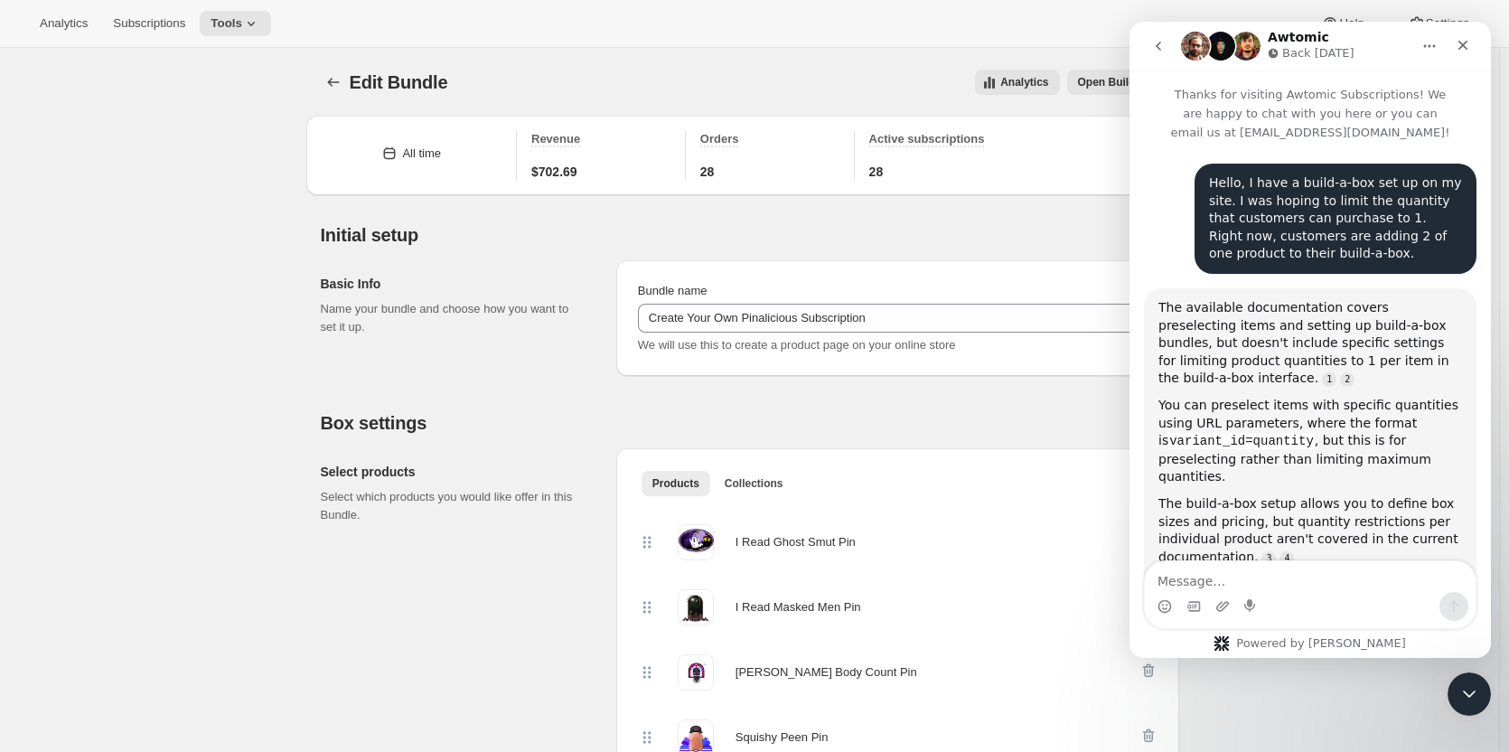
scroll to position [4482, 0]
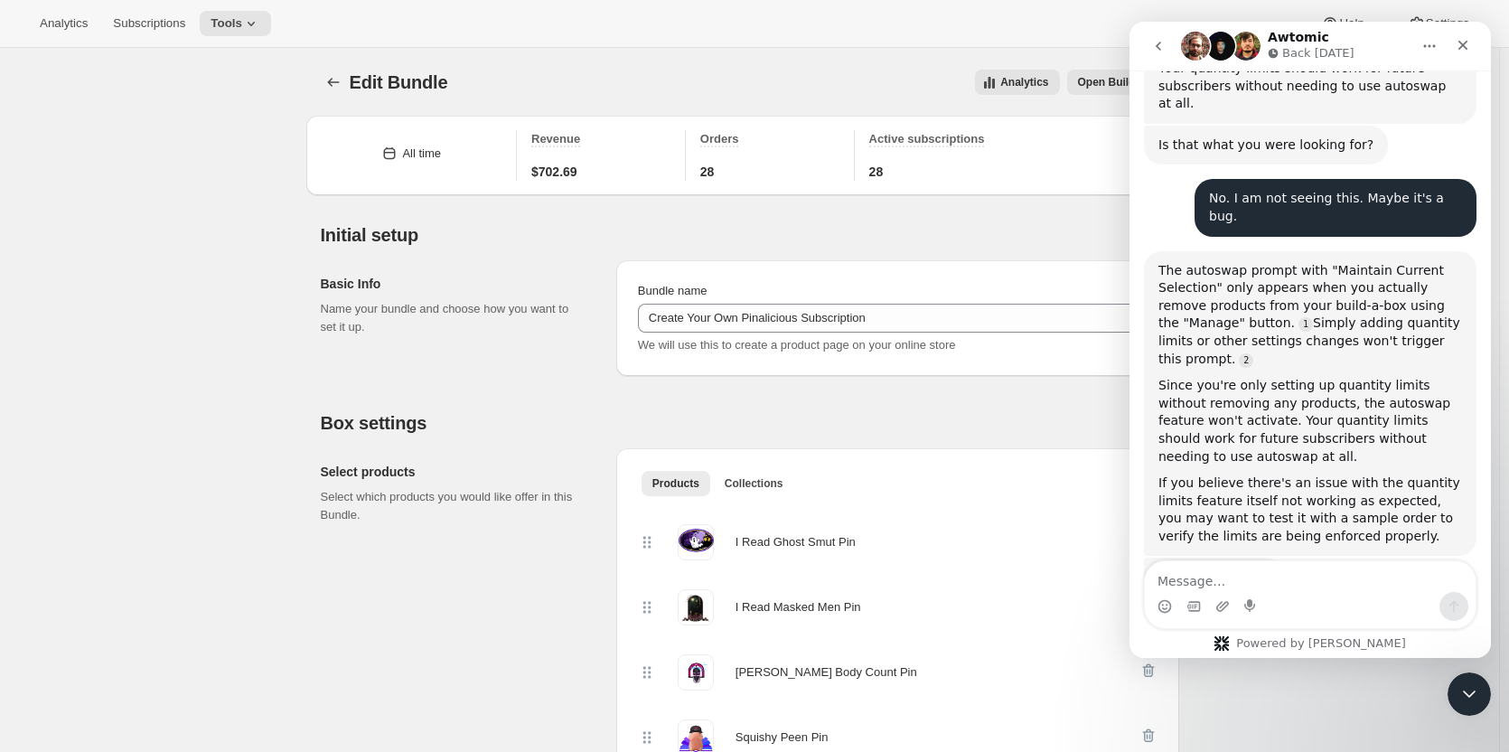
click at [1261, 573] on textarea "Message…" at bounding box center [1310, 576] width 331 height 31
type textarea "Can I ask another question?"
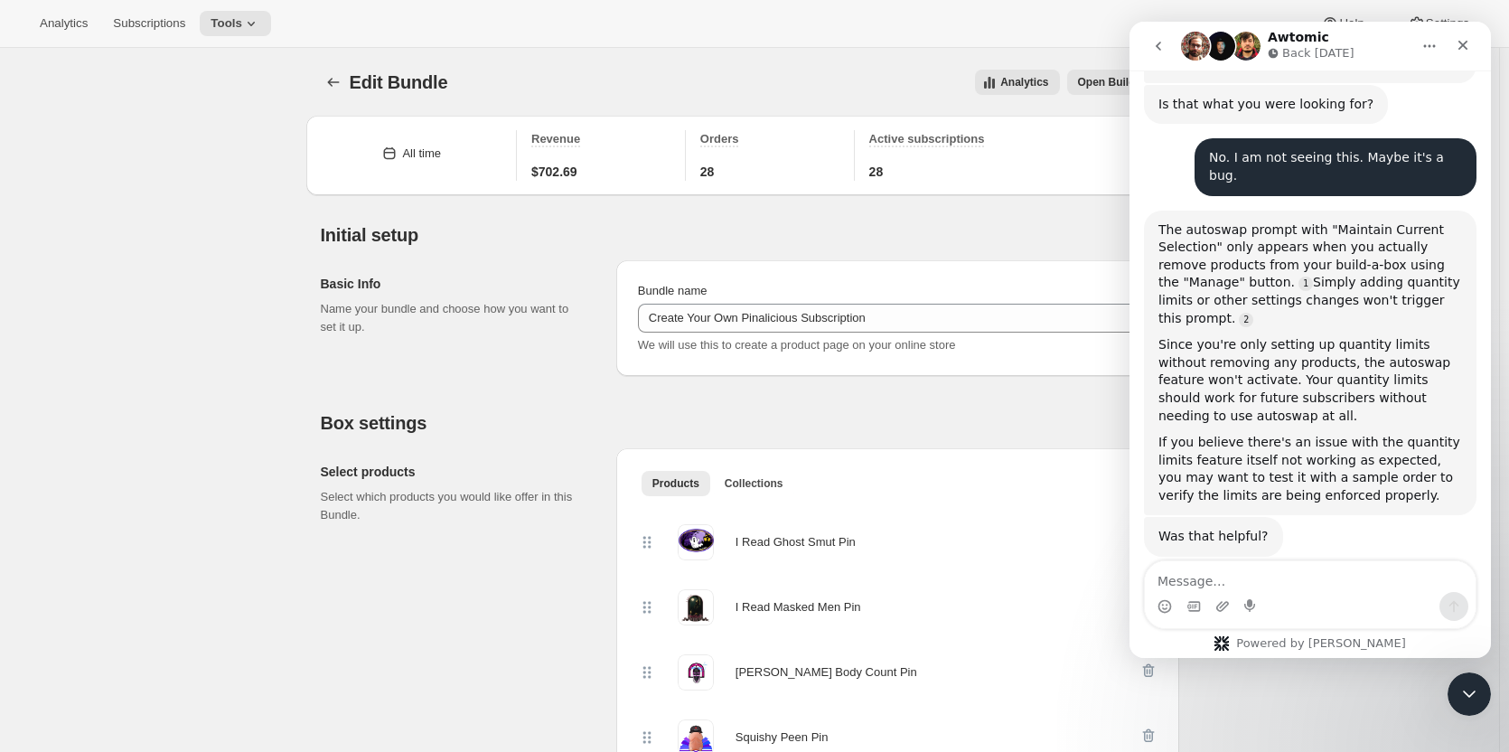
click at [1261, 573] on textarea "Message…" at bounding box center [1310, 576] width 331 height 31
click at [1161, 41] on icon "go back" at bounding box center [1158, 46] width 14 height 14
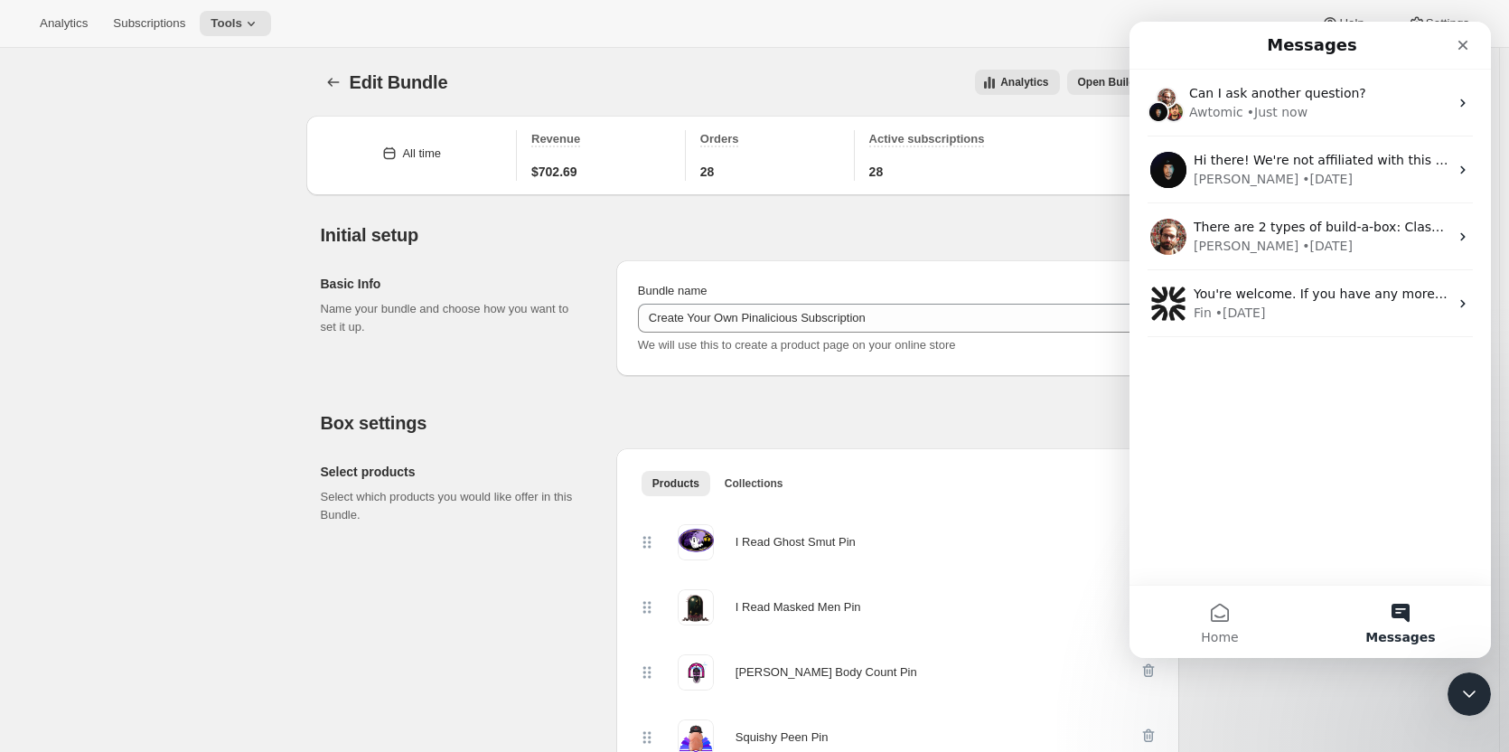
scroll to position [0, 0]
click at [1458, 41] on icon "Close" at bounding box center [1463, 45] width 14 height 14
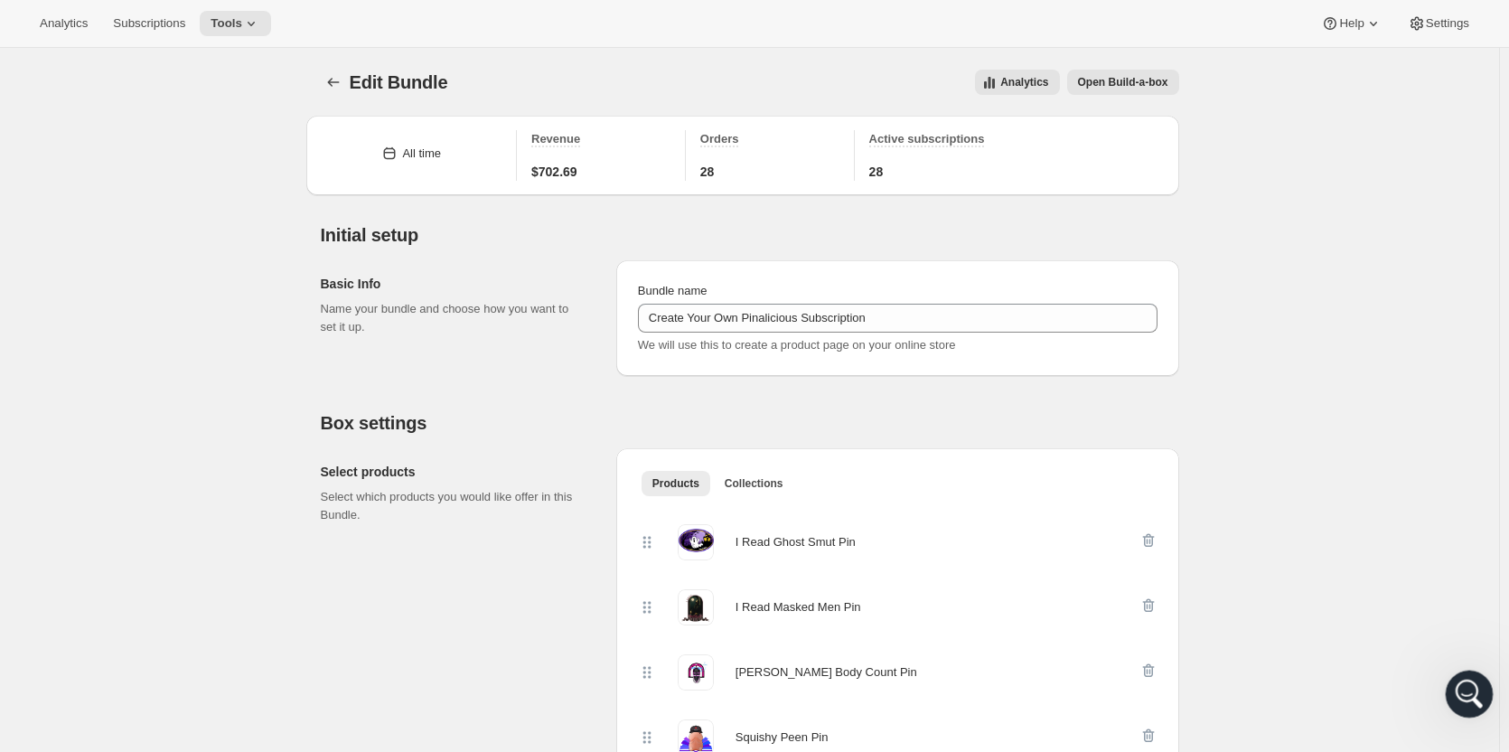
click at [1473, 694] on icon "Open Intercom Messenger" at bounding box center [1467, 692] width 30 height 30
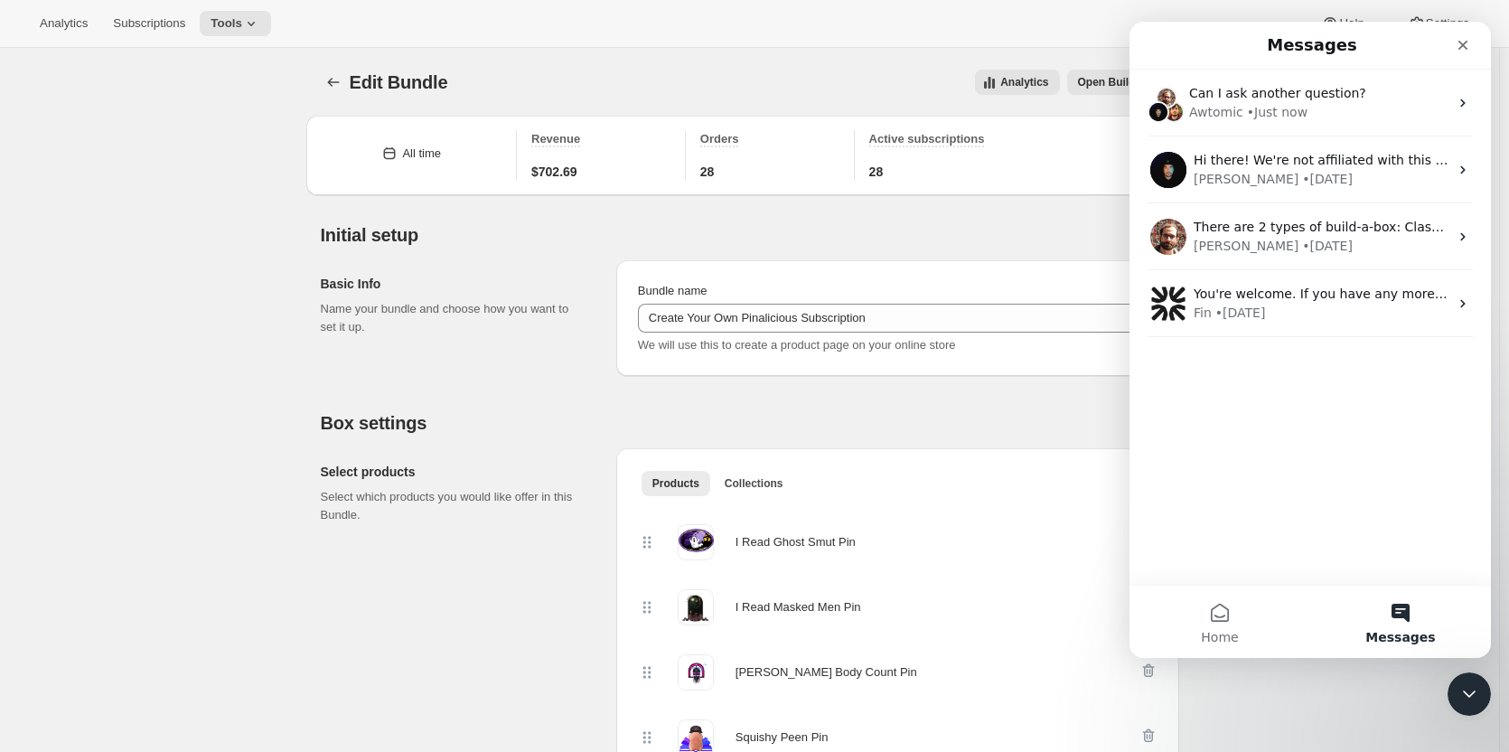
click at [1314, 429] on div "Can I ask another question? Awtomic • Just now Hi there! We're not affiliated w…" at bounding box center [1310, 327] width 361 height 515
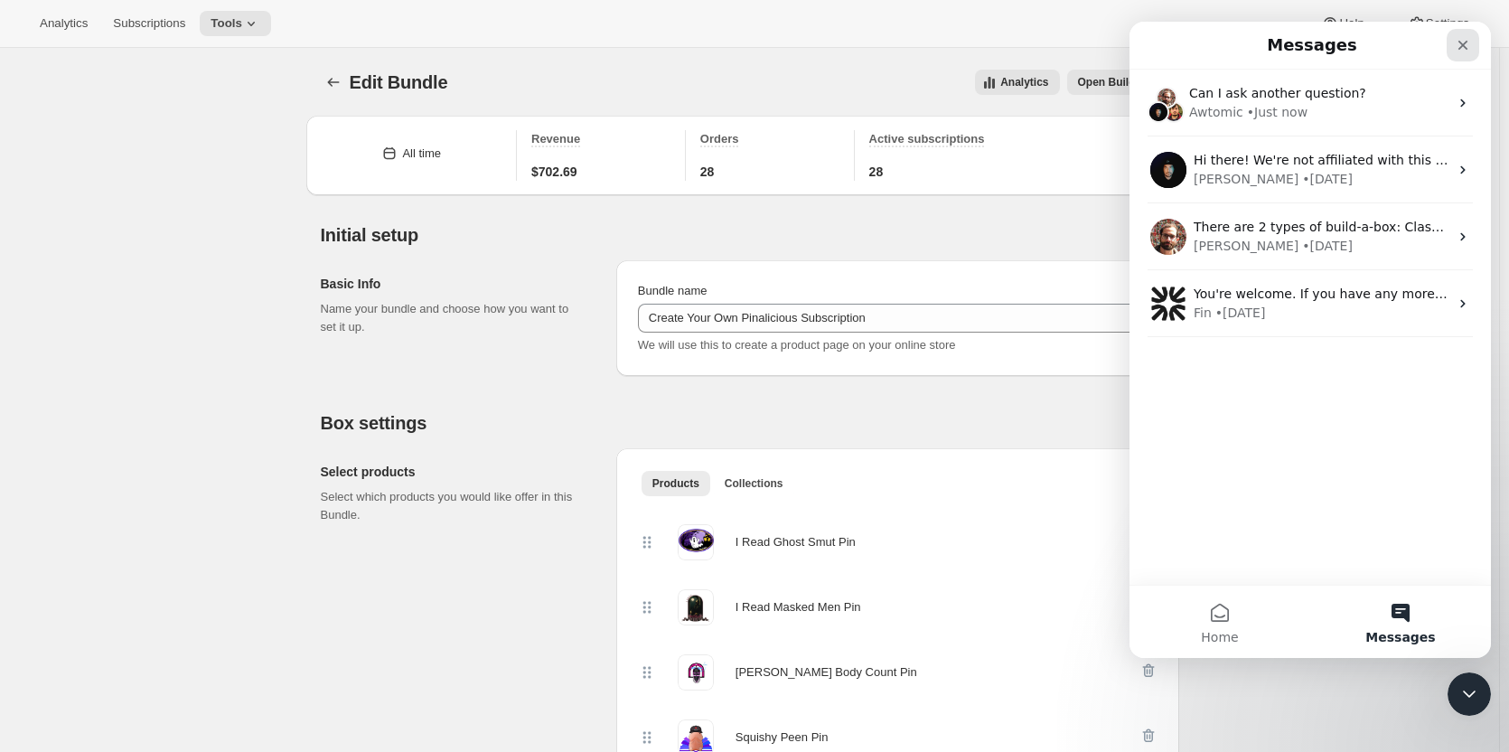
click at [1456, 42] on icon "Close" at bounding box center [1463, 45] width 14 height 14
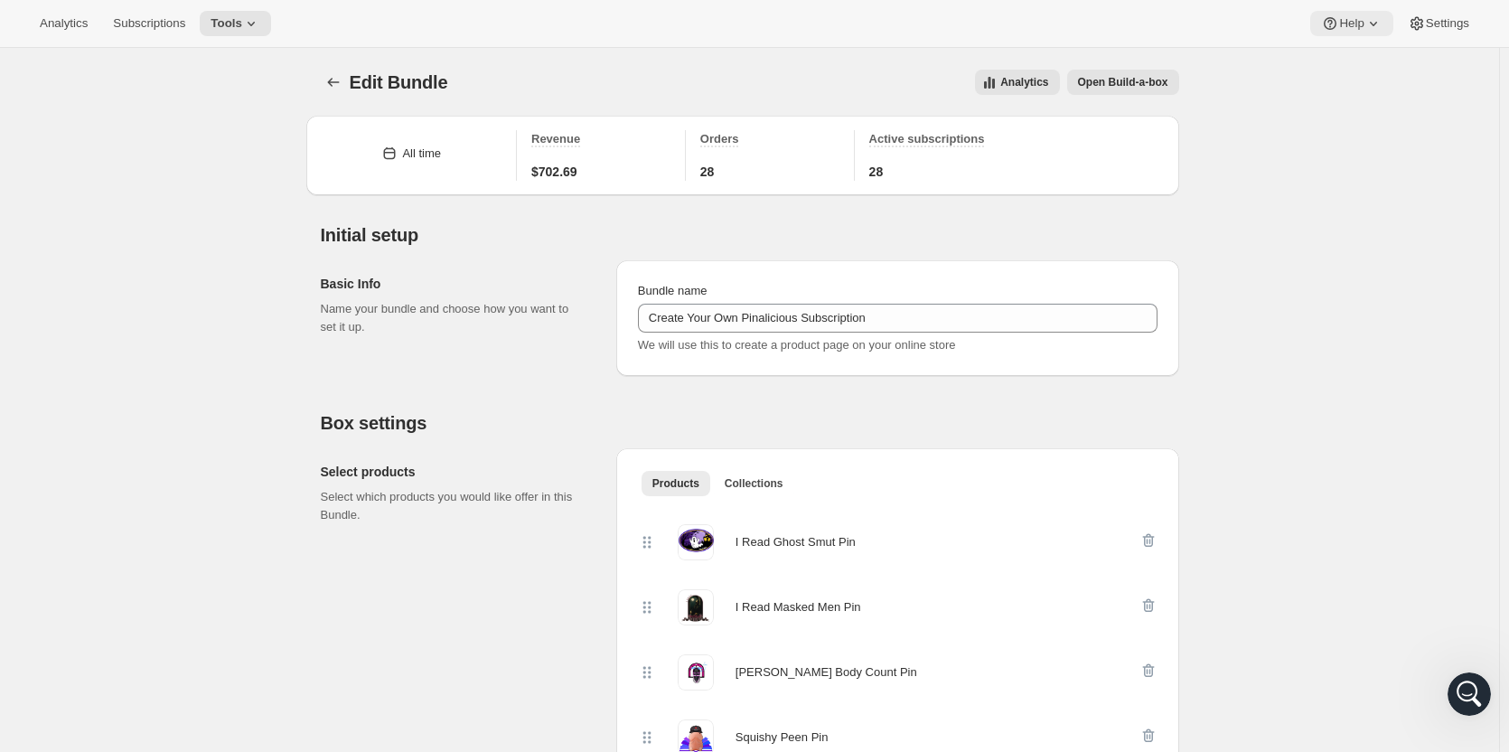
click at [1381, 31] on icon at bounding box center [1373, 23] width 18 height 18
click at [1367, 120] on span "Contact us" at bounding box center [1349, 123] width 56 height 14
click at [1341, 72] on button "Setup guide" at bounding box center [1352, 60] width 73 height 29
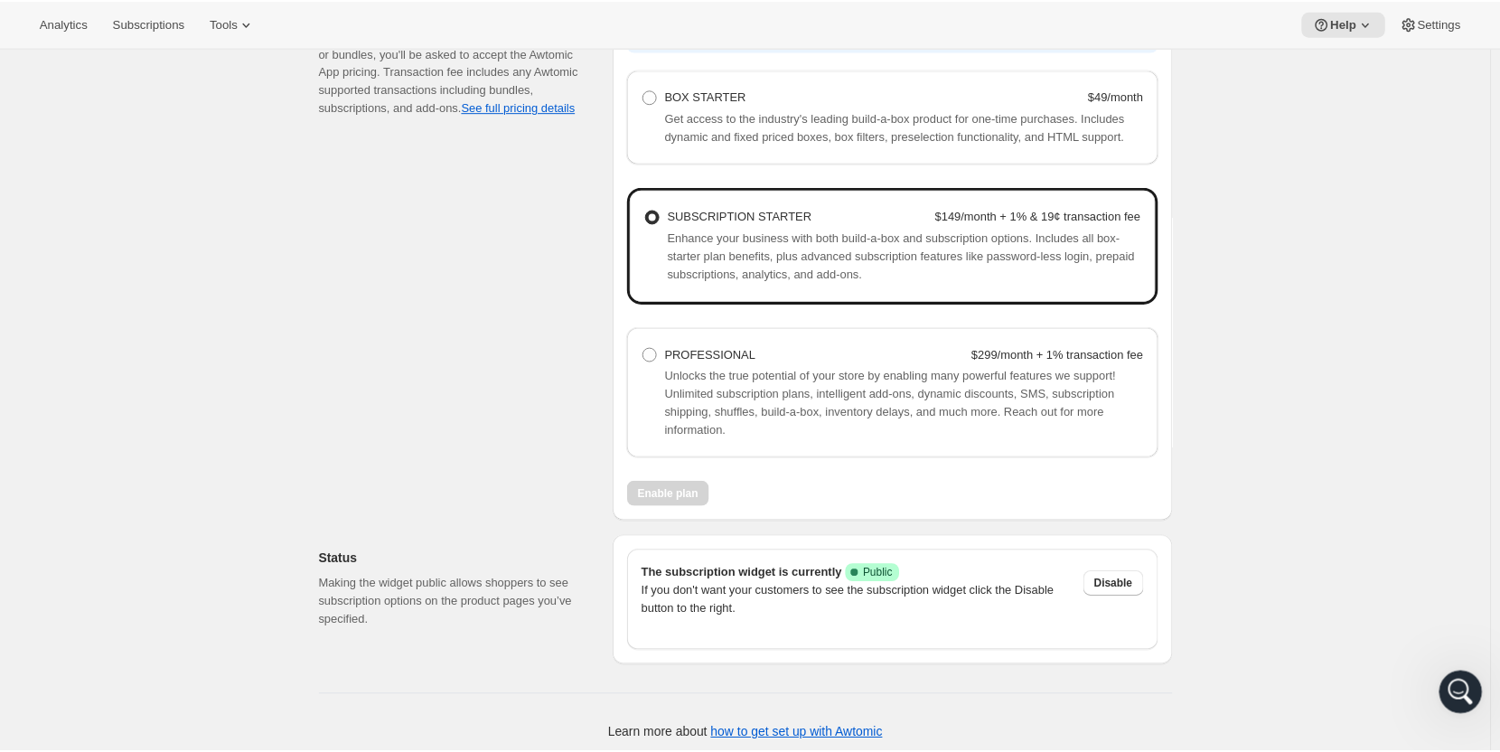
scroll to position [1223, 0]
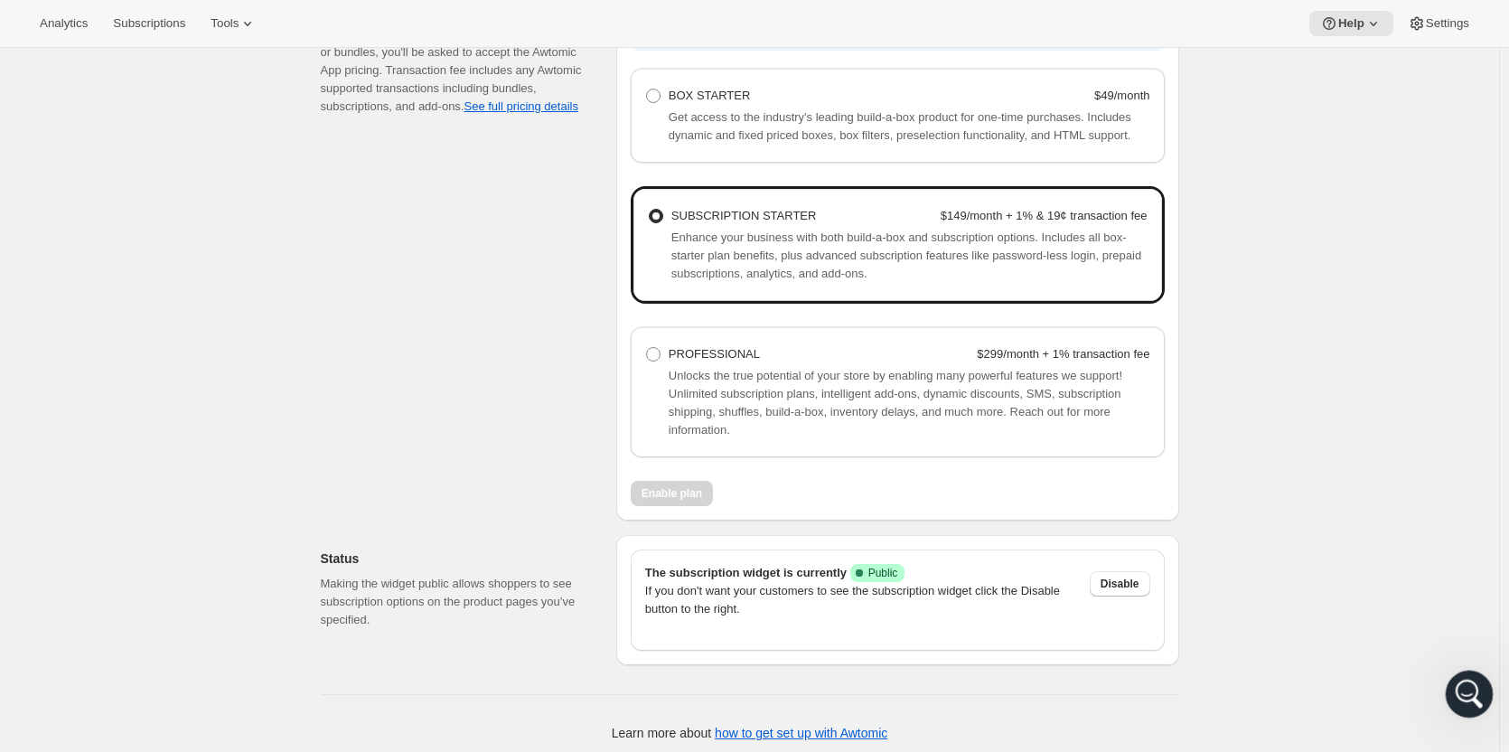
click at [1452, 698] on div "Open Intercom Messenger" at bounding box center [1467, 691] width 60 height 60
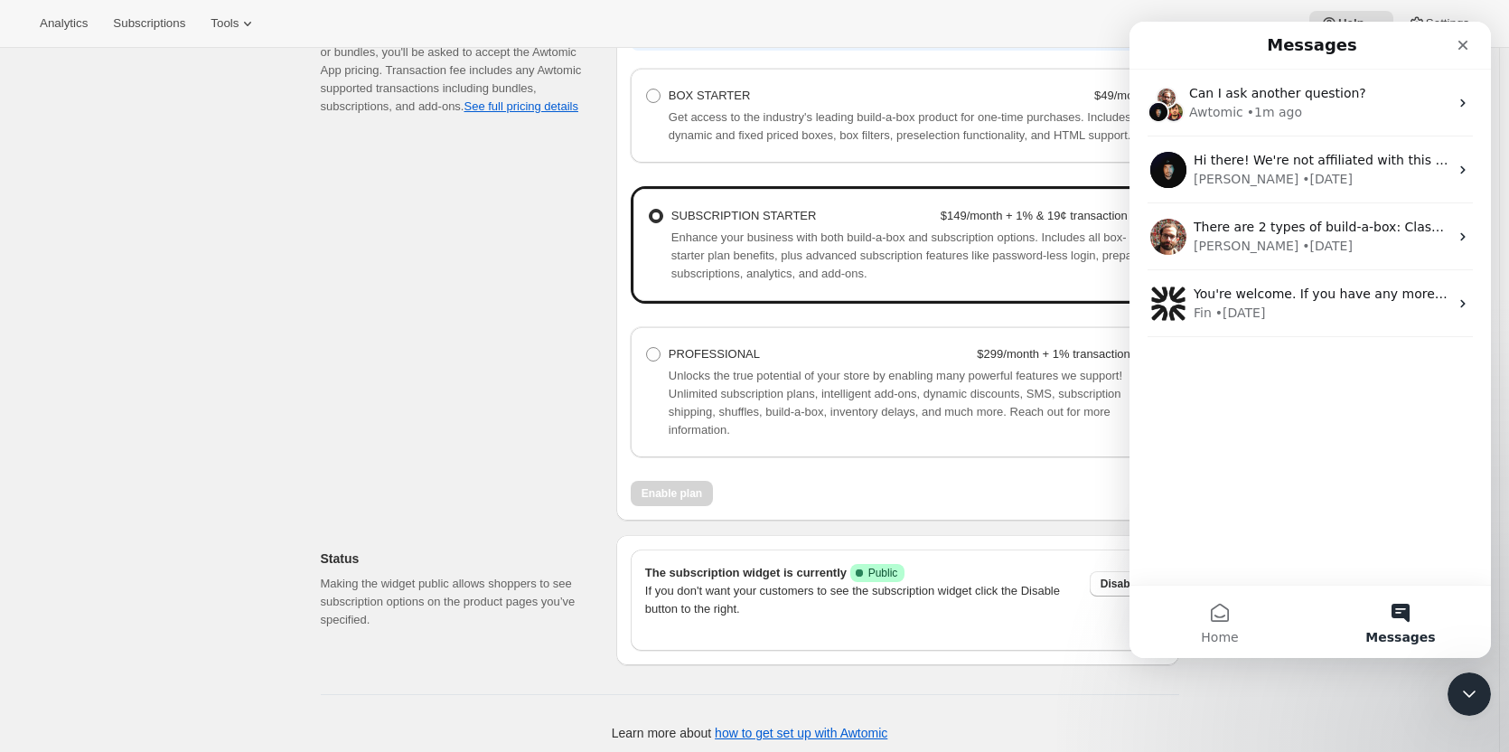
click at [1317, 418] on div "Can I ask another question? Awtomic • 1m ago Hi there! We're not affiliated wit…" at bounding box center [1310, 327] width 361 height 515
click at [1464, 50] on icon "Close" at bounding box center [1463, 45] width 14 height 14
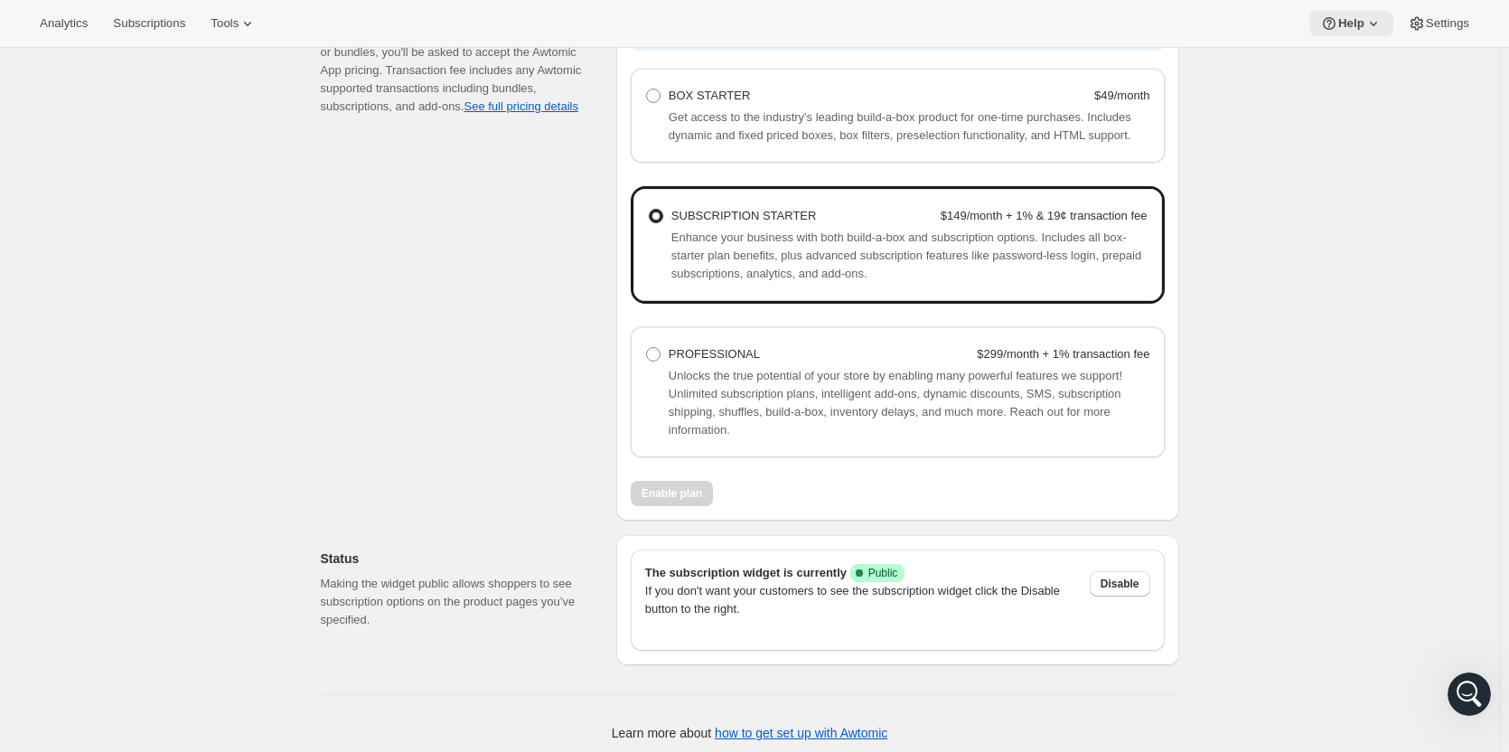
click at [1366, 27] on icon at bounding box center [1373, 23] width 18 height 18
click at [1364, 90] on span "Help Center" at bounding box center [1352, 92] width 62 height 14
